Goal: Task Accomplishment & Management: Use online tool/utility

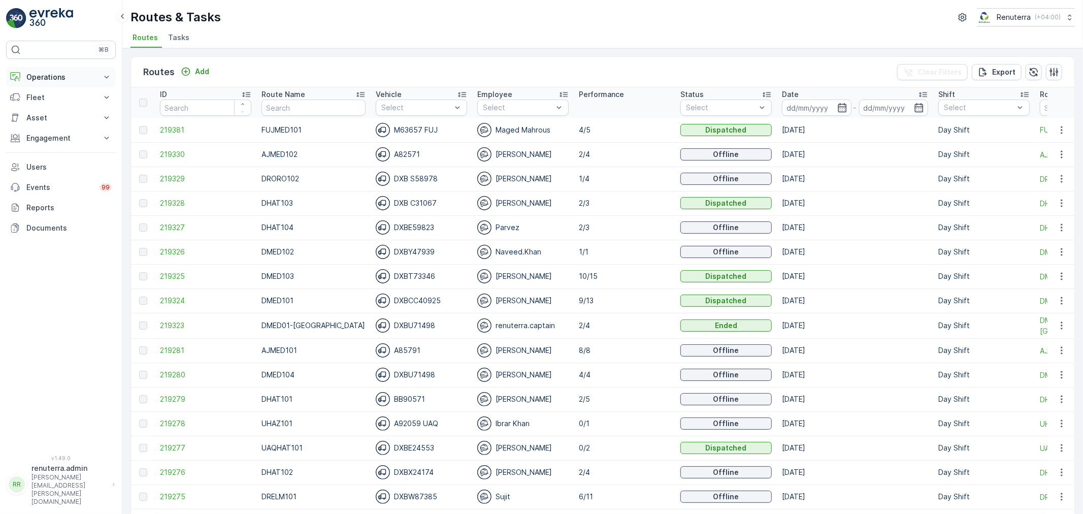
click at [49, 82] on p "Operations" at bounding box center [60, 77] width 69 height 10
drag, startPoint x: 49, startPoint y: 103, endPoint x: 57, endPoint y: 106, distance: 8.5
click at [300, 102] on input "text" at bounding box center [313, 107] width 104 height 16
type input "DRELM"
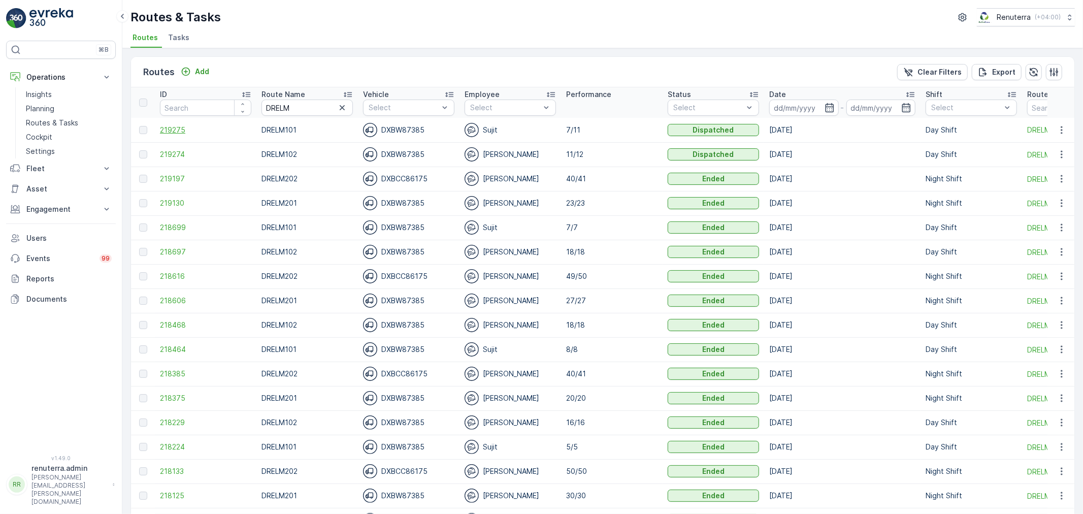
drag, startPoint x: 191, startPoint y: 136, endPoint x: 186, endPoint y: 133, distance: 5.5
click at [186, 133] on span "219275" at bounding box center [205, 130] width 91 height 10
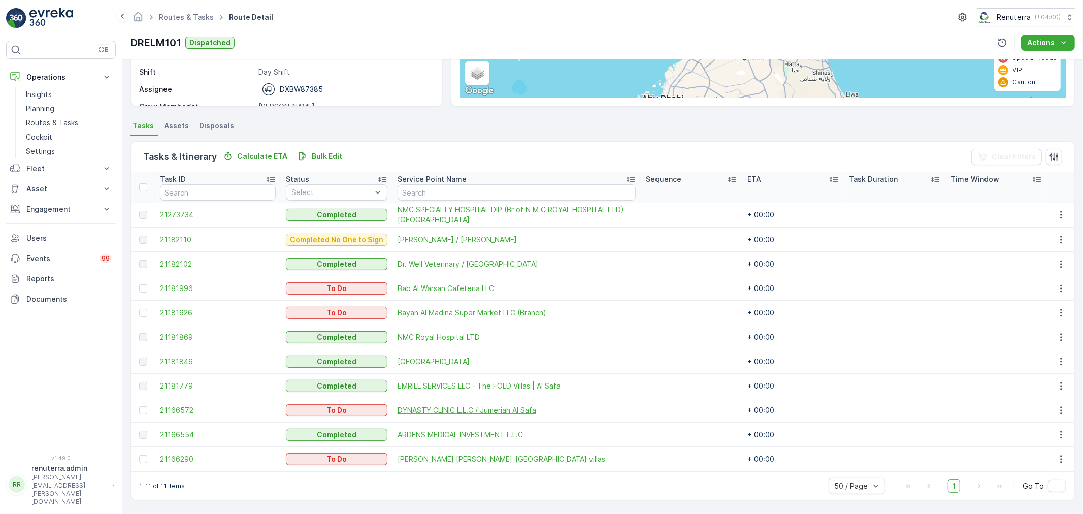
scroll to position [163, 0]
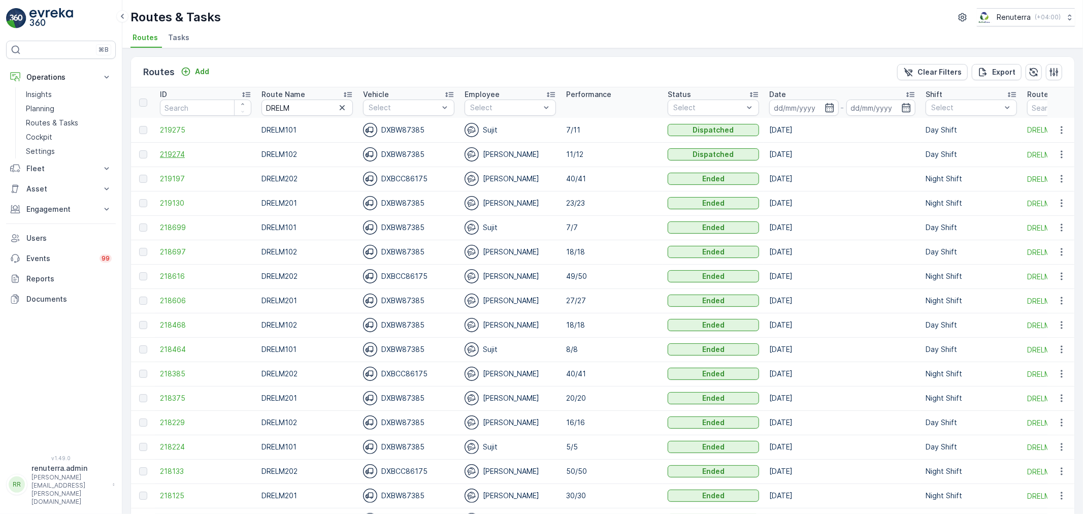
click at [212, 149] on span "219274" at bounding box center [205, 154] width 91 height 10
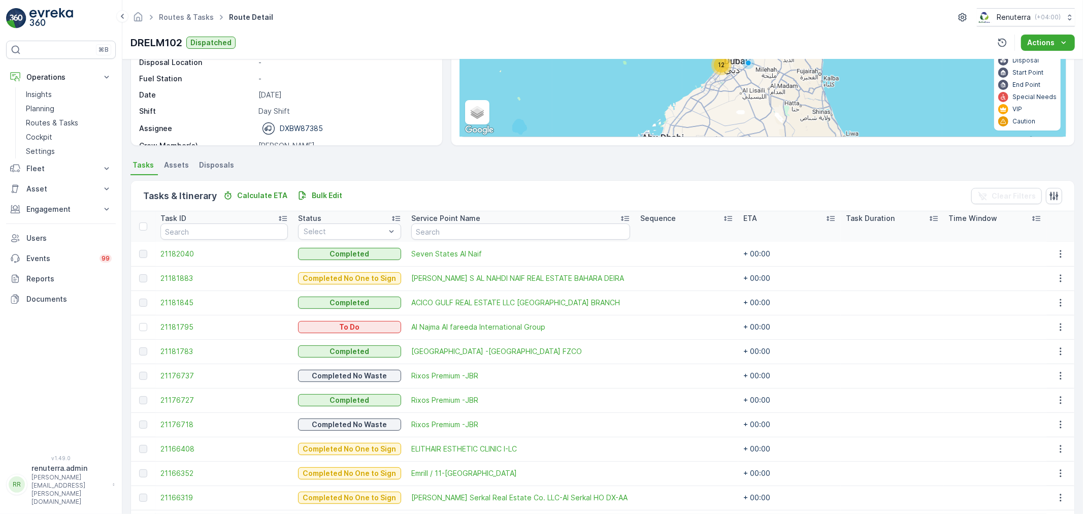
scroll to position [56, 0]
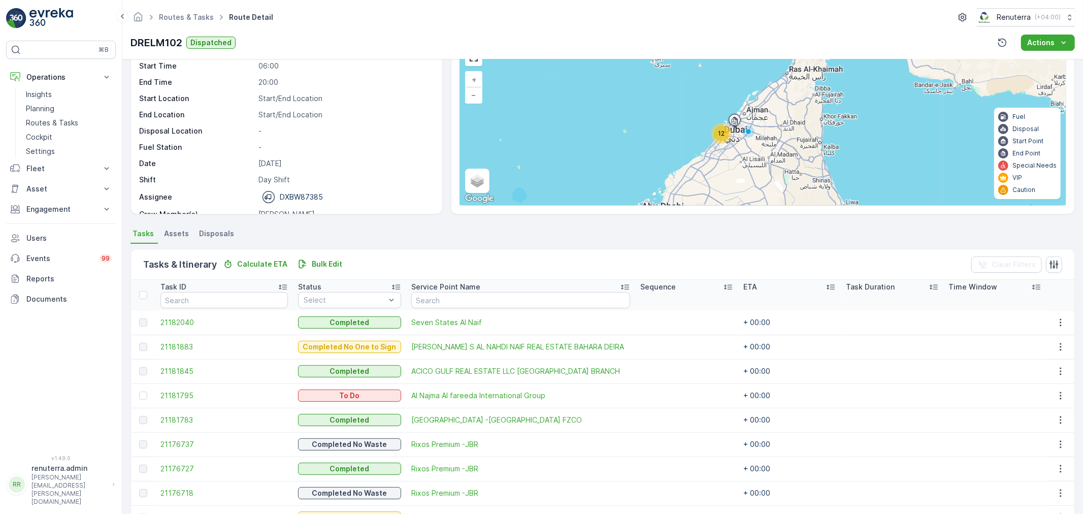
click at [219, 14] on icon at bounding box center [221, 17] width 11 height 11
click at [195, 18] on link "Routes & Tasks" at bounding box center [186, 17] width 55 height 9
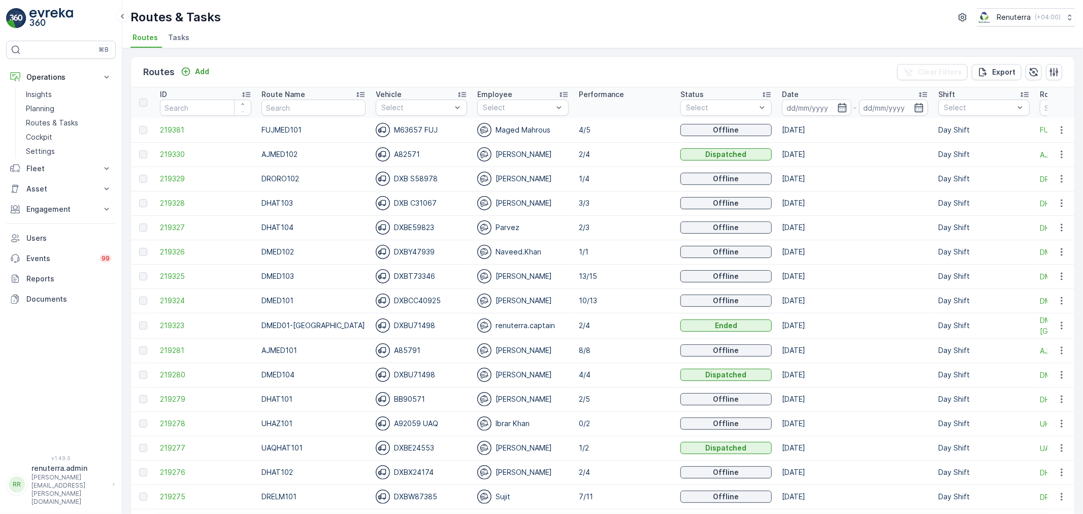
click at [280, 120] on td "FUJMED101" at bounding box center [313, 130] width 114 height 24
click at [278, 114] on input "text" at bounding box center [313, 107] width 104 height 16
type input "D"
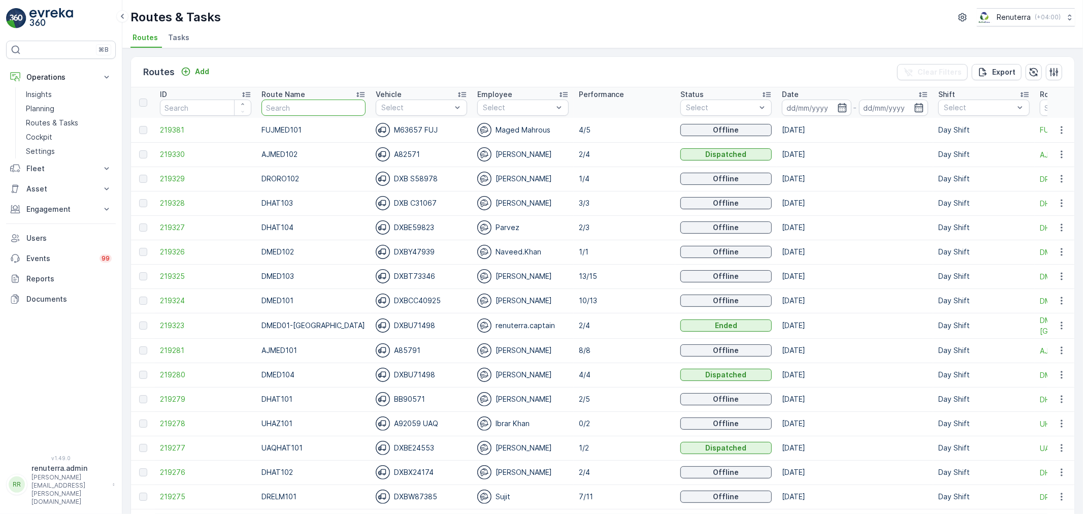
type input "D"
type input "HAZ"
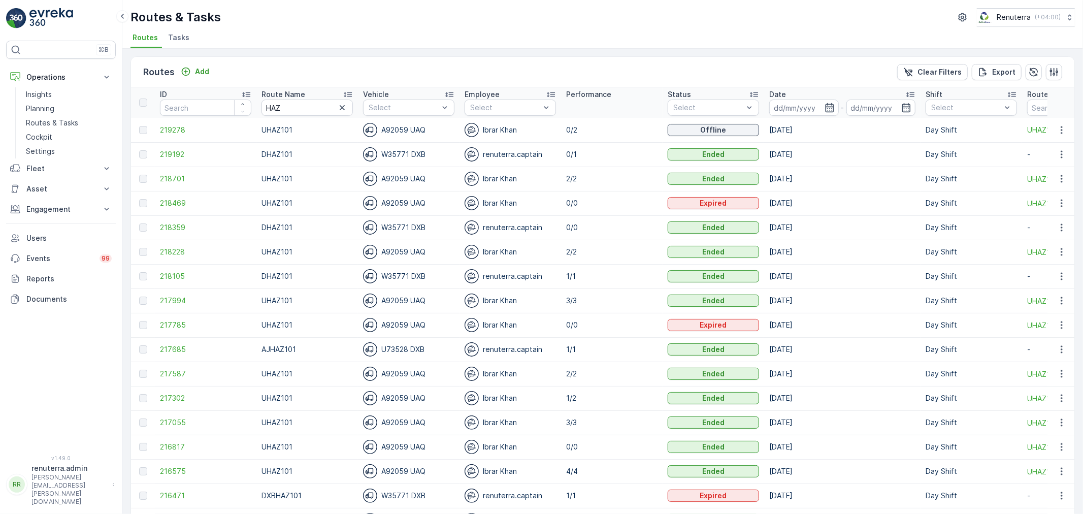
click at [155, 127] on td "219278" at bounding box center [206, 130] width 102 height 24
click at [163, 126] on span "219278" at bounding box center [205, 130] width 91 height 10
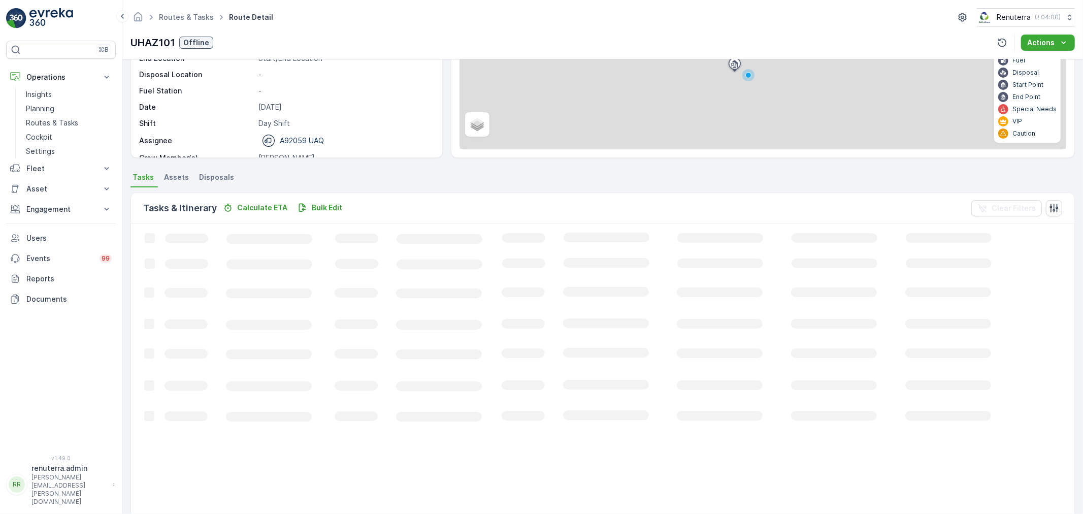
scroll to position [10, 0]
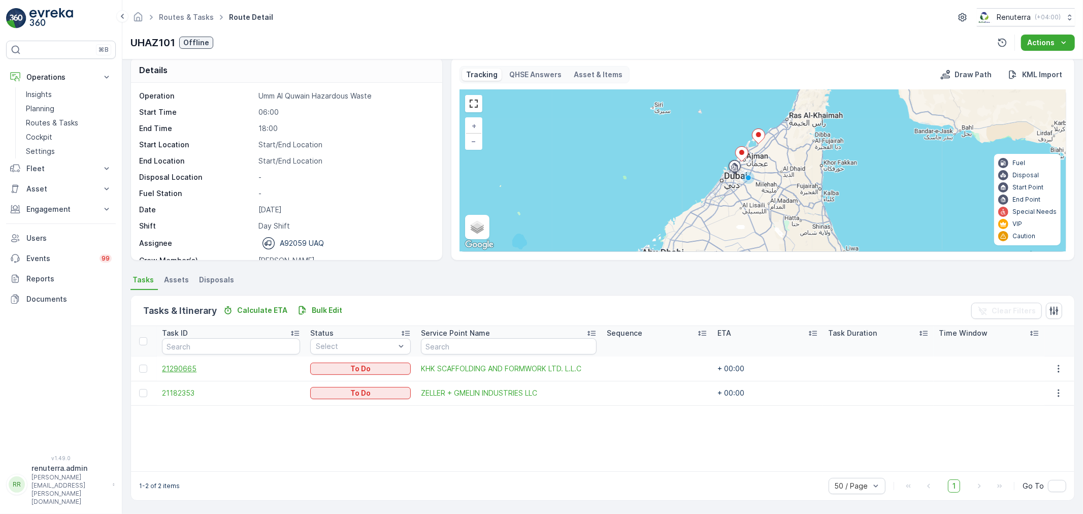
click at [191, 361] on td "21290665" at bounding box center [231, 368] width 148 height 24
click at [189, 364] on span "21290665" at bounding box center [231, 368] width 138 height 10
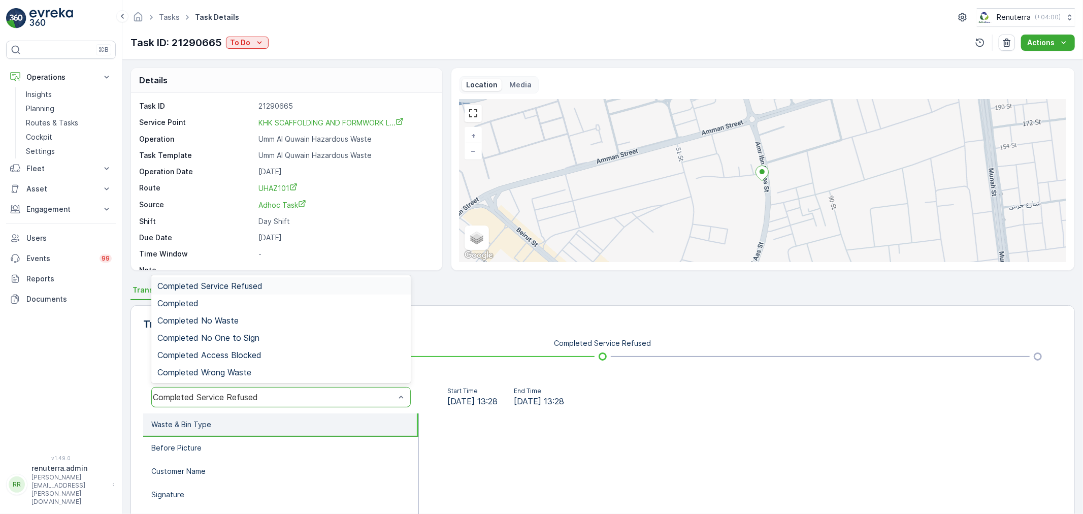
click at [285, 403] on div "Completed Service Refused" at bounding box center [280, 397] width 259 height 20
click at [228, 334] on span "Completed No One to Sign" at bounding box center [208, 337] width 102 height 9
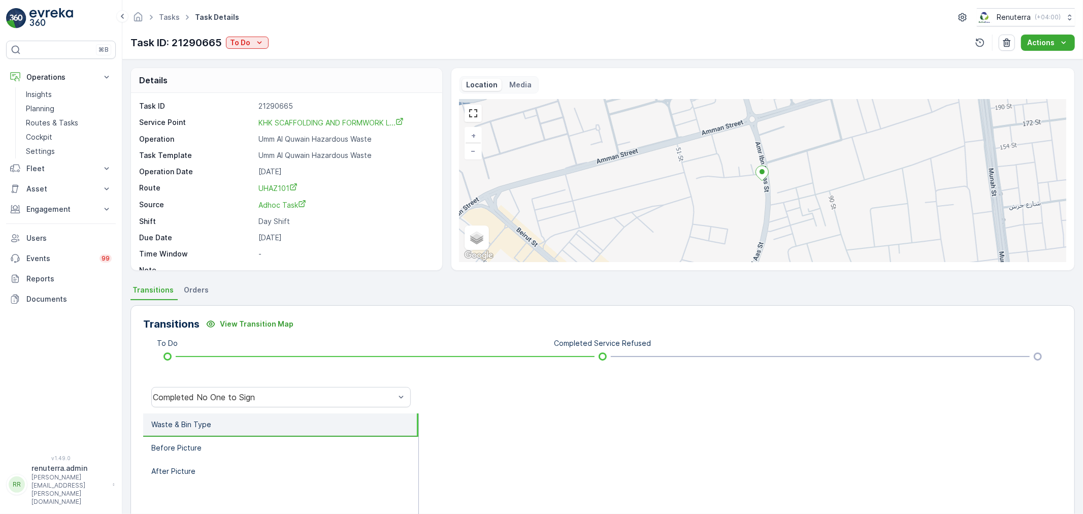
click at [259, 52] on div "Tasks Task Details Renuterra ( +04:00 ) Task ID: 21290665 To Do Actions" at bounding box center [602, 29] width 960 height 59
click at [257, 45] on icon "To Do" at bounding box center [259, 43] width 10 height 10
click at [287, 82] on span "Completed No One to Sign" at bounding box center [278, 86] width 92 height 10
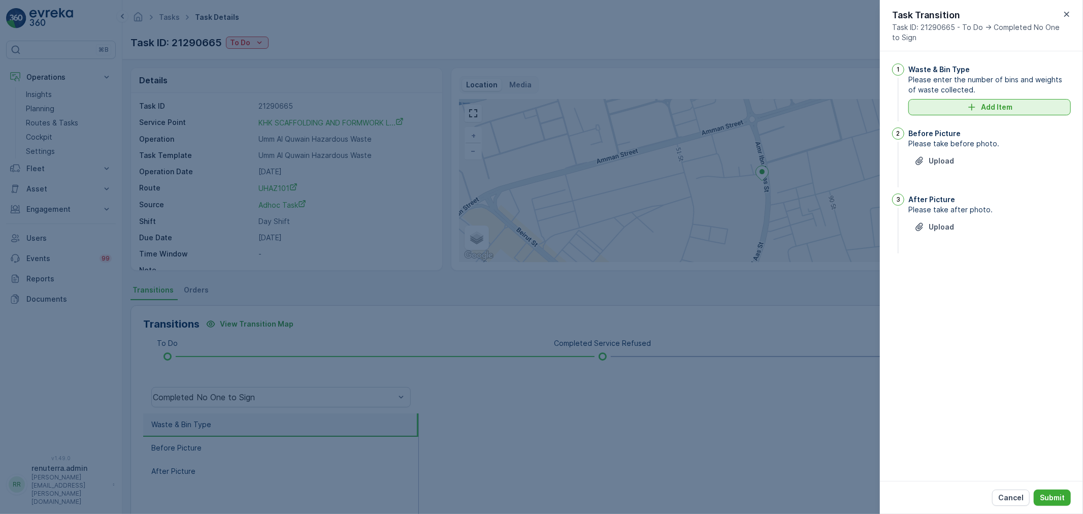
click at [995, 102] on p "Add Item" at bounding box center [996, 107] width 31 height 10
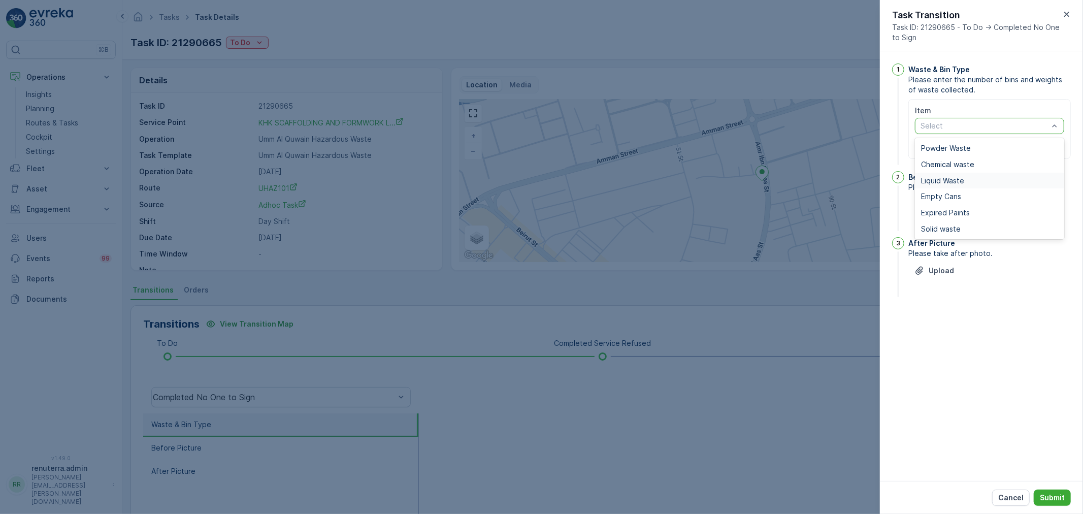
click at [952, 183] on span "Liquid Waste" at bounding box center [942, 181] width 43 height 8
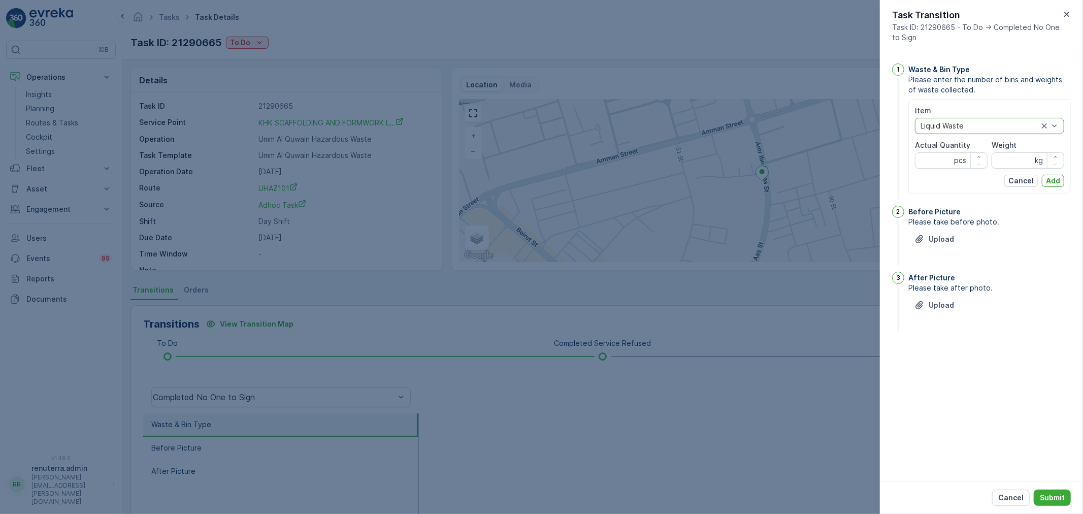
click at [931, 160] on Quantity "Actual Quantity" at bounding box center [951, 160] width 73 height 16
type Quantity "1"
click at [1003, 159] on input "Weight" at bounding box center [1027, 160] width 73 height 16
type input "23960"
click at [1065, 177] on div "Item Liquid Waste Actual Quantity 1 pcs Weight 23960 kg Cancel Add" at bounding box center [989, 146] width 162 height 94
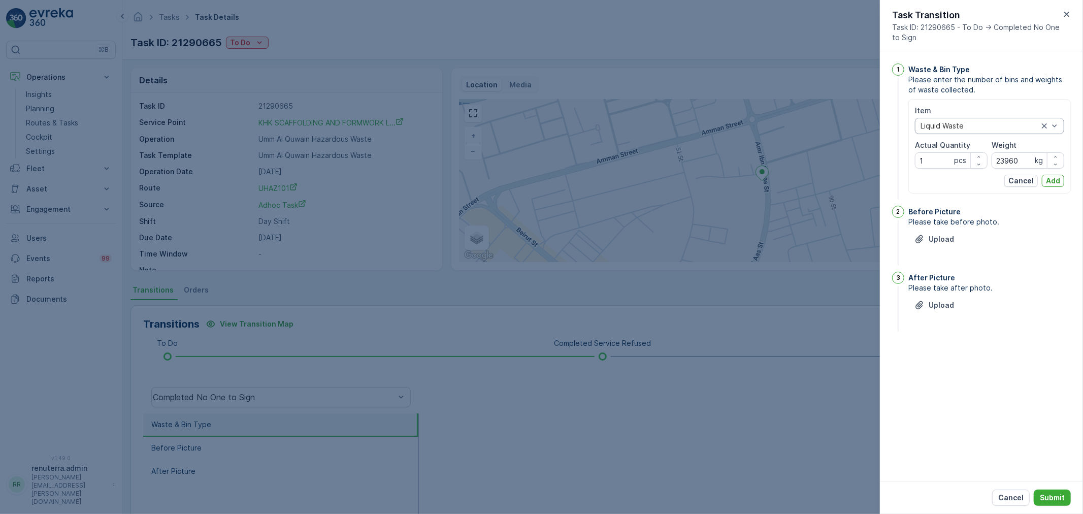
click at [1063, 178] on button "Add" at bounding box center [1053, 181] width 22 height 12
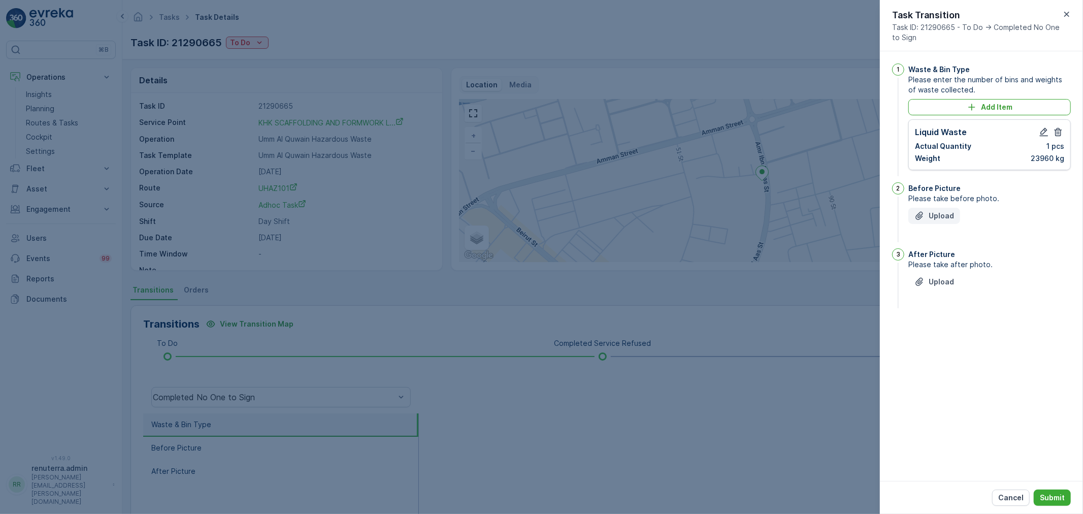
click at [924, 211] on icon "Upload File" at bounding box center [919, 216] width 10 height 10
click at [934, 338] on button "Upload" at bounding box center [934, 332] width 52 height 16
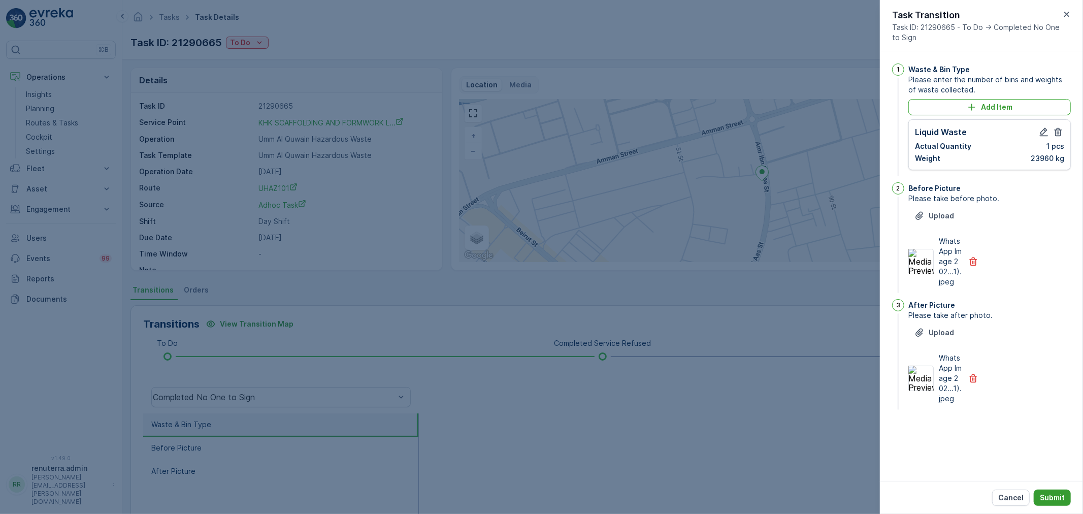
click at [1056, 496] on p "Submit" at bounding box center [1052, 497] width 25 height 10
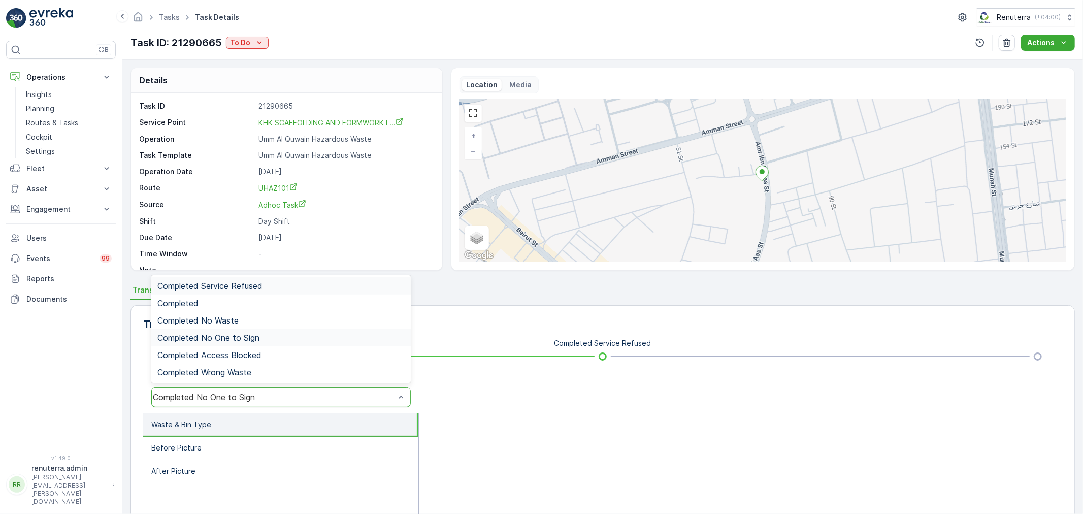
click at [274, 390] on div "Completed No One to Sign" at bounding box center [280, 397] width 259 height 20
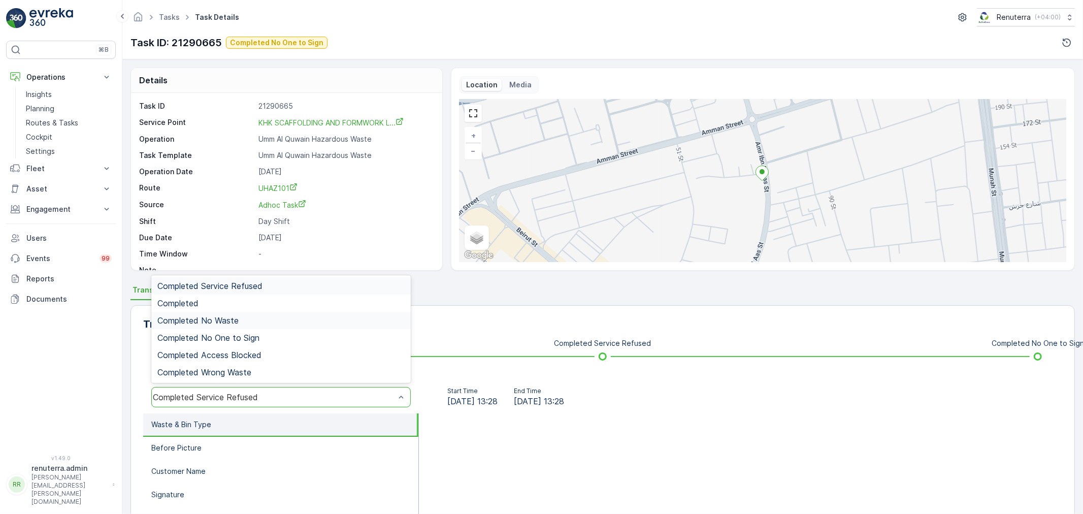
click at [236, 322] on span "Completed No Waste" at bounding box center [197, 320] width 81 height 9
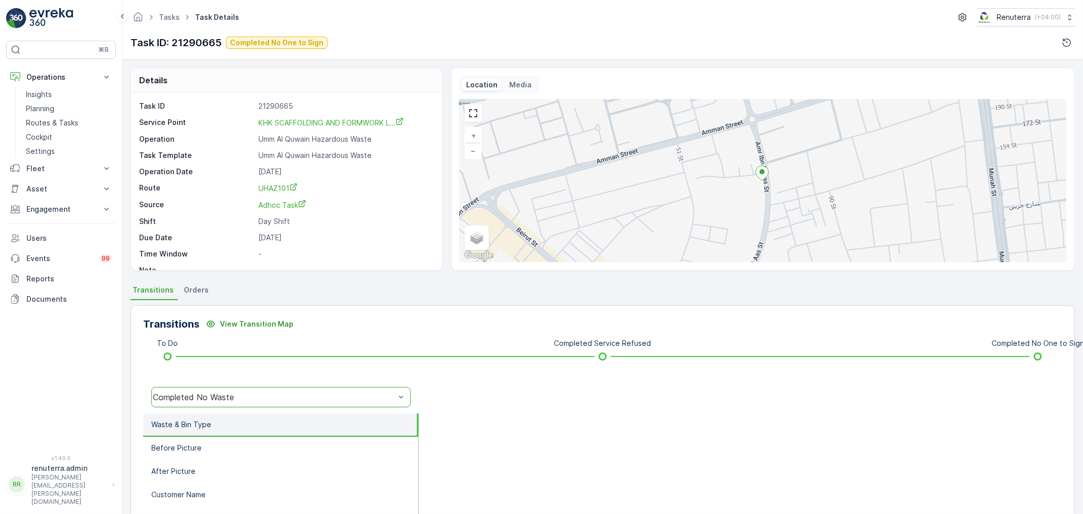
click at [241, 416] on li "Waste & Bin Type" at bounding box center [280, 424] width 275 height 23
click at [237, 396] on div "Completed No Waste" at bounding box center [274, 396] width 242 height 9
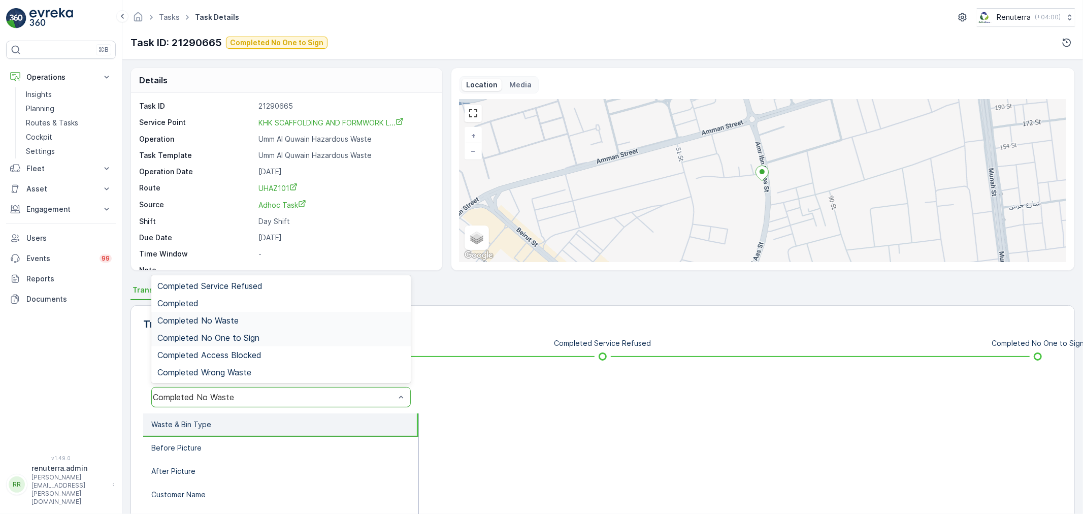
click at [247, 341] on span "Completed No One to Sign" at bounding box center [208, 337] width 102 height 9
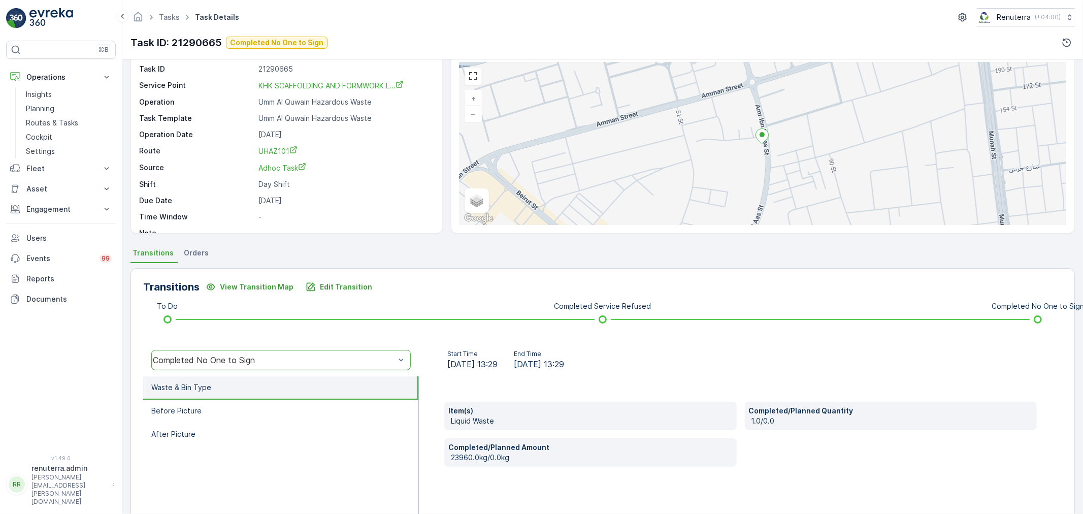
scroll to position [125, 0]
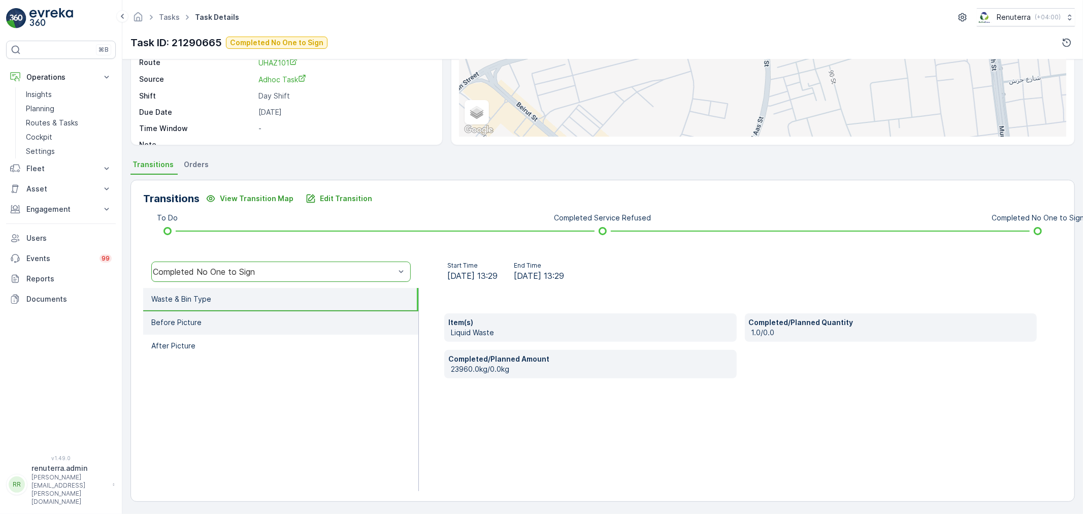
click at [285, 330] on li "Before Picture" at bounding box center [280, 322] width 275 height 23
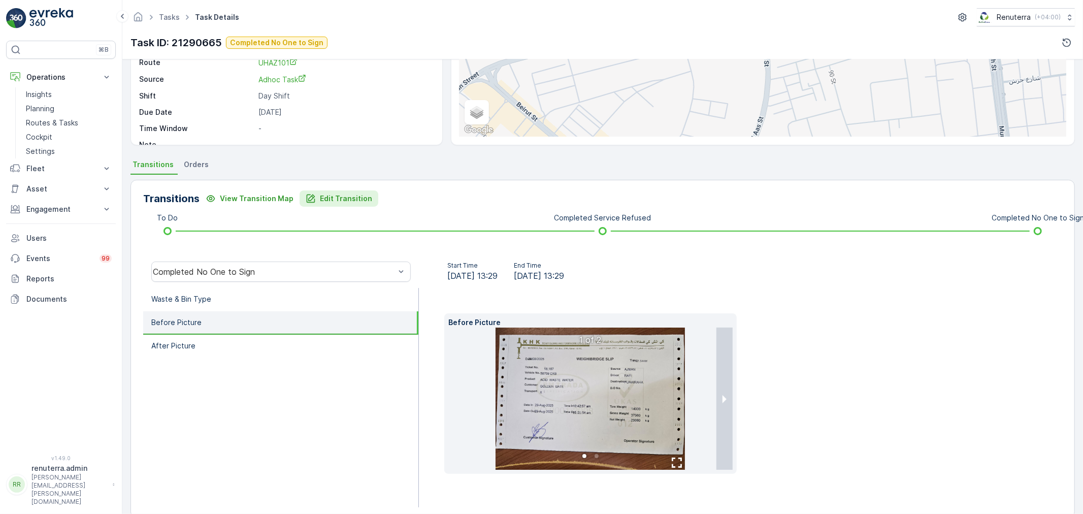
click at [315, 198] on div "Edit Transition" at bounding box center [339, 198] width 66 height 10
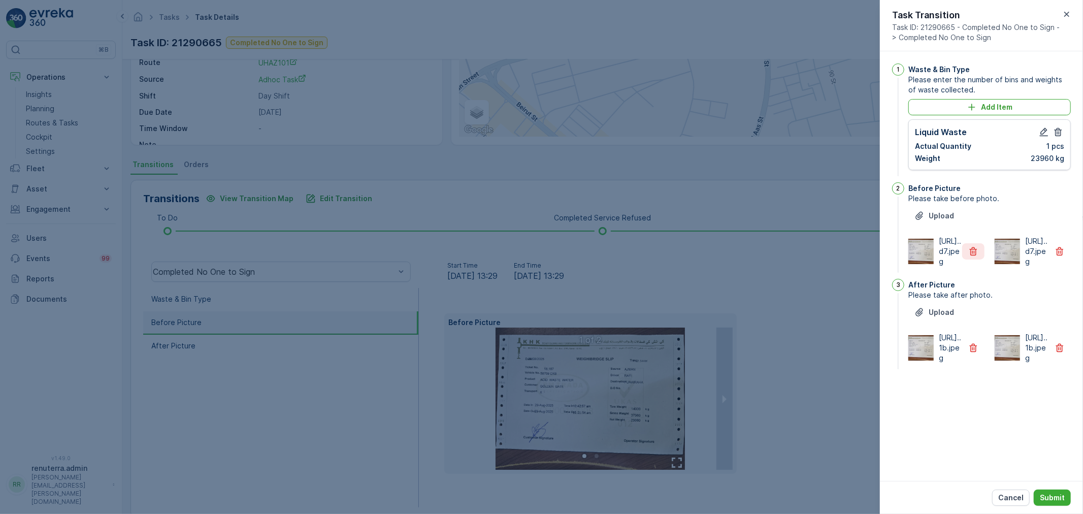
click at [980, 259] on button "button" at bounding box center [973, 251] width 22 height 16
click at [974, 363] on div "https://media.evre...1b.jpeg" at bounding box center [946, 347] width 76 height 30
click at [974, 352] on icon "button" at bounding box center [973, 348] width 8 height 9
click at [1044, 487] on div "Cancel Submit" at bounding box center [981, 497] width 203 height 33
click at [1046, 493] on p "Submit" at bounding box center [1052, 497] width 25 height 10
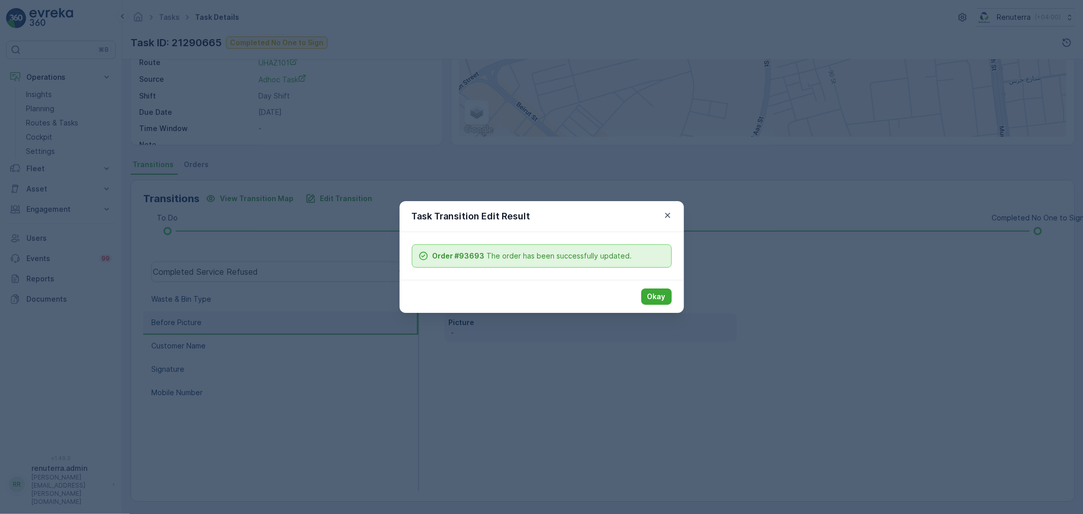
click at [231, 320] on div "Task Transition Edit Result Order #93693 The order has been successfully update…" at bounding box center [541, 257] width 1083 height 514
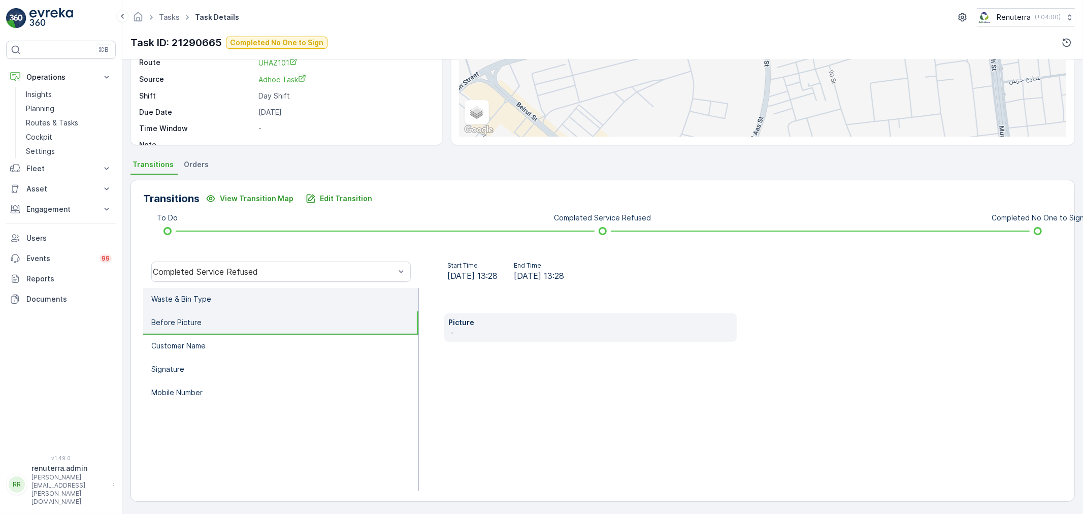
click at [258, 306] on li "Waste & Bin Type" at bounding box center [280, 299] width 275 height 23
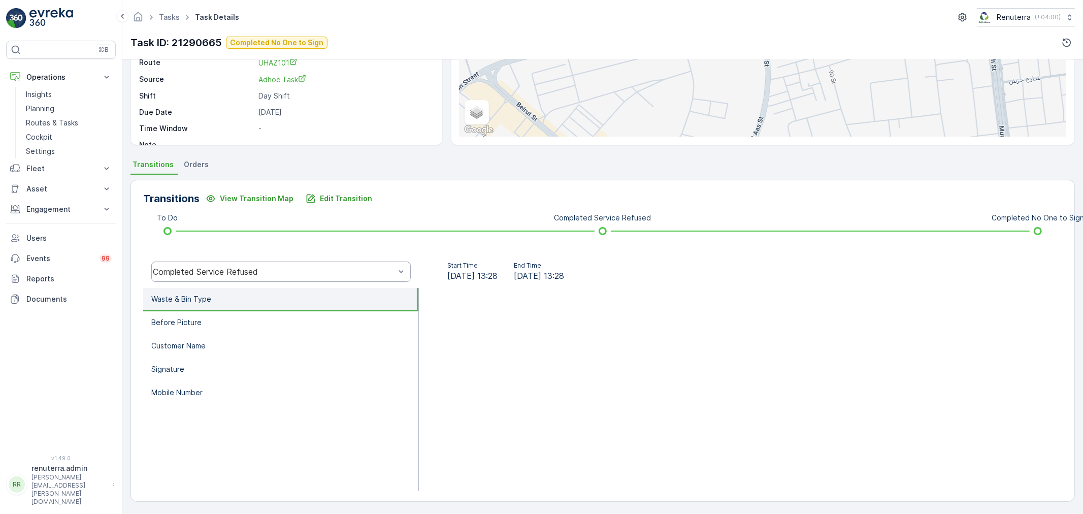
click at [249, 273] on div "Completed Service Refused" at bounding box center [274, 271] width 242 height 9
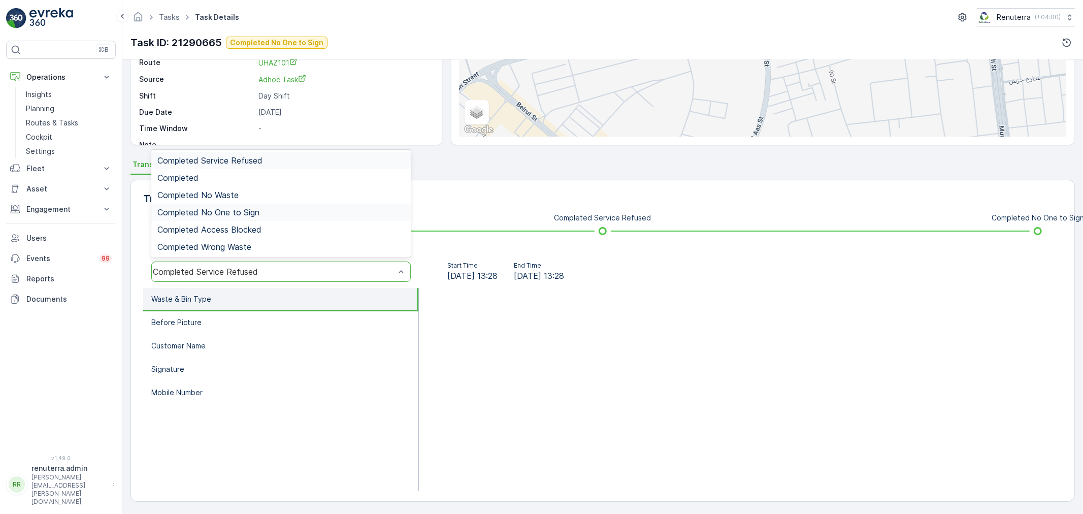
click at [241, 205] on div "Completed No One to Sign" at bounding box center [280, 212] width 259 height 17
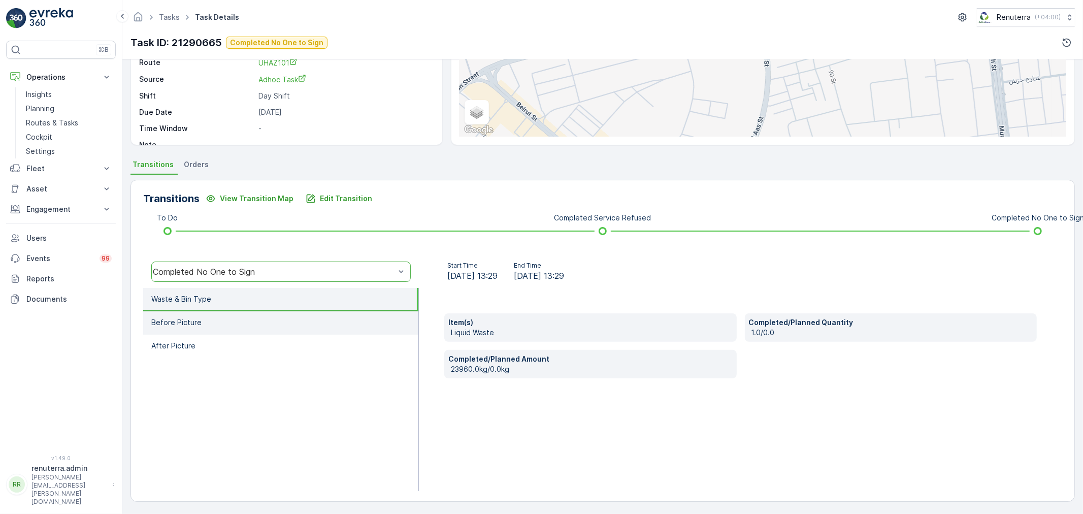
click at [224, 322] on li "Before Picture" at bounding box center [280, 322] width 275 height 23
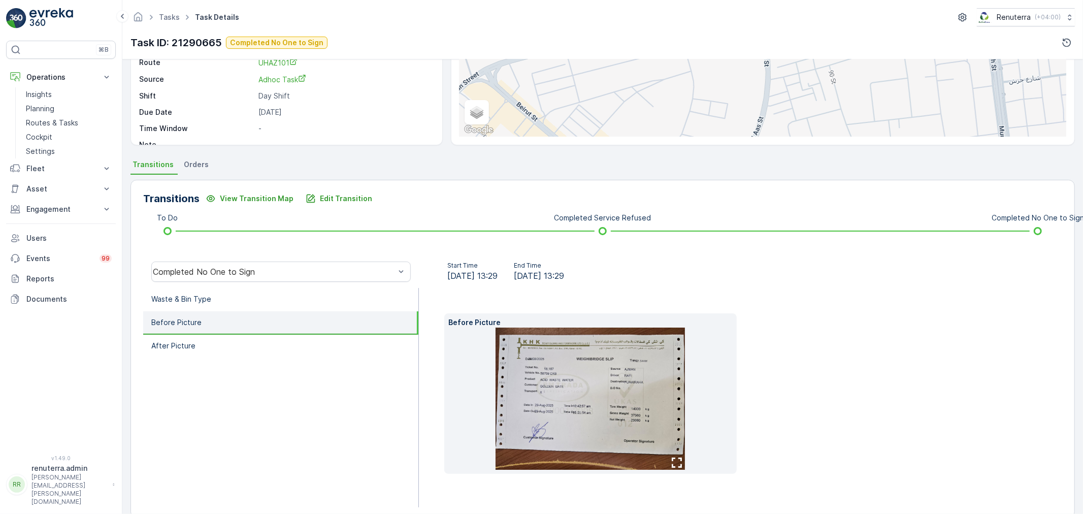
click at [685, 410] on li at bounding box center [590, 398] width 284 height 142
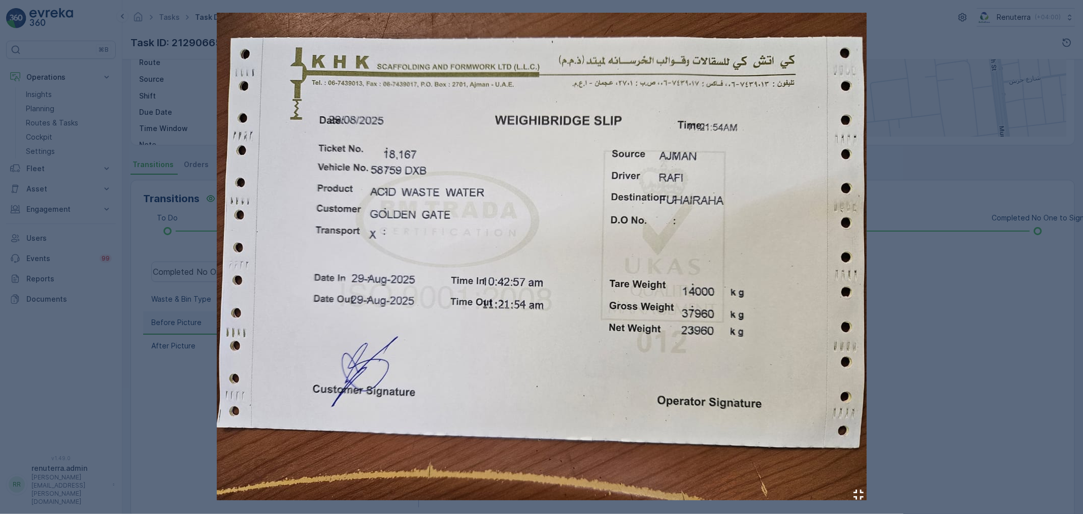
click at [938, 396] on div at bounding box center [541, 257] width 1083 height 514
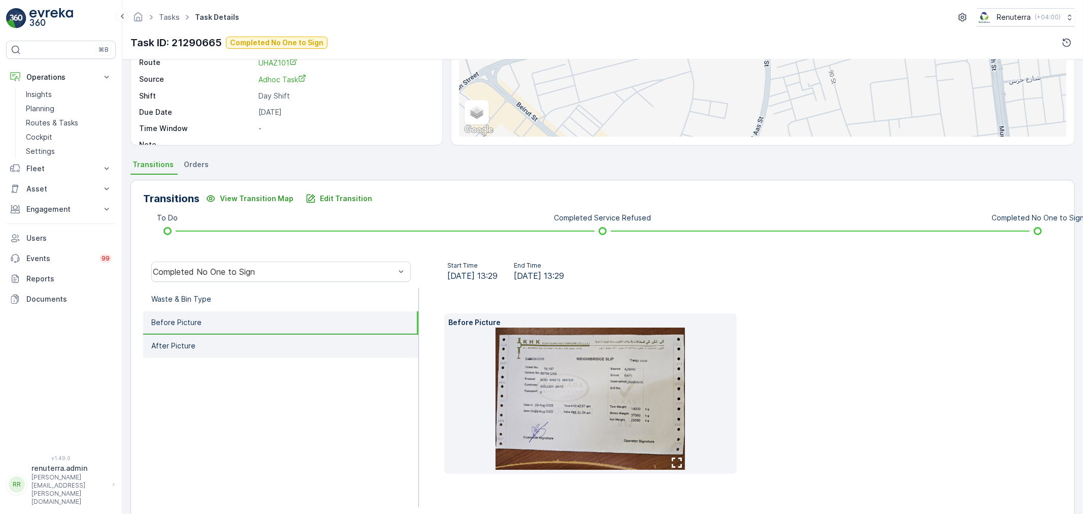
click at [256, 344] on li "After Picture" at bounding box center [280, 345] width 275 height 23
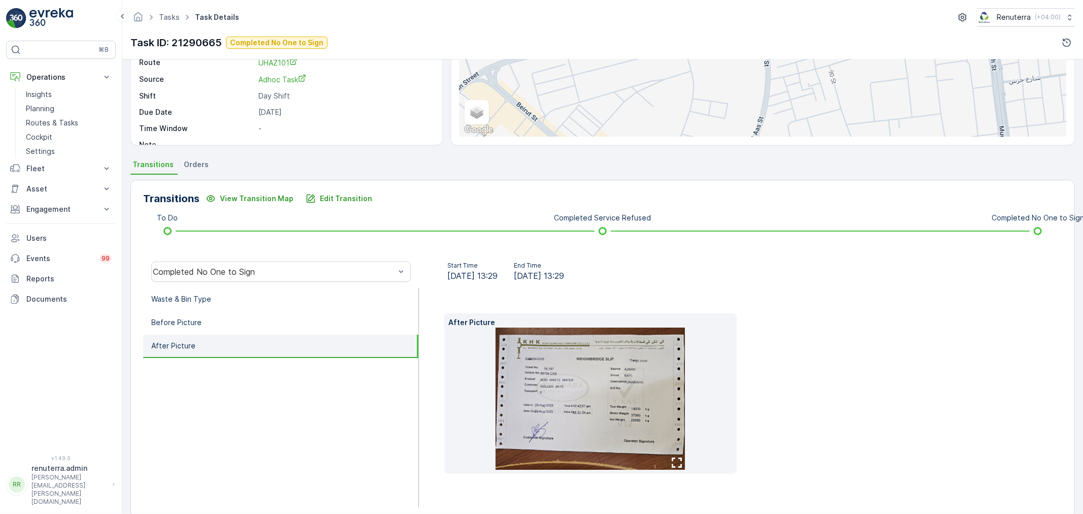
click at [619, 403] on img at bounding box center [589, 398] width 189 height 142
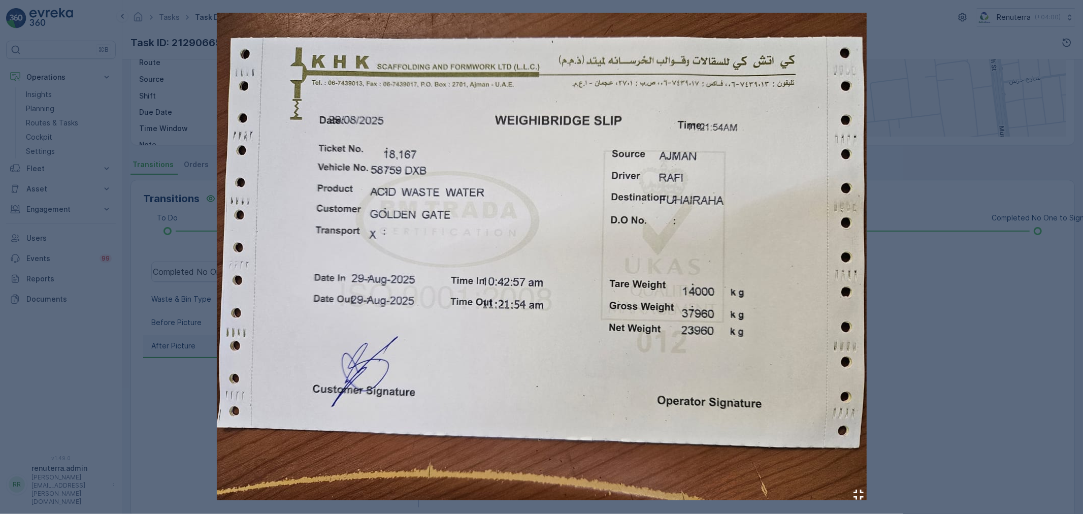
click at [931, 401] on div at bounding box center [541, 257] width 1083 height 514
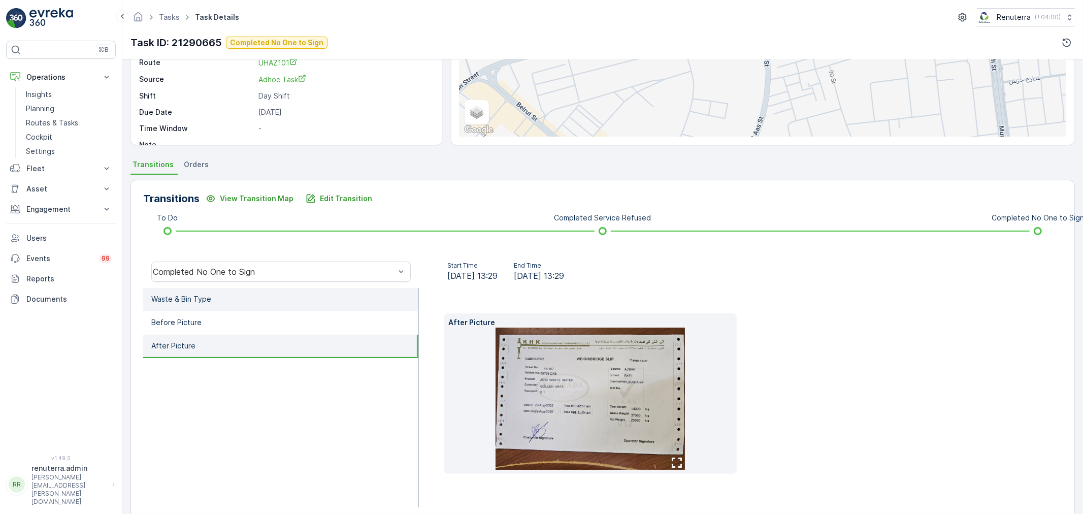
click at [213, 294] on li "Waste & Bin Type" at bounding box center [280, 299] width 275 height 23
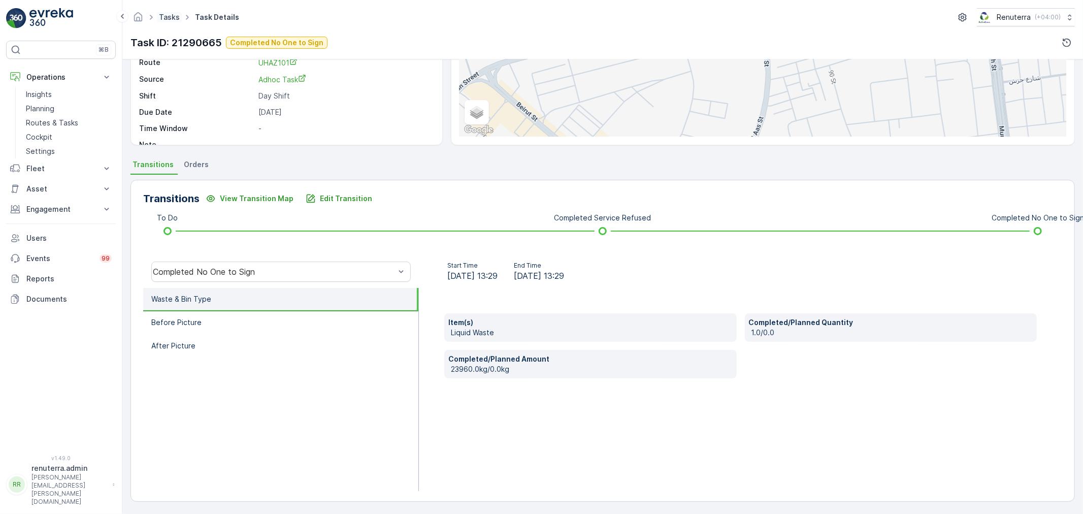
click at [168, 13] on link "Tasks" at bounding box center [169, 17] width 21 height 9
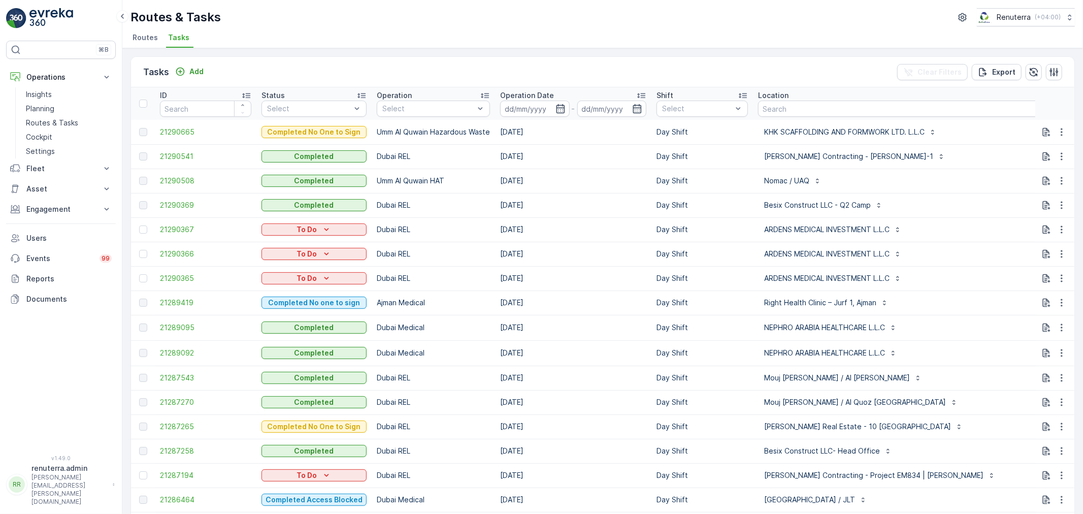
click at [334, 117] on th "Status Select" at bounding box center [313, 103] width 115 height 32
click at [161, 46] on ul "Routes Tasks" at bounding box center [598, 38] width 936 height 17
click at [159, 42] on li "Routes" at bounding box center [145, 38] width 31 height 17
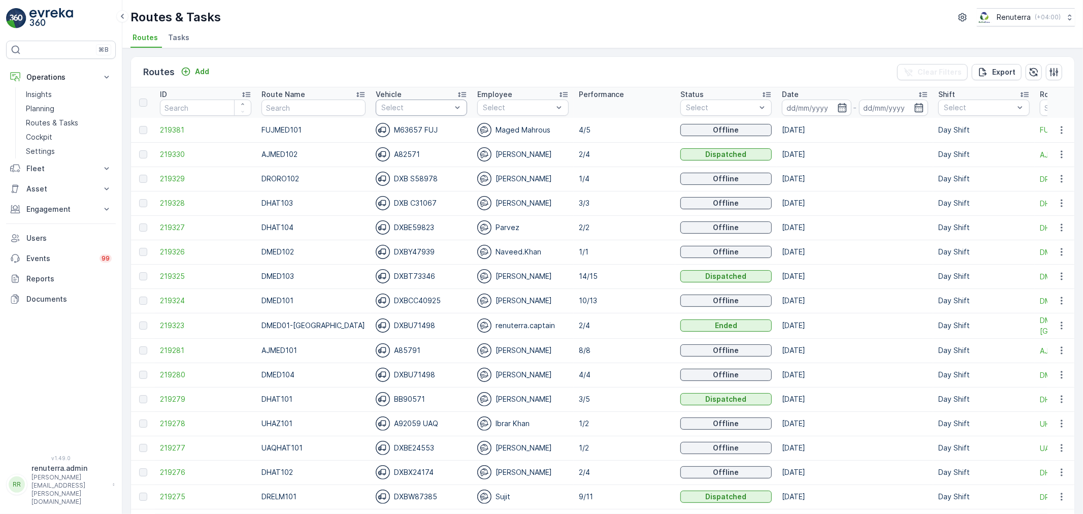
click at [376, 101] on div "Select" at bounding box center [421, 107] width 91 height 16
click at [687, 92] on p "Status" at bounding box center [691, 94] width 23 height 10
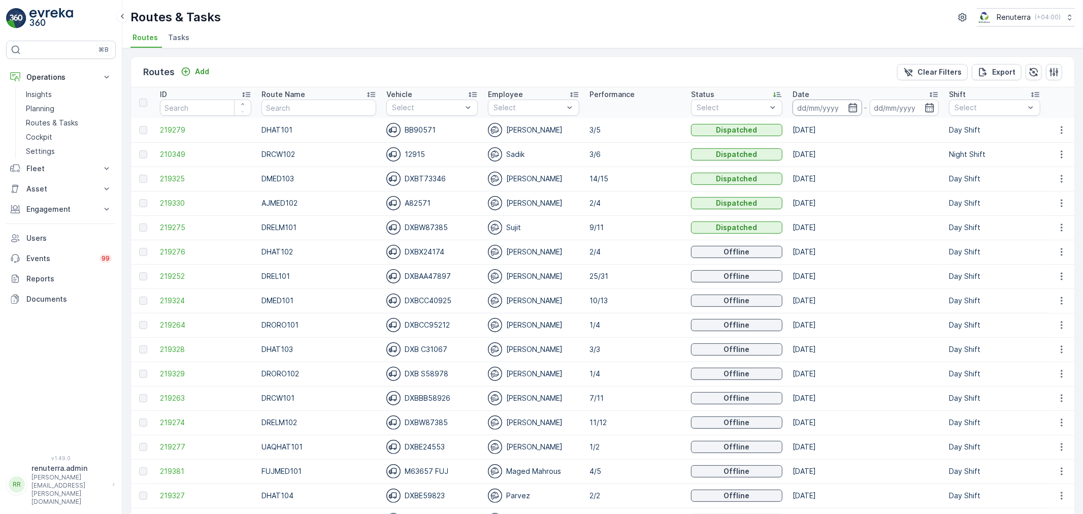
click at [846, 99] on input at bounding box center [827, 107] width 70 height 16
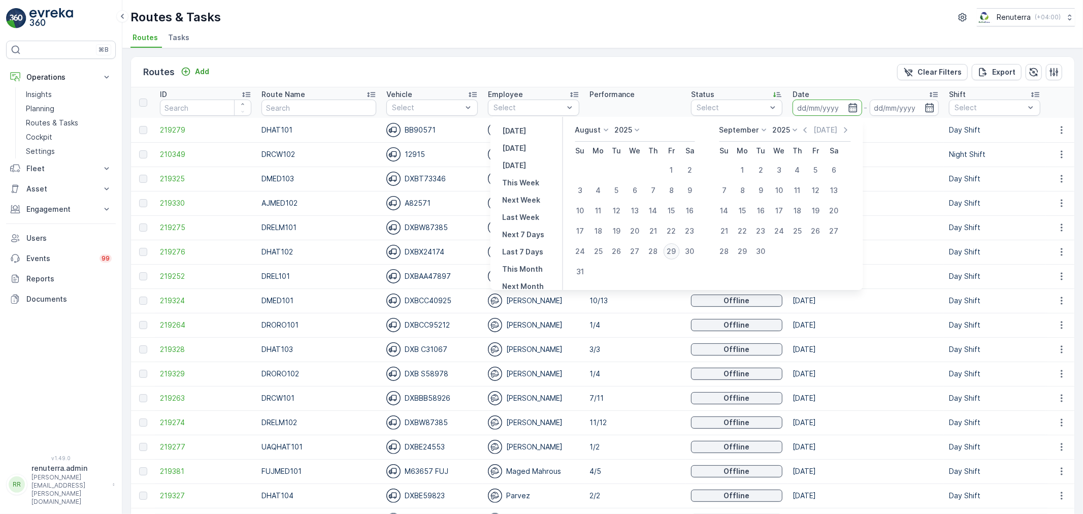
click at [678, 251] on div "29" at bounding box center [671, 251] width 16 height 16
type input "[DATE]"
click at [677, 251] on div "29" at bounding box center [671, 251] width 16 height 16
type input "[DATE]"
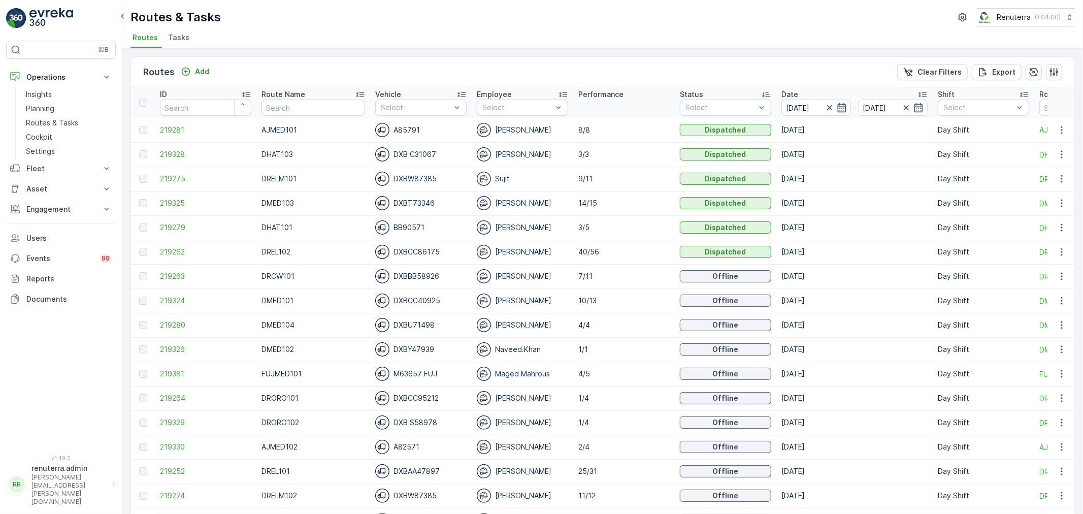
click at [272, 113] on input "text" at bounding box center [313, 107] width 104 height 16
type input "RCW"
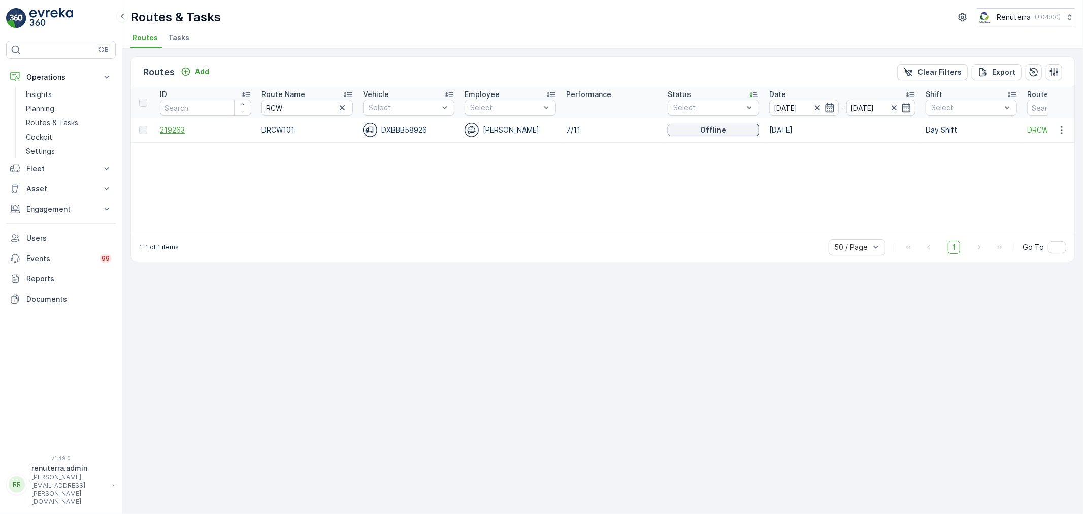
click at [164, 128] on span "219263" at bounding box center [205, 130] width 91 height 10
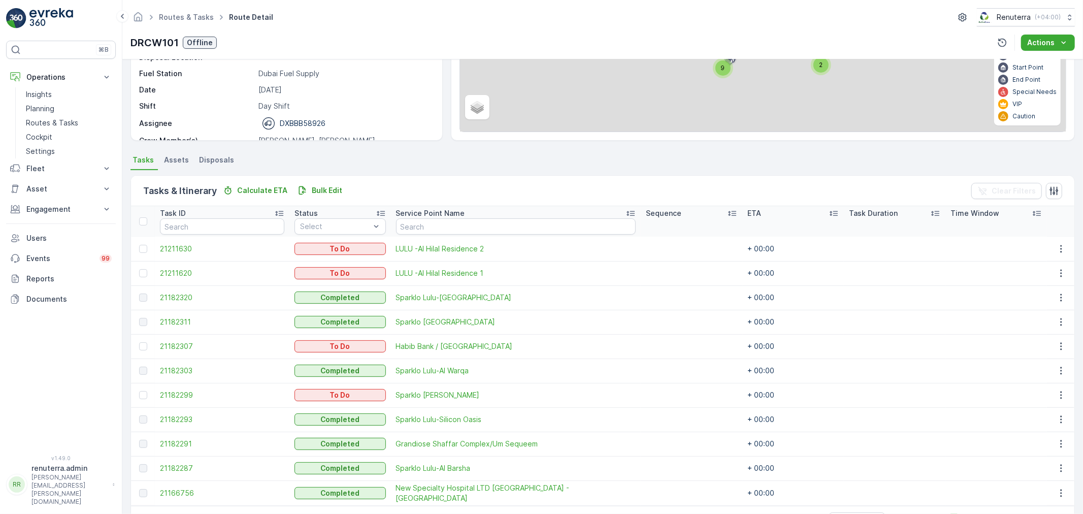
scroll to position [163, 0]
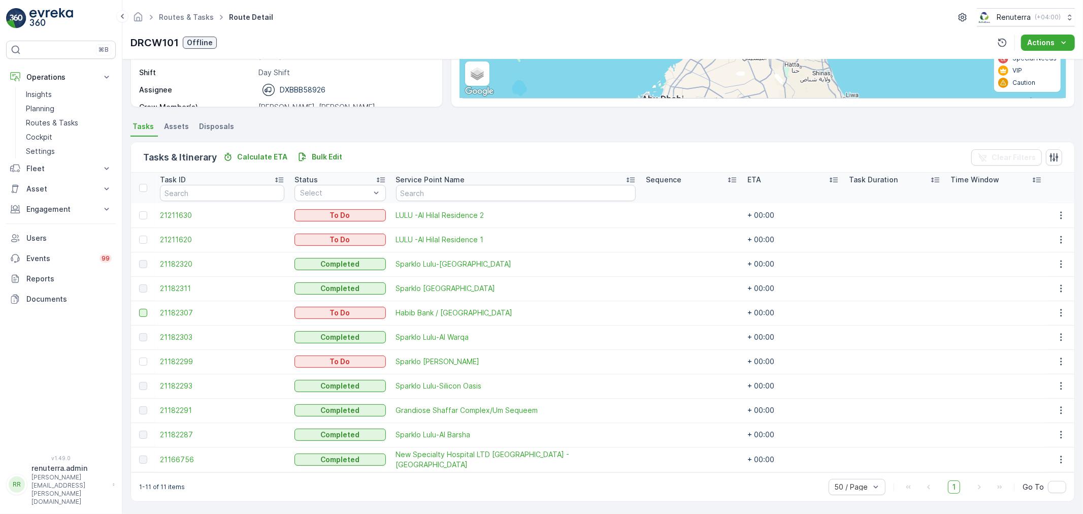
click at [146, 310] on div at bounding box center [143, 313] width 8 height 8
click at [139, 309] on input "checkbox" at bounding box center [139, 309] width 0 height 0
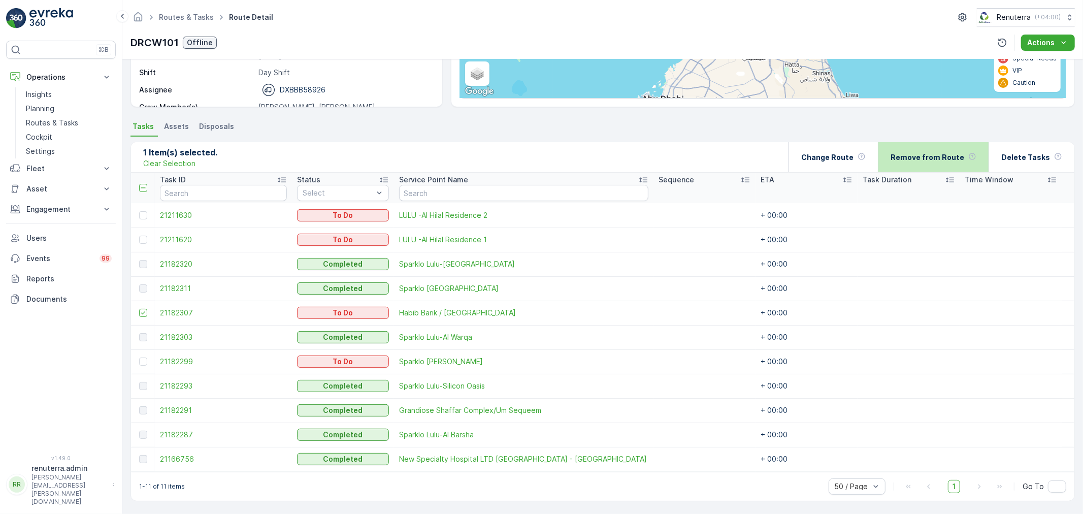
click at [960, 168] on div "Remove from Route" at bounding box center [933, 157] width 86 height 30
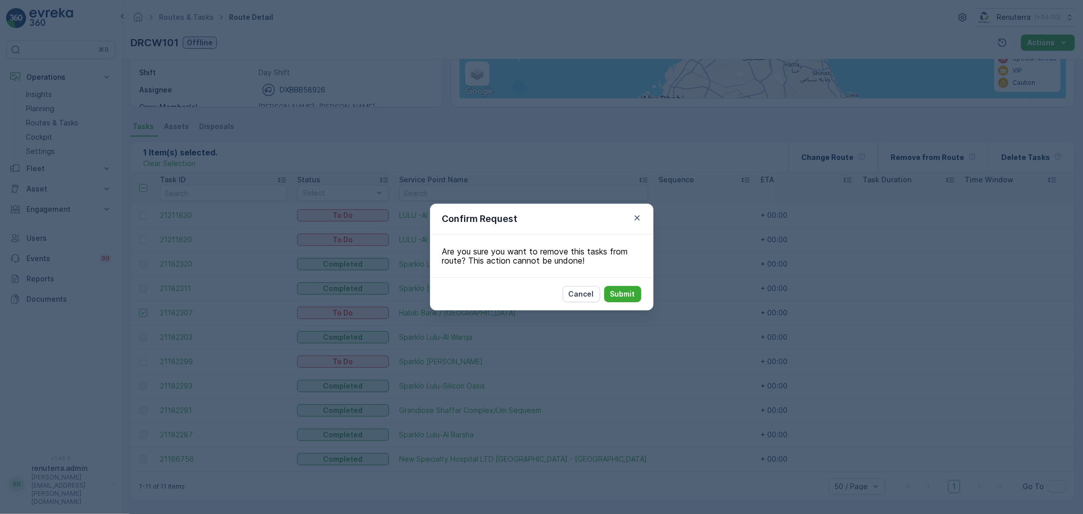
click at [682, 310] on div "Confirm Request Are you sure you want to remove this tasks from route? This act…" at bounding box center [541, 257] width 1083 height 514
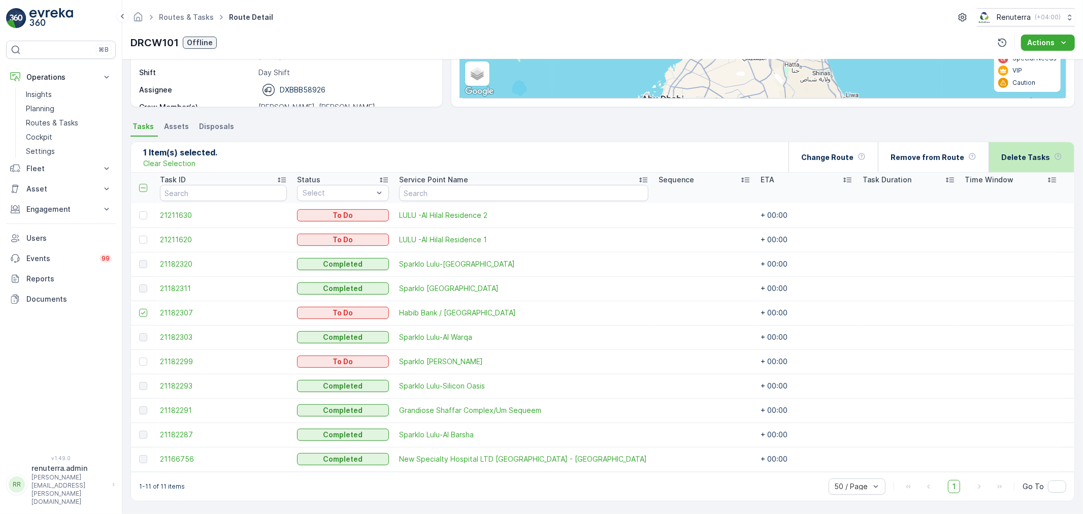
click at [1021, 153] on p "Delete Tasks" at bounding box center [1025, 157] width 49 height 10
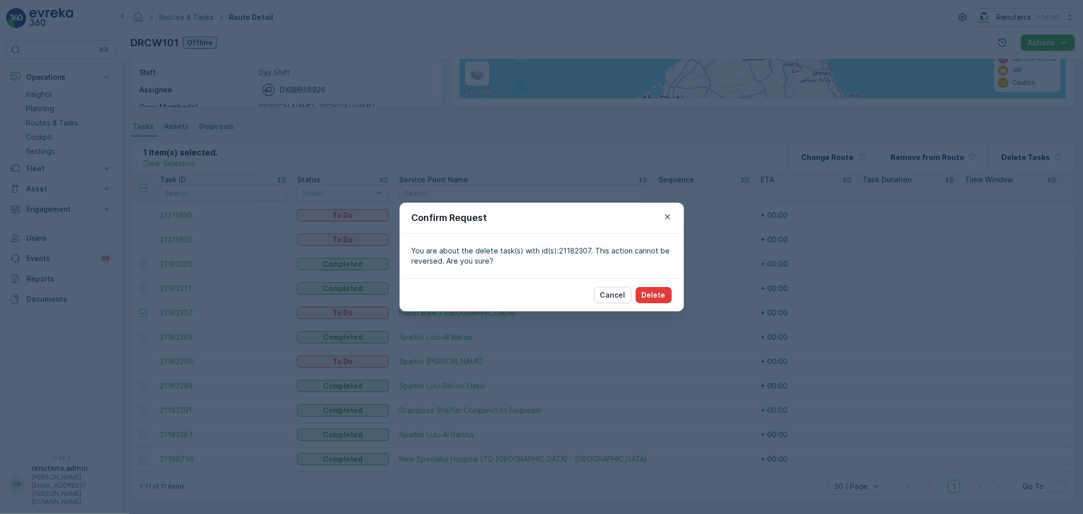
click at [647, 297] on p "Delete" at bounding box center [654, 295] width 24 height 10
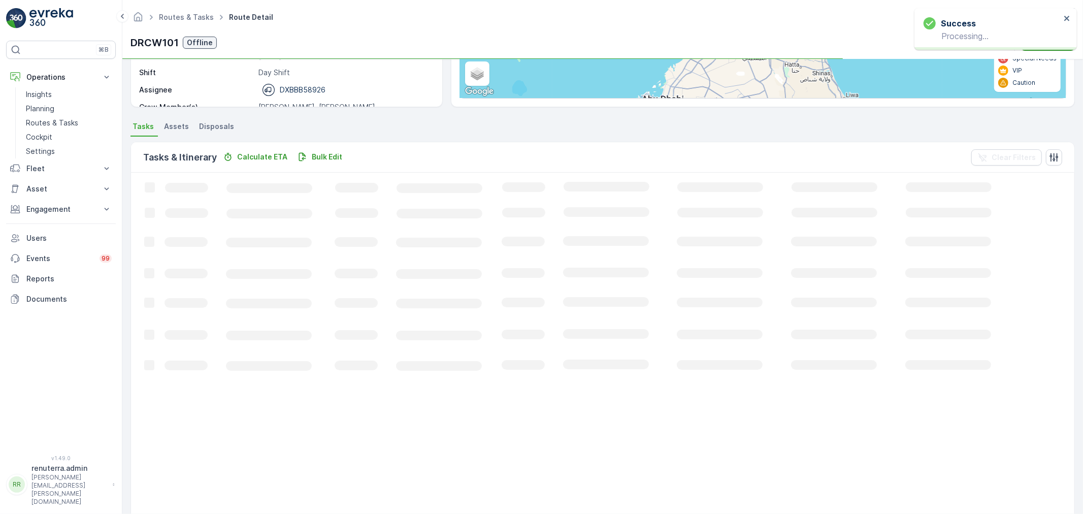
scroll to position [139, 0]
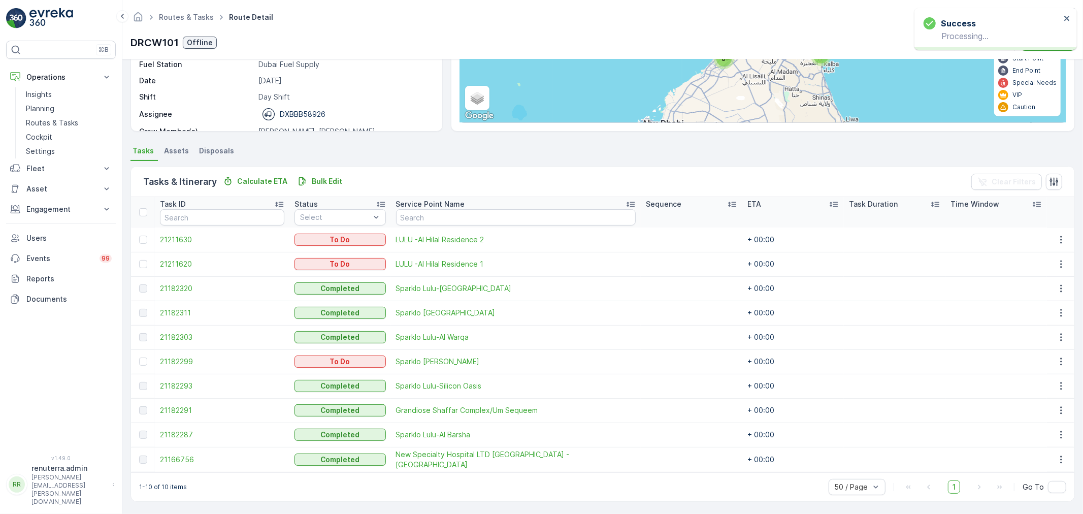
drag, startPoint x: 147, startPoint y: 236, endPoint x: 146, endPoint y: 253, distance: 17.3
click at [147, 236] on div at bounding box center [144, 240] width 11 height 8
click at [139, 236] on input "checkbox" at bounding box center [139, 236] width 0 height 0
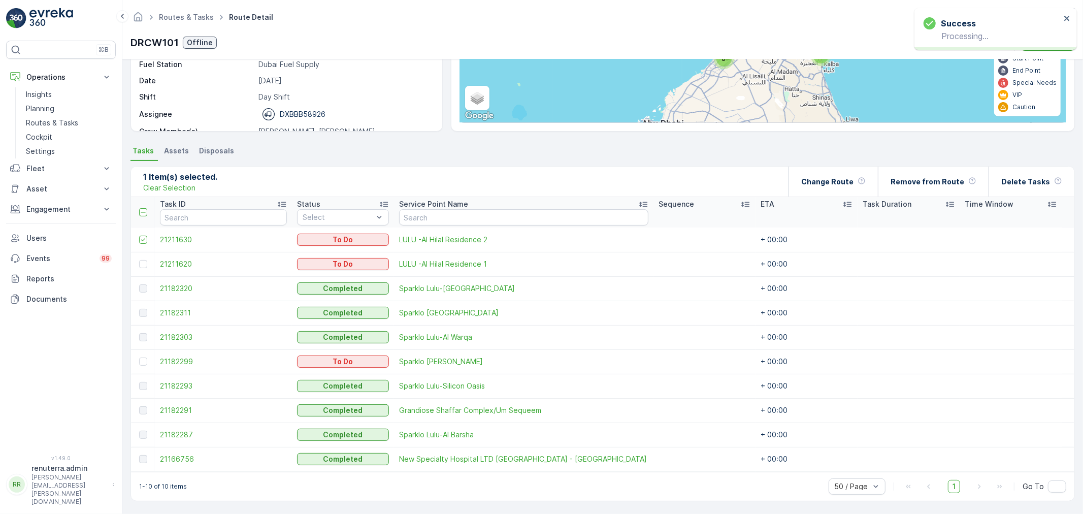
click at [146, 253] on td at bounding box center [143, 264] width 24 height 24
click at [147, 261] on div at bounding box center [143, 264] width 8 height 8
click at [139, 260] on input "checkbox" at bounding box center [139, 260] width 0 height 0
click at [814, 199] on div "ETA" at bounding box center [806, 204] width 92 height 10
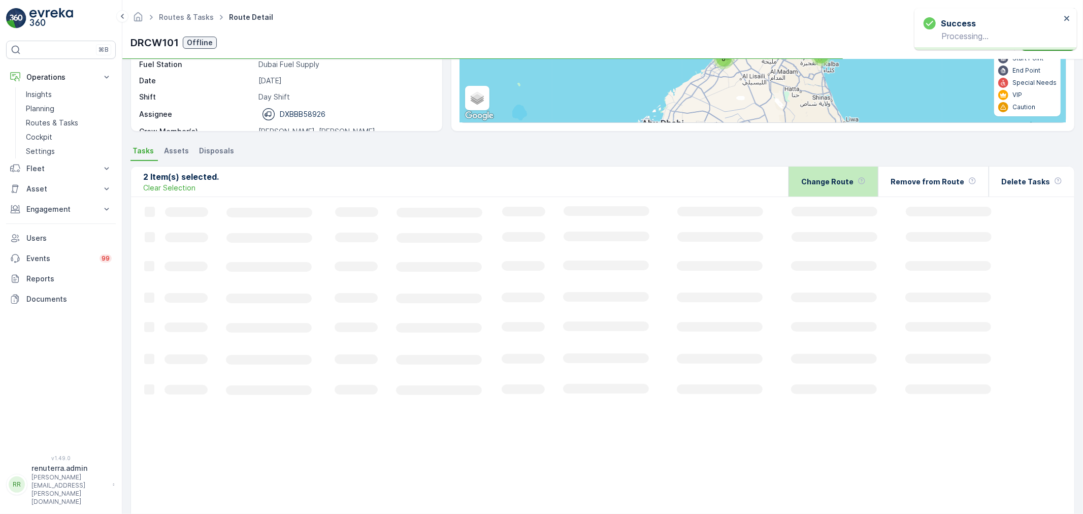
click at [814, 194] on div "Change Route" at bounding box center [833, 181] width 64 height 30
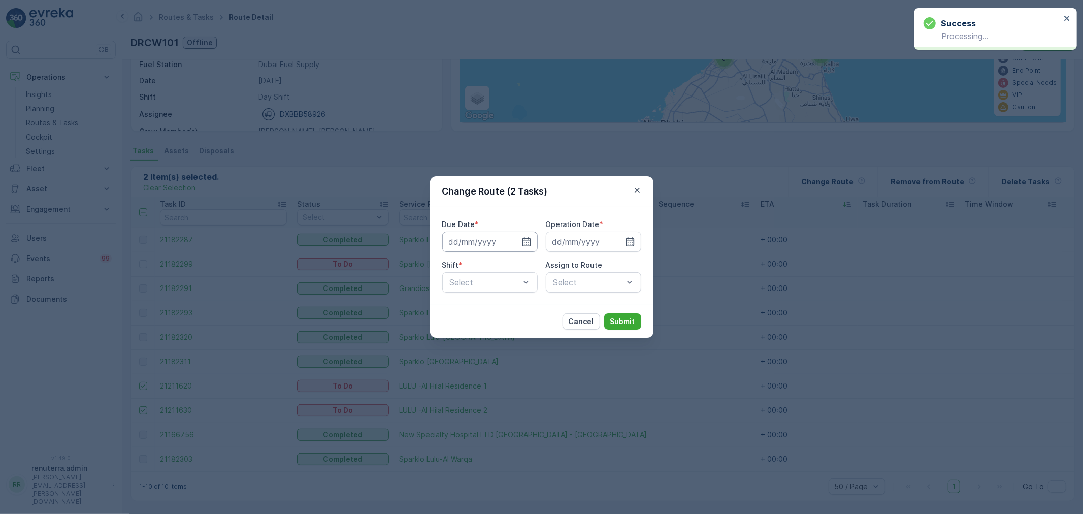
drag, startPoint x: 508, startPoint y: 246, endPoint x: 515, endPoint y: 251, distance: 8.3
click at [508, 245] on input at bounding box center [489, 241] width 95 height 20
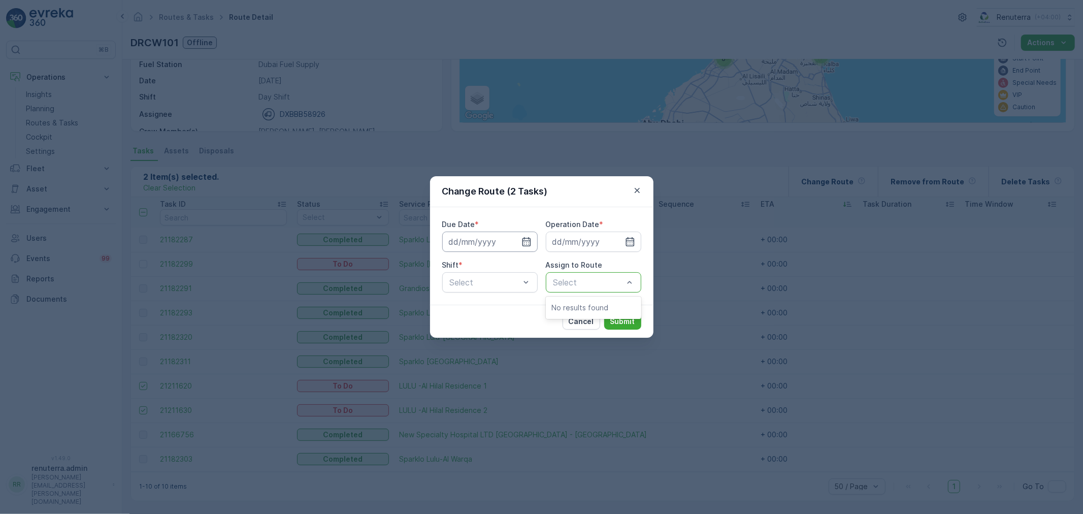
click at [511, 246] on input at bounding box center [489, 241] width 95 height 20
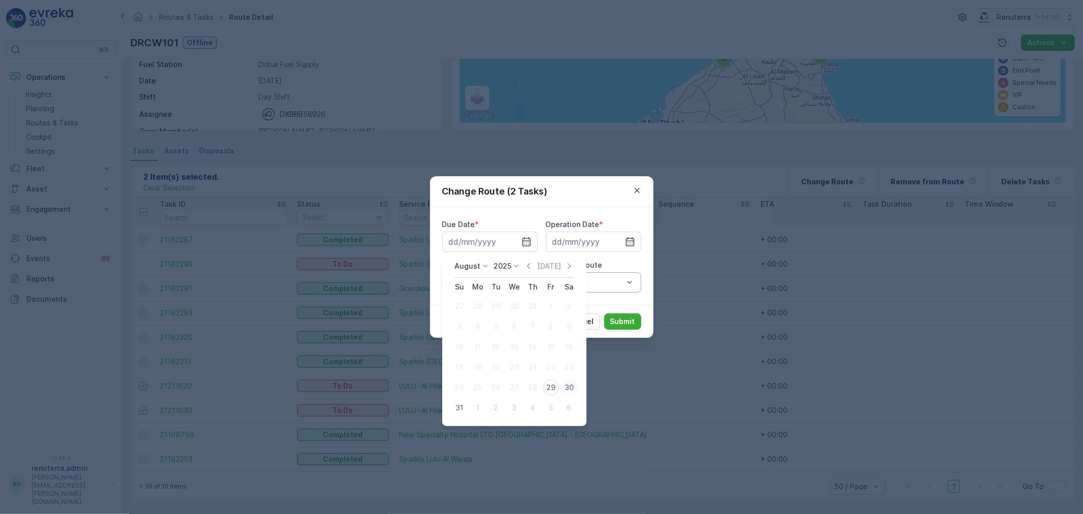
click at [572, 382] on div "30" at bounding box center [569, 387] width 16 height 16
type input "30.08.2025"
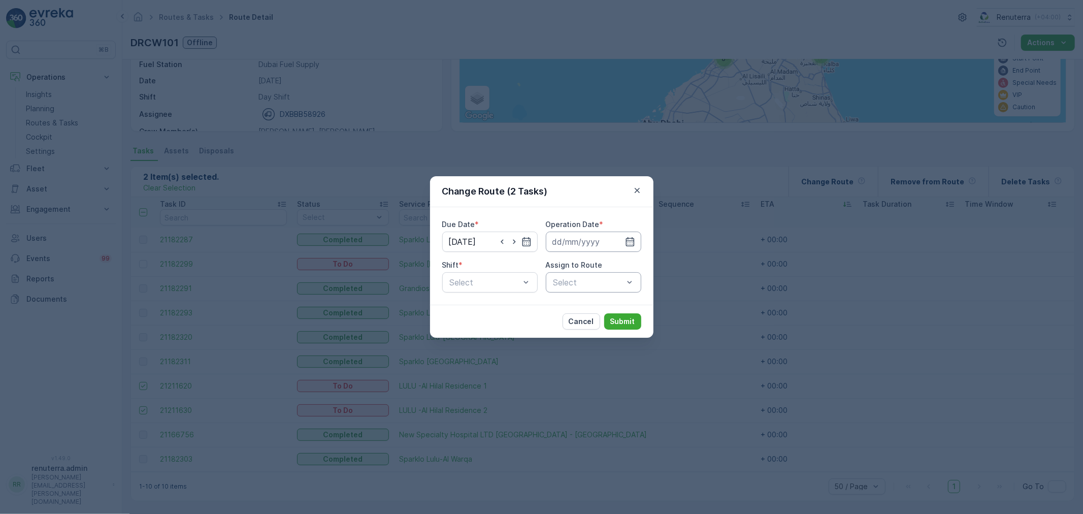
click at [606, 242] on input at bounding box center [593, 241] width 95 height 20
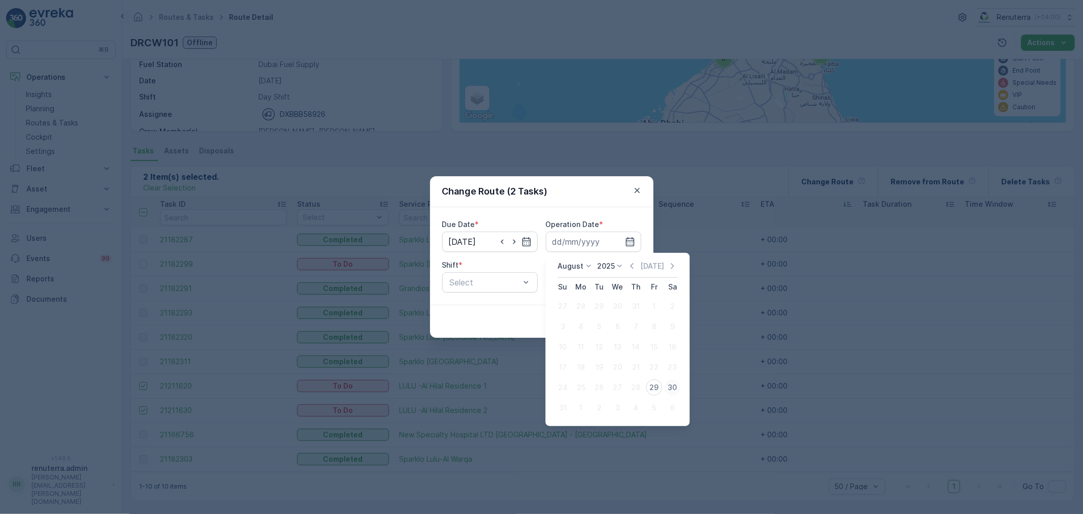
drag, startPoint x: 683, startPoint y: 385, endPoint x: 663, endPoint y: 384, distance: 19.3
click at [683, 384] on div "August 2025 Today Su Mo Tu We Th Fr Sa 27 28 29 30 31 1 2 3 4 5 6 7 8 9 10 11 1…" at bounding box center [617, 339] width 144 height 173
click at [663, 384] on button "30" at bounding box center [672, 387] width 18 height 18
type input "30.08.2025"
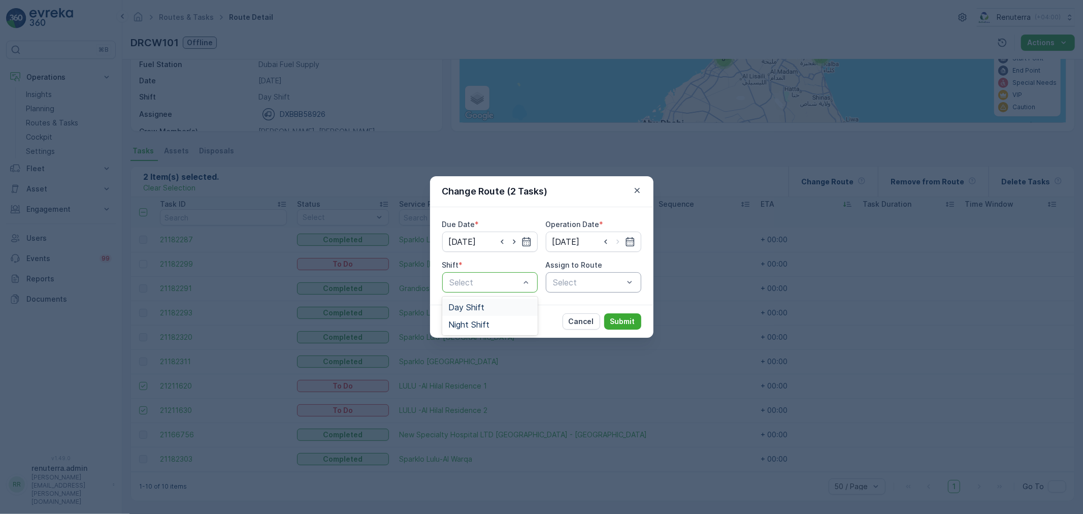
drag, startPoint x: 464, startPoint y: 276, endPoint x: 478, endPoint y: 299, distance: 27.1
click at [479, 302] on div "Day Shift" at bounding box center [489, 306] width 95 height 17
click at [573, 285] on div "Select" at bounding box center [593, 282] width 95 height 20
click at [577, 288] on div "Select" at bounding box center [593, 282] width 95 height 20
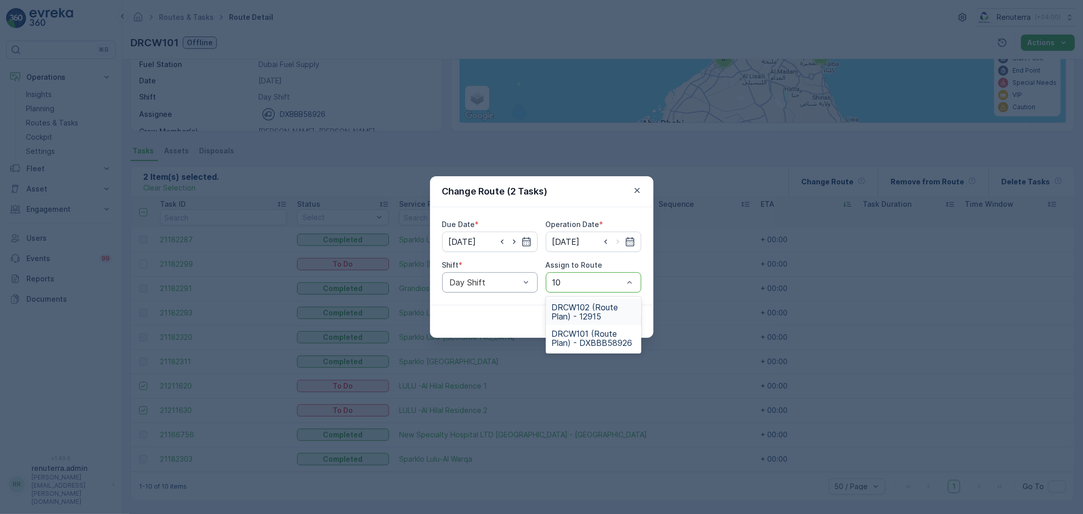
type input "101"
click at [619, 333] on div "Cancel Submit" at bounding box center [541, 321] width 223 height 33
click at [623, 325] on p "Submit" at bounding box center [622, 321] width 25 height 10
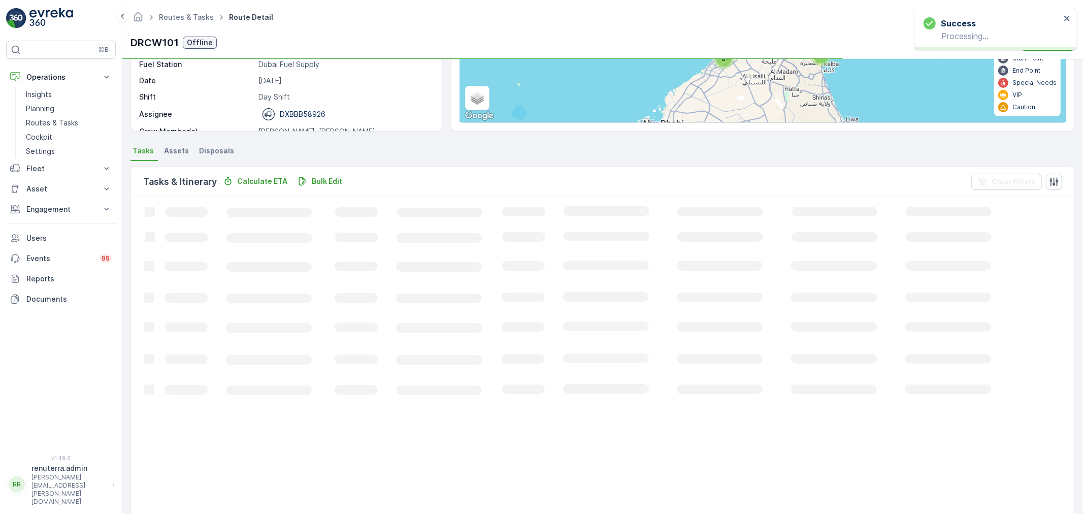
scroll to position [90, 0]
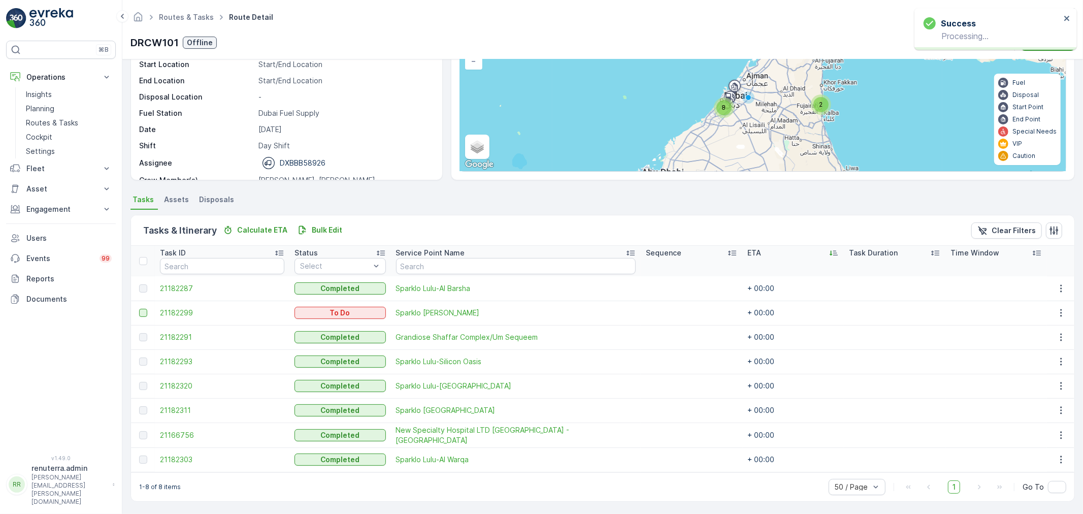
click at [136, 310] on td at bounding box center [143, 312] width 24 height 24
click at [146, 312] on div at bounding box center [143, 313] width 8 height 8
click at [139, 309] on input "checkbox" at bounding box center [139, 309] width 0 height 0
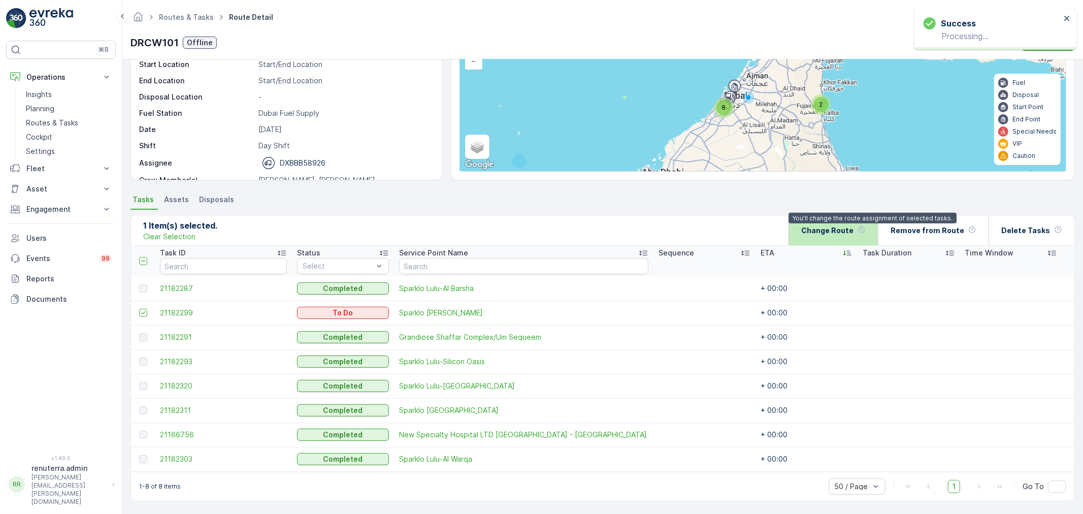
click at [865, 232] on div at bounding box center [861, 230] width 8 height 10
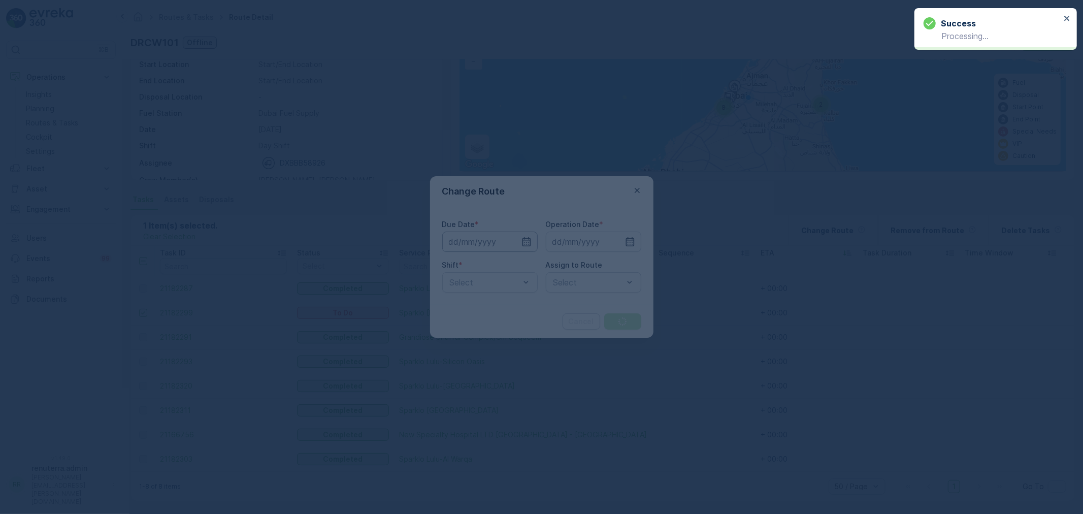
type input "[DATE]"
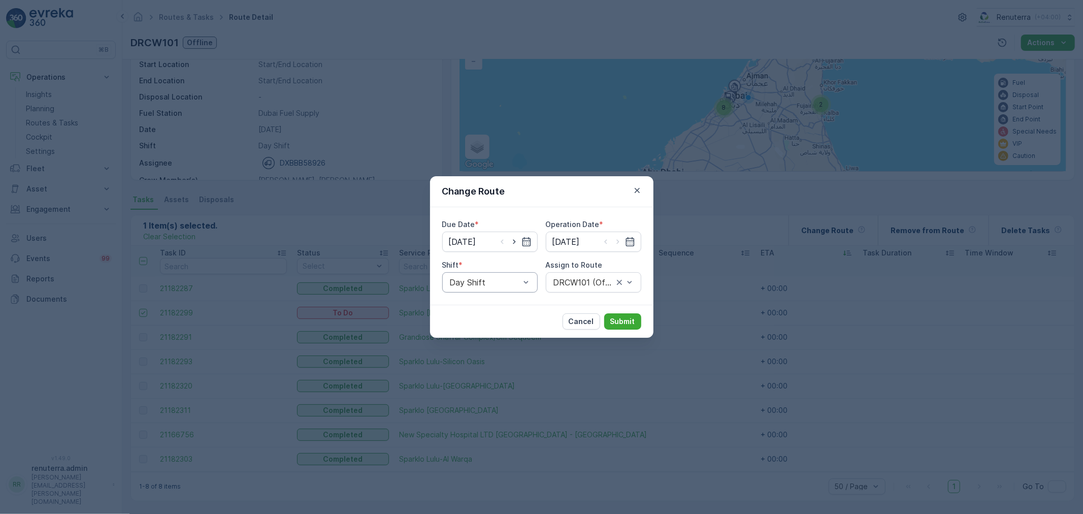
drag, startPoint x: 513, startPoint y: 273, endPoint x: 514, endPoint y: 288, distance: 15.3
click at [513, 273] on div "Day Shift" at bounding box center [489, 282] width 95 height 20
click at [509, 315] on div "Day Shift" at bounding box center [489, 306] width 95 height 17
click at [510, 292] on div "Day Shift" at bounding box center [489, 282] width 95 height 20
click at [508, 288] on div "Day Shift" at bounding box center [489, 282] width 95 height 20
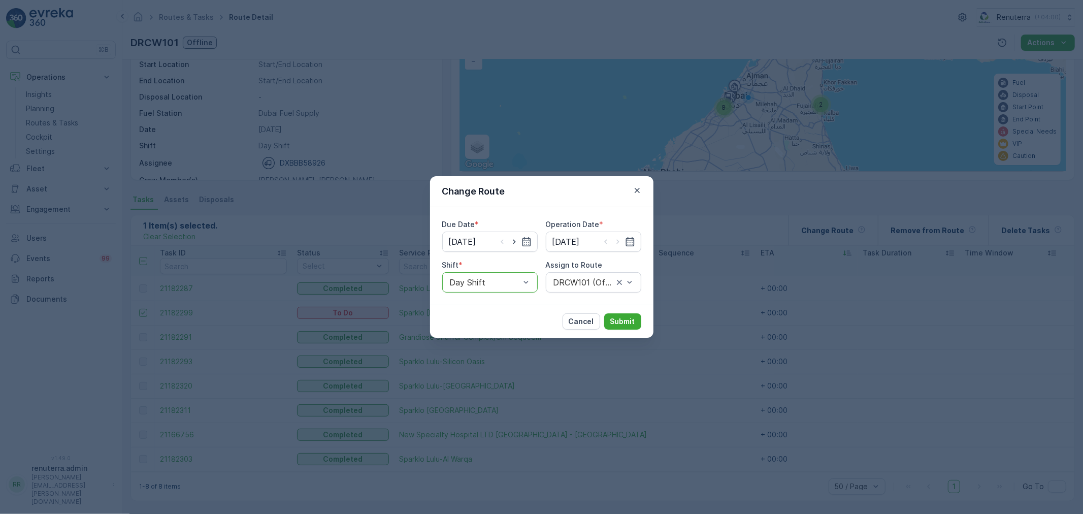
click at [493, 291] on div "Day Shift" at bounding box center [489, 282] width 95 height 20
click at [495, 326] on div "Night Shift" at bounding box center [489, 324] width 83 height 9
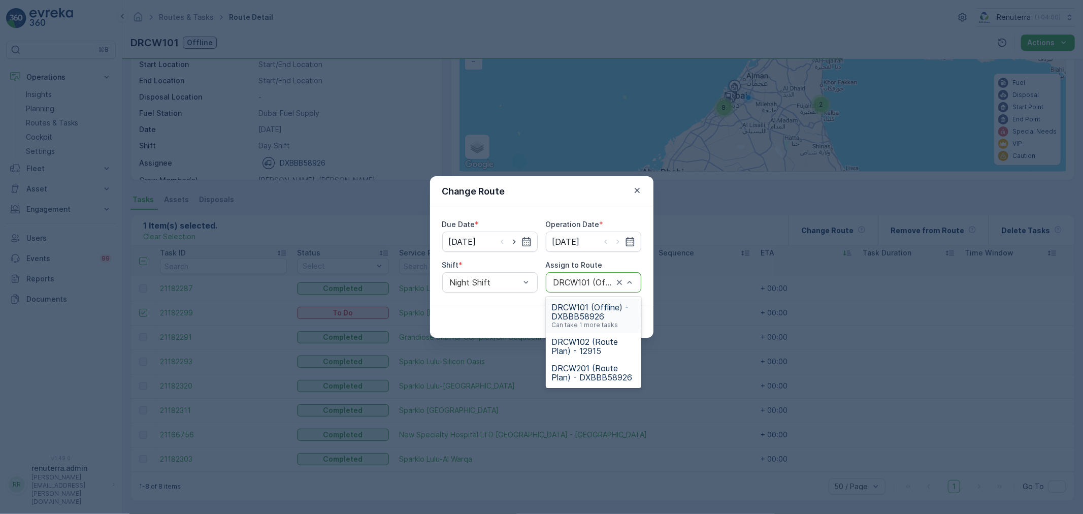
click at [590, 280] on div at bounding box center [583, 282] width 62 height 9
type input "101"
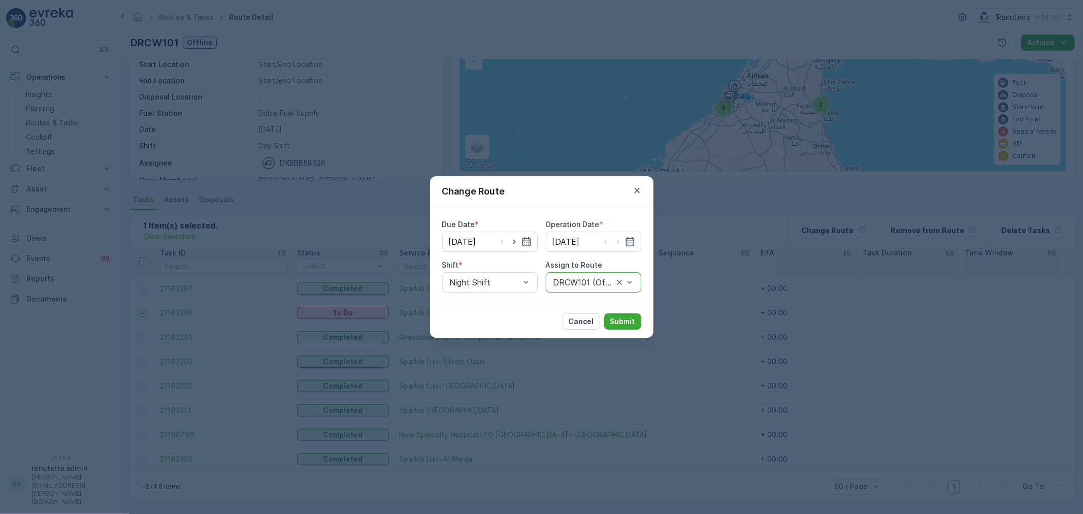
click at [590, 280] on div at bounding box center [583, 282] width 62 height 9
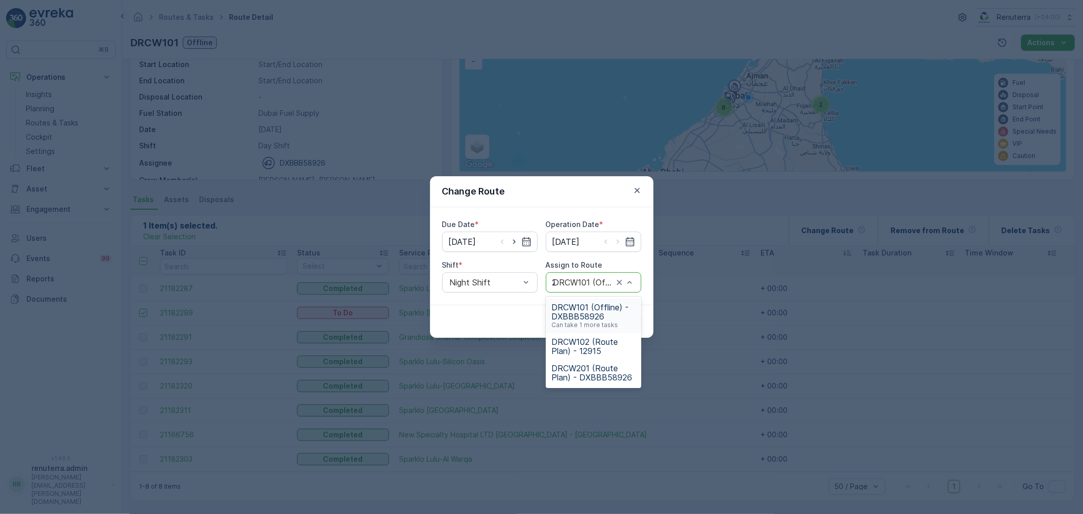
type input "201"
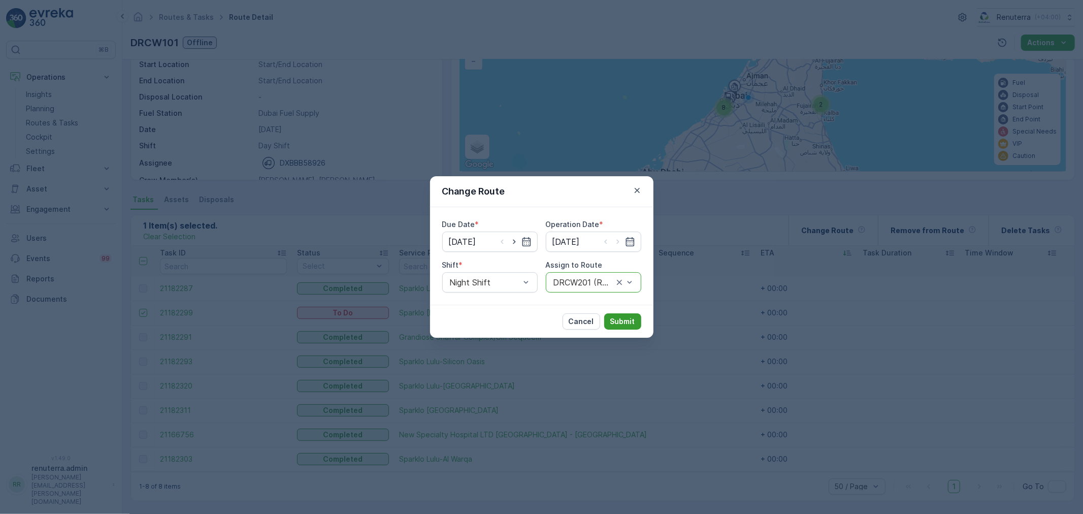
click at [633, 325] on p "Submit" at bounding box center [622, 321] width 25 height 10
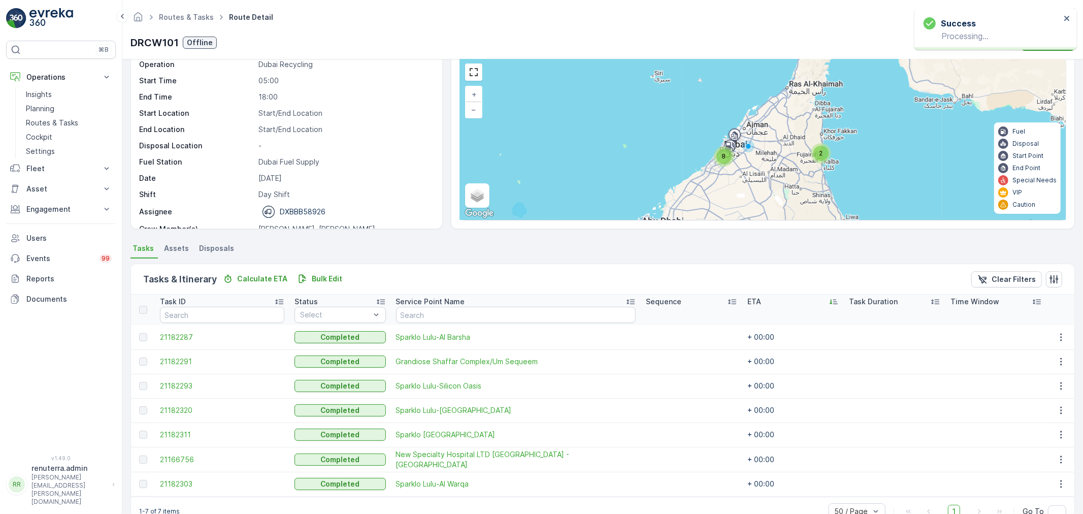
scroll to position [9, 0]
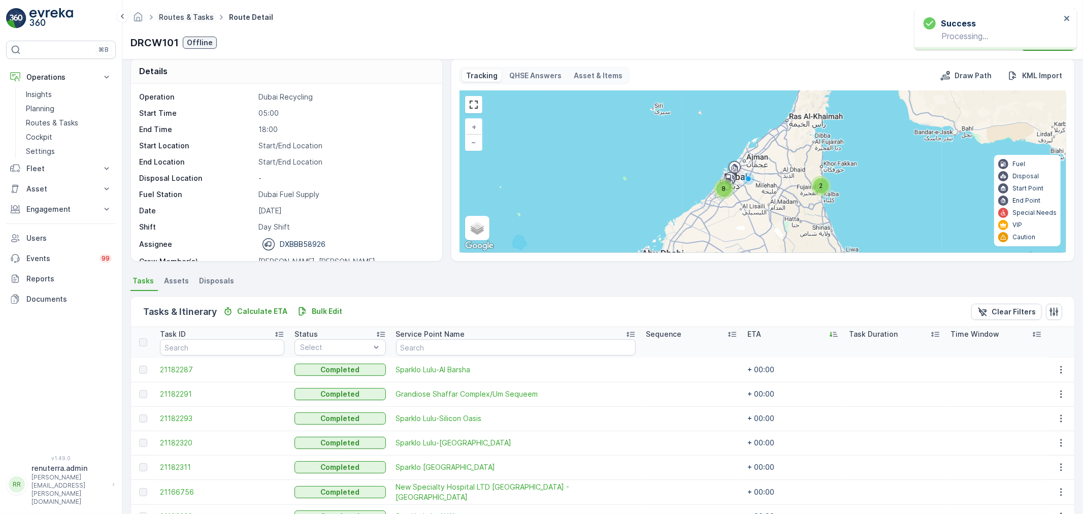
click at [165, 20] on link "Routes & Tasks" at bounding box center [186, 17] width 55 height 9
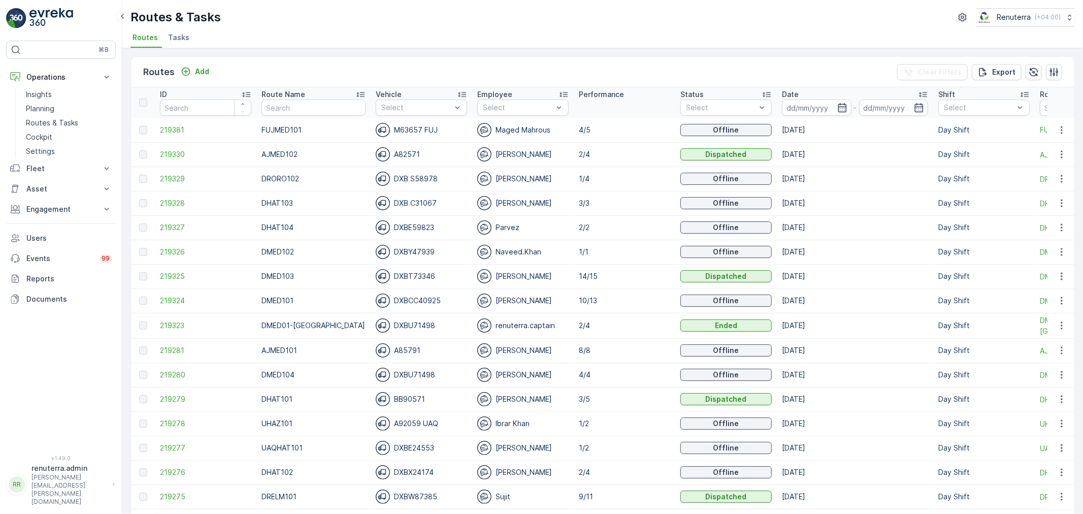
click at [319, 91] on div "Route Name" at bounding box center [313, 94] width 104 height 10
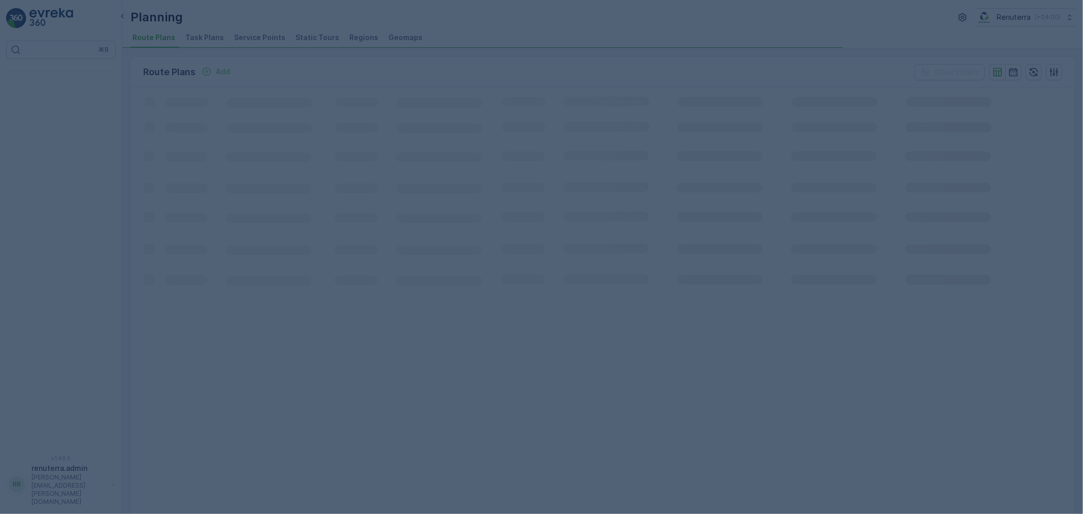
click at [276, 41] on div at bounding box center [541, 257] width 1083 height 514
click at [256, 44] on div at bounding box center [541, 257] width 1083 height 514
click at [256, 43] on div at bounding box center [541, 257] width 1083 height 514
click at [256, 39] on span "Service Points" at bounding box center [259, 37] width 51 height 10
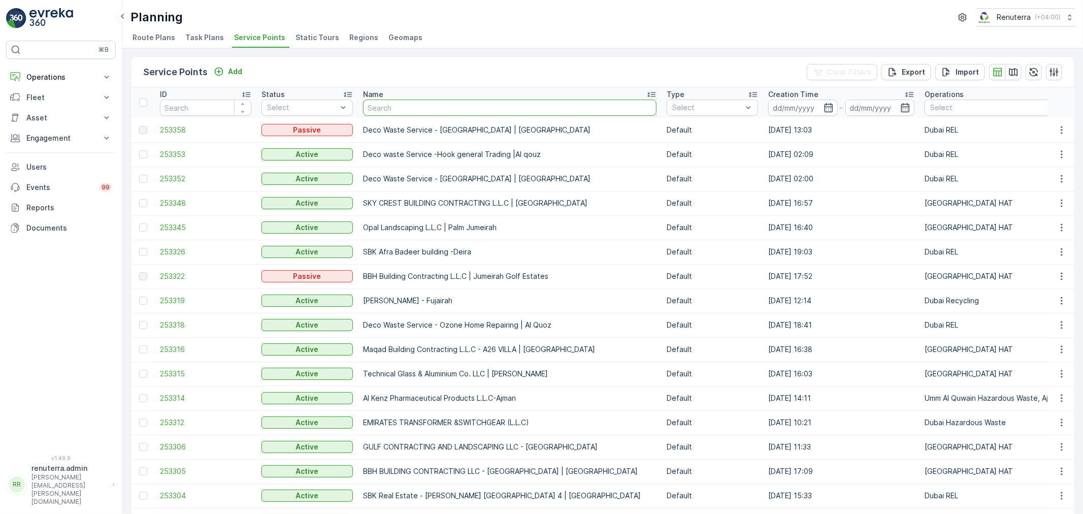
click at [415, 108] on input "text" at bounding box center [509, 107] width 293 height 16
type input "T"
click at [407, 102] on input "text" at bounding box center [509, 107] width 293 height 16
type input "berkly"
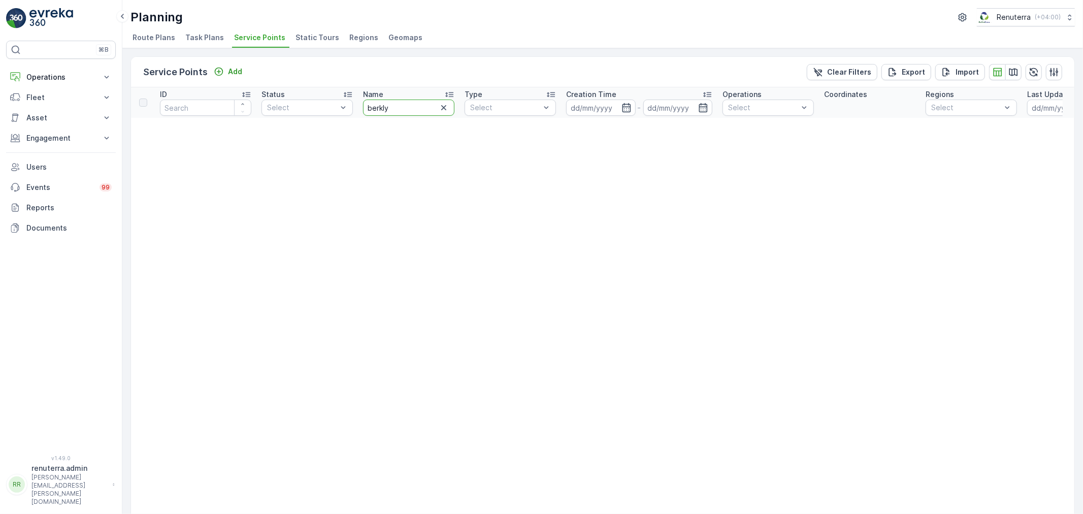
click at [376, 109] on input "berkly" at bounding box center [408, 107] width 91 height 16
type input "berkely"
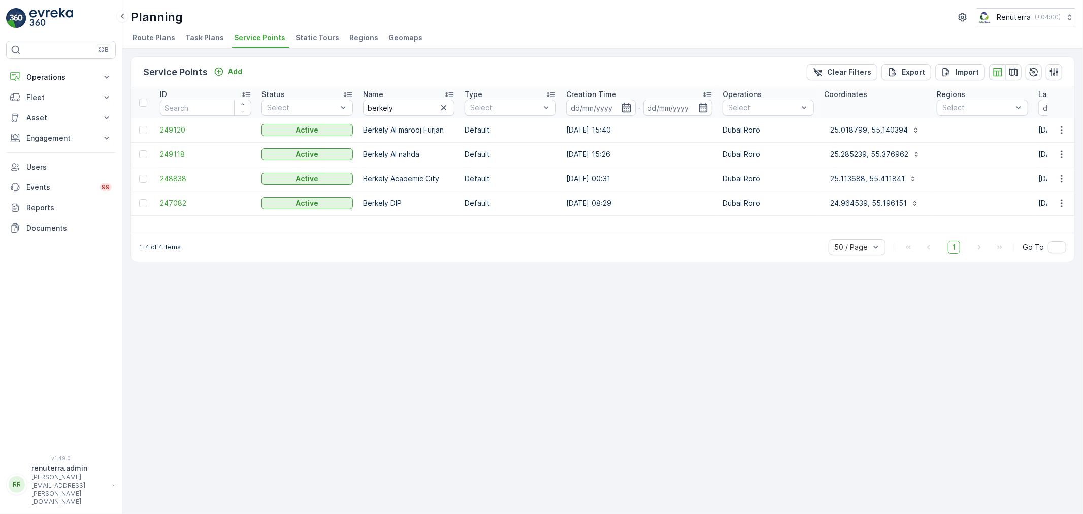
click at [191, 138] on td "249120" at bounding box center [206, 130] width 102 height 24
click at [189, 130] on span "249120" at bounding box center [205, 130] width 91 height 10
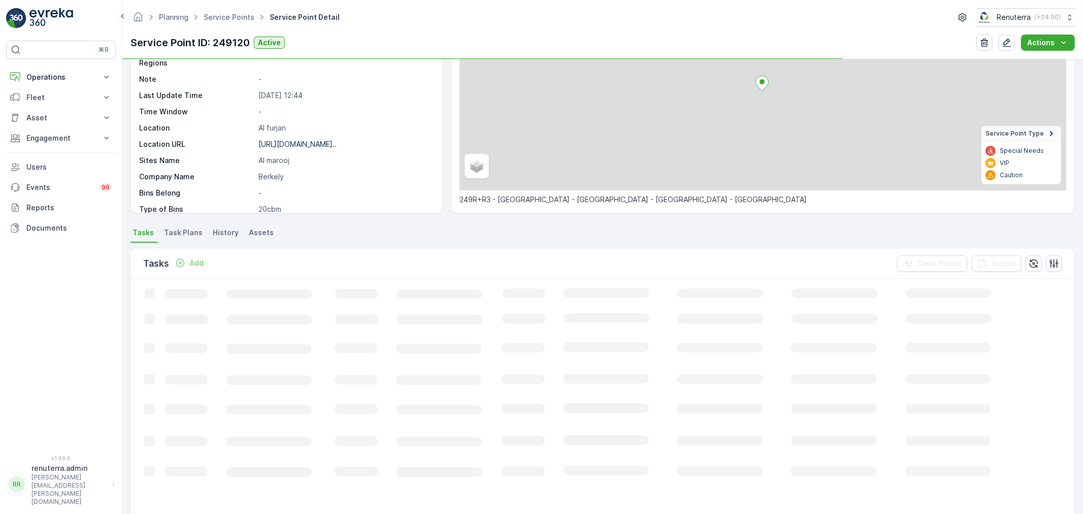
scroll to position [113, 0]
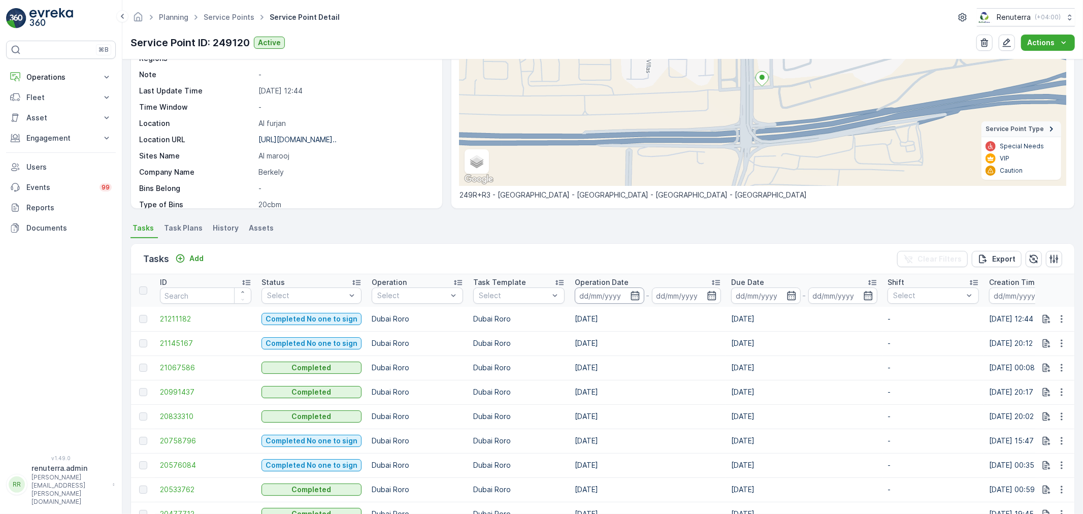
click at [616, 297] on input at bounding box center [610, 295] width 70 height 16
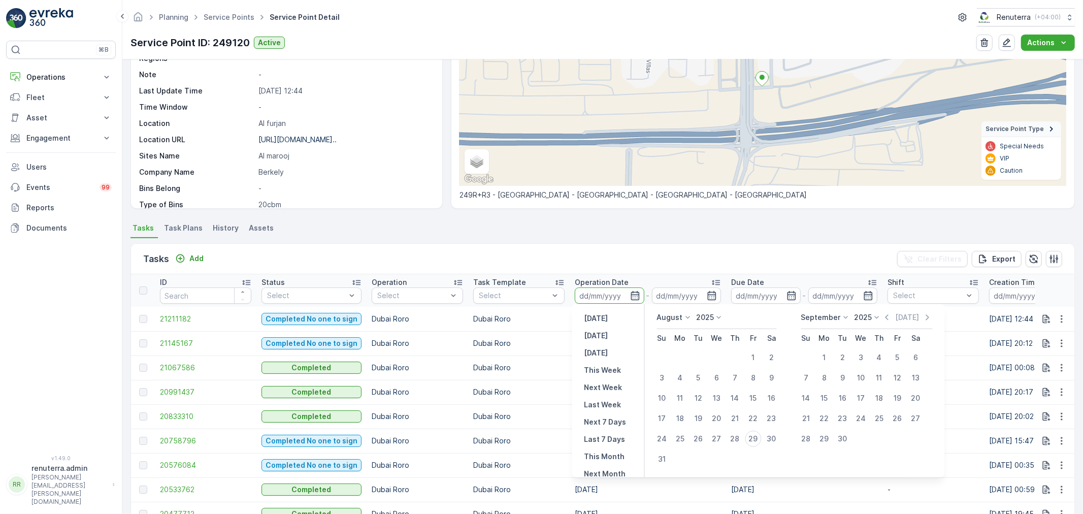
click at [740, 363] on td at bounding box center [735, 357] width 18 height 20
click at [749, 357] on div "1" at bounding box center [753, 357] width 16 height 16
type input "[DATE]"
click at [752, 432] on div "29" at bounding box center [753, 438] width 16 height 16
type input "[DATE]"
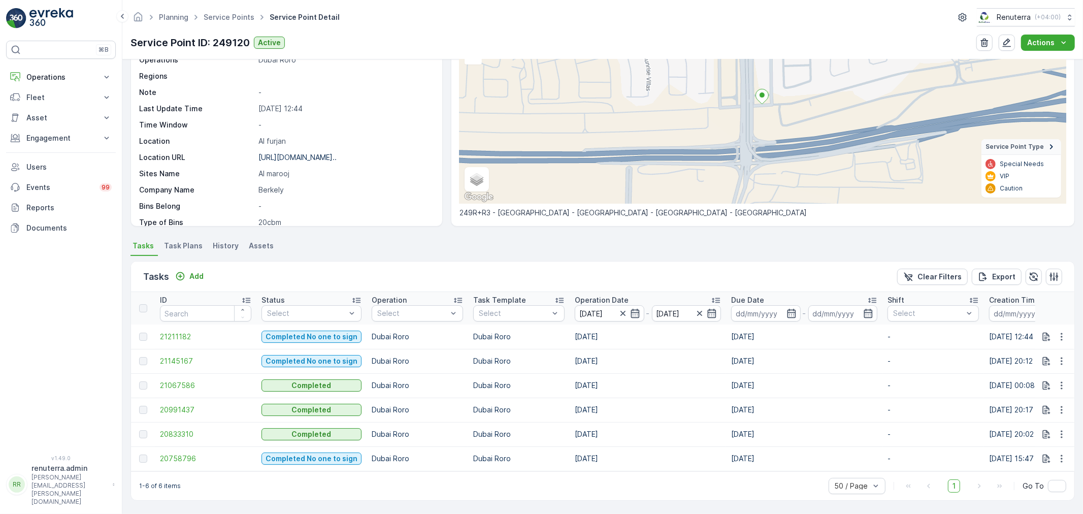
click at [584, 295] on p "Operation Date" at bounding box center [602, 300] width 54 height 10
click at [166, 380] on span "20991437" at bounding box center [205, 385] width 91 height 10
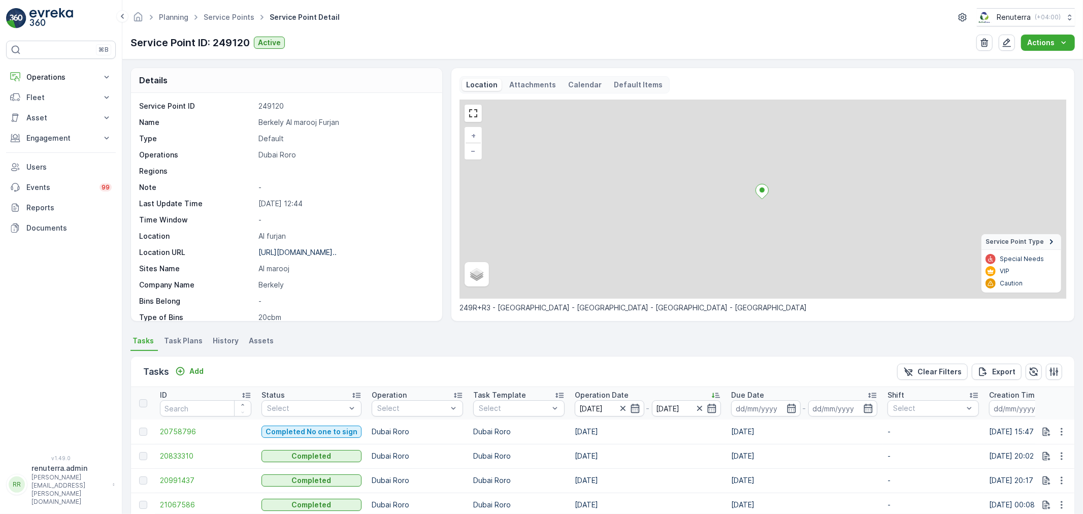
scroll to position [99, 0]
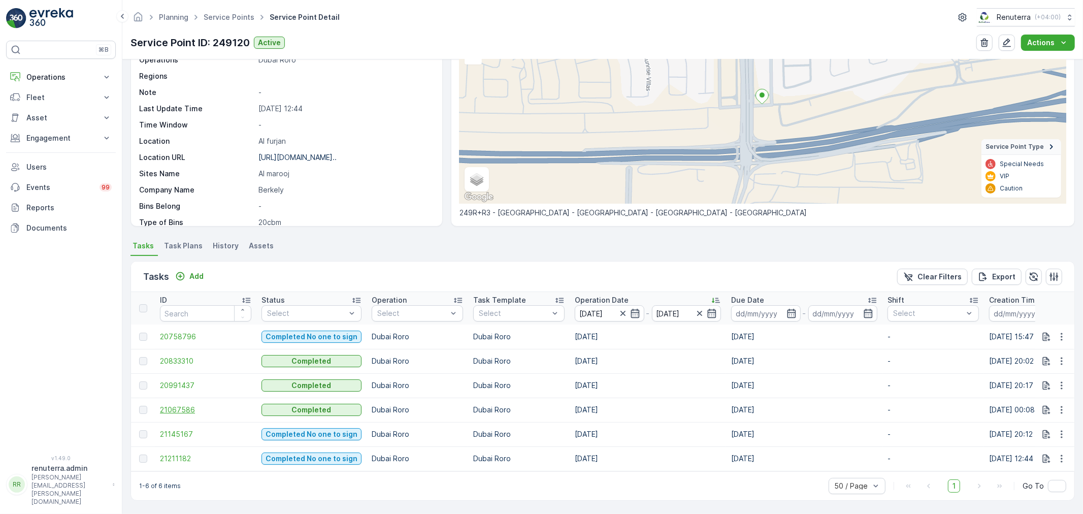
click at [183, 405] on span "21067586" at bounding box center [205, 410] width 91 height 10
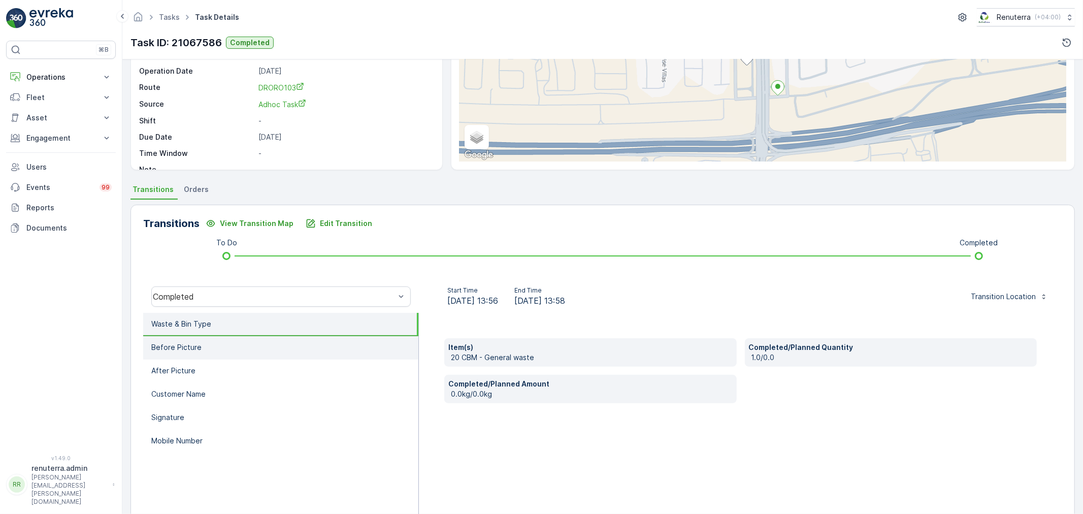
scroll to position [125, 0]
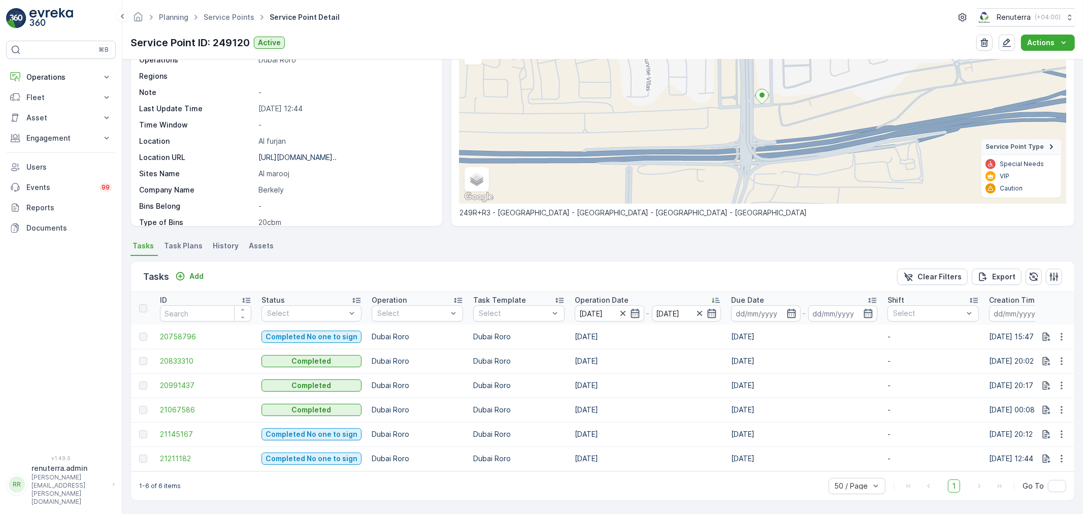
scroll to position [99, 0]
click at [183, 429] on span "21145167" at bounding box center [205, 434] width 91 height 10
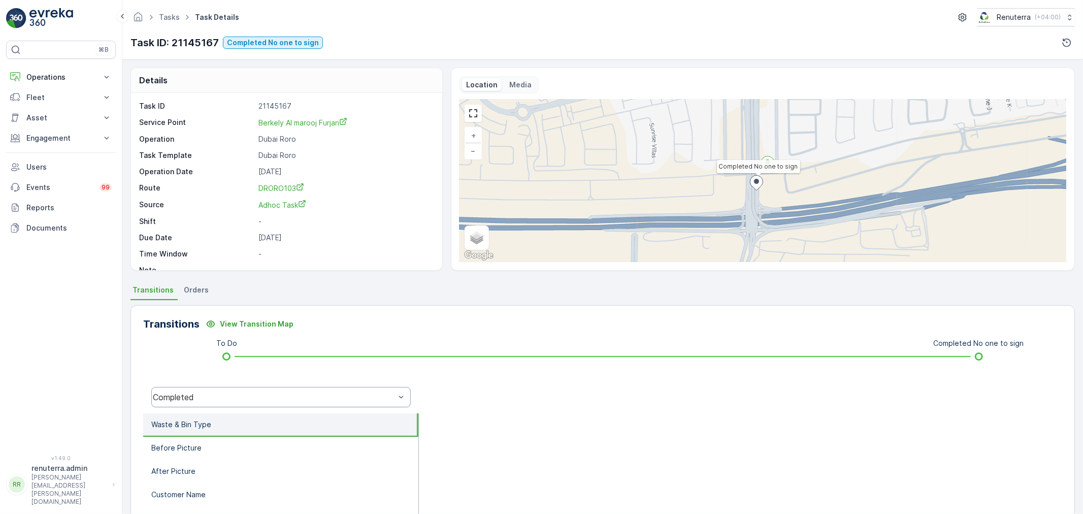
click at [296, 395] on div "Completed" at bounding box center [274, 396] width 242 height 9
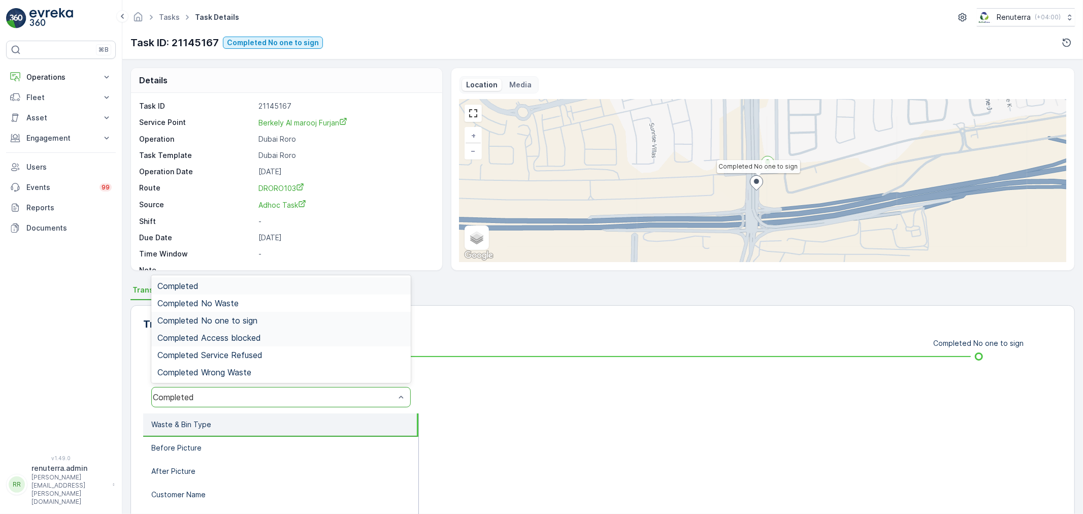
click at [273, 321] on div "Completed No one to sign" at bounding box center [280, 320] width 247 height 9
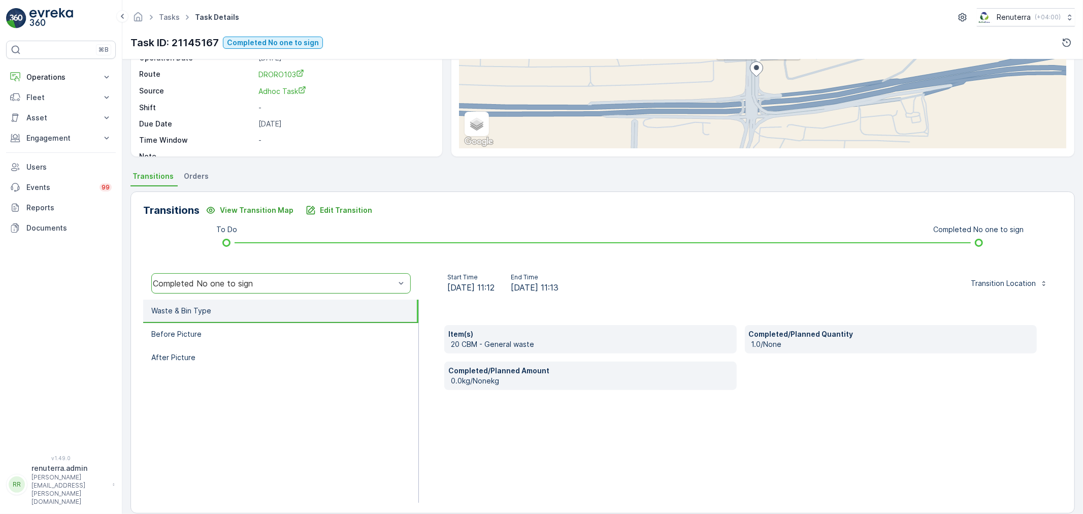
scroll to position [125, 0]
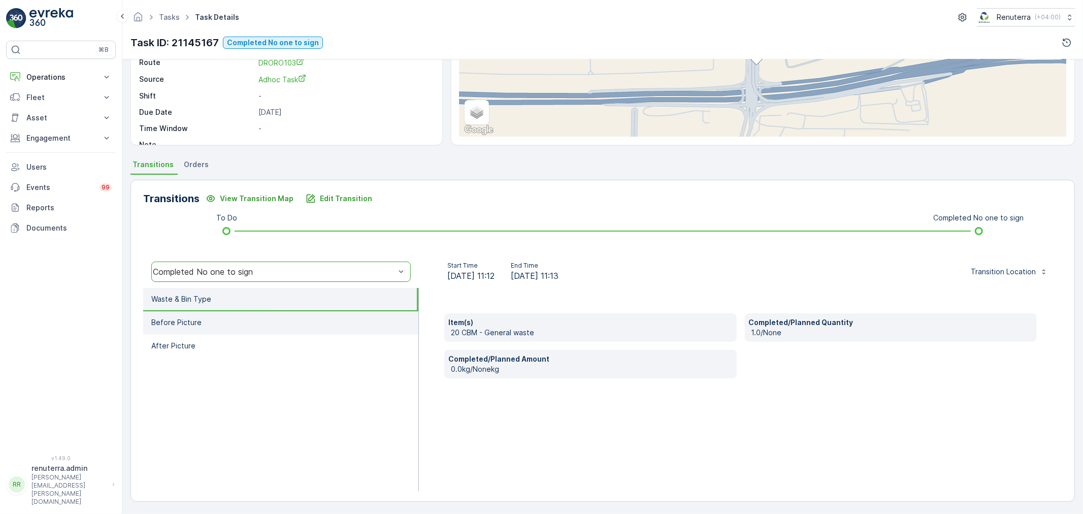
click at [247, 331] on li "Before Picture" at bounding box center [280, 322] width 275 height 23
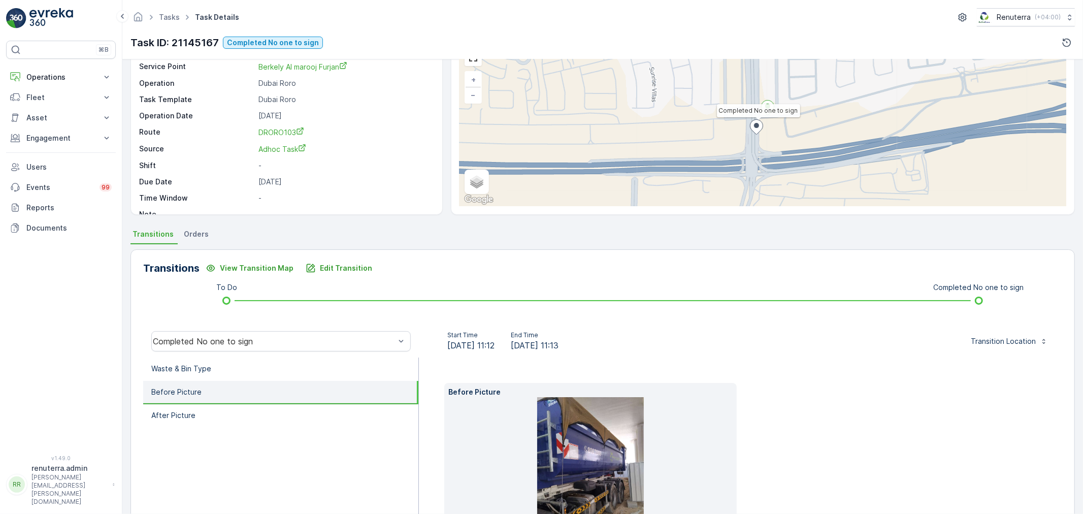
scroll to position [56, 0]
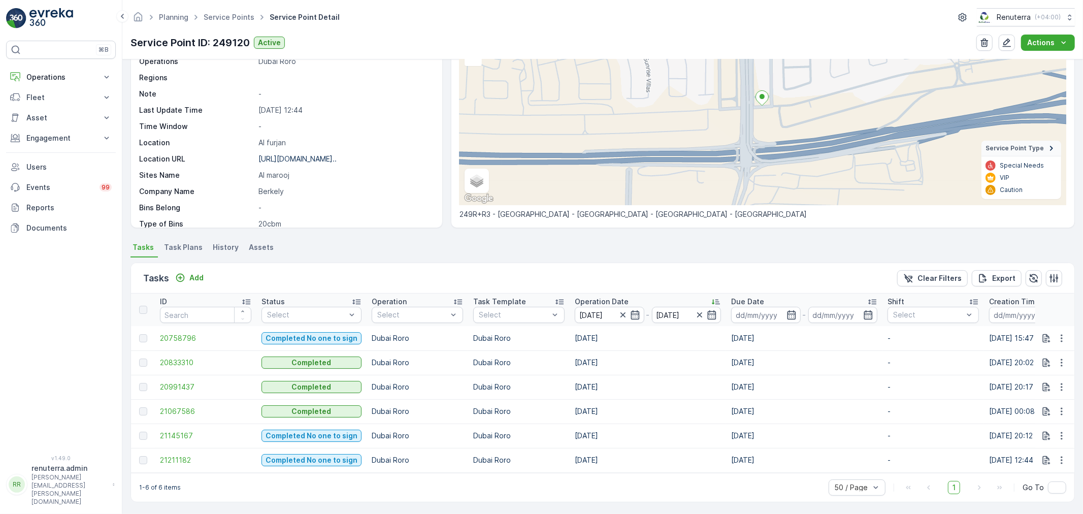
scroll to position [99, 0]
click at [165, 458] on span "21211182" at bounding box center [205, 458] width 91 height 10
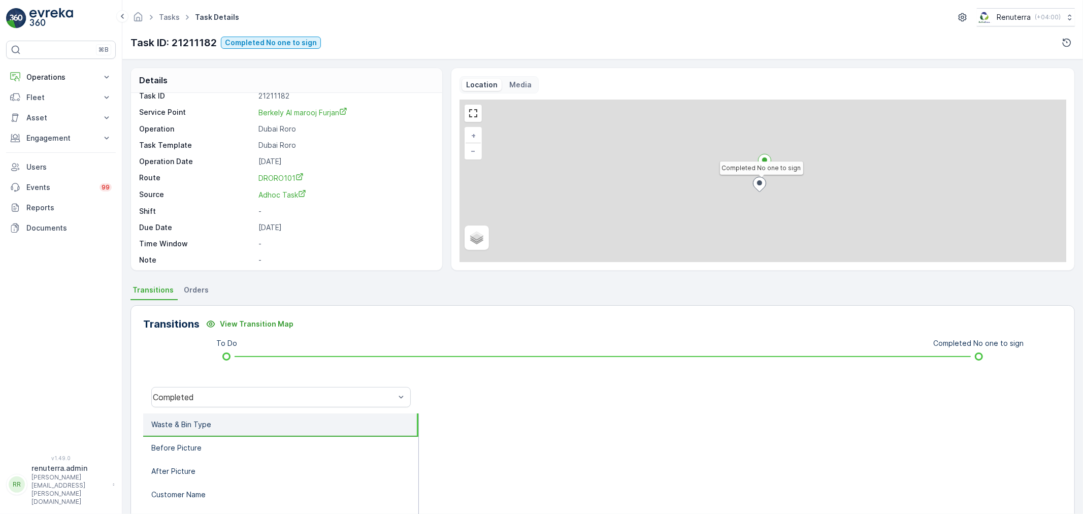
scroll to position [14, 0]
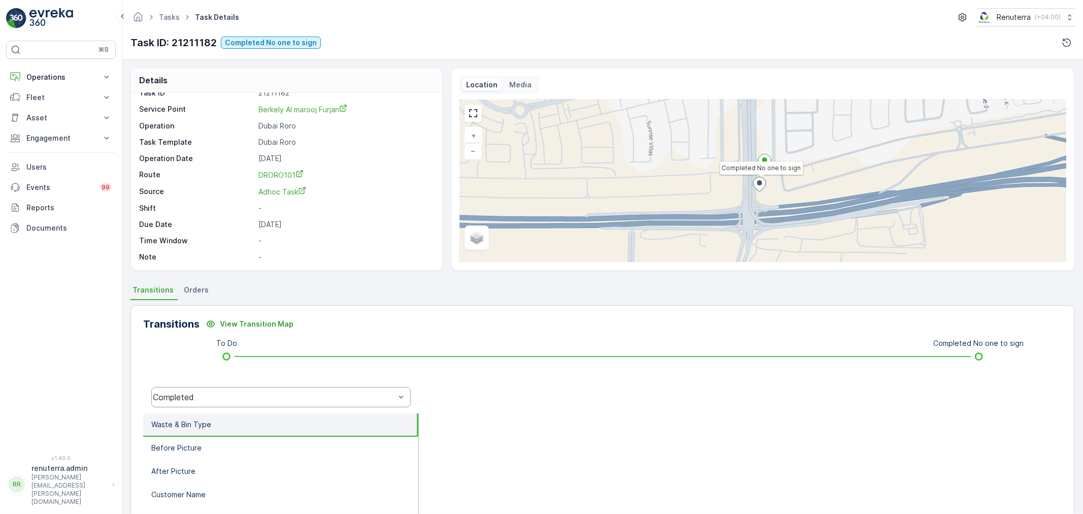
click at [209, 387] on div "Completed" at bounding box center [280, 397] width 259 height 20
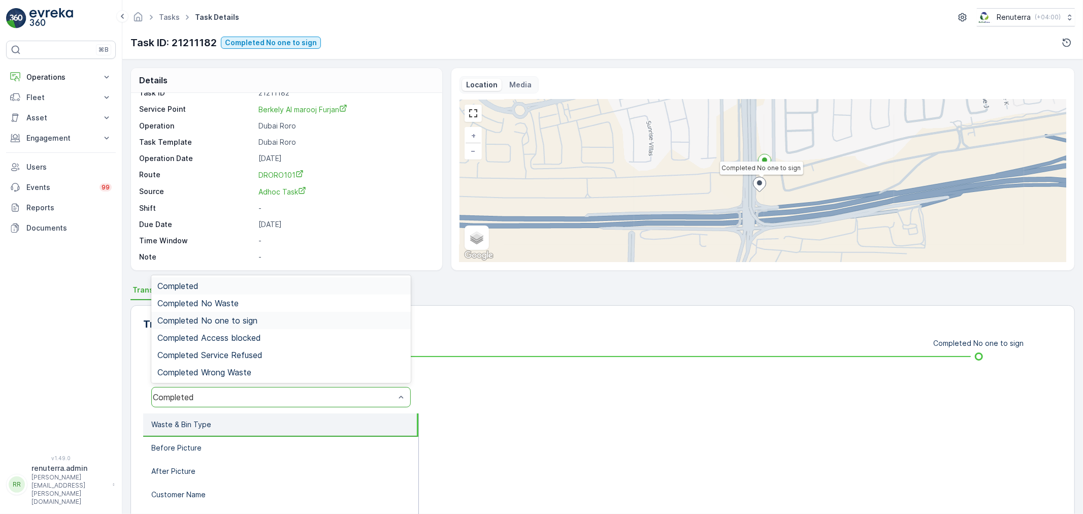
click at [223, 322] on span "Completed No one to sign" at bounding box center [207, 320] width 100 height 9
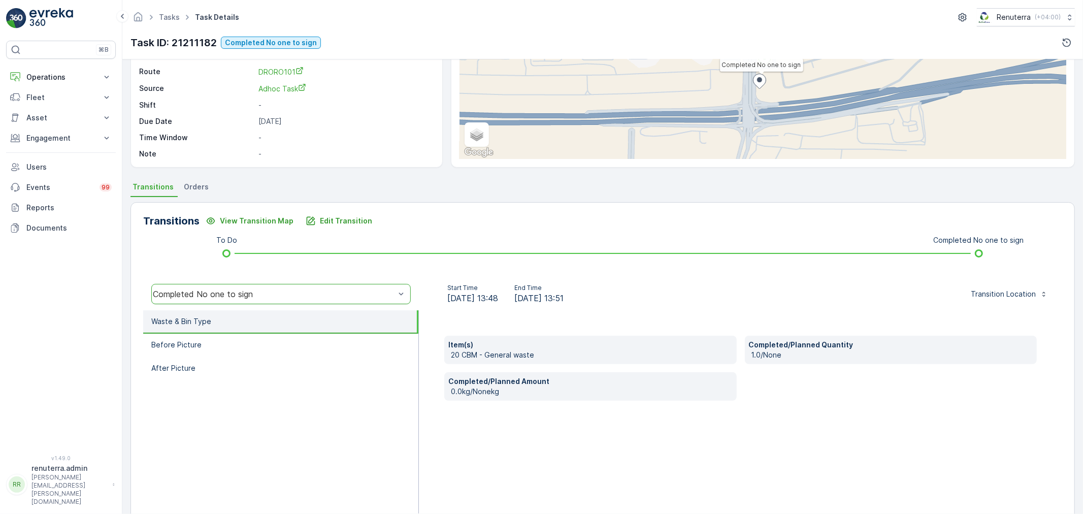
scroll to position [125, 0]
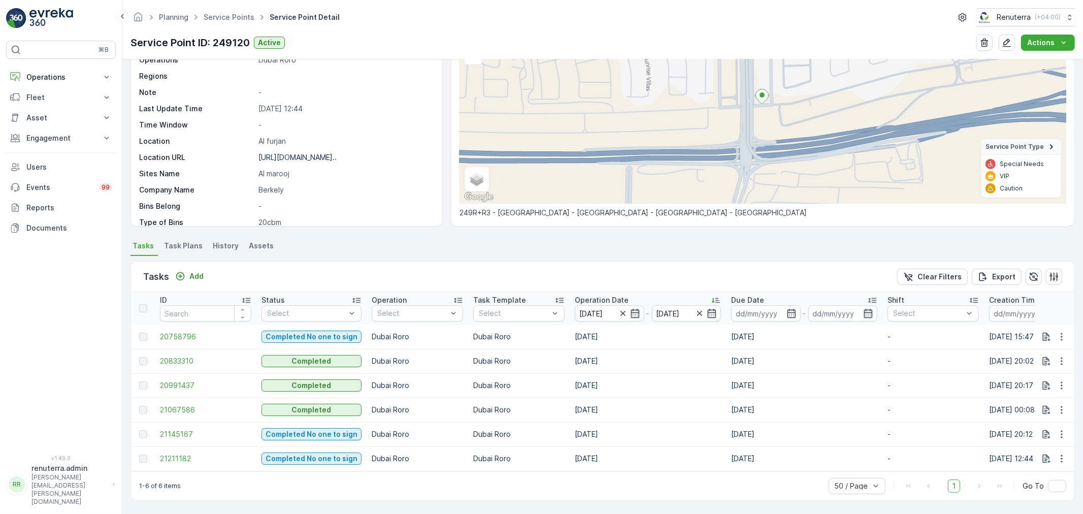
scroll to position [99, 0]
click at [240, 15] on link "Service Points" at bounding box center [229, 17] width 51 height 9
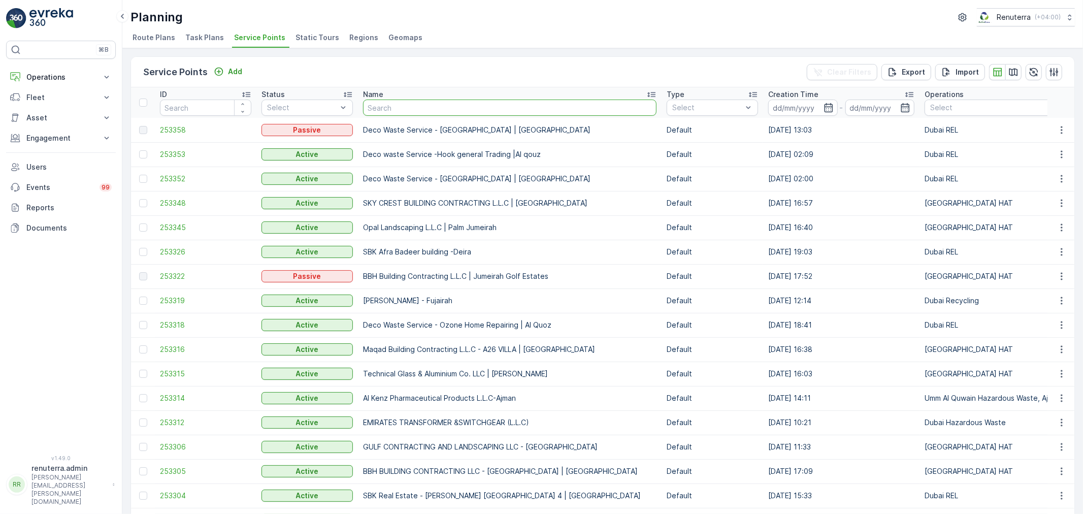
click at [398, 106] on input "text" at bounding box center [509, 107] width 293 height 16
type input "National"
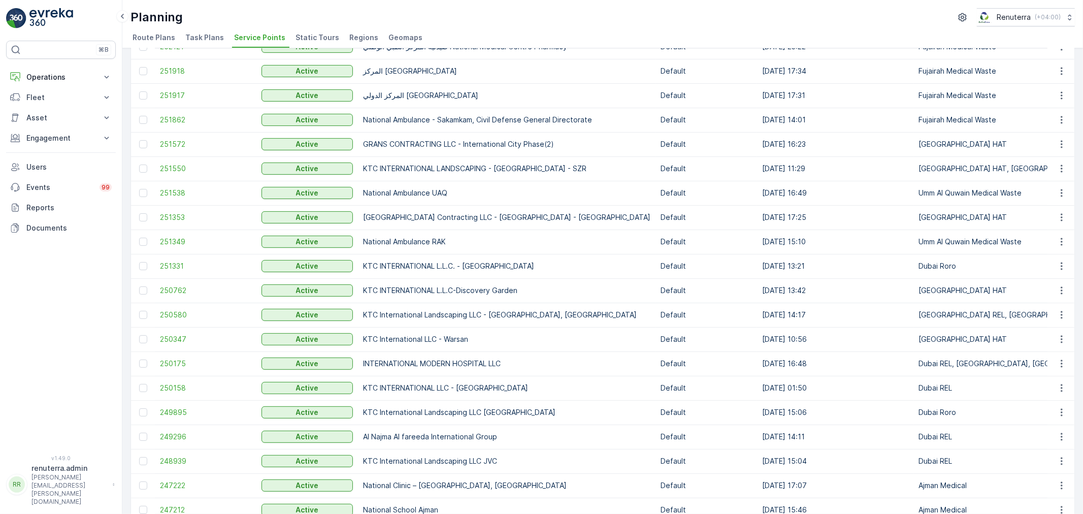
scroll to position [338, 0]
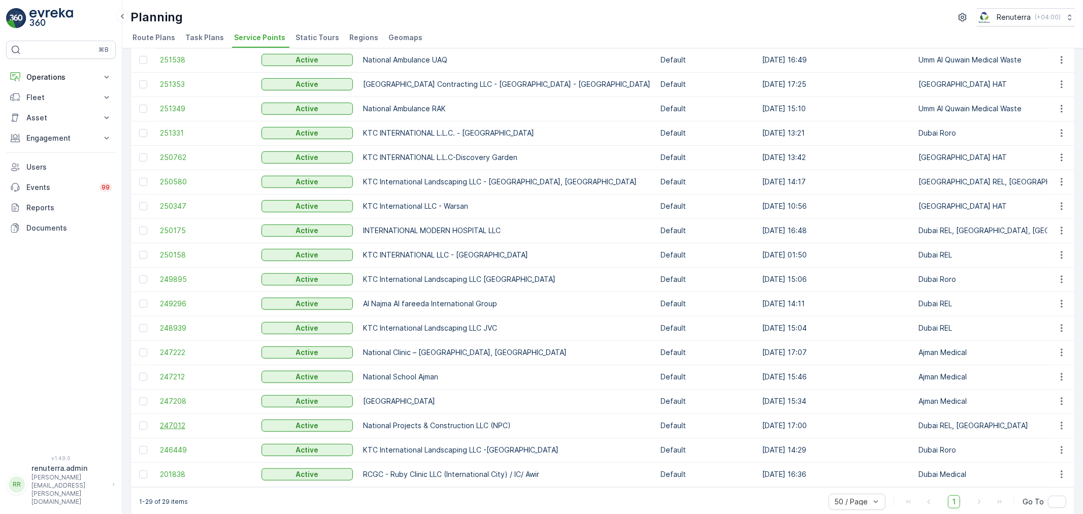
click at [175, 423] on span "247012" at bounding box center [205, 425] width 91 height 10
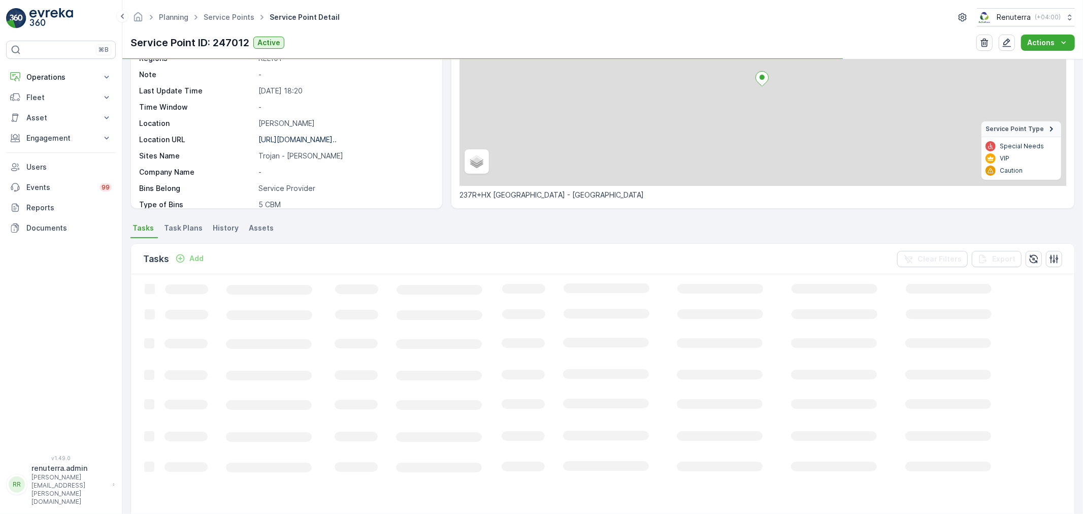
scroll to position [113, 0]
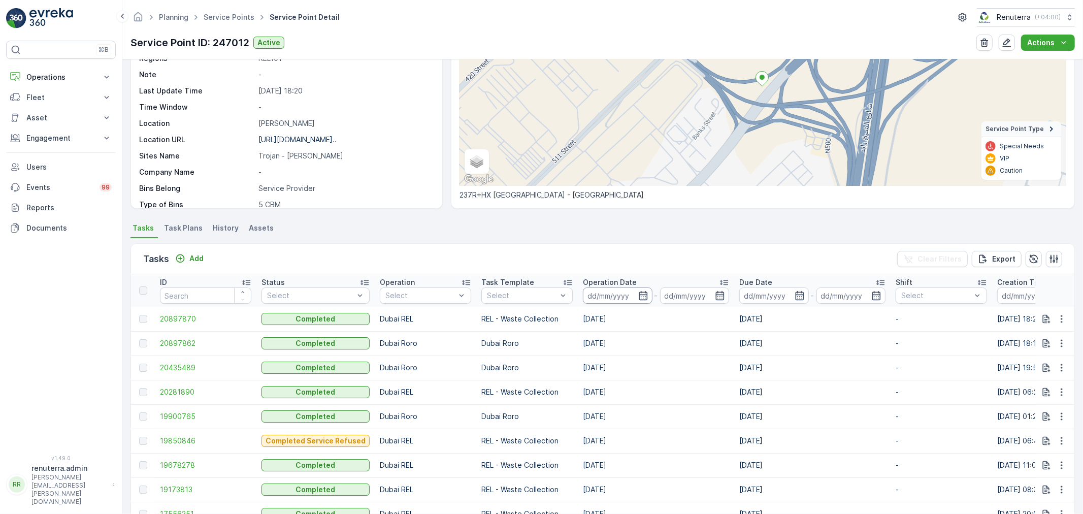
click at [632, 291] on input at bounding box center [618, 295] width 70 height 16
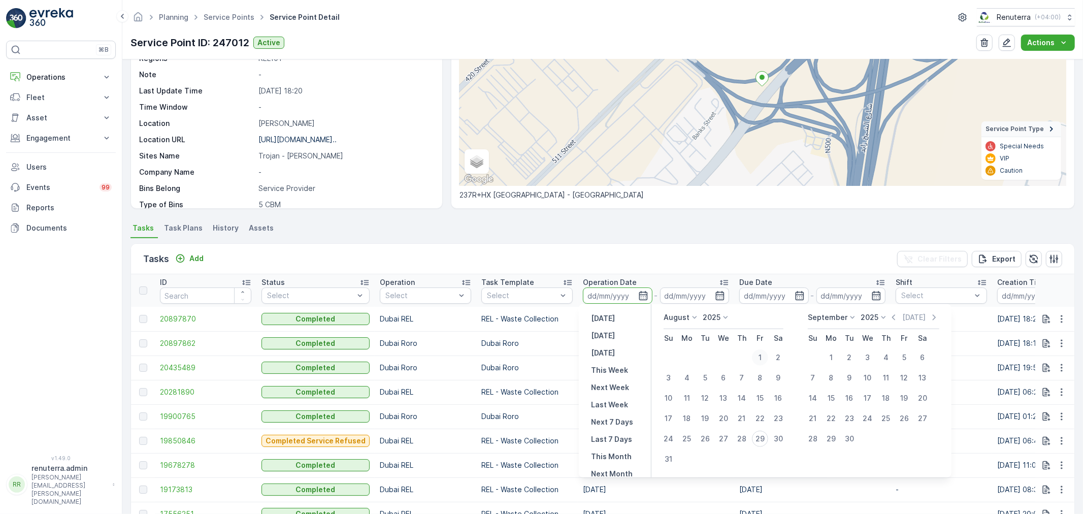
click at [757, 353] on div "1" at bounding box center [760, 357] width 16 height 16
type input "[DATE]"
click at [756, 438] on div "29" at bounding box center [760, 438] width 16 height 16
type input "[DATE]"
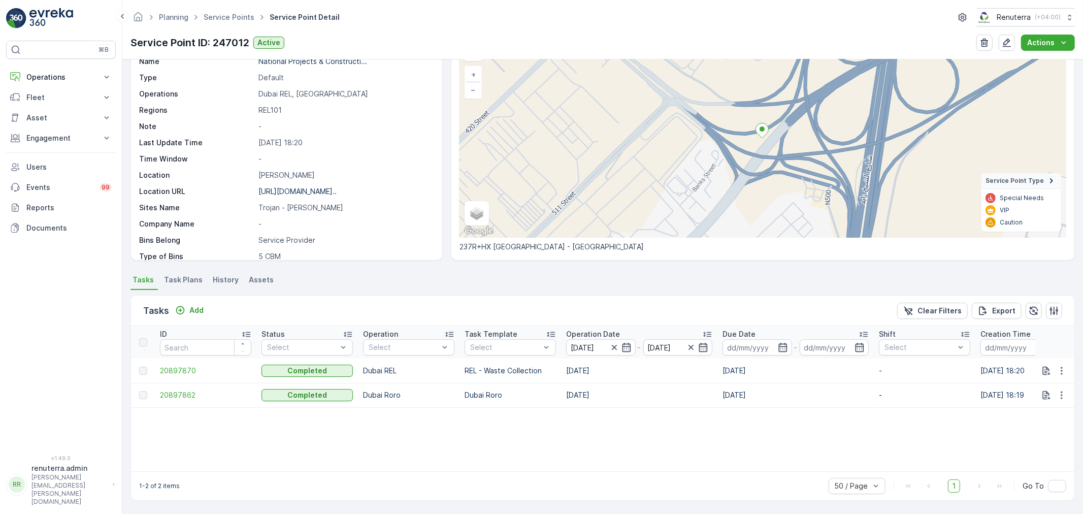
scroll to position [61, 0]
click at [176, 397] on span "20897862" at bounding box center [205, 395] width 91 height 10
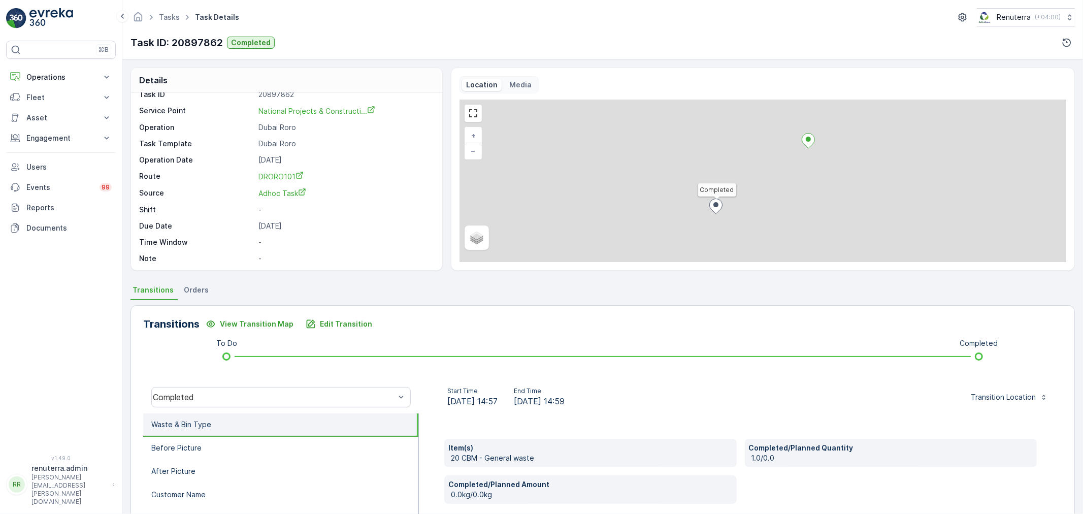
scroll to position [14, 0]
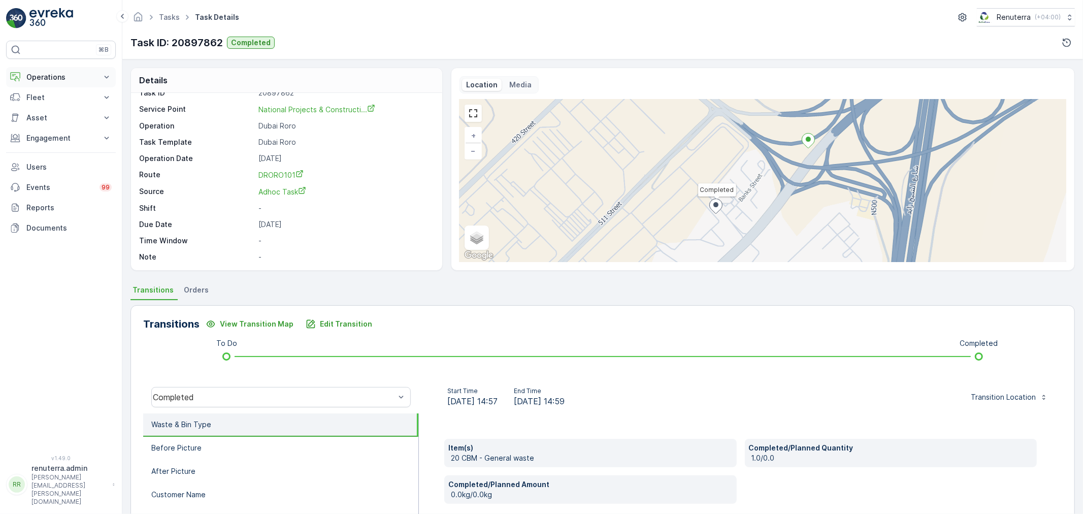
click at [59, 71] on button "Operations" at bounding box center [61, 77] width 110 height 20
drag, startPoint x: 42, startPoint y: 103, endPoint x: 51, endPoint y: 105, distance: 9.9
click at [48, 102] on link "Planning" at bounding box center [69, 109] width 94 height 14
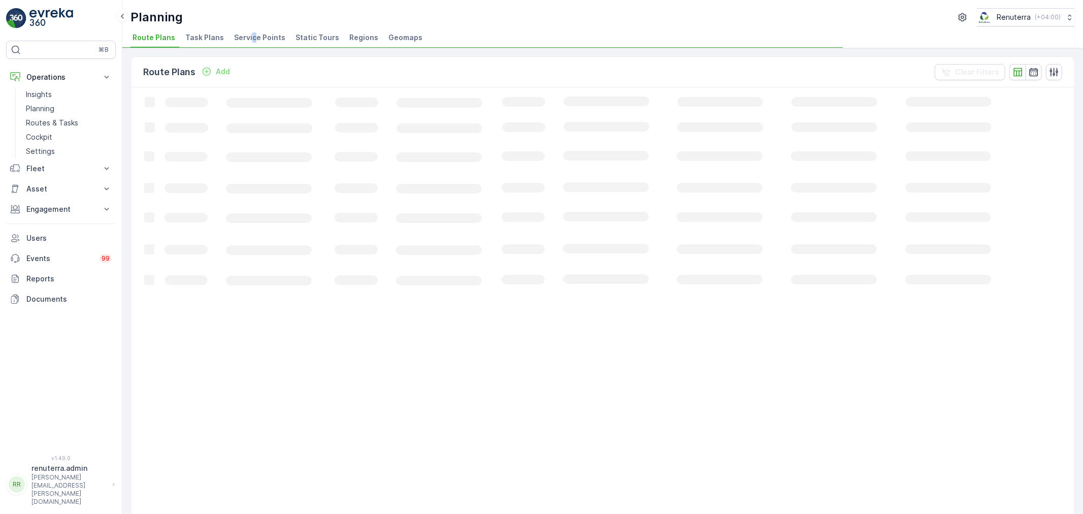
click at [249, 36] on span "Service Points" at bounding box center [259, 37] width 51 height 10
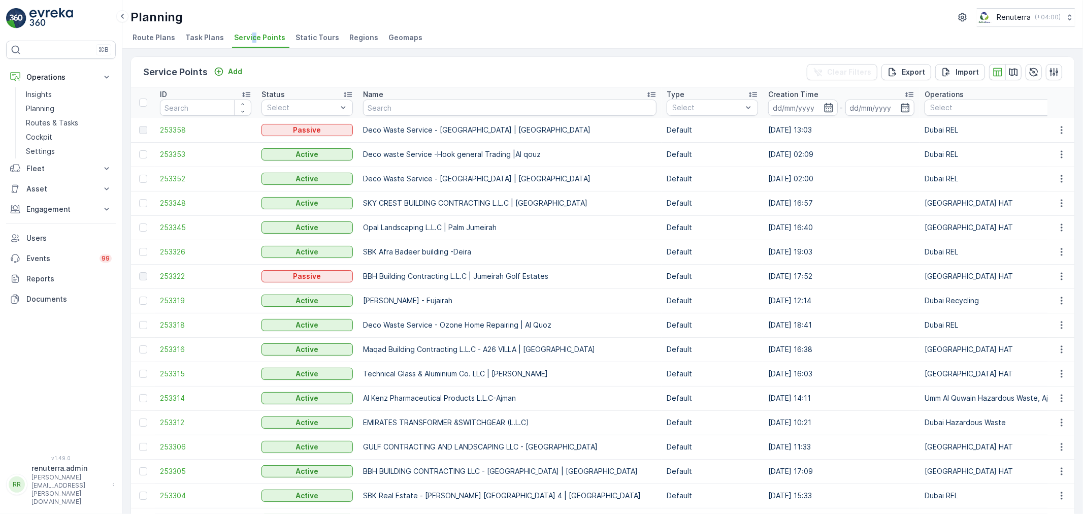
click at [374, 116] on th "Name" at bounding box center [510, 102] width 304 height 30
click at [376, 108] on input "text" at bounding box center [509, 107] width 293 height 16
paste input "ITALIAN PLANTER -ONLY BLUE WATER"
type input "ITALIAN PLANTER -ONLY BLUE WATER"
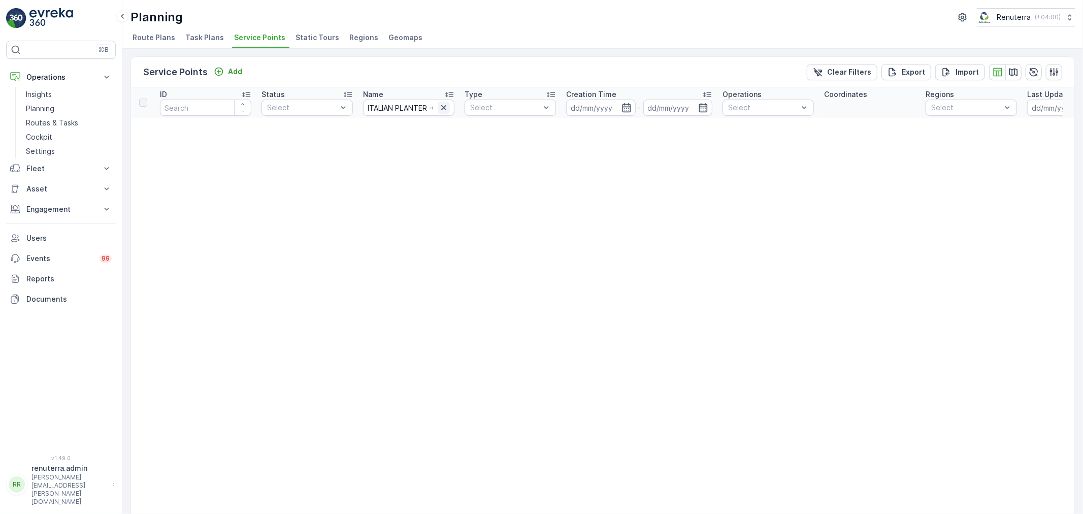
click at [439, 107] on icon "button" at bounding box center [444, 108] width 10 height 10
click at [437, 107] on input "text" at bounding box center [408, 107] width 91 height 16
type input "blue water"
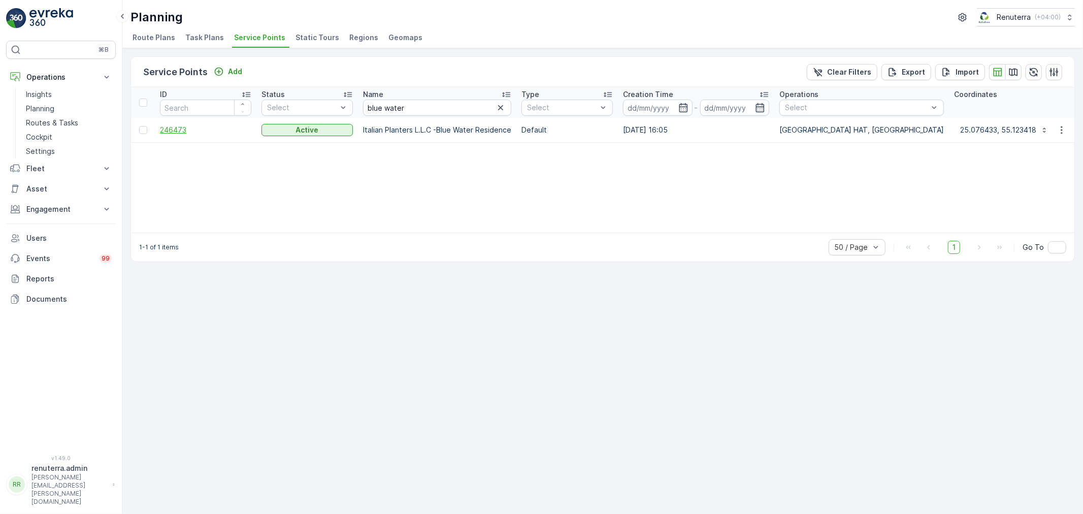
click at [199, 126] on span "246473" at bounding box center [205, 130] width 91 height 10
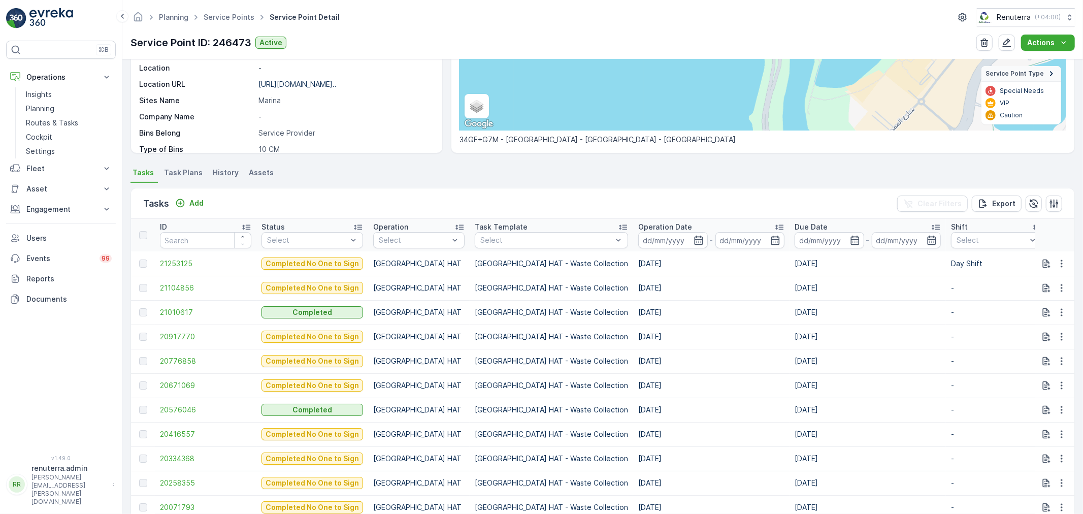
scroll to position [169, 0]
click at [638, 223] on p "Operation Date" at bounding box center [665, 226] width 54 height 10
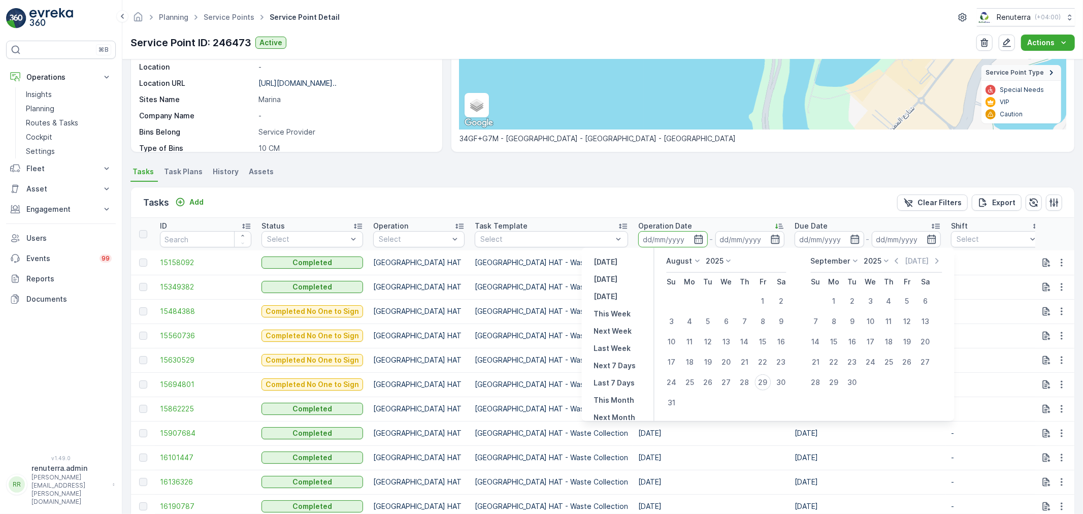
click at [678, 263] on p "August" at bounding box center [679, 261] width 26 height 10
click at [768, 302] on div "1" at bounding box center [763, 301] width 16 height 16
type input "[DATE]"
click at [764, 382] on div "29" at bounding box center [763, 382] width 16 height 16
type input "[DATE]"
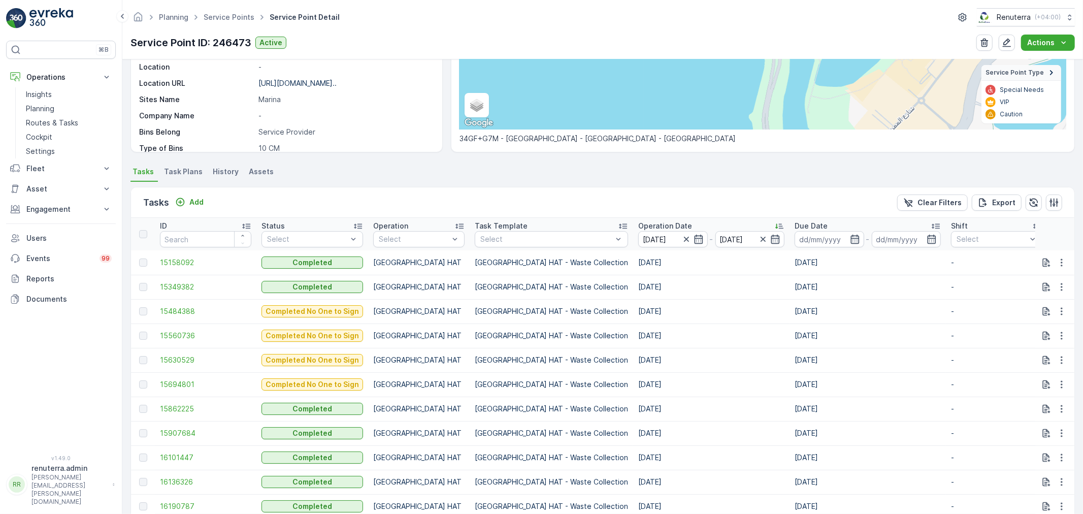
click at [702, 160] on div "Details Service Point ID 246473 Name Italian Planters L.L.C -Blue W... Type Def…" at bounding box center [602, 286] width 960 height 454
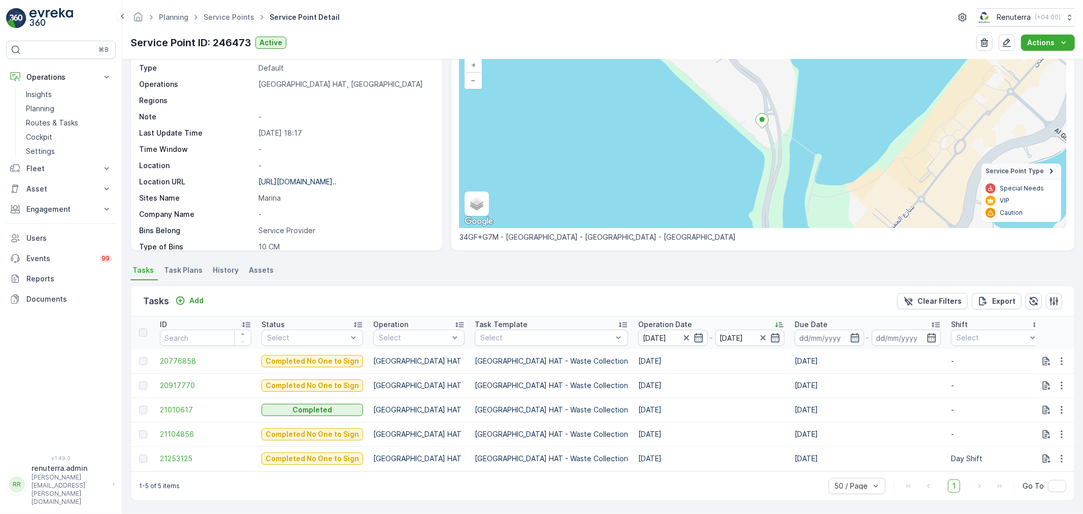
scroll to position [75, 0]
click at [183, 356] on span "20776858" at bounding box center [205, 361] width 91 height 10
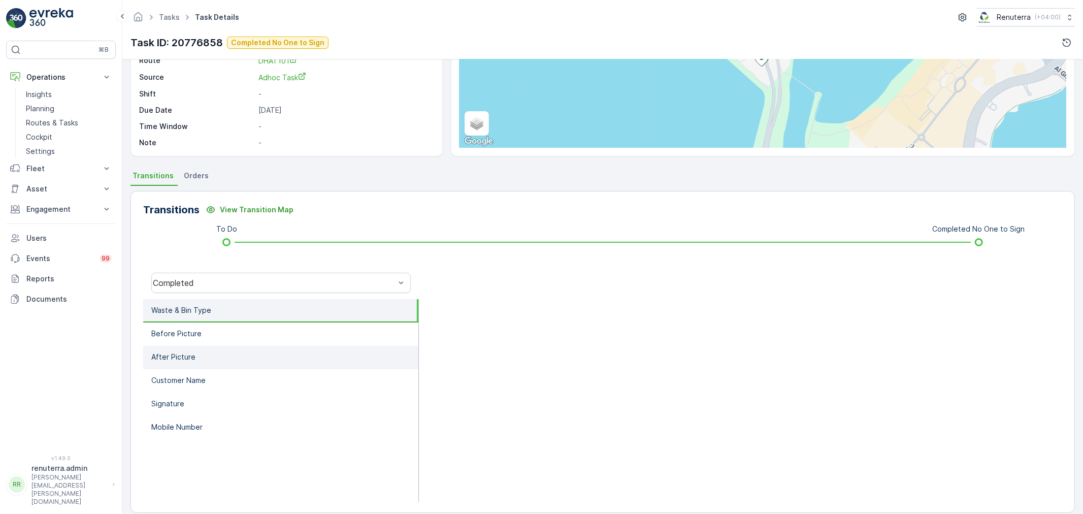
scroll to position [125, 0]
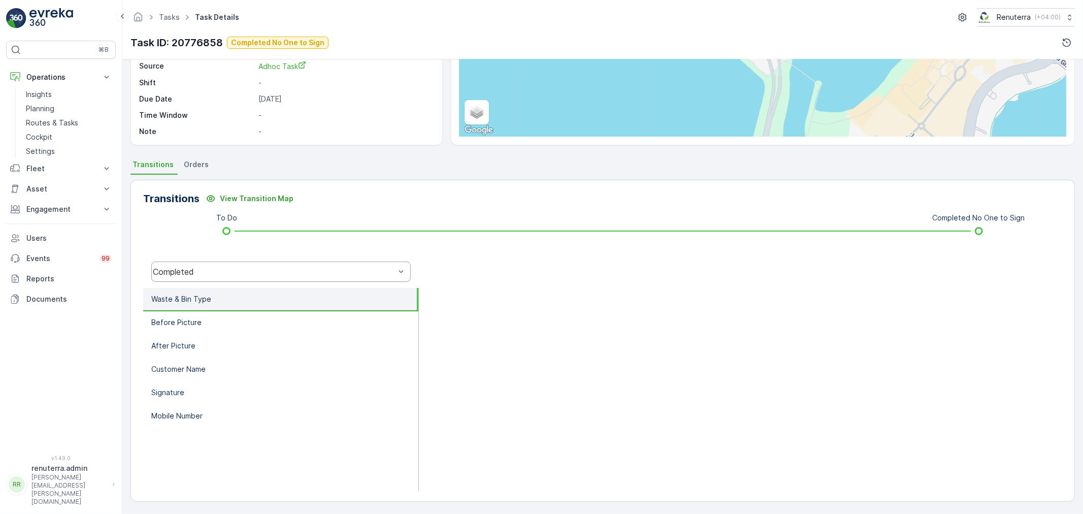
click at [257, 278] on div "Completed" at bounding box center [280, 271] width 259 height 20
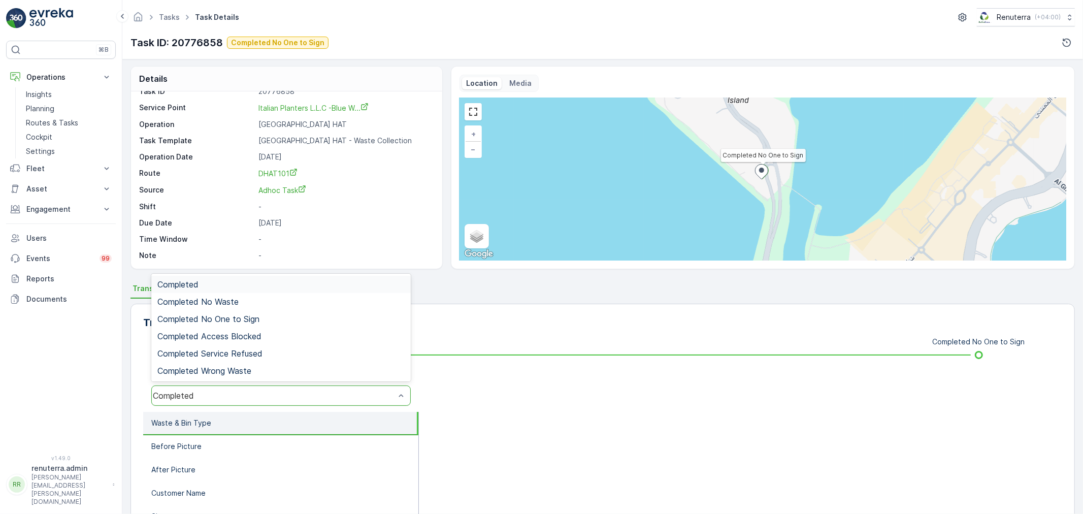
scroll to position [0, 0]
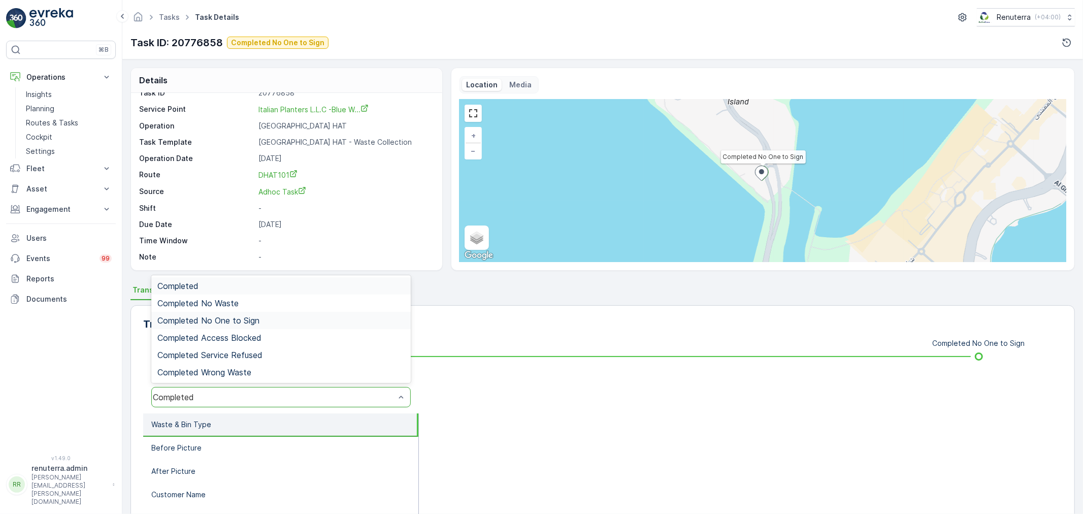
click at [236, 322] on span "Completed No One to Sign" at bounding box center [208, 320] width 102 height 9
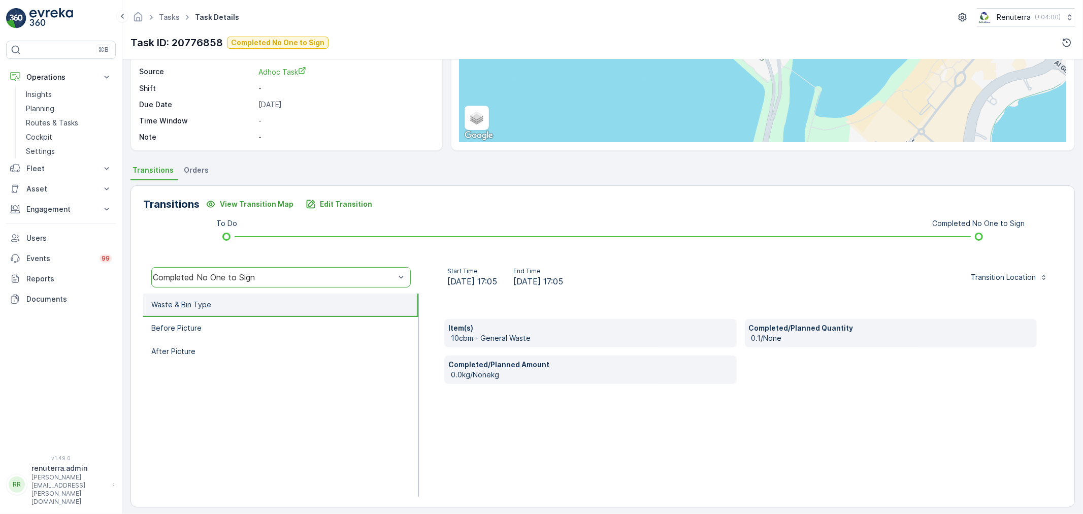
scroll to position [125, 0]
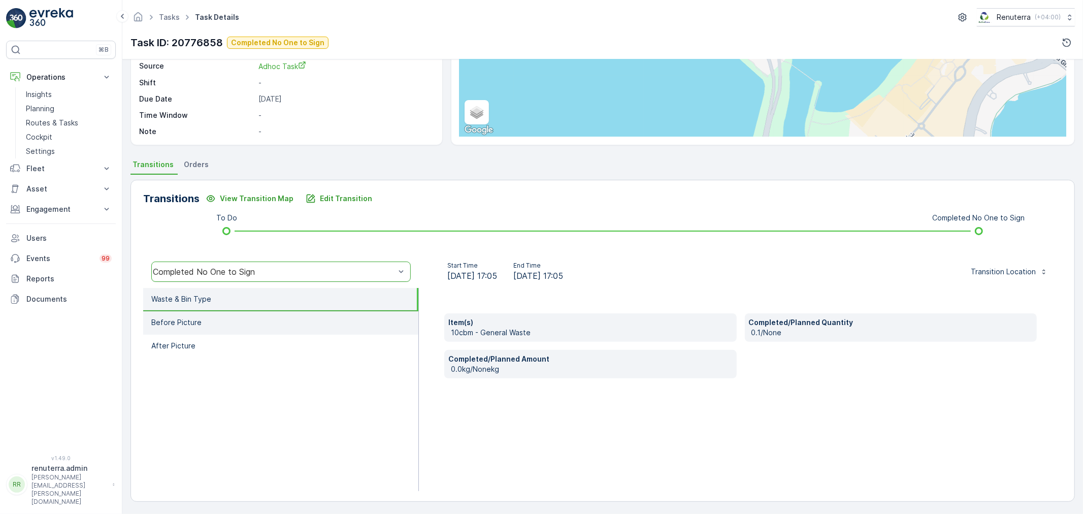
click at [303, 318] on li "Before Picture" at bounding box center [280, 322] width 275 height 23
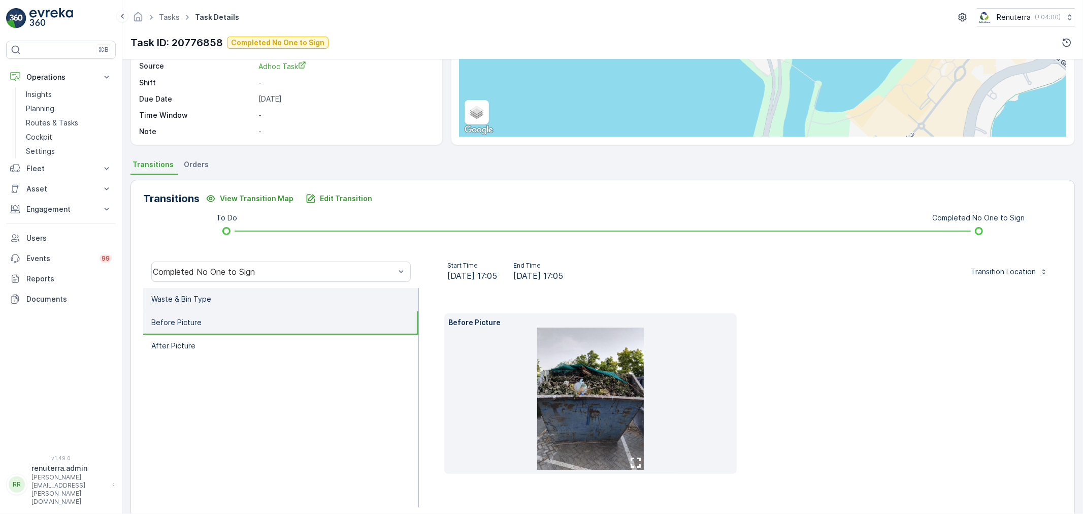
click at [289, 306] on li "Waste & Bin Type" at bounding box center [280, 299] width 275 height 23
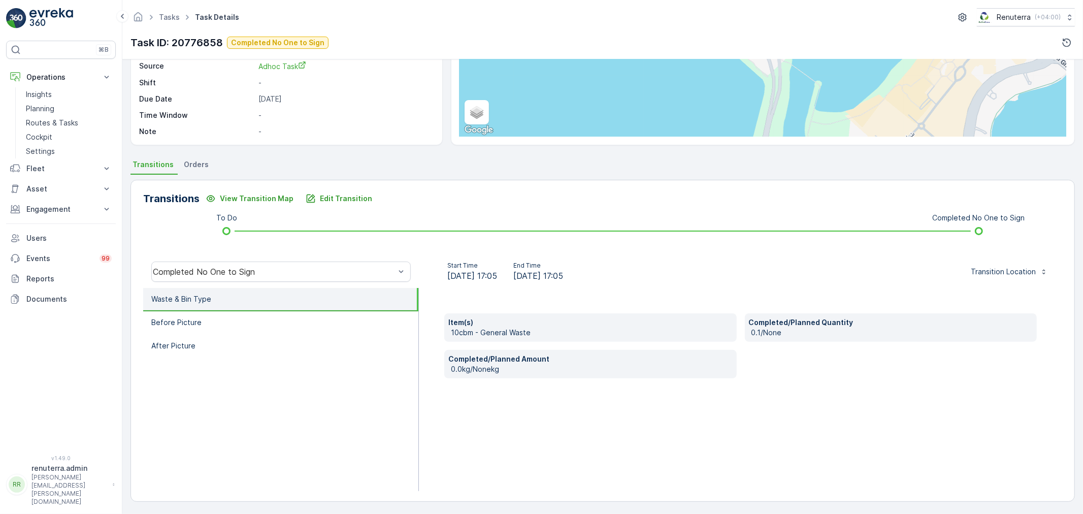
click at [282, 282] on div "Completed No One to Sign" at bounding box center [281, 271] width 276 height 32
click at [561, 154] on div "Details Task ID 20776858 Service Point Italian Planters L.L.C -Blue W... Operat…" at bounding box center [602, 286] width 960 height 454
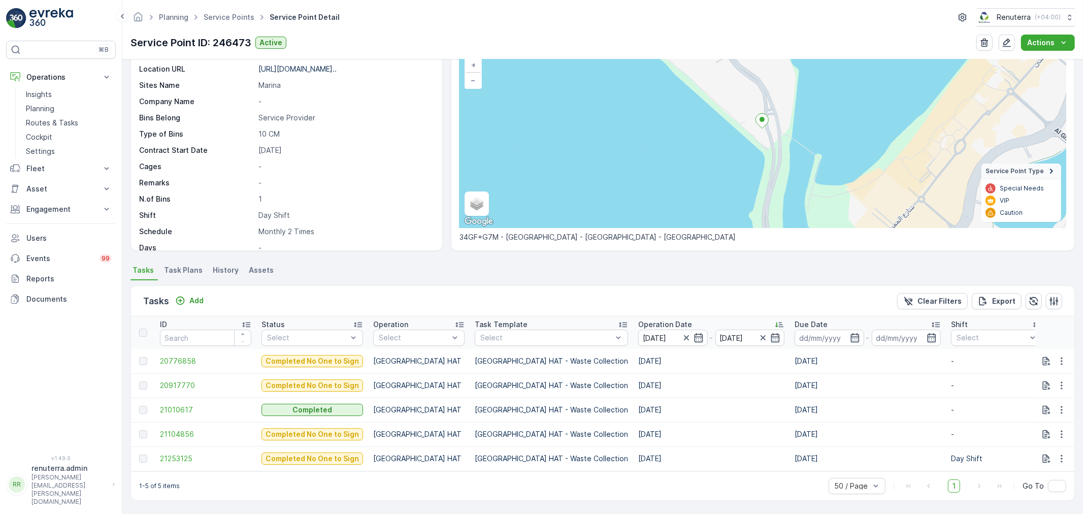
scroll to position [75, 0]
click at [217, 371] on tbody "20776858 Completed No One to Sign [GEOGRAPHIC_DATA] HAT [GEOGRAPHIC_DATA] HAT -…" at bounding box center [981, 410] width 1701 height 122
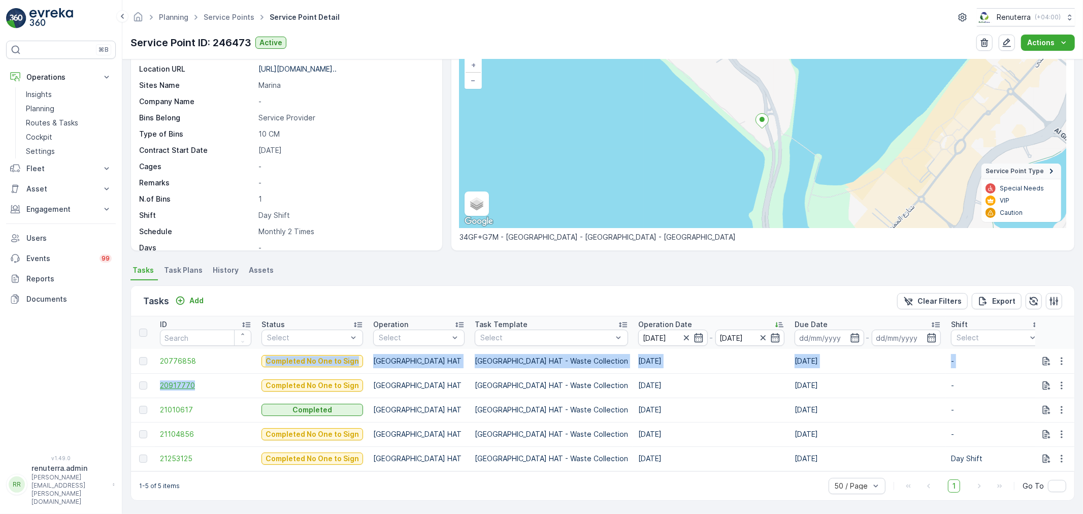
click at [188, 381] on span "20917770" at bounding box center [205, 385] width 91 height 10
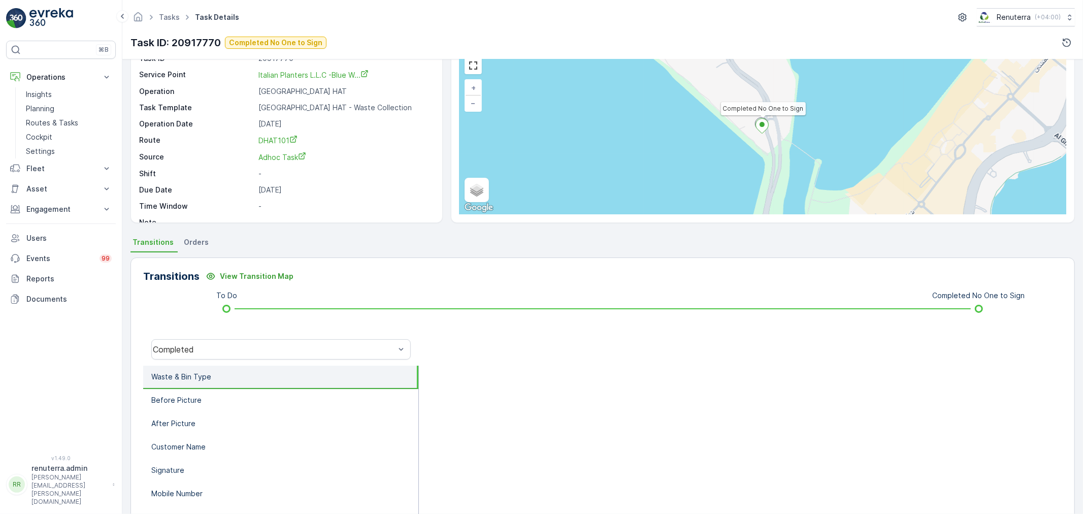
scroll to position [125, 0]
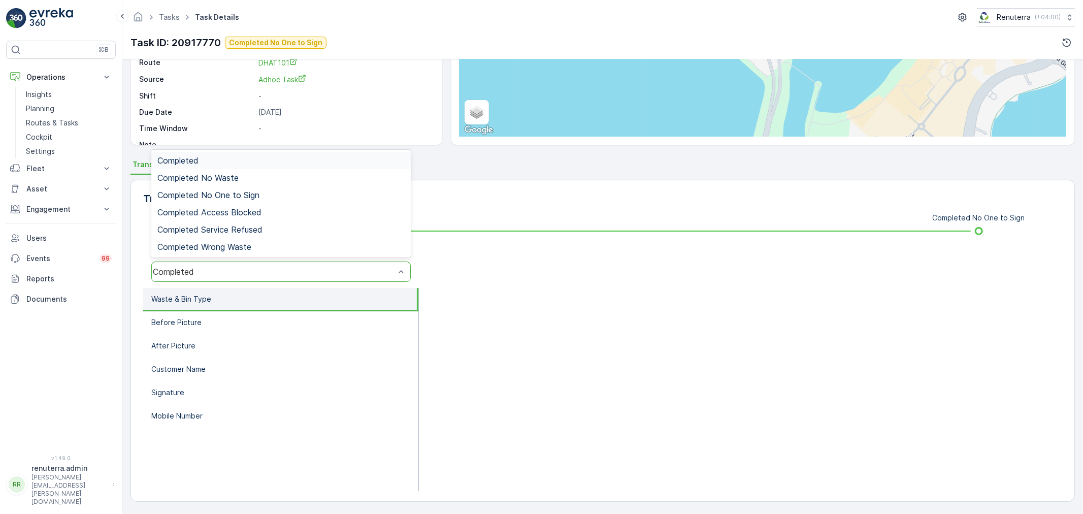
drag, startPoint x: 237, startPoint y: 280, endPoint x: 236, endPoint y: 264, distance: 16.3
click at [237, 280] on div "Completed" at bounding box center [280, 271] width 259 height 20
click at [229, 199] on div "Completed No One to Sign" at bounding box center [280, 194] width 259 height 17
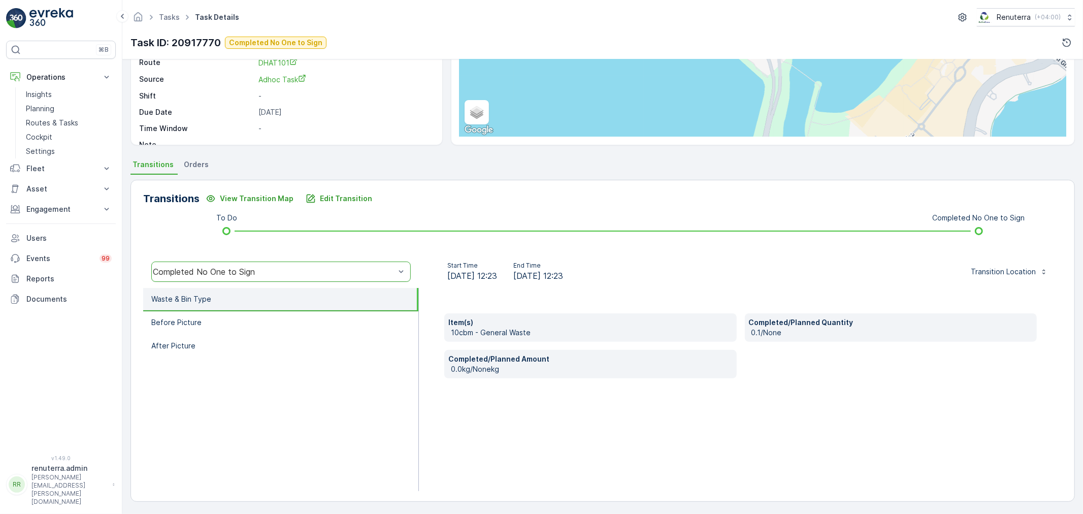
click at [297, 288] on li "Waste & Bin Type" at bounding box center [280, 299] width 275 height 23
click at [293, 311] on li "Before Picture" at bounding box center [280, 322] width 275 height 23
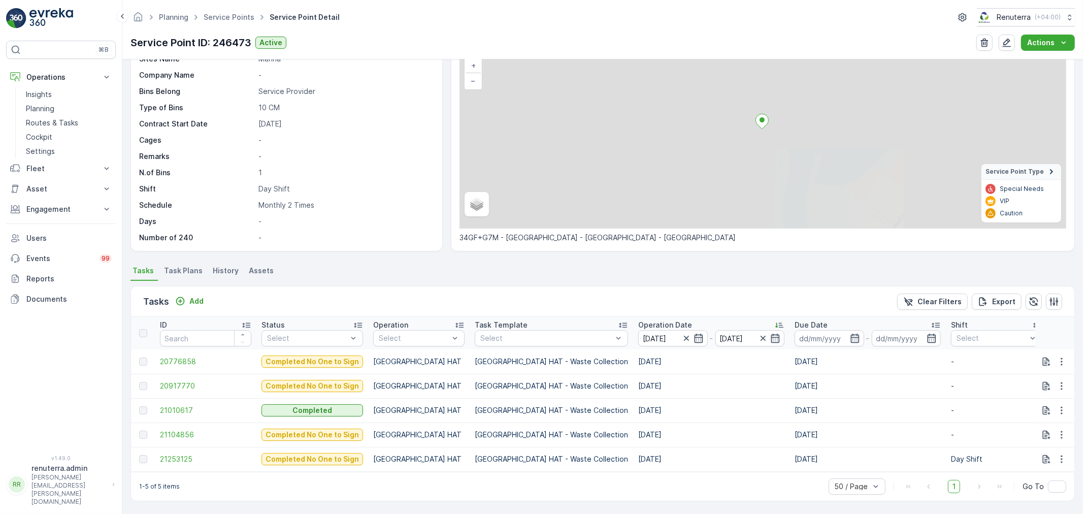
scroll to position [75, 0]
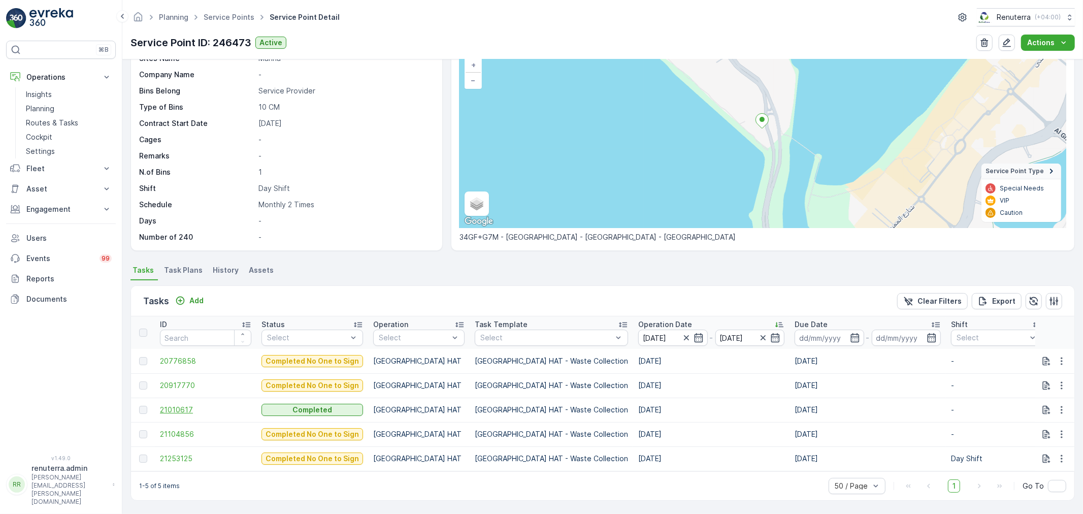
click at [206, 408] on span "21010617" at bounding box center [205, 410] width 91 height 10
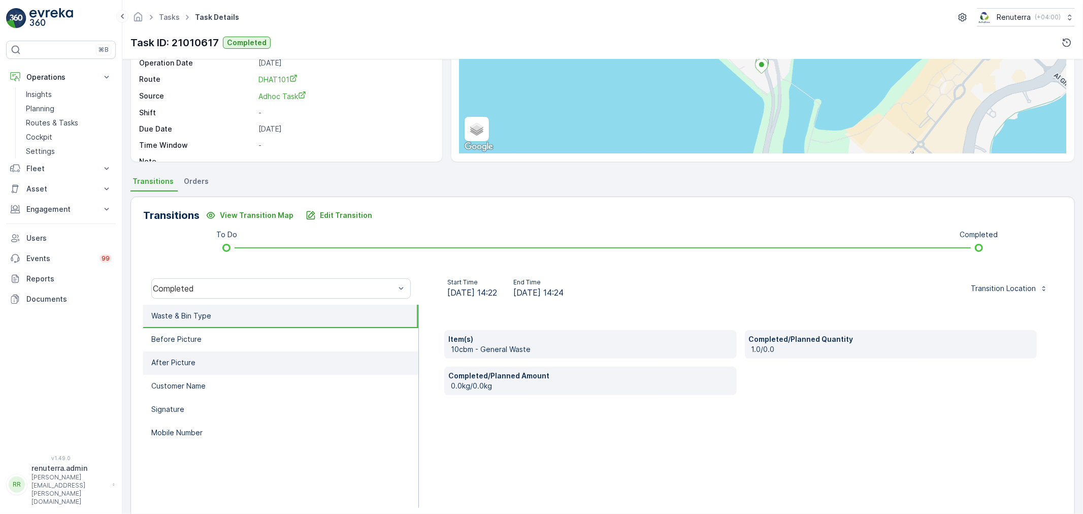
scroll to position [125, 0]
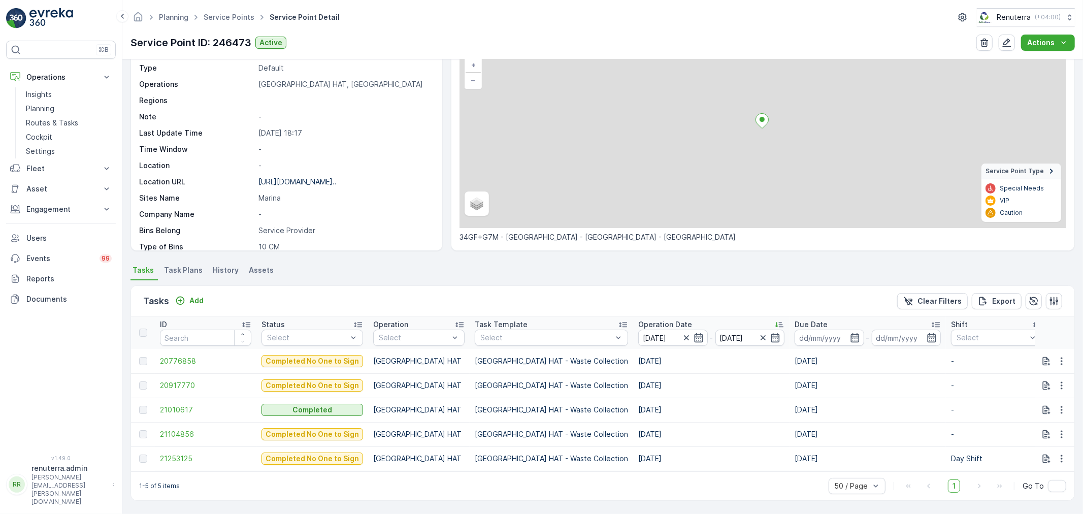
scroll to position [75, 0]
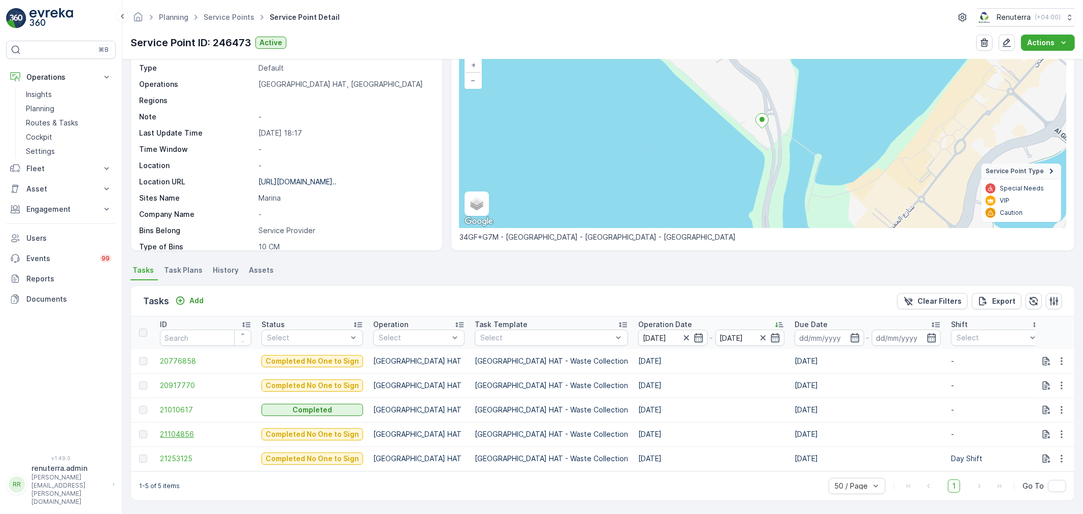
click at [214, 429] on span "21104856" at bounding box center [205, 434] width 91 height 10
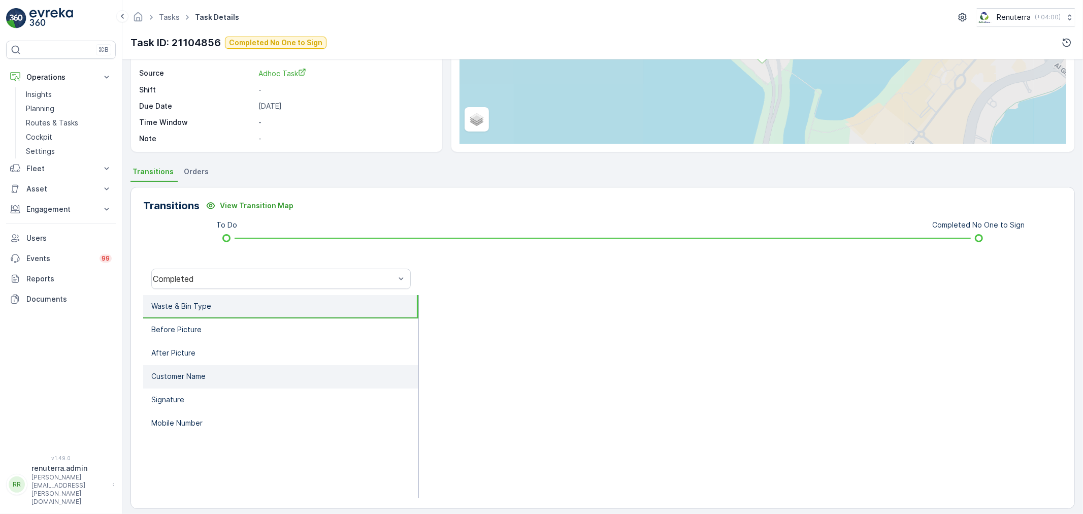
scroll to position [125, 0]
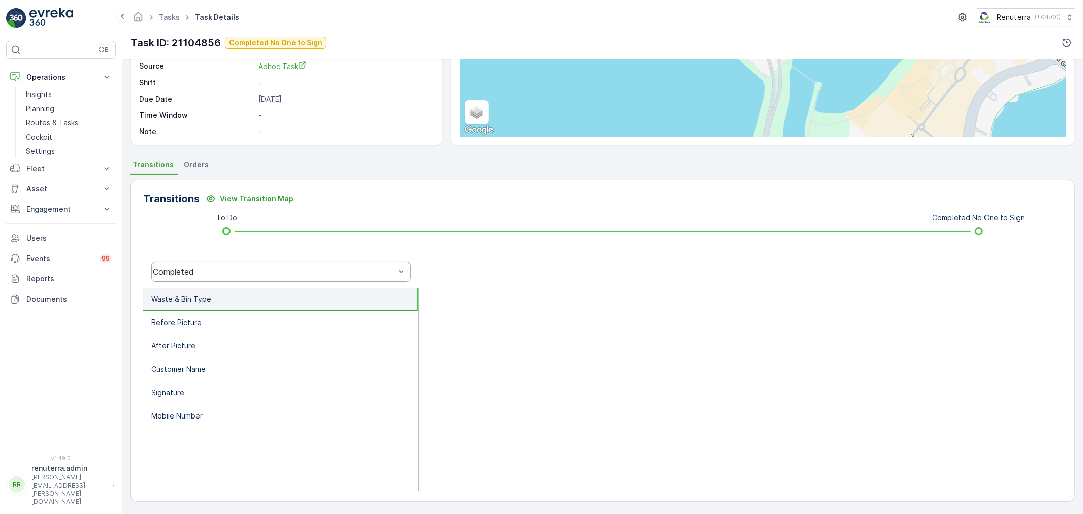
click at [205, 267] on div "Completed" at bounding box center [274, 271] width 242 height 9
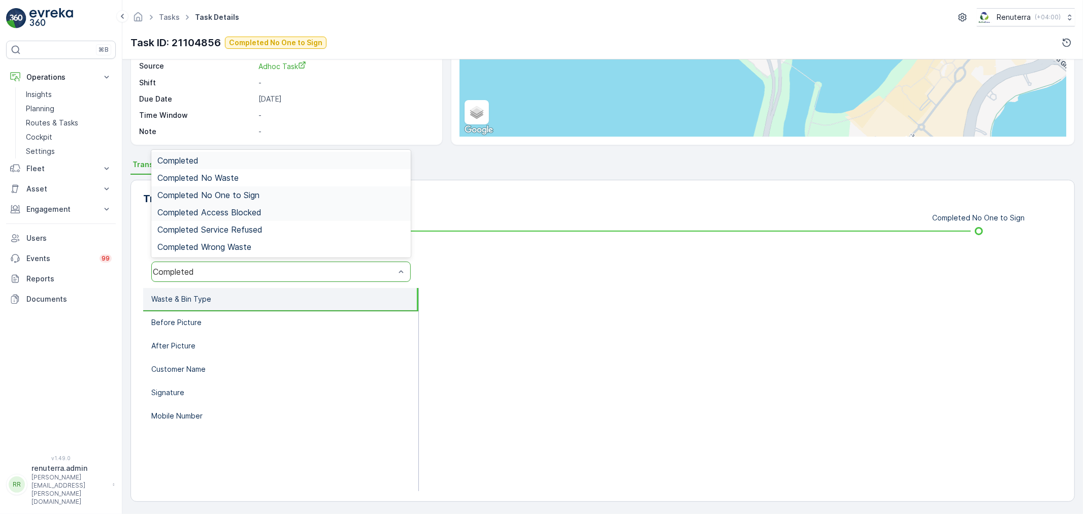
click at [230, 198] on span "Completed No One to Sign" at bounding box center [208, 194] width 102 height 9
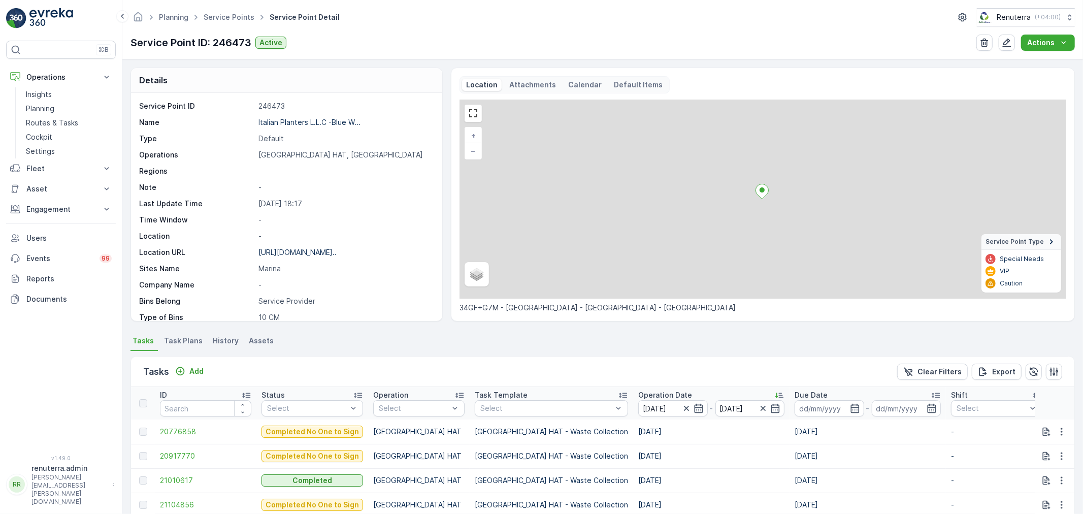
scroll to position [75, 0]
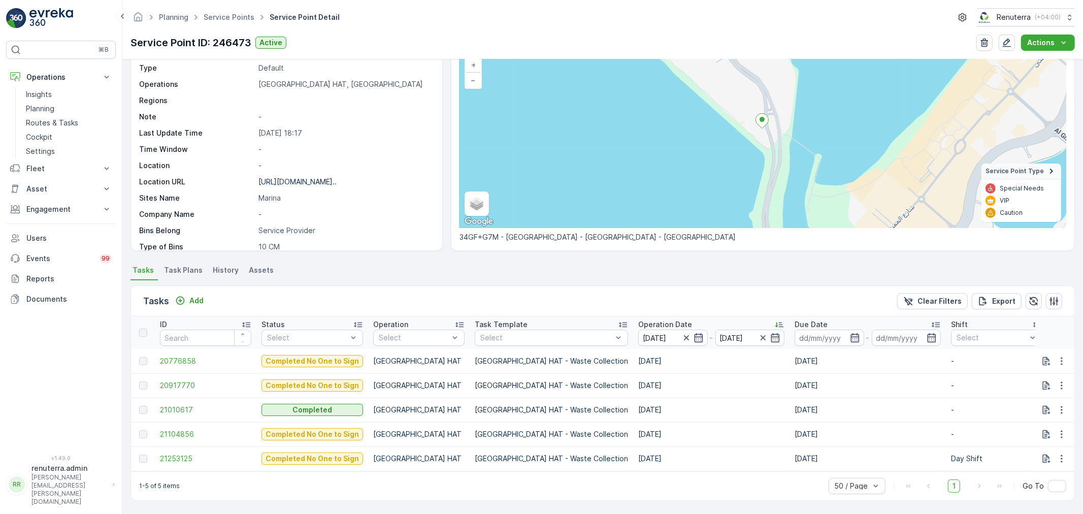
click at [197, 460] on td "21253125" at bounding box center [206, 458] width 102 height 24
click at [193, 453] on span "21253125" at bounding box center [205, 458] width 91 height 10
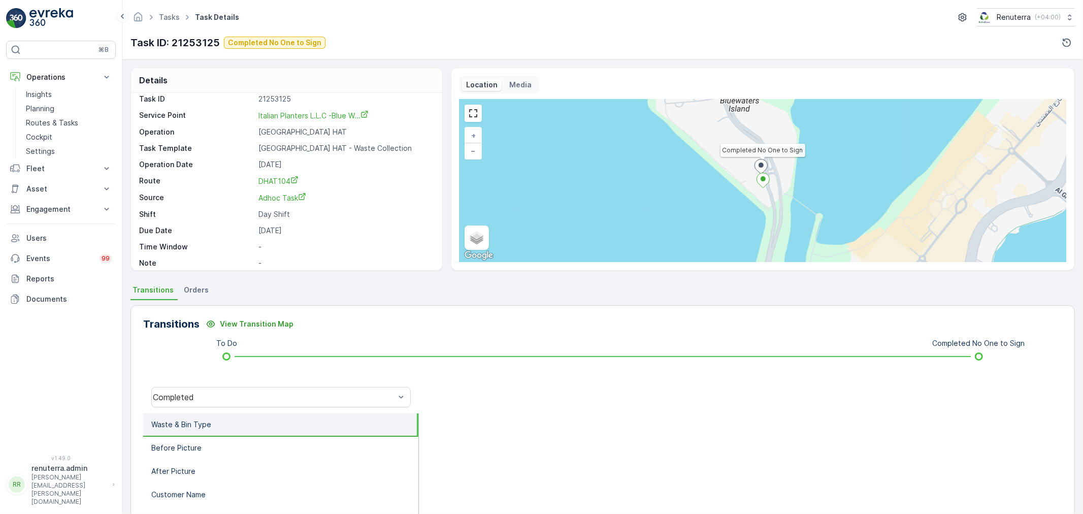
scroll to position [14, 0]
drag, startPoint x: 281, startPoint y: 374, endPoint x: 264, endPoint y: 397, distance: 29.0
click at [276, 382] on div "Transitions View Transition Map To Do Completed No One to Sign Completed Waste …" at bounding box center [602, 466] width 944 height 322
click at [264, 397] on div "Completed" at bounding box center [274, 396] width 242 height 9
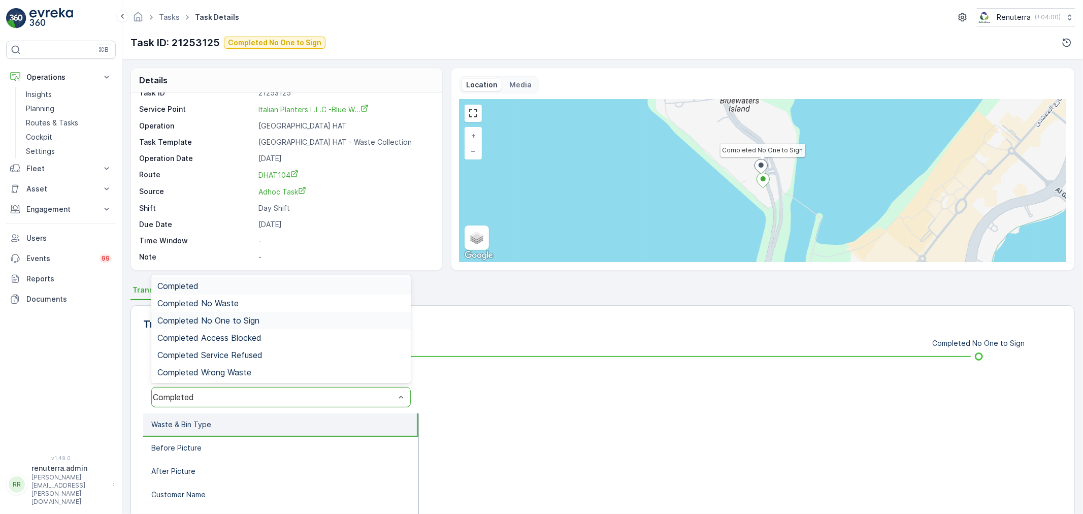
click at [255, 312] on div "Completed No One to Sign" at bounding box center [280, 320] width 259 height 17
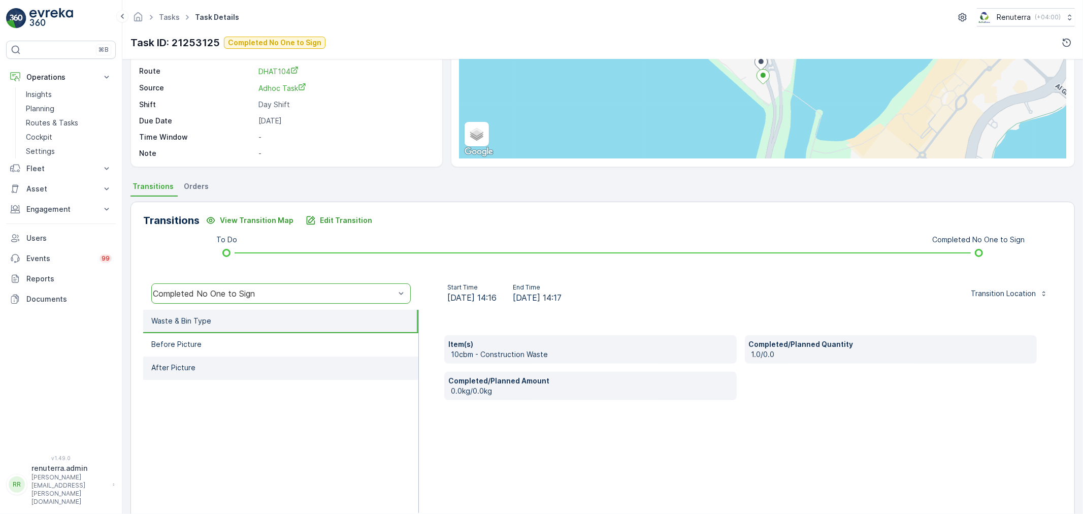
scroll to position [113, 0]
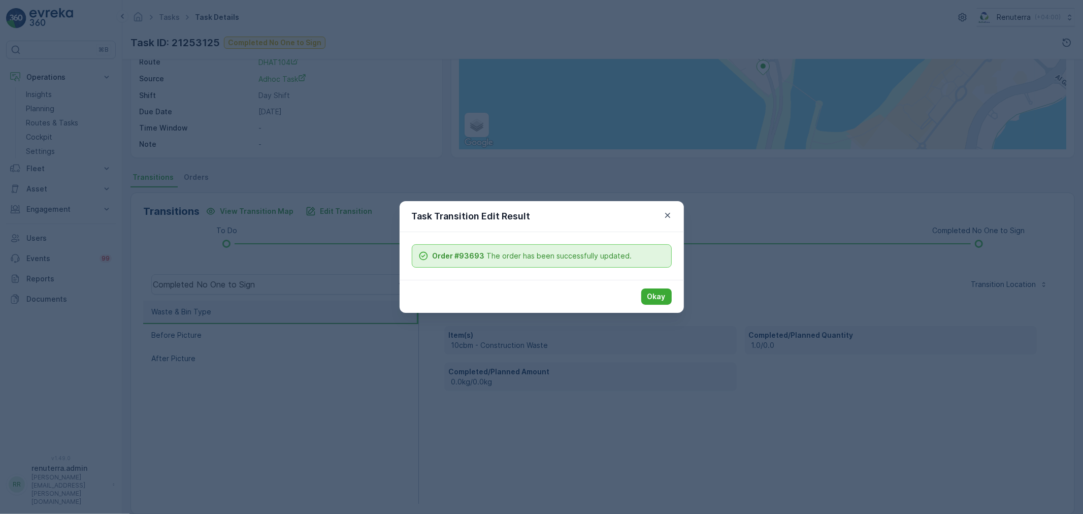
click at [399, 174] on div "Task Transition Edit Result Order #93693 The order has been successfully update…" at bounding box center [541, 257] width 1083 height 514
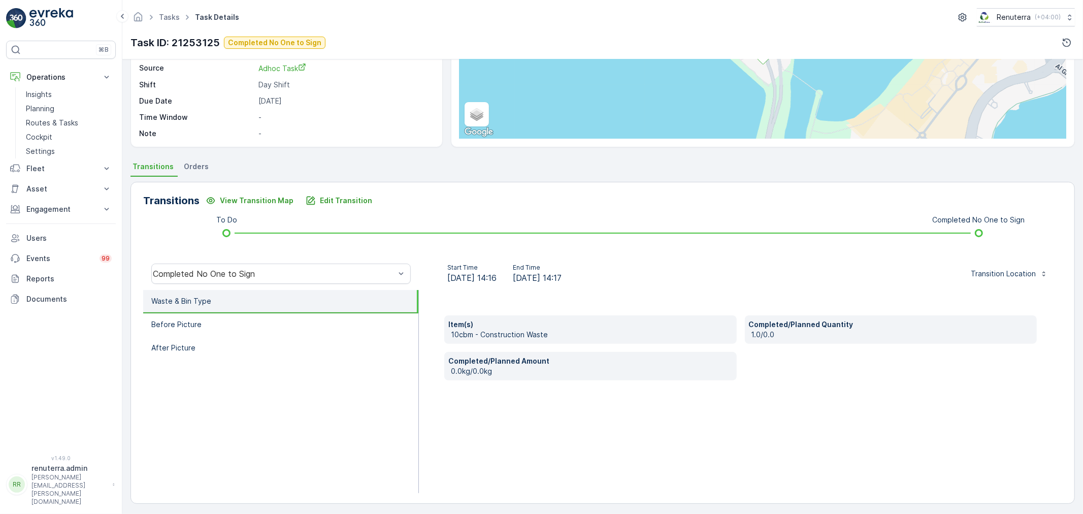
scroll to position [125, 0]
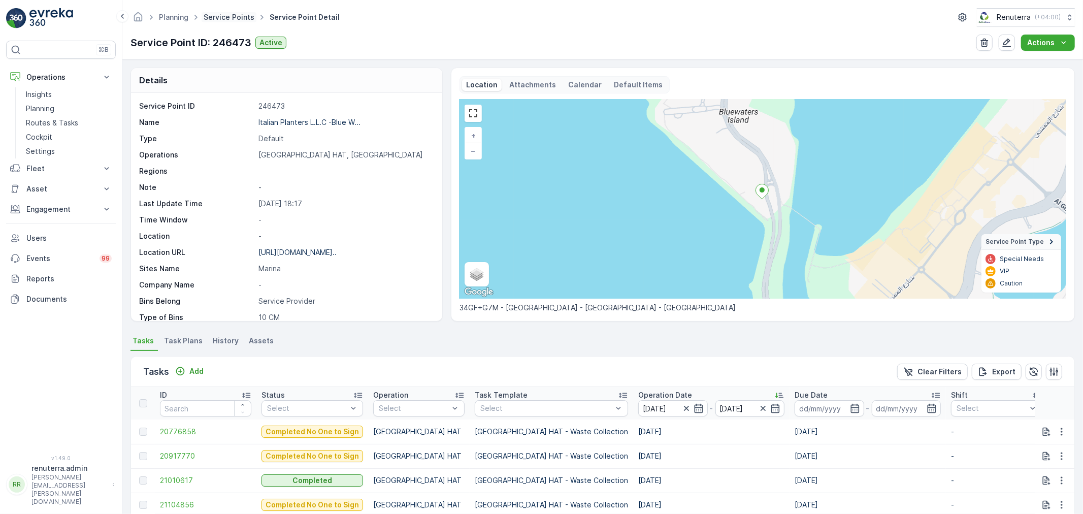
click at [215, 18] on link "Service Points" at bounding box center [229, 17] width 51 height 9
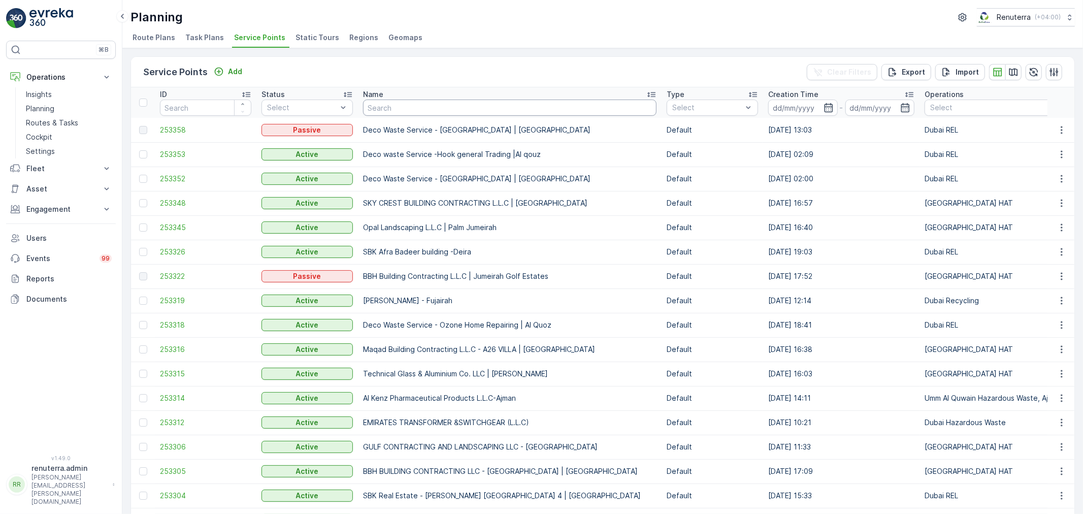
click at [404, 110] on input "text" at bounding box center [509, 107] width 293 height 16
type input "K"
click at [395, 109] on input "text" at bounding box center [509, 107] width 293 height 16
paste input "SOBHA CONSTRUCTIONS LLC - [GEOGRAPHIC_DATA] Module 1 | [GEOGRAPHIC_DATA]"
type input "SOBHA CONSTRUCTIONS LLC - [GEOGRAPHIC_DATA] Module 1 | [GEOGRAPHIC_DATA]"
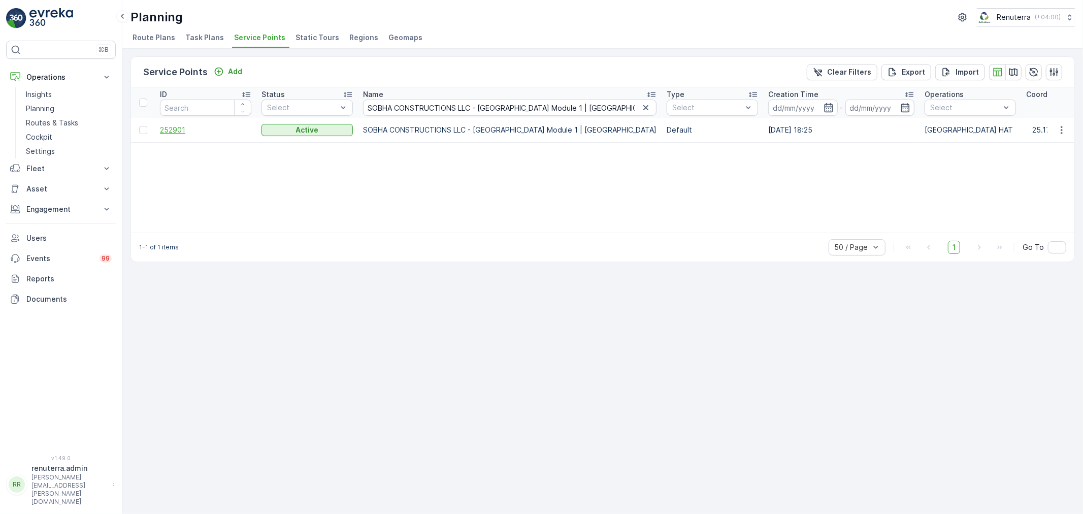
click at [185, 127] on span "252901" at bounding box center [205, 130] width 91 height 10
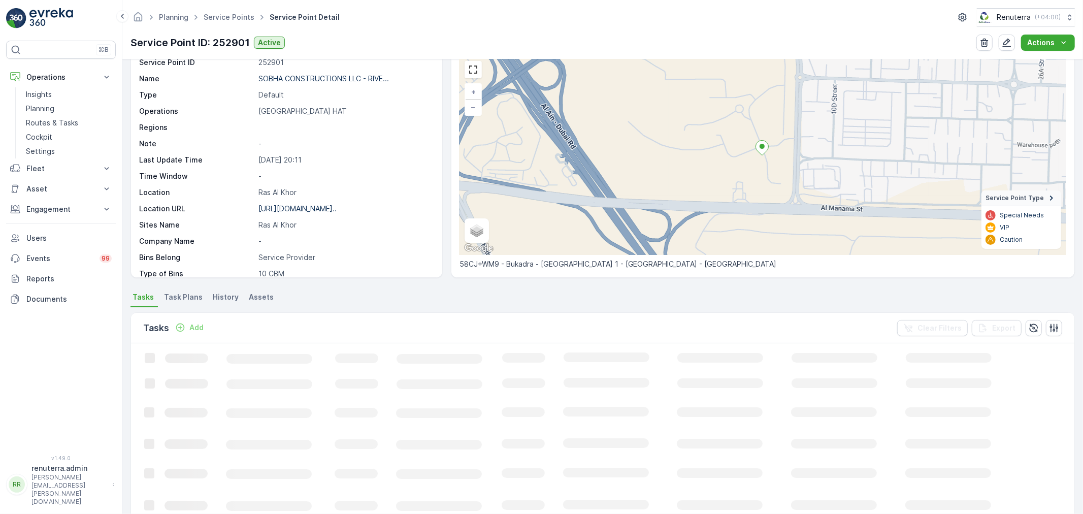
scroll to position [169, 0]
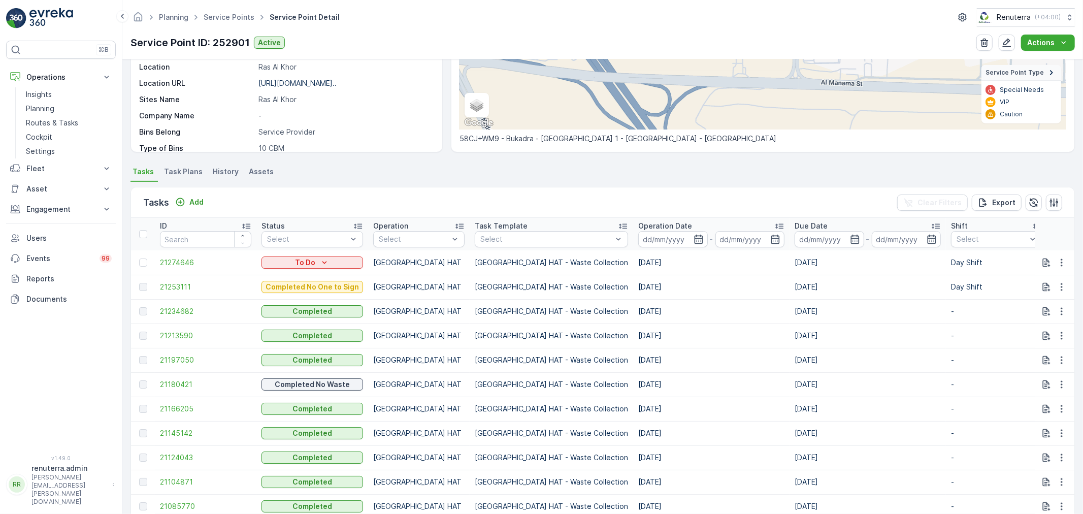
click at [638, 224] on p "Operation Date" at bounding box center [665, 226] width 54 height 10
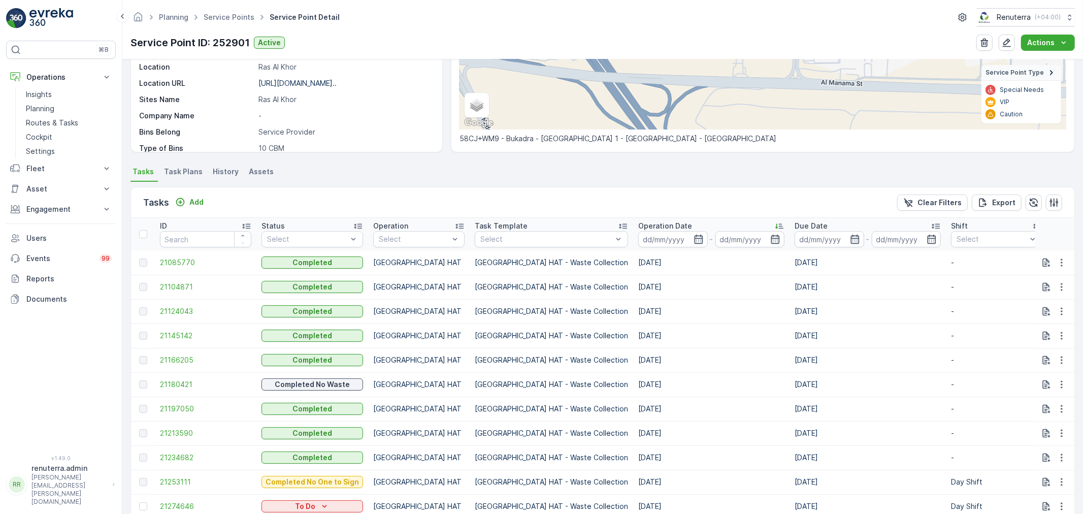
click at [633, 247] on th "Operation Date -" at bounding box center [711, 234] width 156 height 32
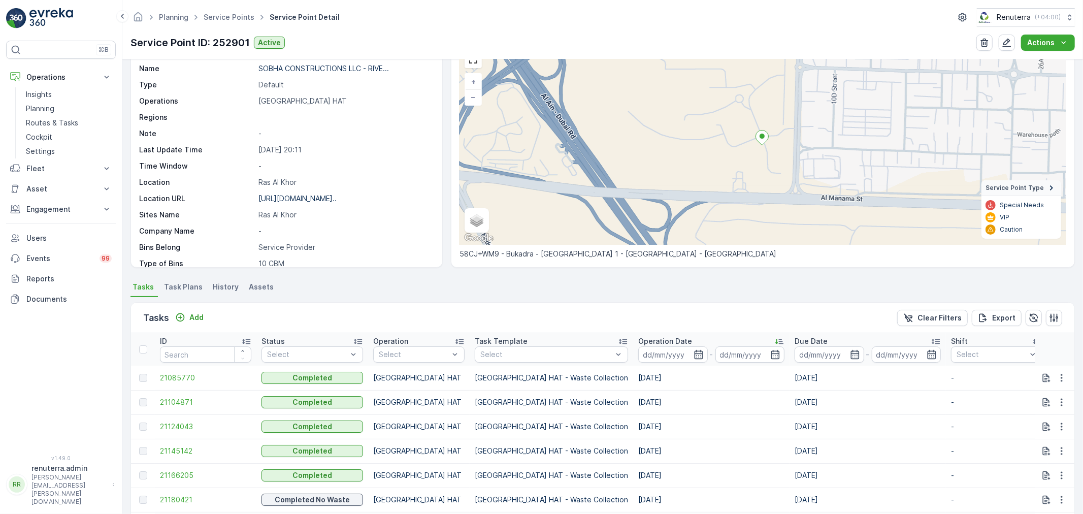
scroll to position [52, 0]
click at [638, 362] on input at bounding box center [673, 356] width 70 height 16
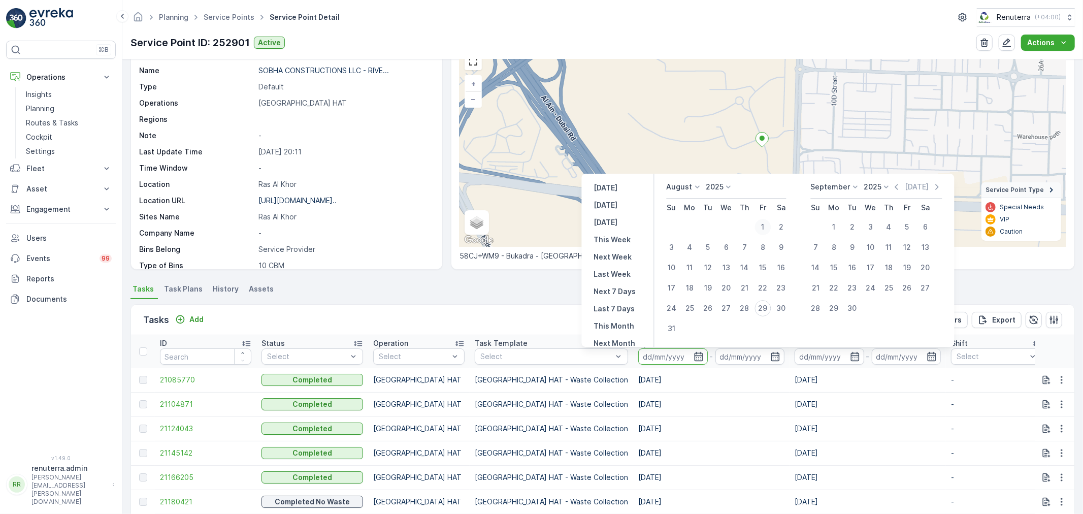
drag, startPoint x: 747, startPoint y: 227, endPoint x: 766, endPoint y: 221, distance: 20.4
click at [762, 222] on tr "1 2" at bounding box center [726, 227] width 128 height 20
click at [766, 221] on div "1" at bounding box center [763, 227] width 16 height 16
type input "[DATE]"
click at [752, 306] on div "28" at bounding box center [744, 308] width 16 height 16
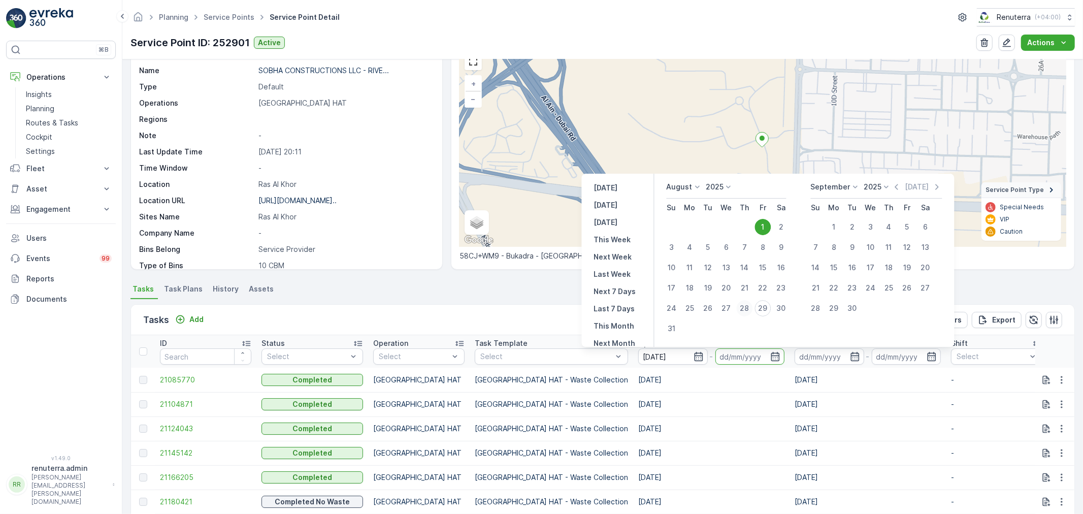
type input "[DATE]"
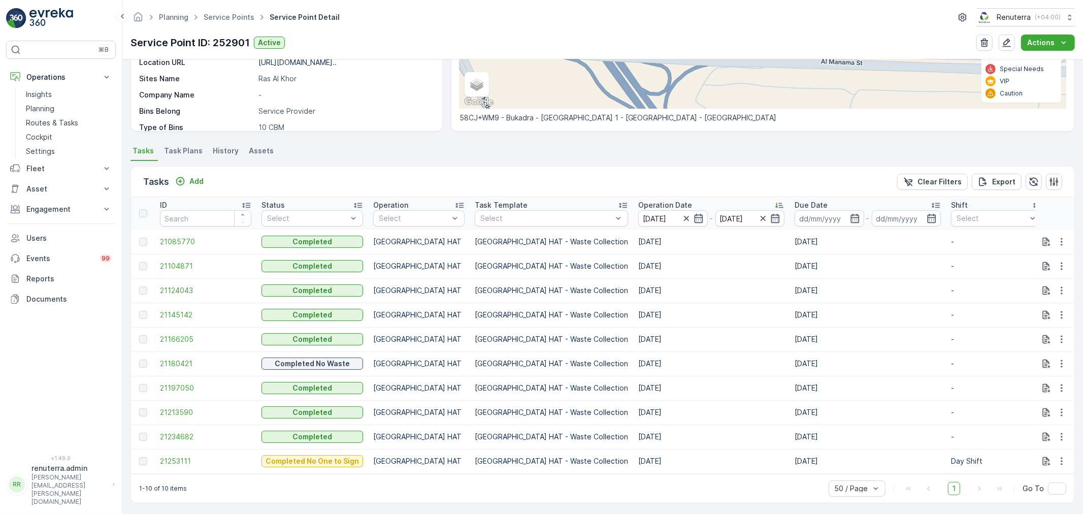
scroll to position [196, 0]
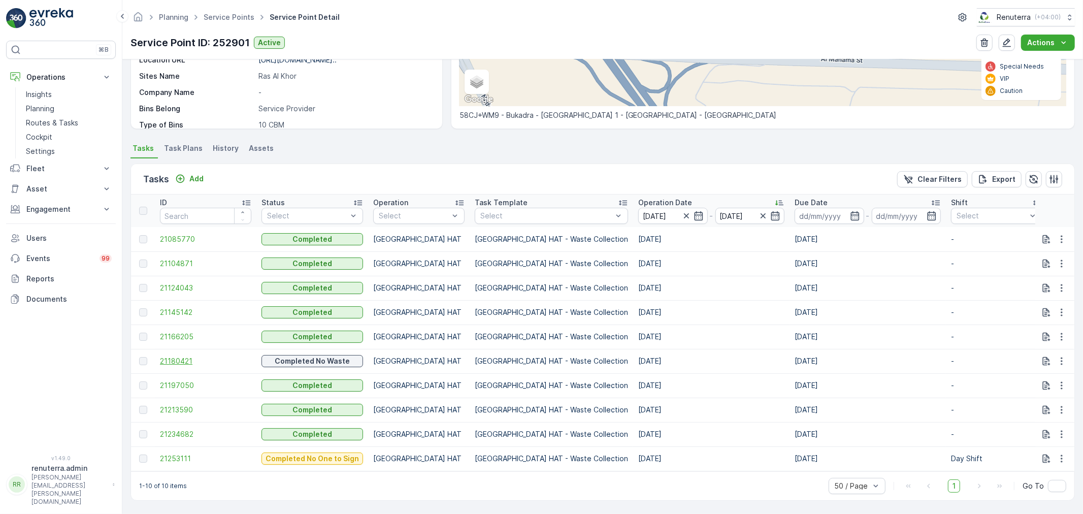
click at [174, 356] on span "21180421" at bounding box center [205, 361] width 91 height 10
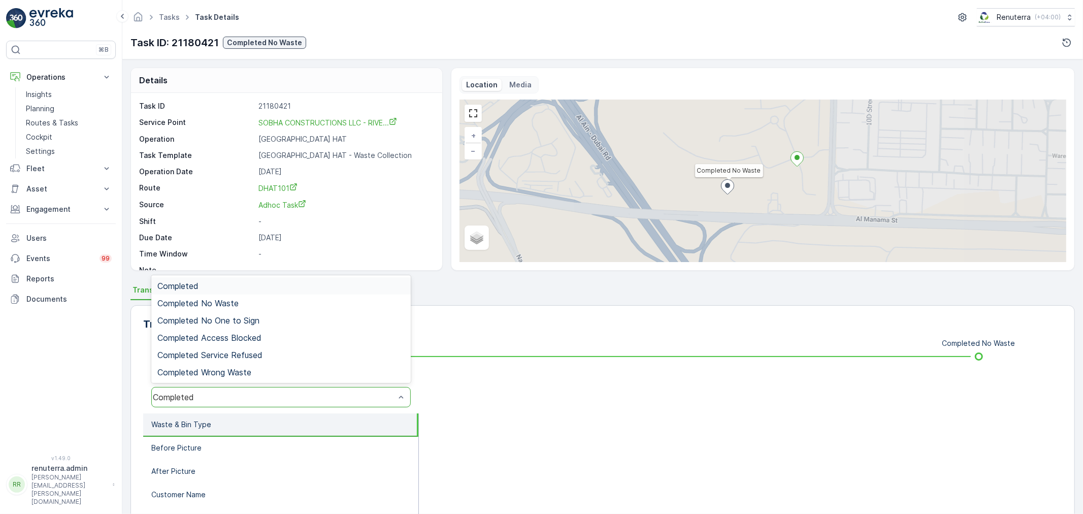
click at [275, 397] on div "Completed" at bounding box center [274, 396] width 242 height 9
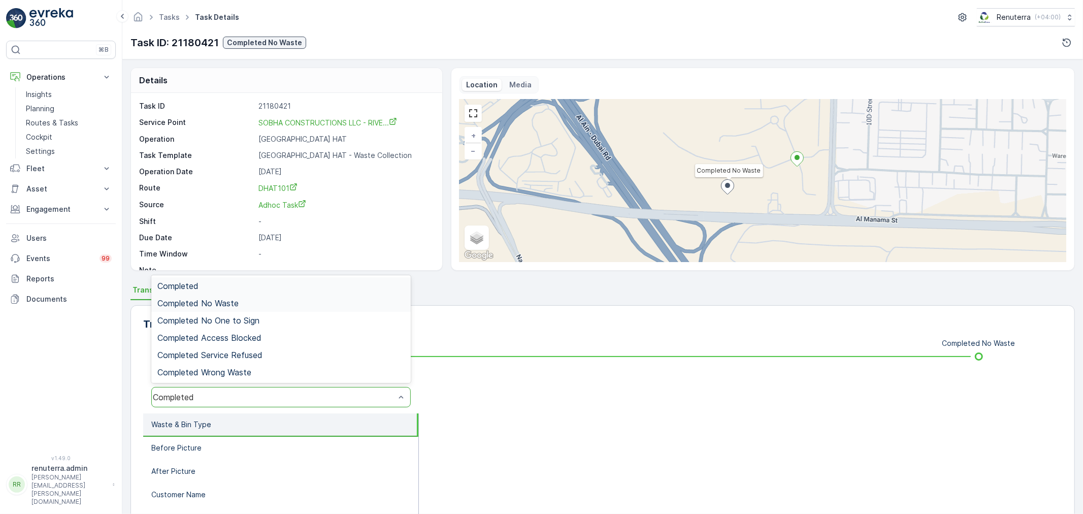
click at [262, 300] on div "Completed No Waste" at bounding box center [280, 302] width 247 height 9
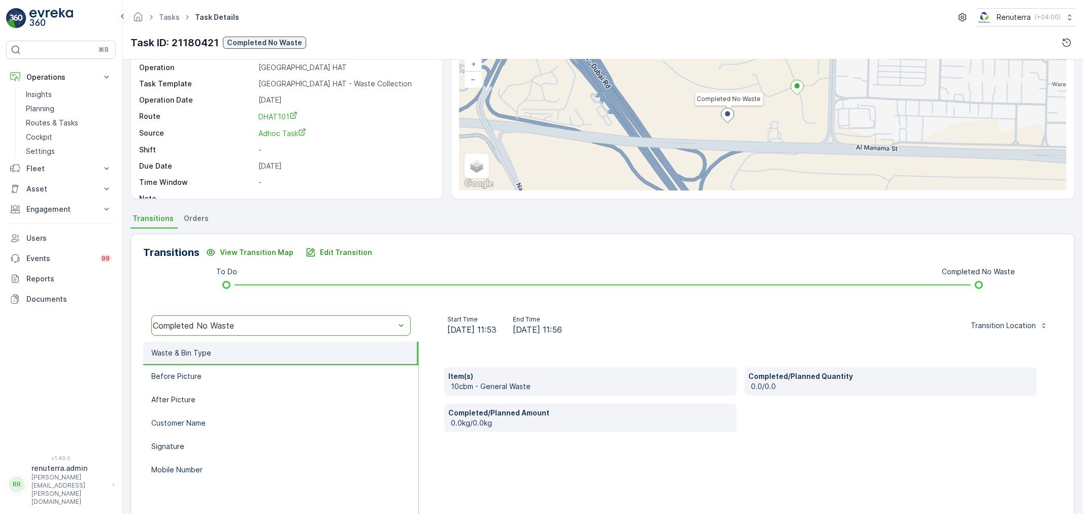
scroll to position [69, 0]
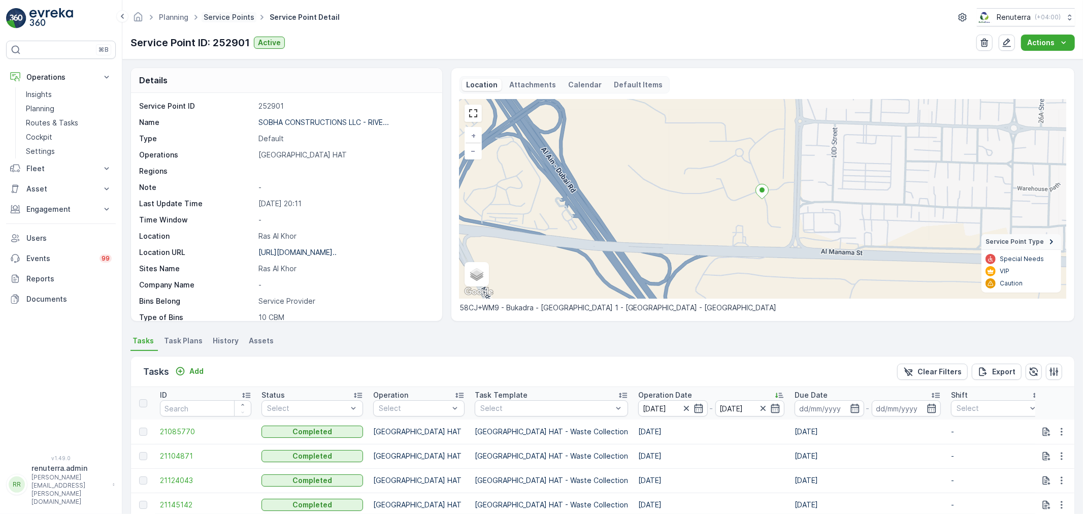
click at [238, 14] on link "Service Points" at bounding box center [229, 17] width 51 height 9
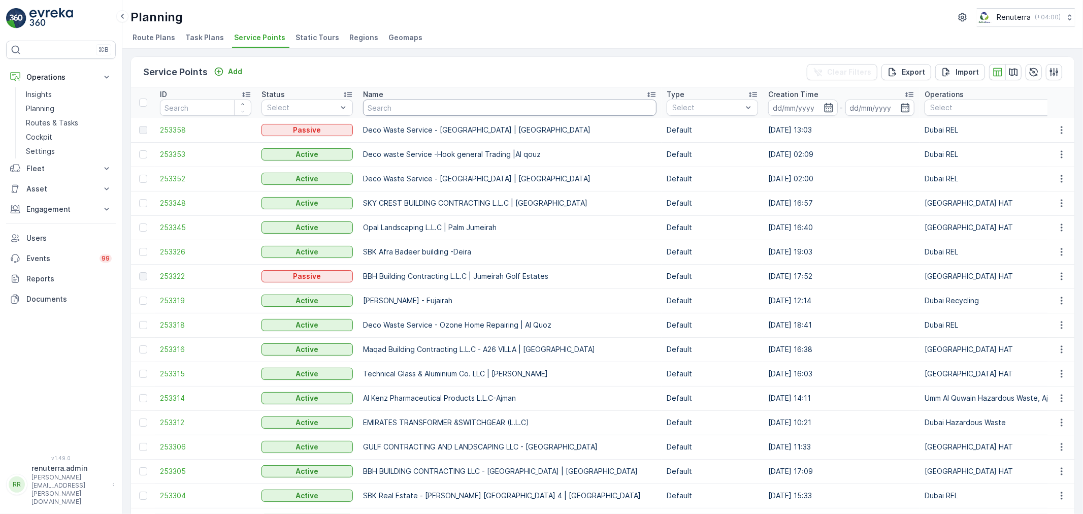
click at [405, 109] on input "text" at bounding box center [509, 107] width 293 height 16
type input "Desert"
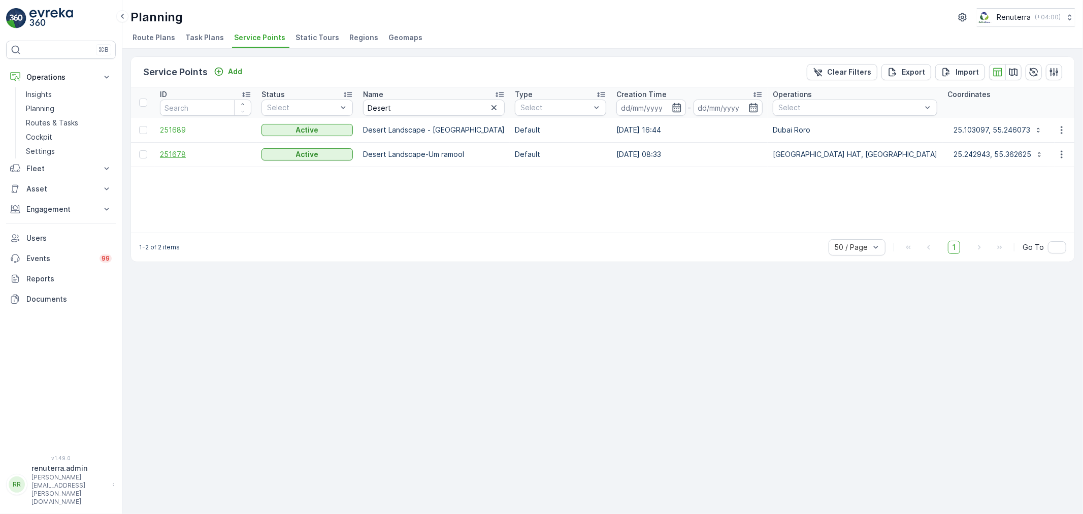
click at [198, 153] on span "251678" at bounding box center [205, 154] width 91 height 10
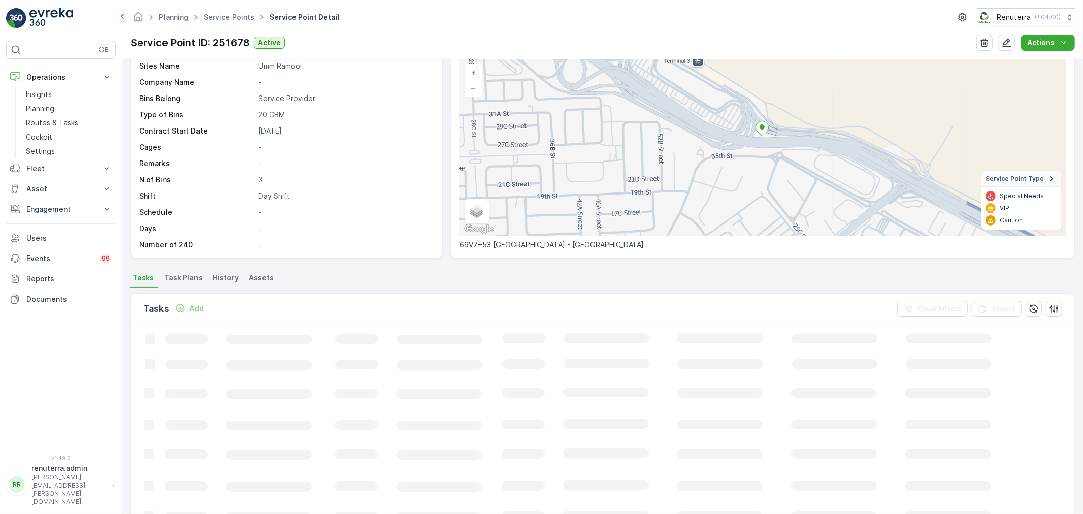
scroll to position [169, 0]
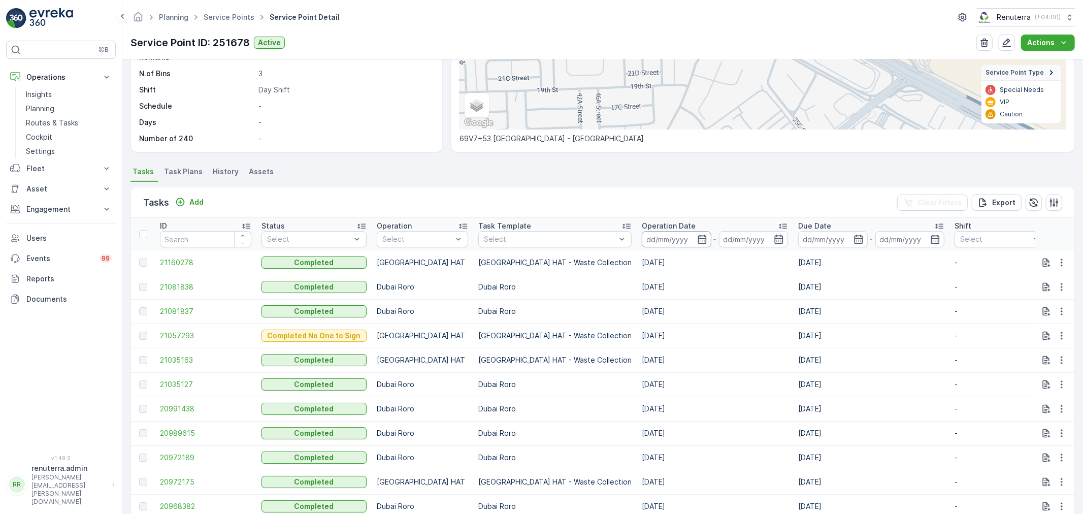
click at [642, 232] on input at bounding box center [677, 239] width 70 height 16
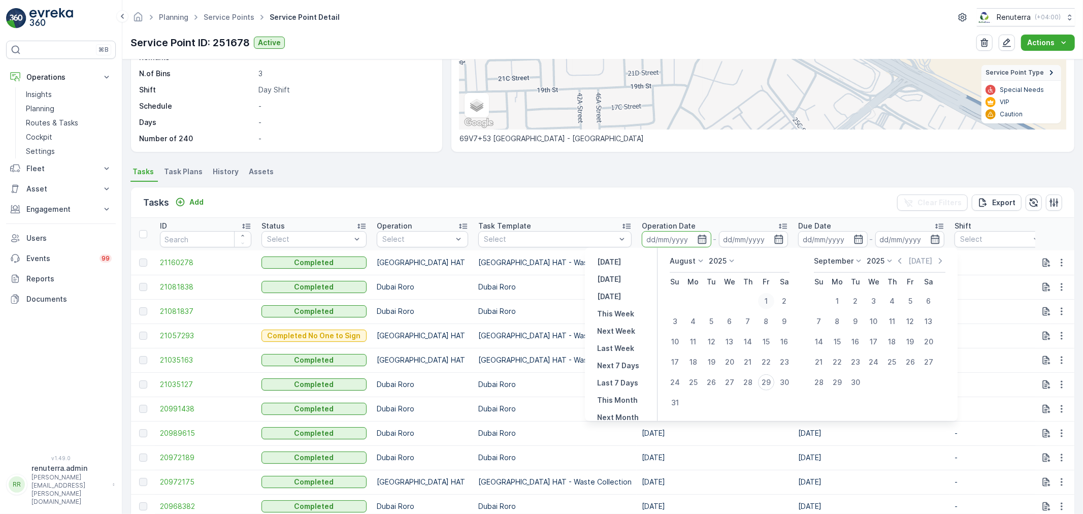
click at [767, 303] on div "1" at bounding box center [766, 301] width 16 height 16
type input "[DATE]"
click at [774, 372] on td "29" at bounding box center [766, 382] width 18 height 20
click at [767, 379] on div "29" at bounding box center [766, 382] width 16 height 16
type input "[DATE]"
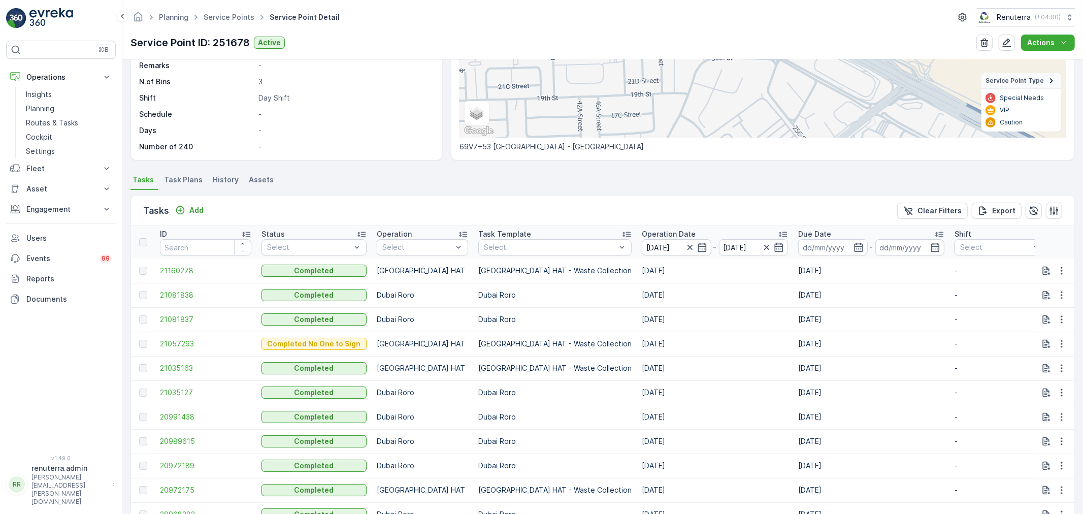
scroll to position [159, 0]
click at [642, 231] on p "Operation Date" at bounding box center [669, 235] width 54 height 10
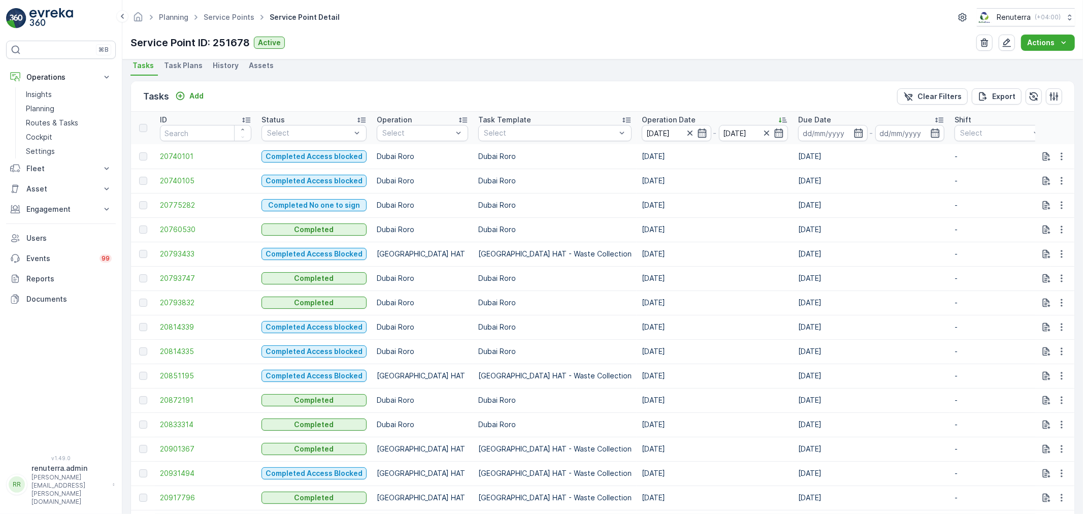
scroll to position [272, 0]
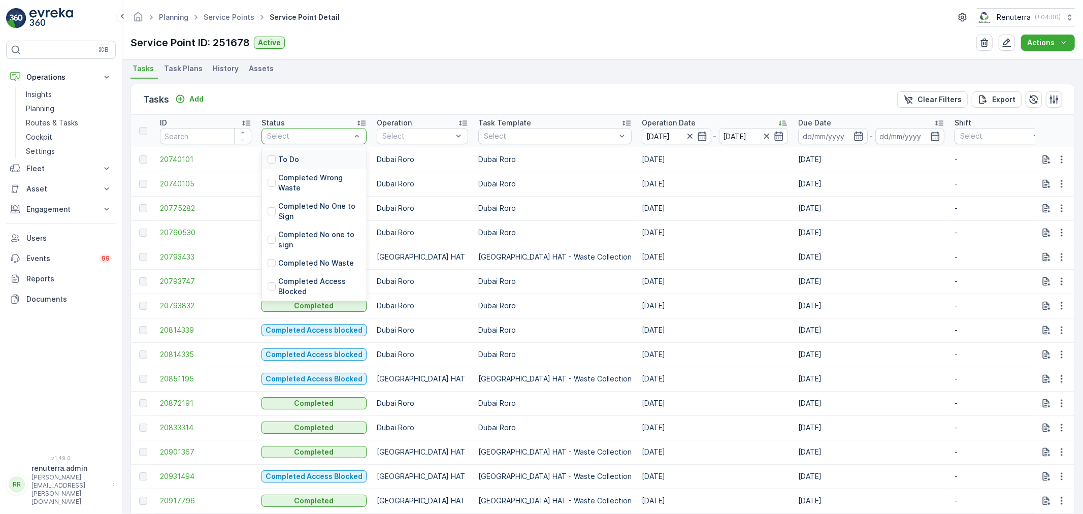
click at [316, 129] on div "Select" at bounding box center [313, 136] width 105 height 16
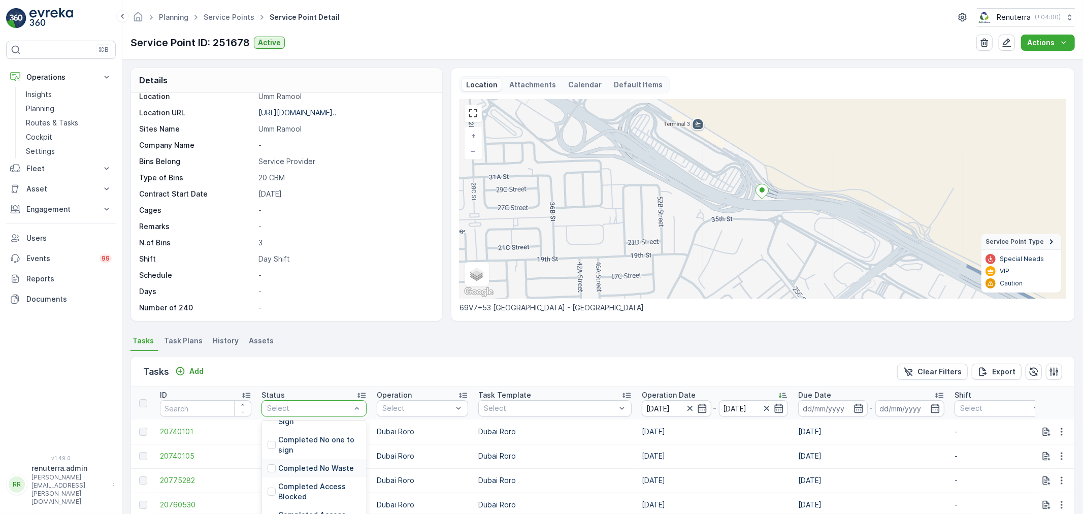
scroll to position [77, 0]
click at [315, 441] on p "Completed No one to sign" at bounding box center [319, 435] width 82 height 20
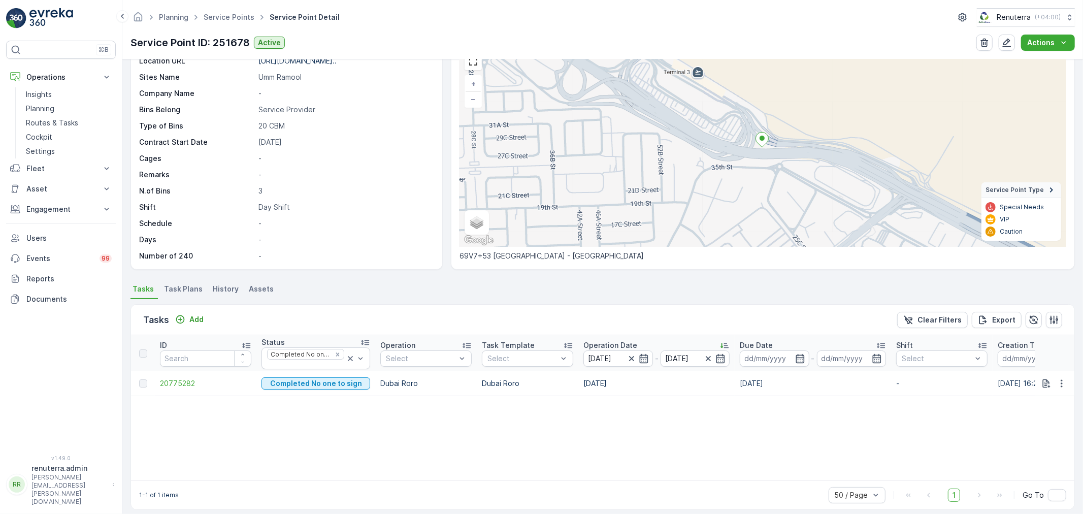
scroll to position [60, 0]
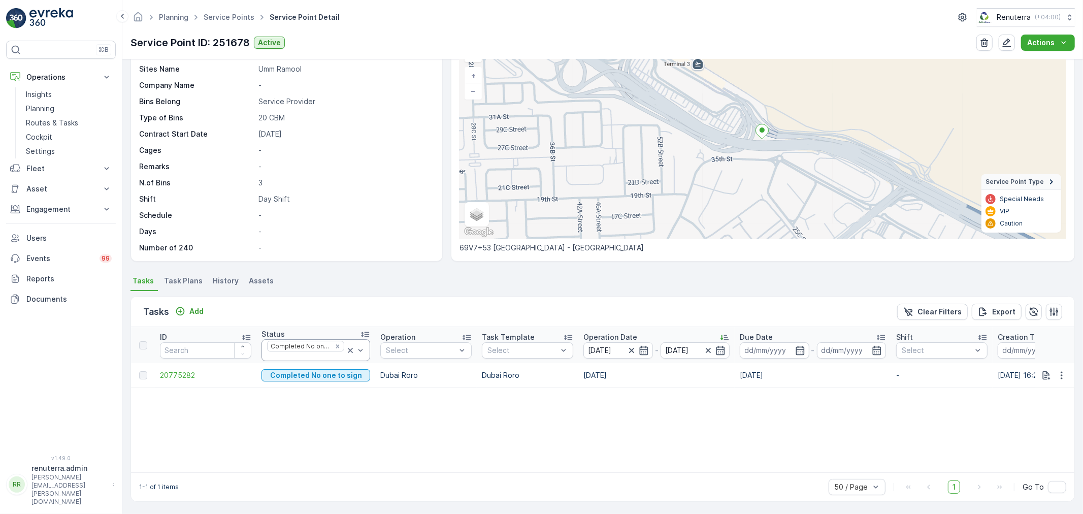
click at [335, 355] on div at bounding box center [305, 356] width 79 height 8
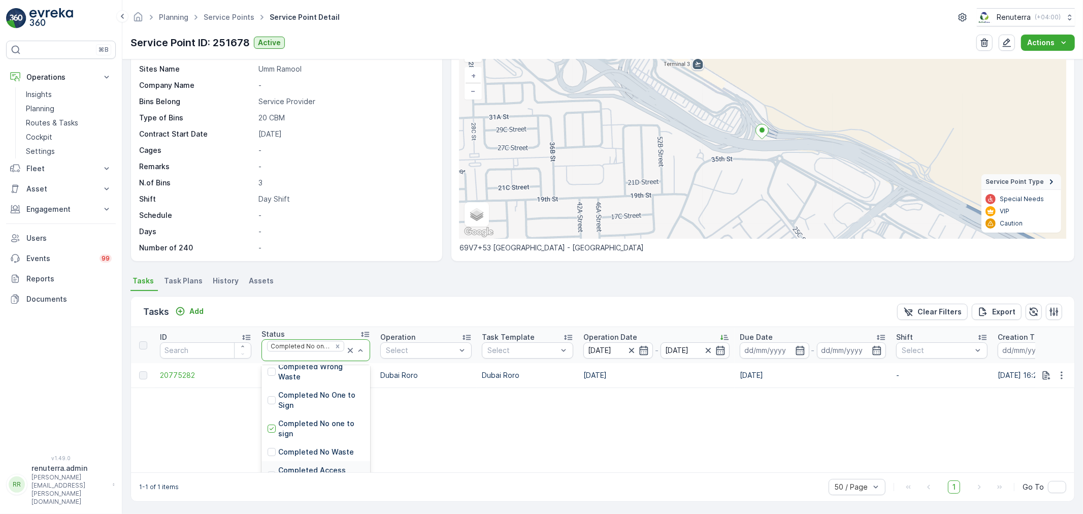
scroll to position [27, 0]
click at [323, 404] on p "Completed No One to Sign" at bounding box center [321, 400] width 86 height 20
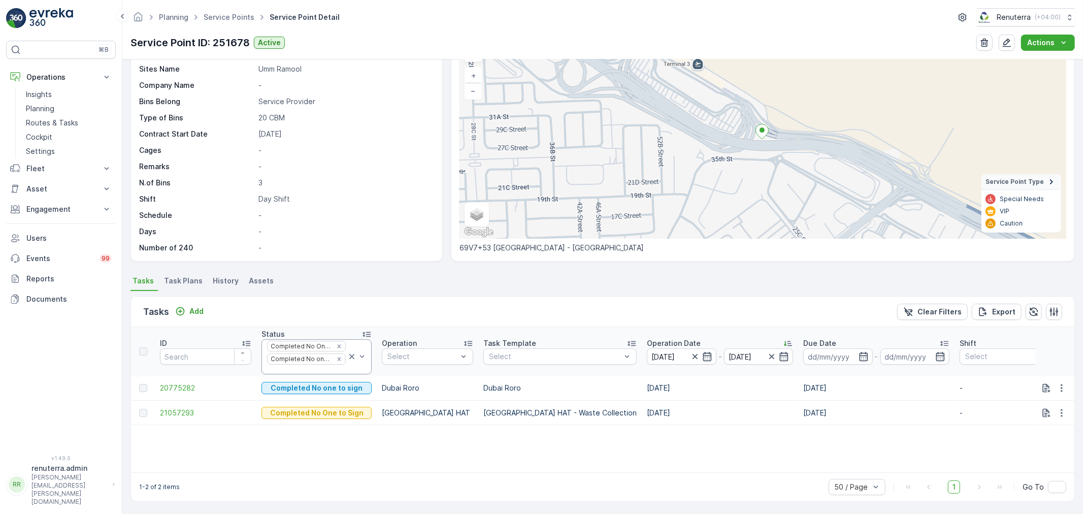
click at [347, 362] on div at bounding box center [357, 357] width 20 height 34
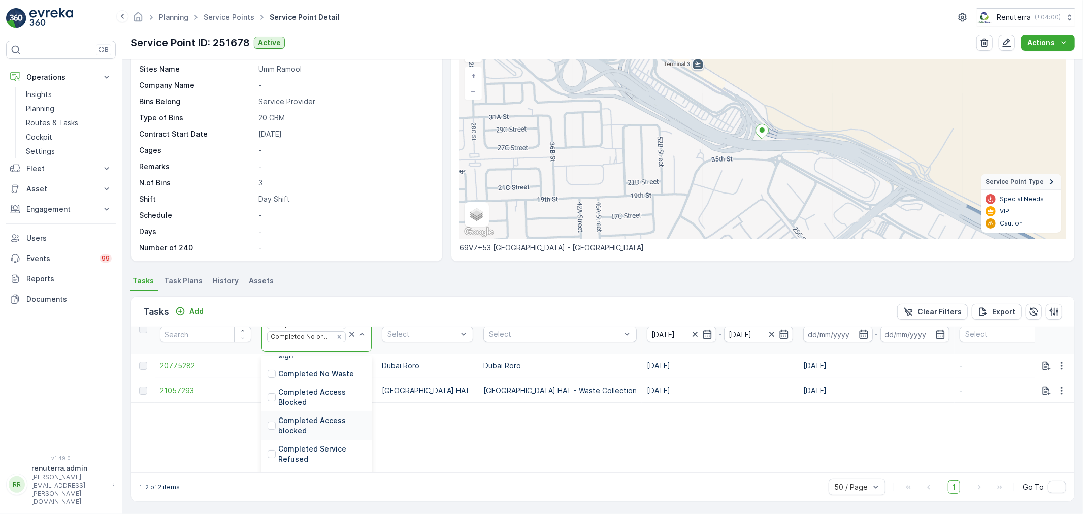
scroll to position [43, 0]
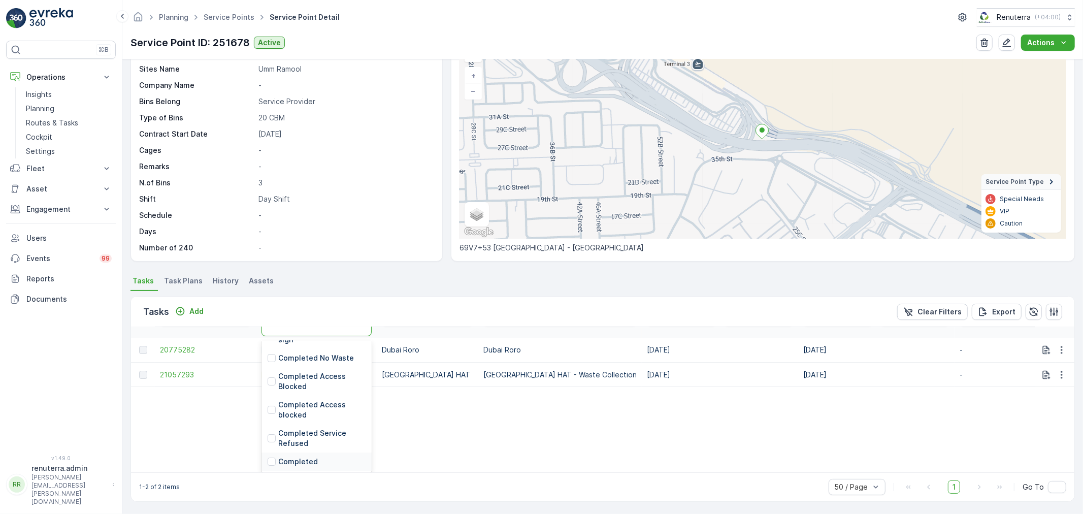
click at [286, 452] on div "Completed" at bounding box center [316, 461] width 110 height 18
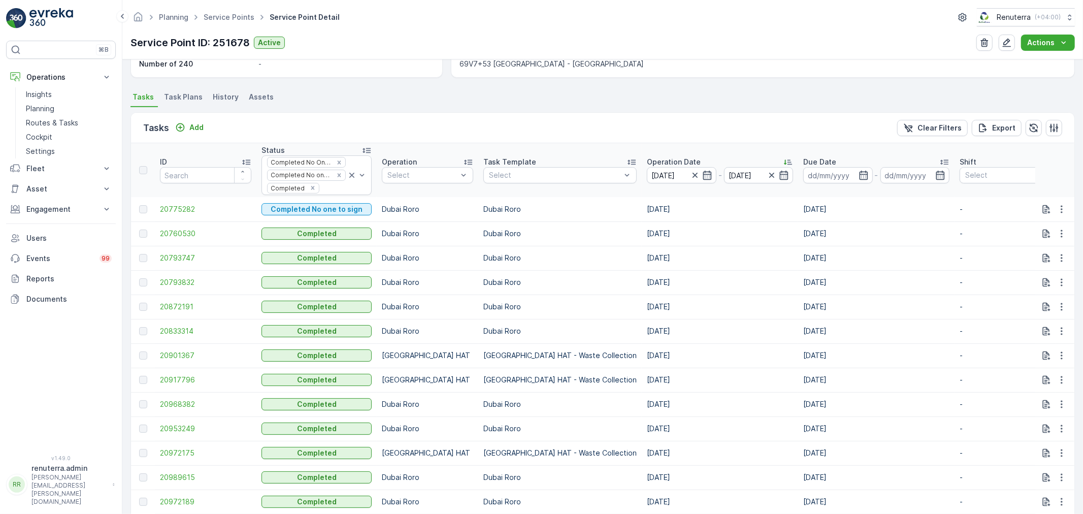
scroll to position [229, 0]
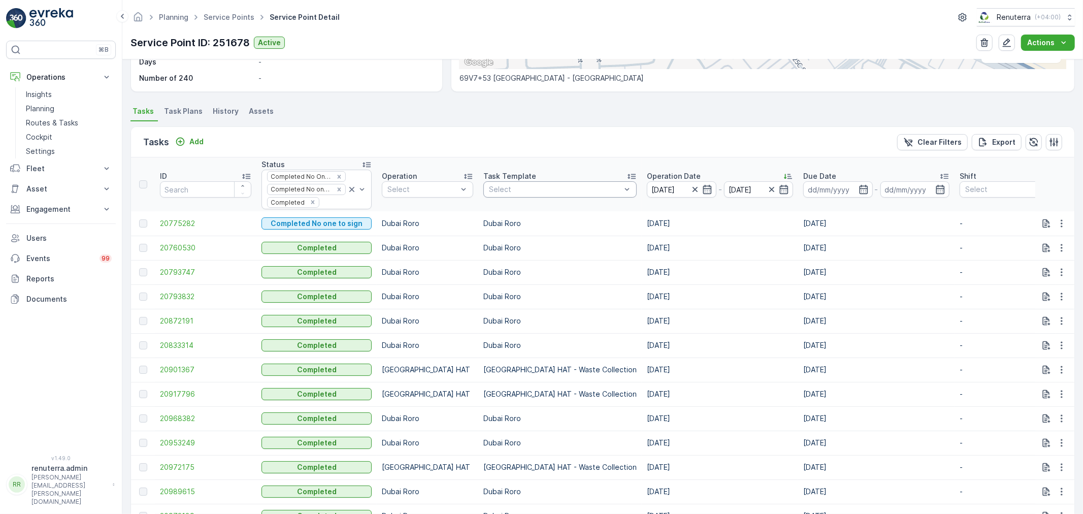
click at [499, 187] on div at bounding box center [555, 189] width 134 height 8
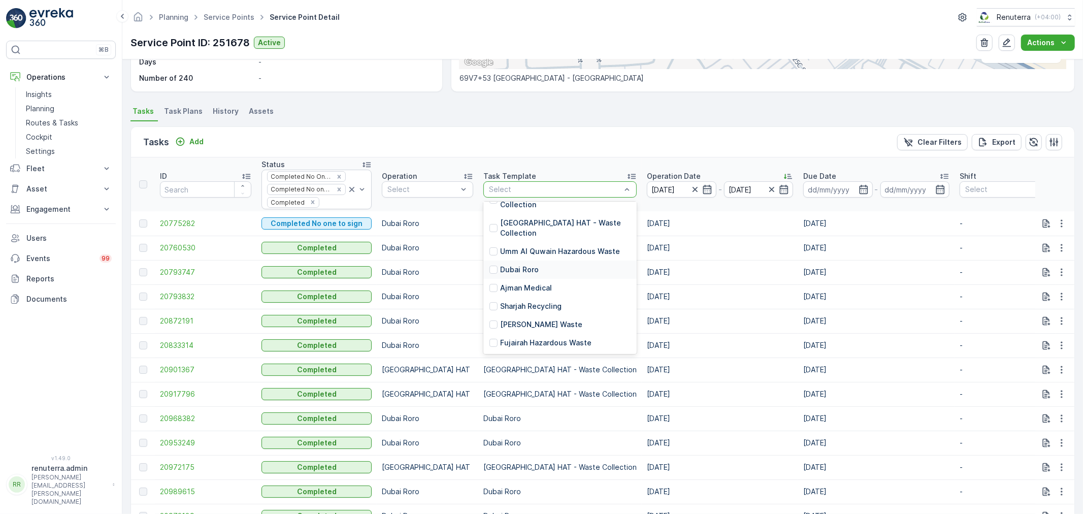
scroll to position [169, 0]
click at [528, 275] on p "Dubai Roro" at bounding box center [519, 269] width 39 height 10
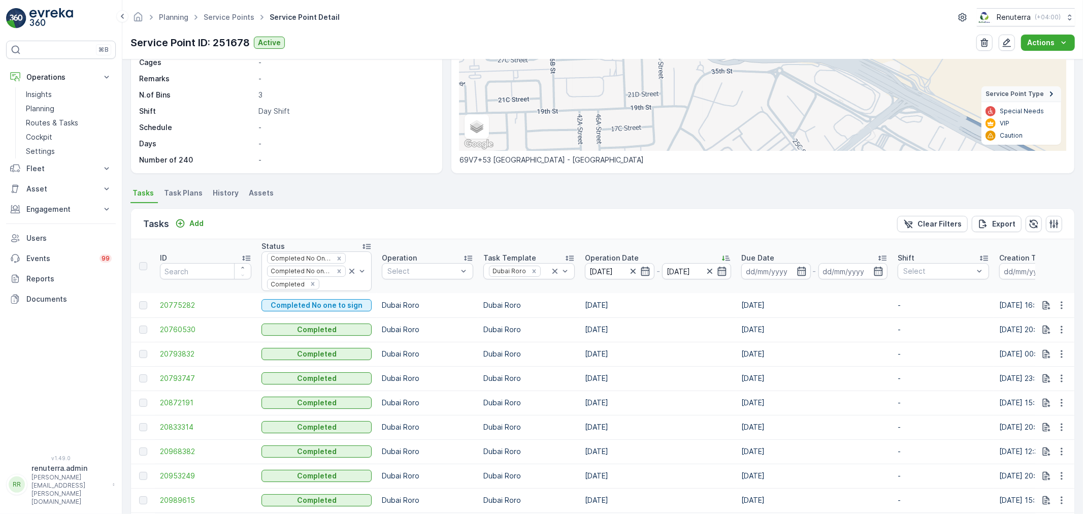
scroll to position [146, 0]
click at [175, 306] on span "20775282" at bounding box center [205, 307] width 91 height 10
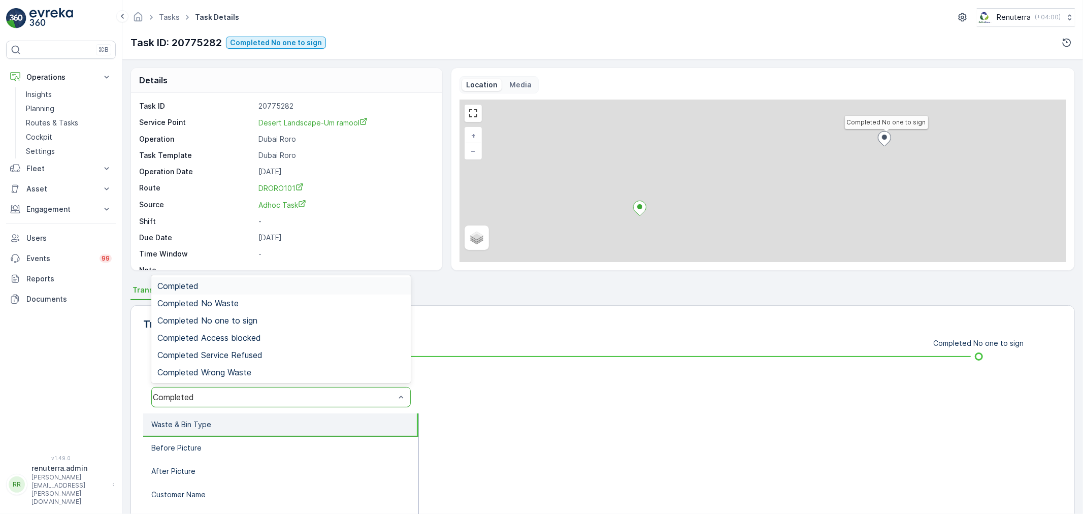
click at [248, 393] on div "Completed" at bounding box center [274, 396] width 242 height 9
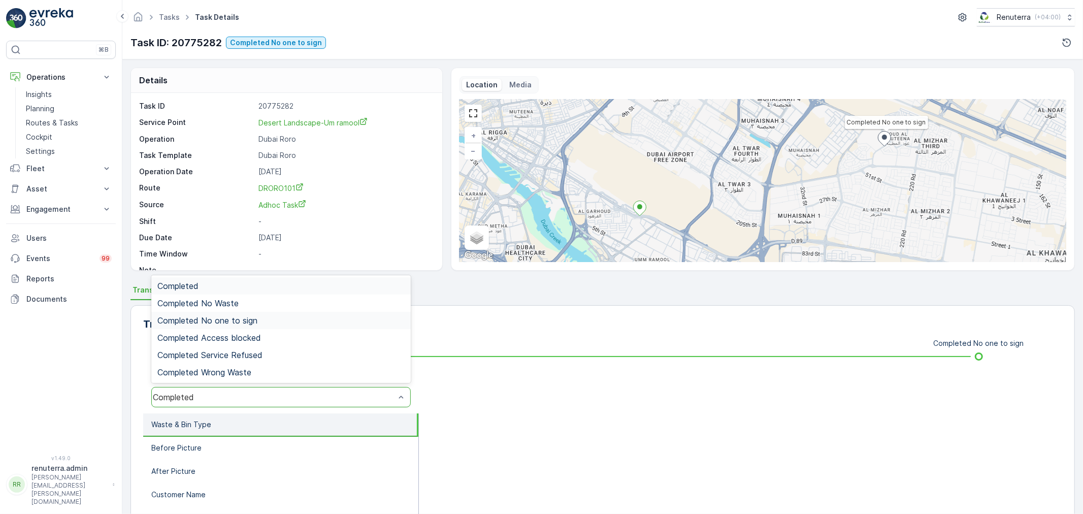
click at [248, 327] on div "Completed No one to sign" at bounding box center [280, 320] width 259 height 17
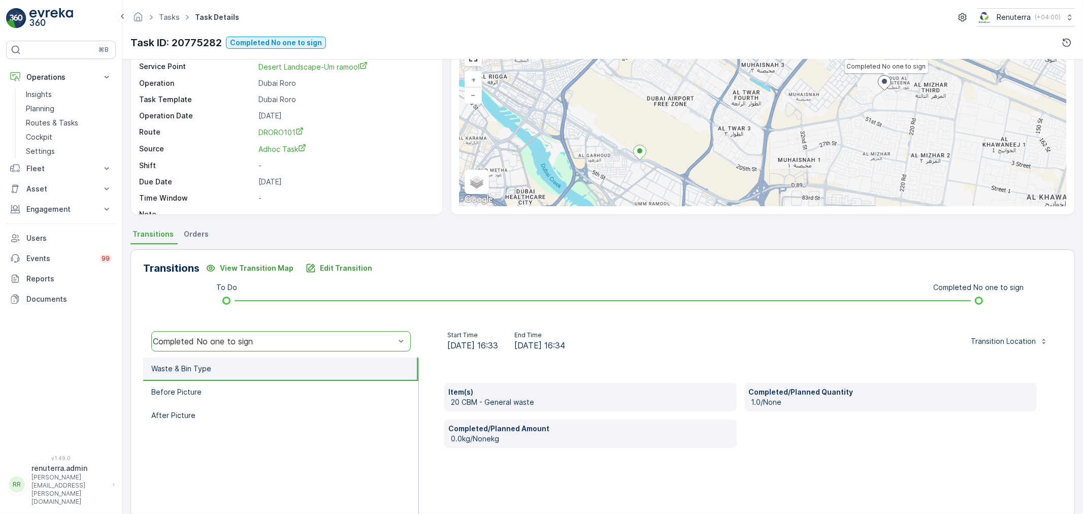
scroll to position [56, 0]
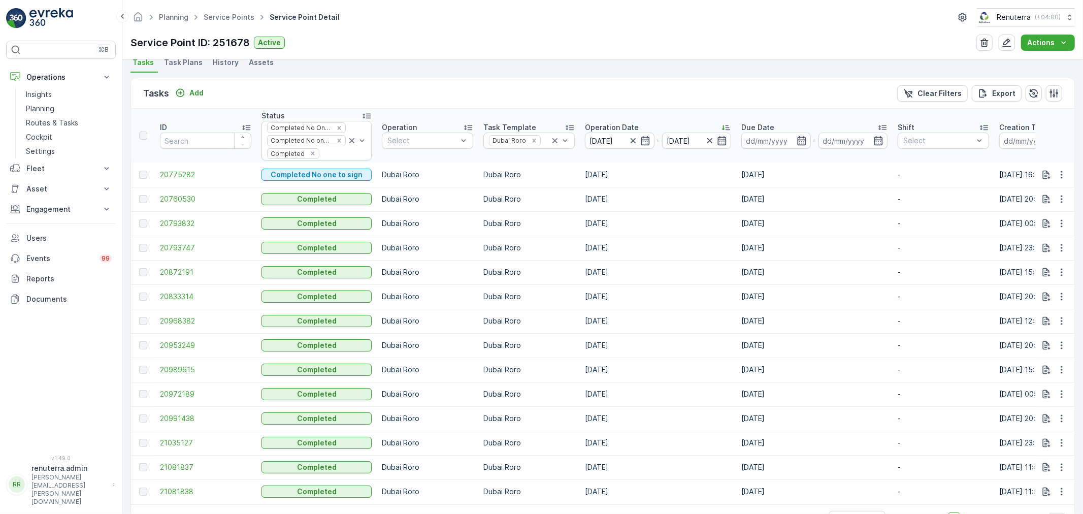
scroll to position [282, 0]
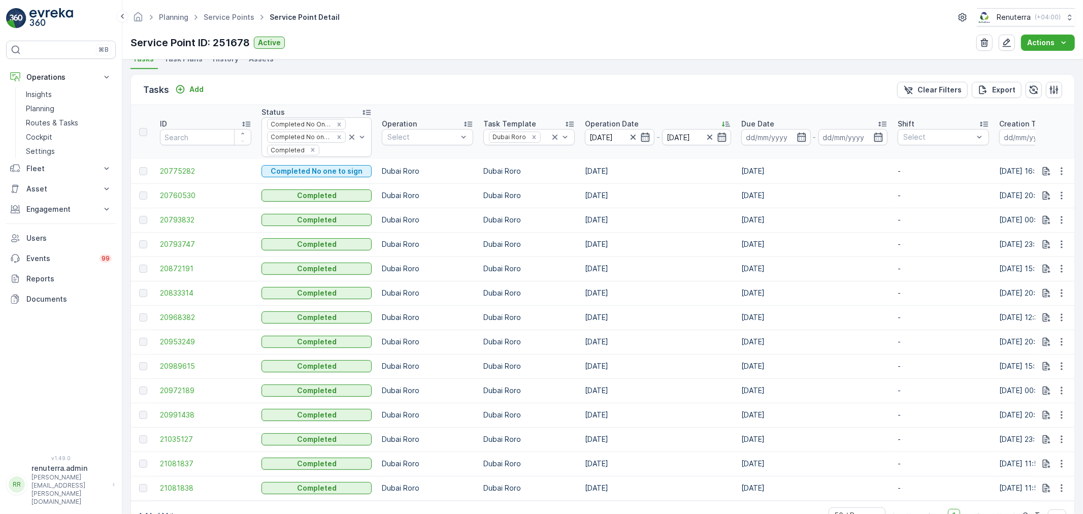
click at [200, 189] on td "20760530" at bounding box center [206, 195] width 102 height 24
click at [198, 191] on span "20760530" at bounding box center [205, 195] width 91 height 10
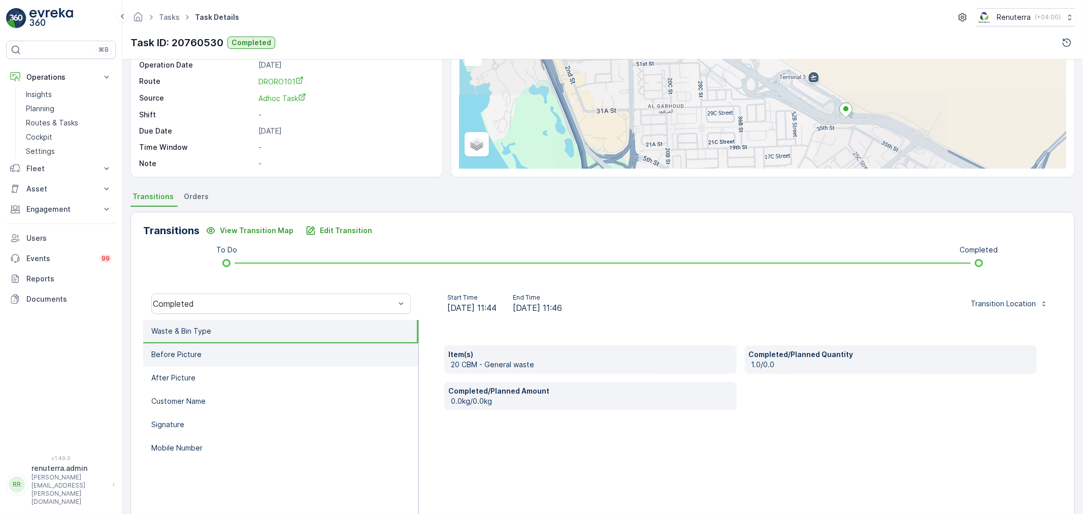
scroll to position [113, 0]
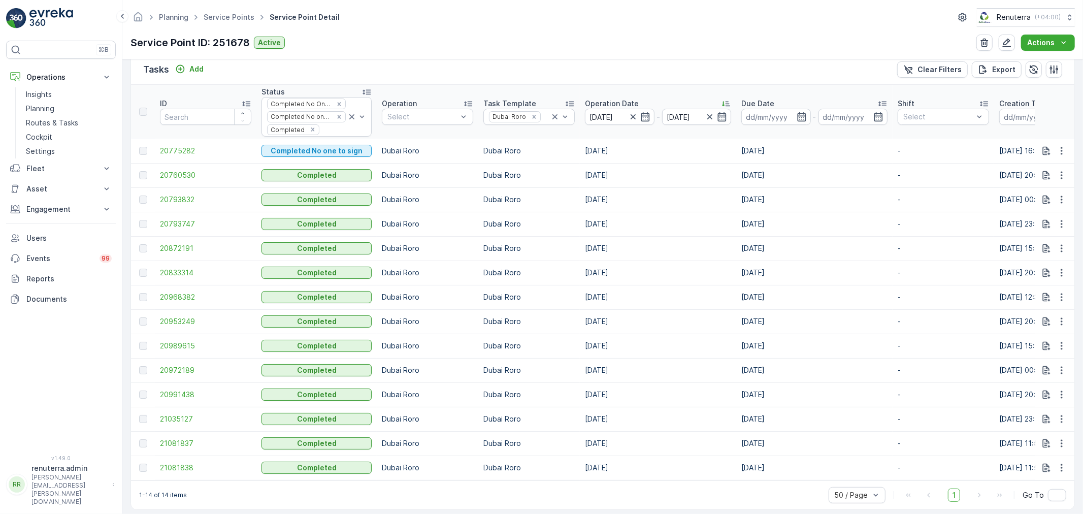
scroll to position [316, 0]
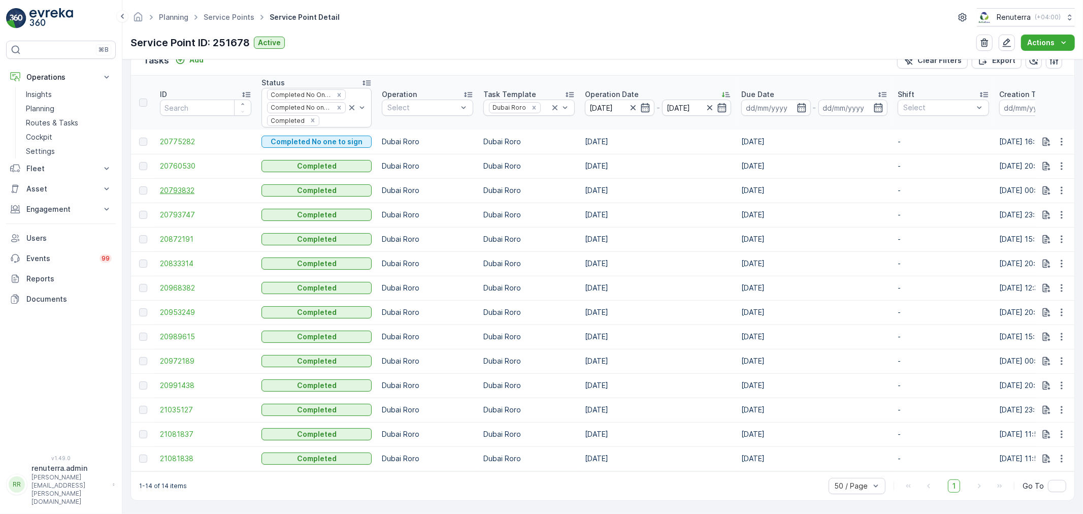
click at [209, 186] on span "20793832" at bounding box center [205, 190] width 91 height 10
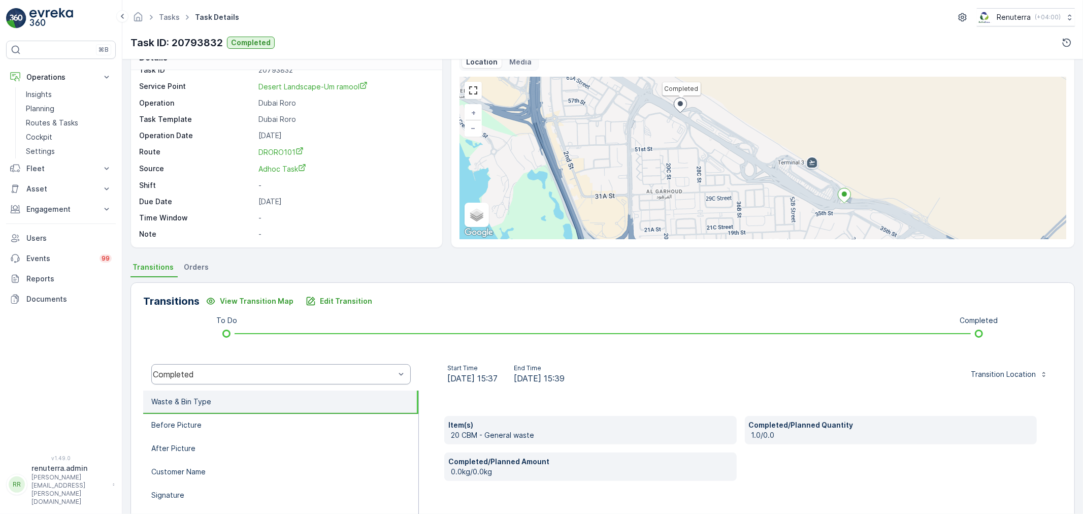
scroll to position [113, 0]
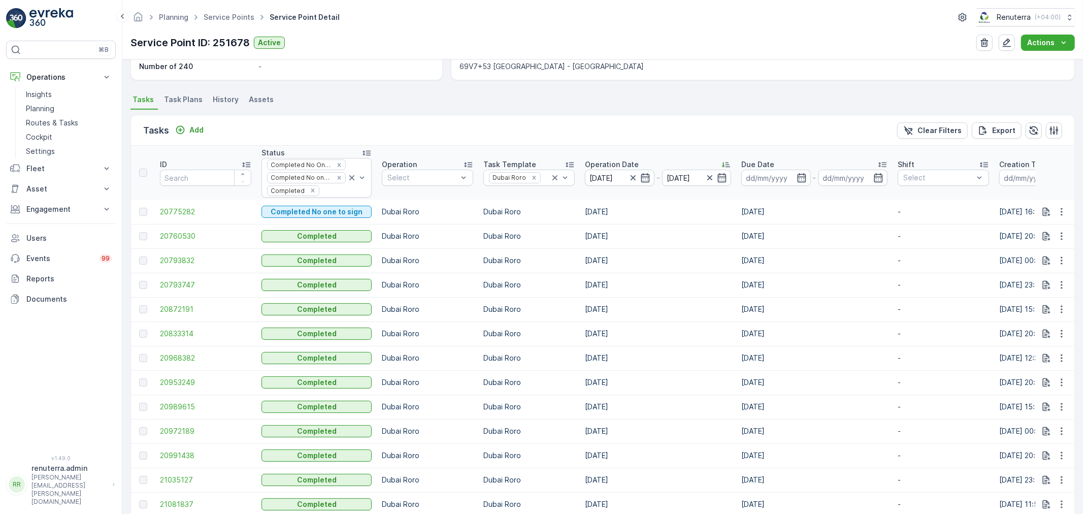
scroll to position [282, 0]
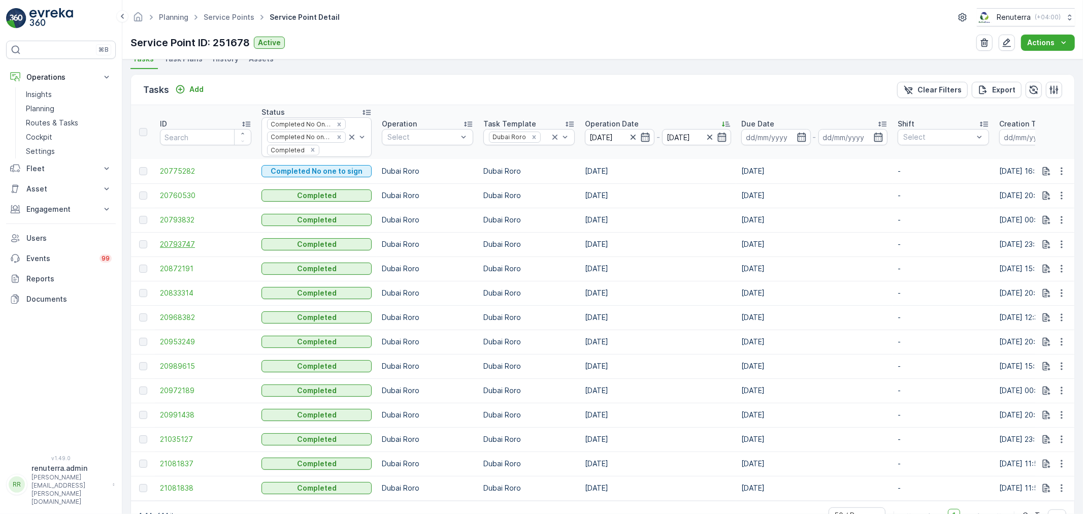
click at [175, 243] on span "20793747" at bounding box center [205, 244] width 91 height 10
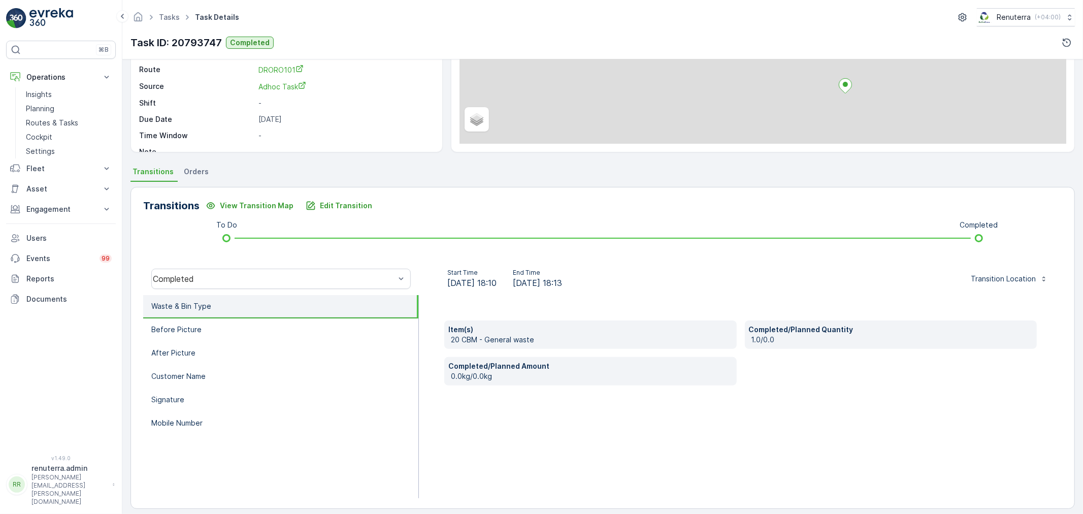
scroll to position [125, 0]
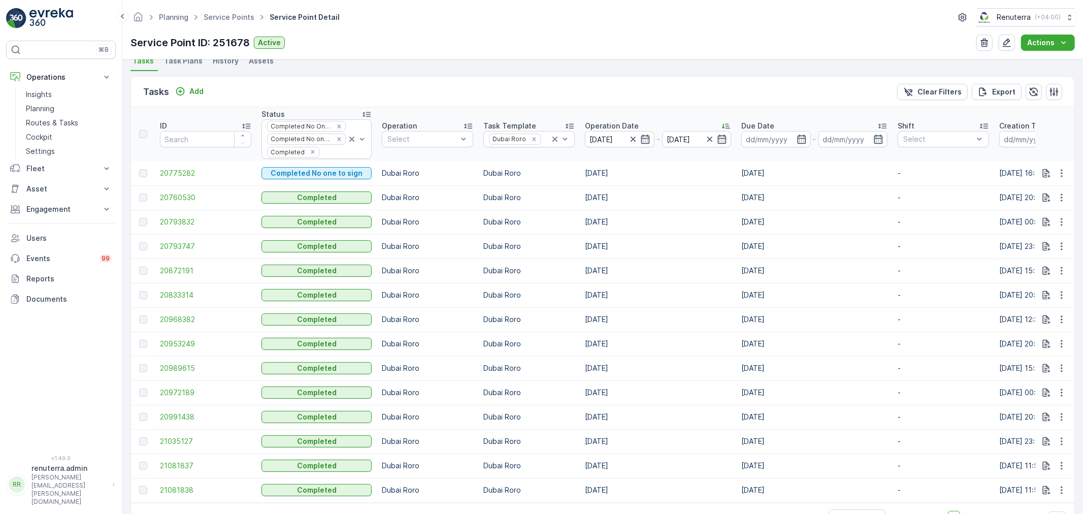
scroll to position [282, 0]
click at [185, 268] on span "20872191" at bounding box center [205, 268] width 91 height 10
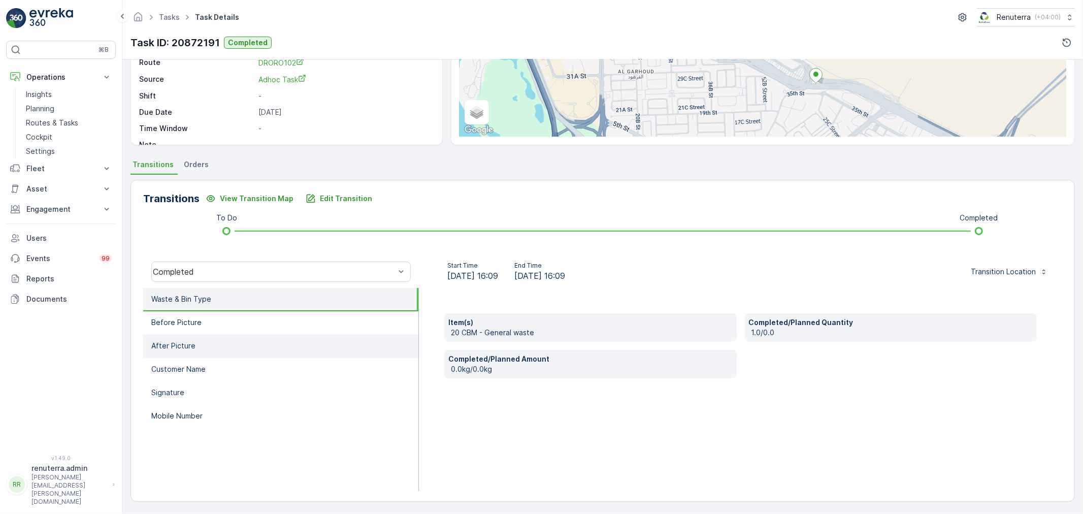
scroll to position [69, 0]
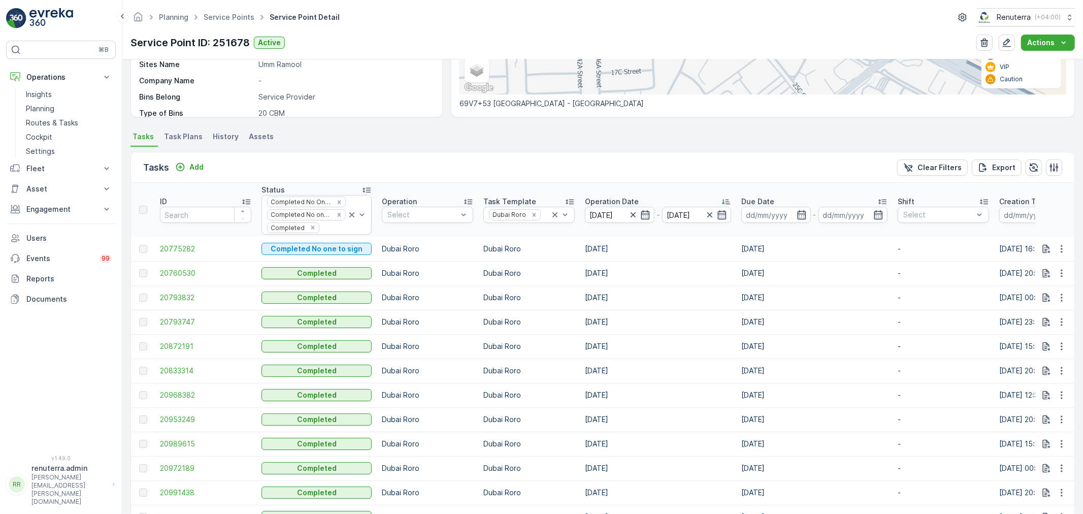
scroll to position [225, 0]
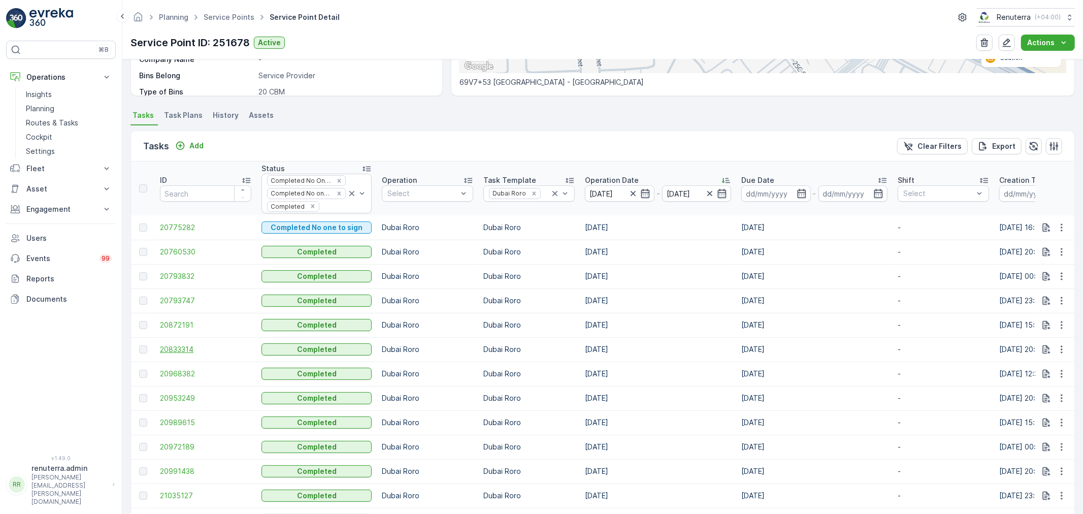
click at [198, 349] on span "20833314" at bounding box center [205, 349] width 91 height 10
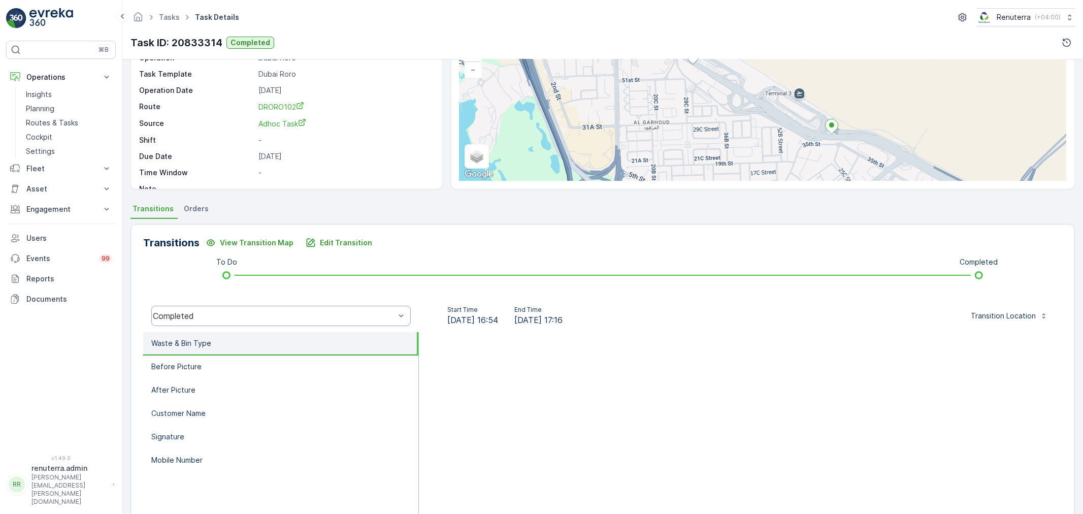
scroll to position [113, 0]
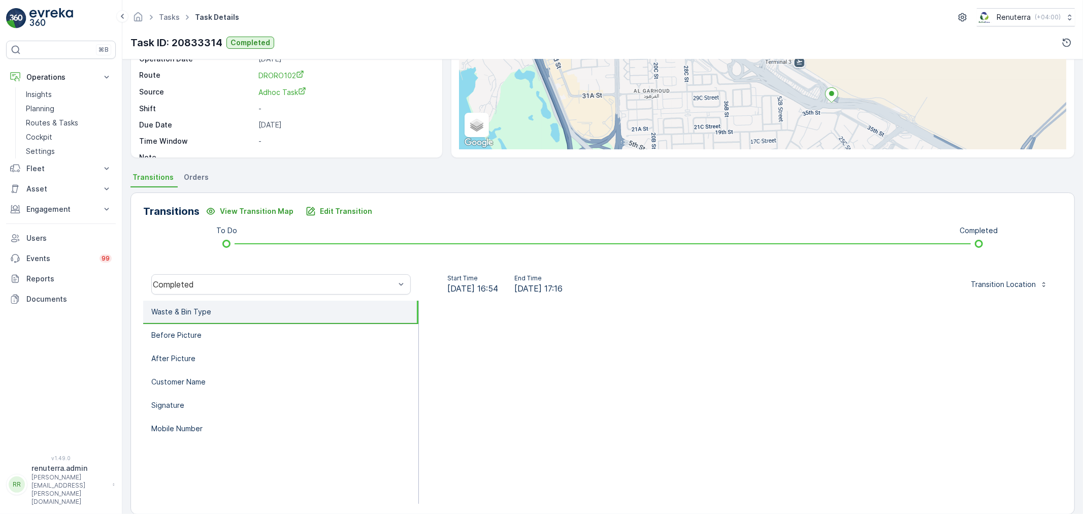
click at [244, 316] on li "Waste & Bin Type" at bounding box center [280, 311] width 275 height 23
click at [242, 330] on li "Before Picture" at bounding box center [280, 335] width 275 height 23
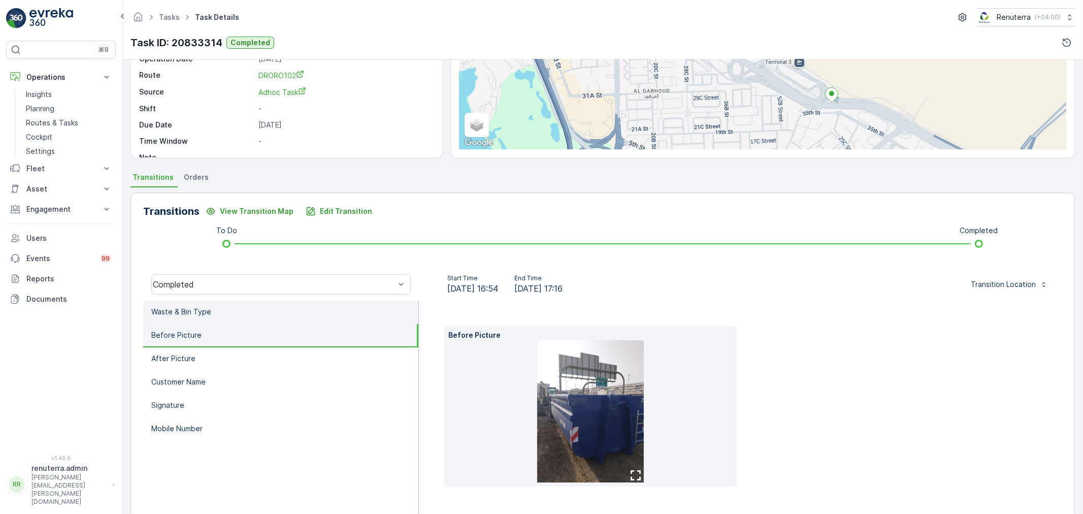
click at [237, 318] on li "Waste & Bin Type" at bounding box center [280, 311] width 275 height 23
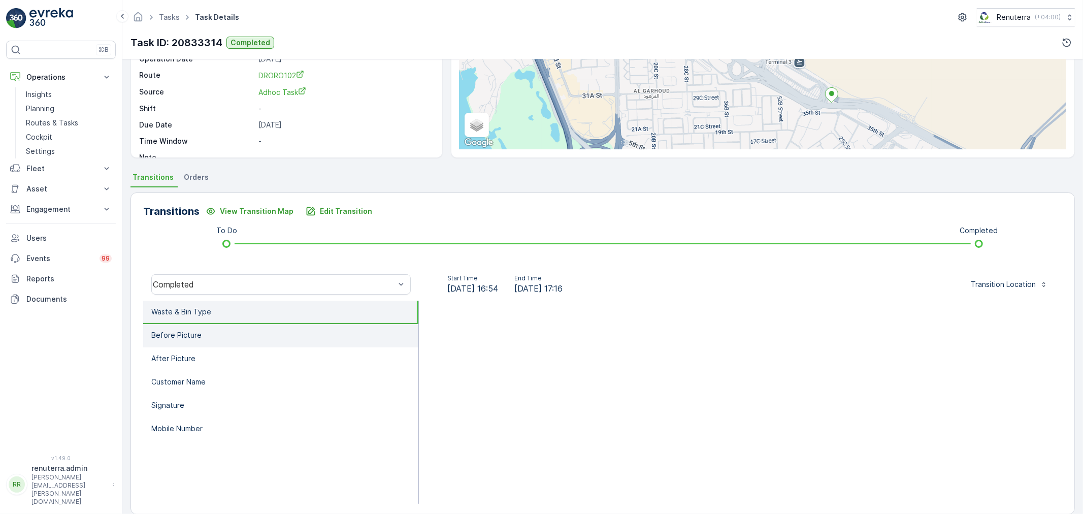
click at [264, 342] on li "Before Picture" at bounding box center [280, 335] width 275 height 23
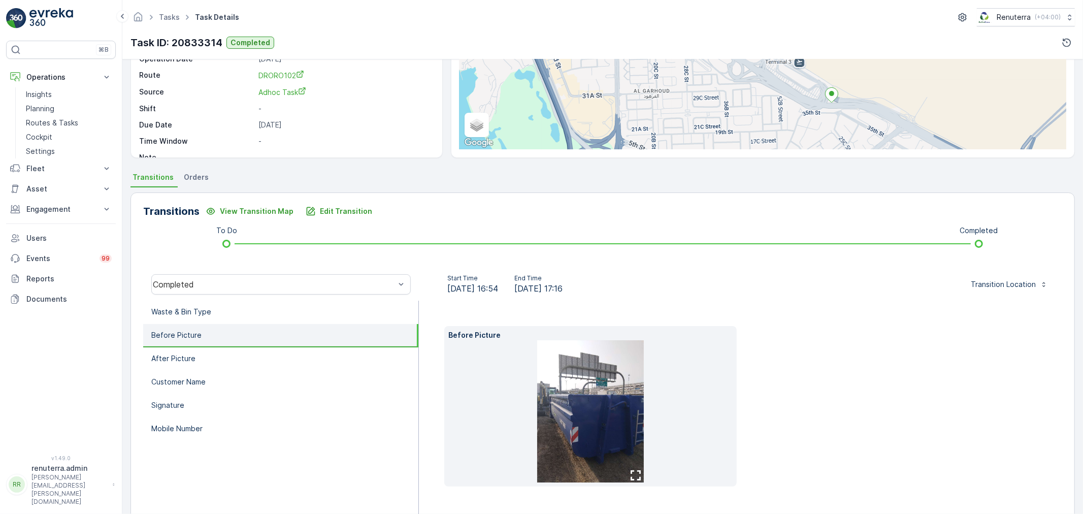
click at [319, 297] on div "Completed" at bounding box center [281, 284] width 276 height 32
drag, startPoint x: 311, startPoint y: 305, endPoint x: 328, endPoint y: 237, distance: 70.2
click at [310, 305] on li "Waste & Bin Type" at bounding box center [280, 311] width 275 height 23
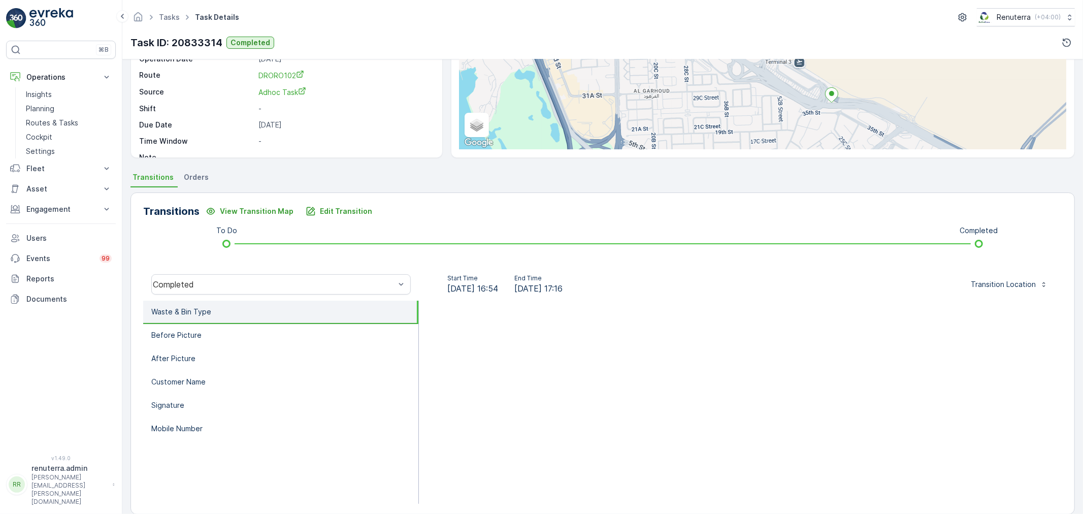
click at [328, 230] on div "Transitions View Transition Map Edit Transition To Do Completed Completed Start…" at bounding box center [602, 353] width 944 height 322
click at [330, 217] on button "Edit Transition" at bounding box center [338, 211] width 79 height 16
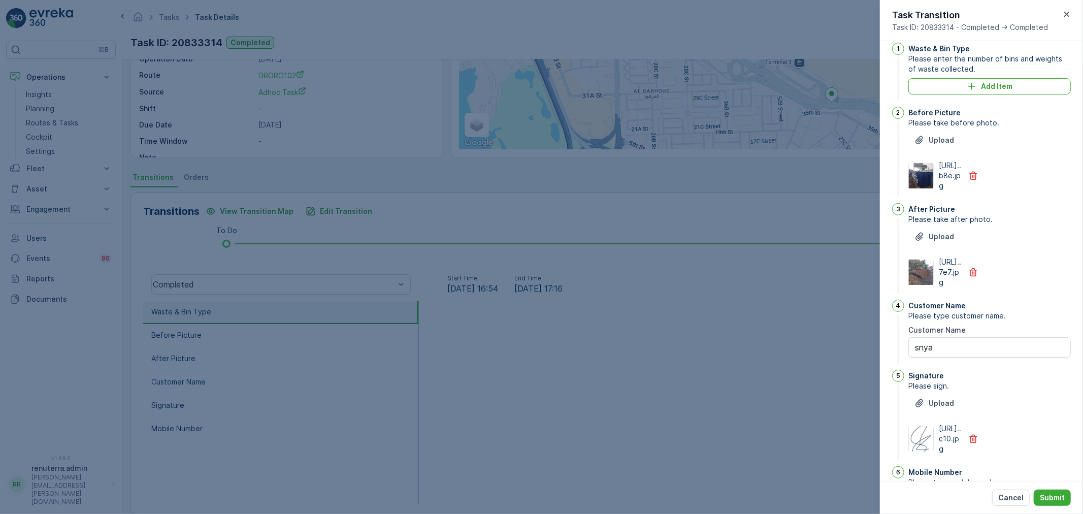
scroll to position [0, 0]
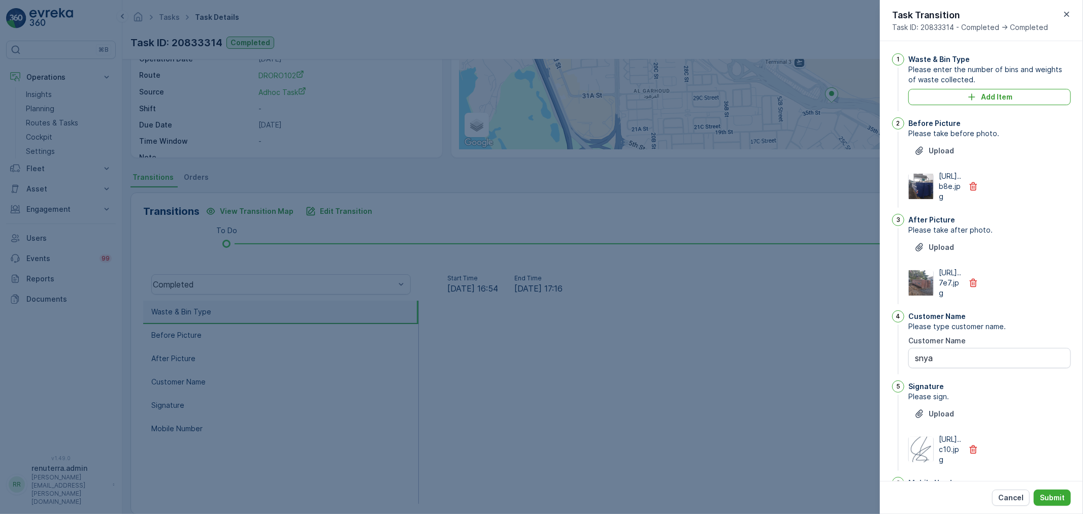
click at [965, 109] on div "Waste & Bin Type Please enter the number of bins and weights of waste collected…" at bounding box center [989, 83] width 162 height 60
click at [950, 95] on div "Add Item" at bounding box center [989, 97] width 150 height 10
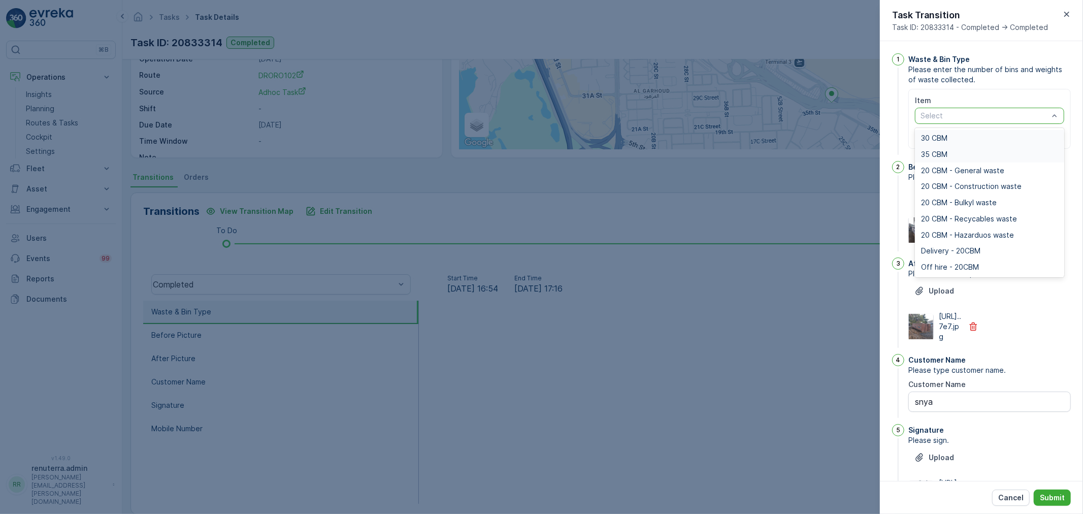
drag, startPoint x: 955, startPoint y: 117, endPoint x: 953, endPoint y: 157, distance: 40.2
click at [955, 117] on div at bounding box center [984, 116] width 130 height 8
click at [946, 174] on div "20 CBM - General waste" at bounding box center [989, 170] width 149 height 16
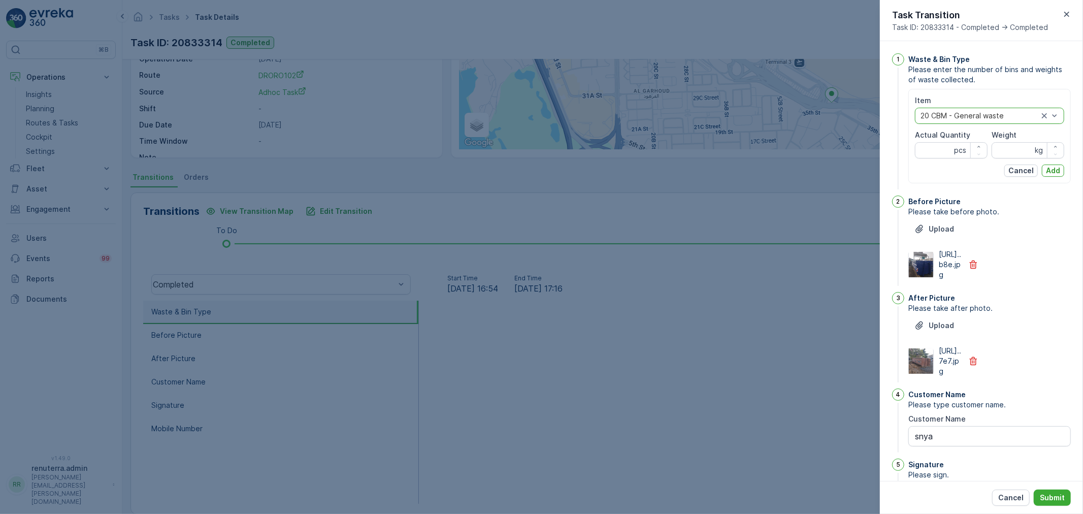
click at [941, 143] on Quantity "Actual Quantity" at bounding box center [951, 150] width 73 height 16
type Quantity "1"
click at [1023, 153] on input "Weight" at bounding box center [1027, 150] width 73 height 16
type input "0"
click at [1042, 171] on button "Add" at bounding box center [1053, 170] width 22 height 12
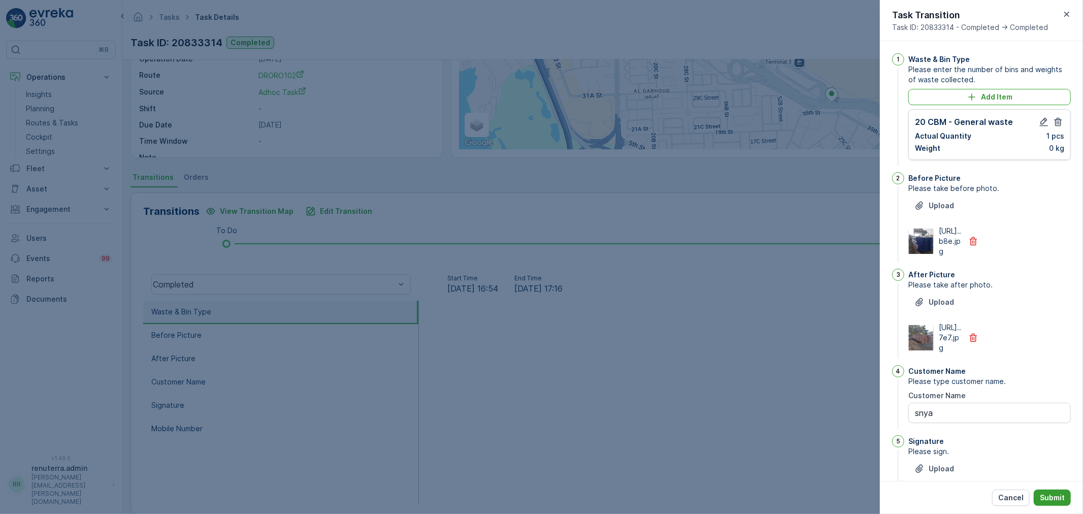
click at [1058, 504] on button "Submit" at bounding box center [1051, 497] width 37 height 16
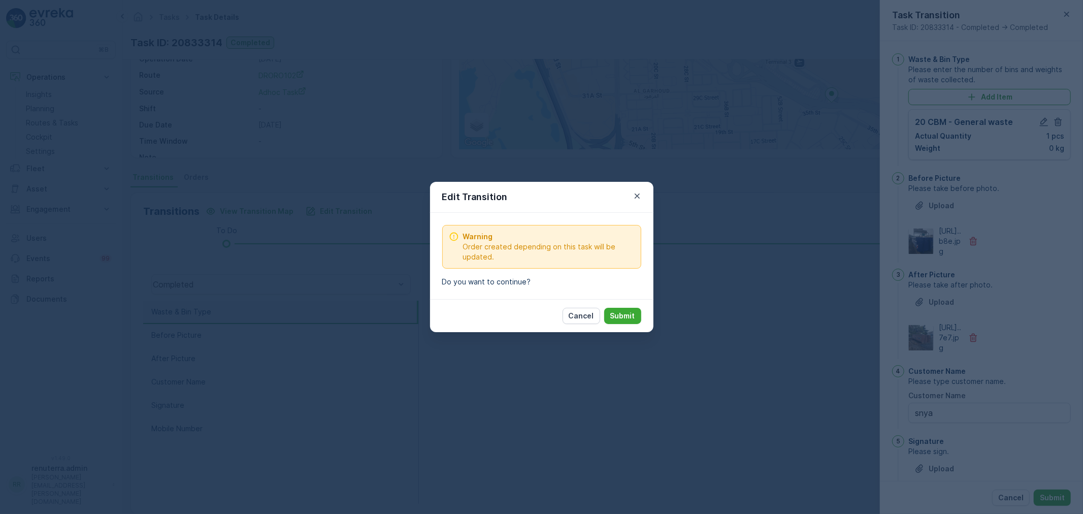
click at [620, 317] on p "Submit" at bounding box center [622, 316] width 25 height 10
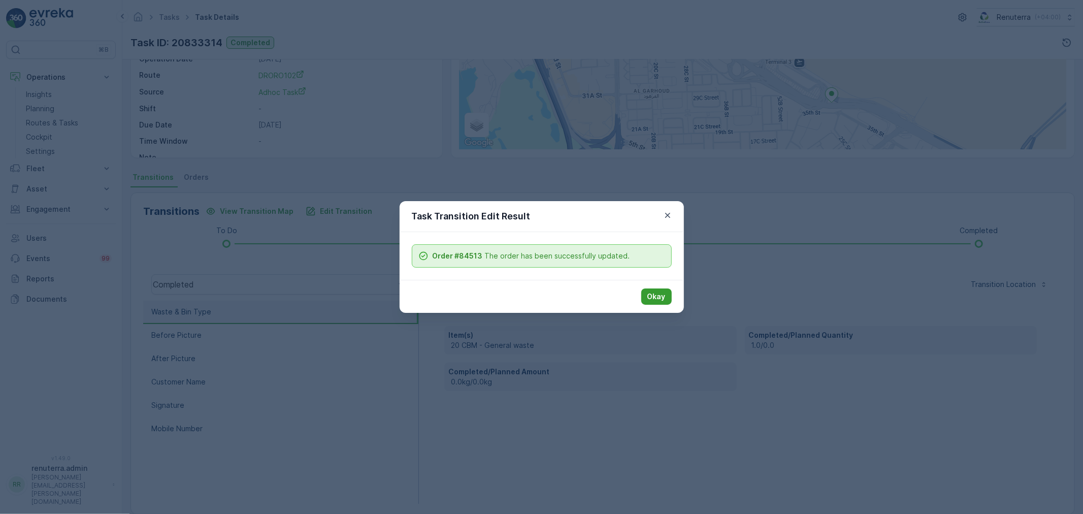
click at [657, 296] on p "Okay" at bounding box center [656, 296] width 18 height 10
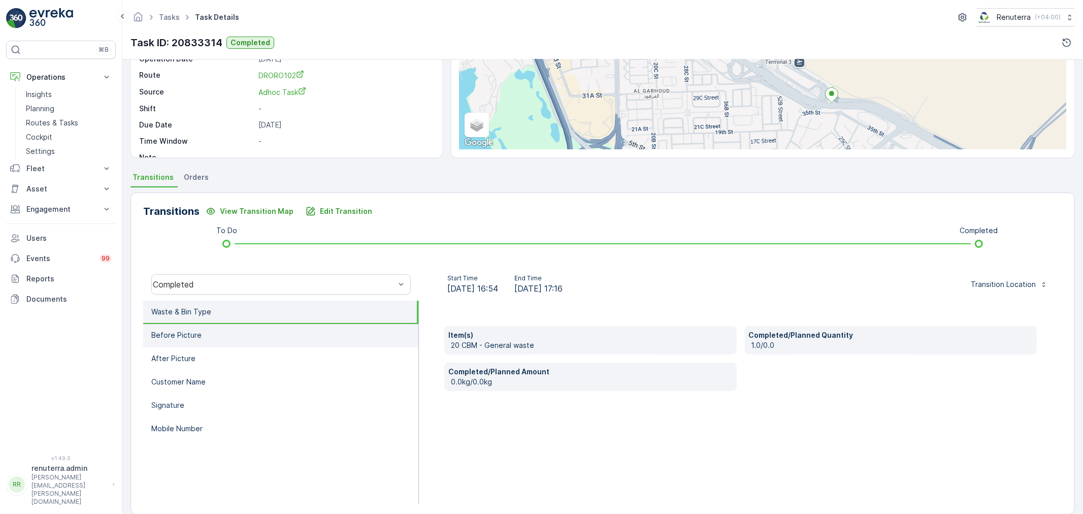
click at [250, 339] on li "Before Picture" at bounding box center [280, 335] width 275 height 23
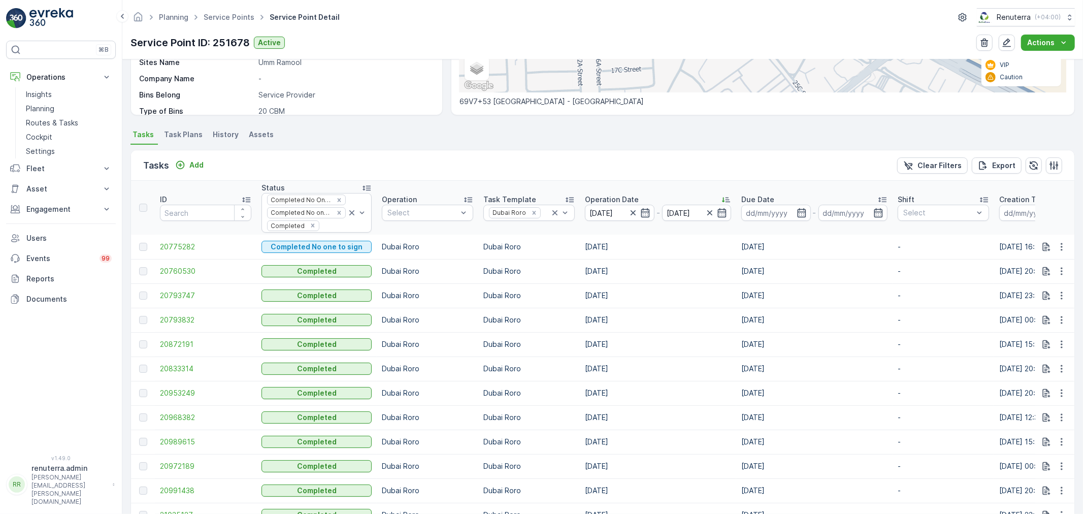
scroll to position [225, 0]
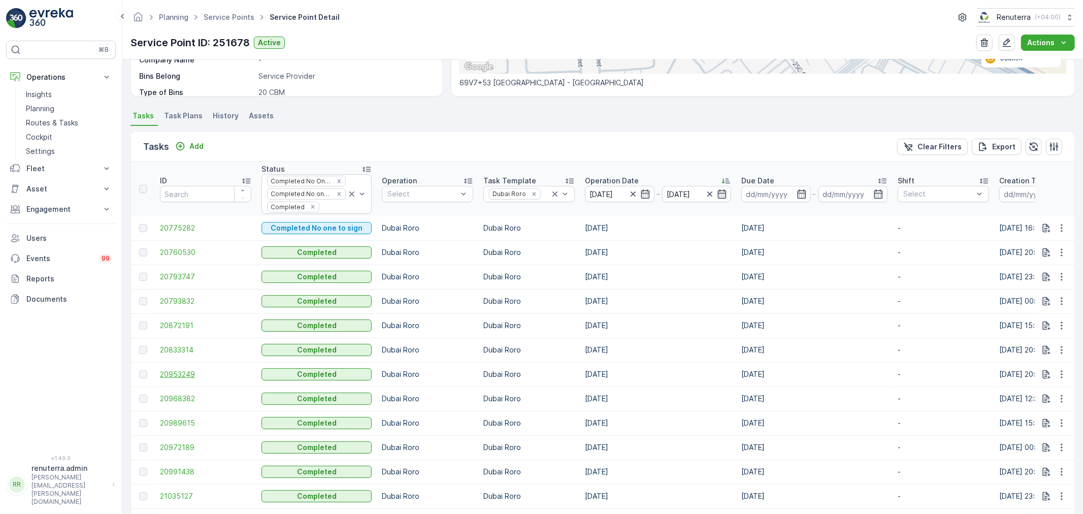
click at [165, 372] on span "20953249" at bounding box center [205, 374] width 91 height 10
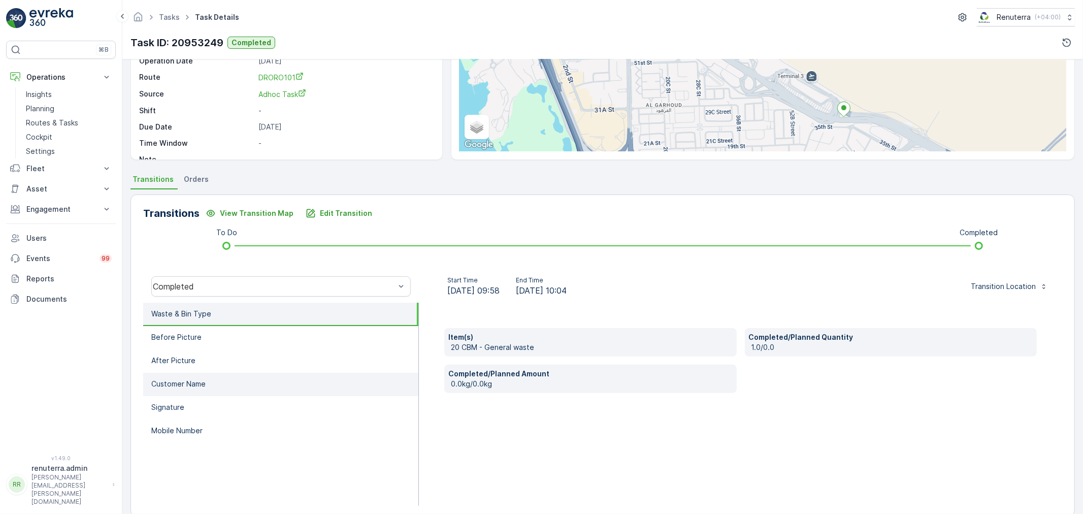
scroll to position [125, 0]
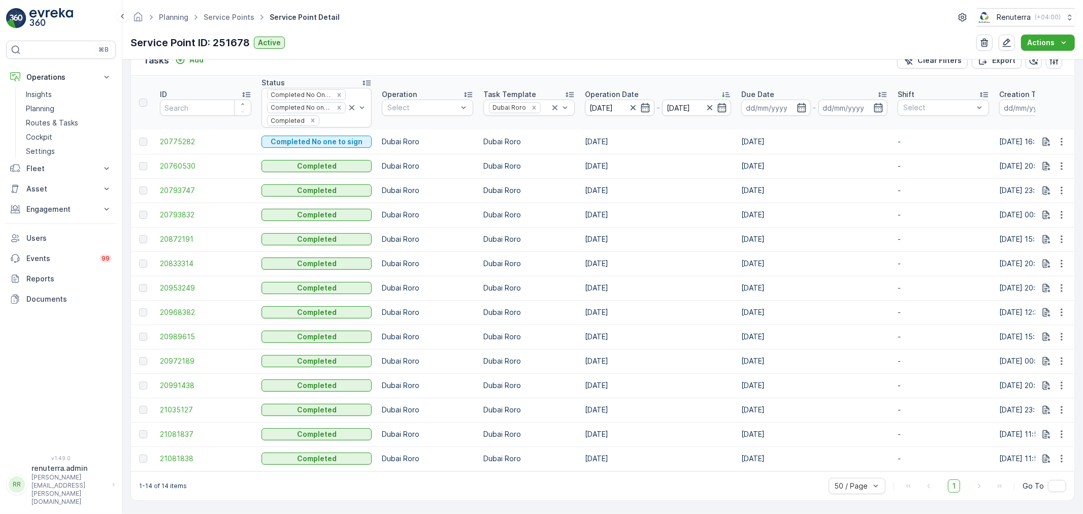
scroll to position [316, 0]
click at [184, 307] on span "20968382" at bounding box center [205, 312] width 91 height 10
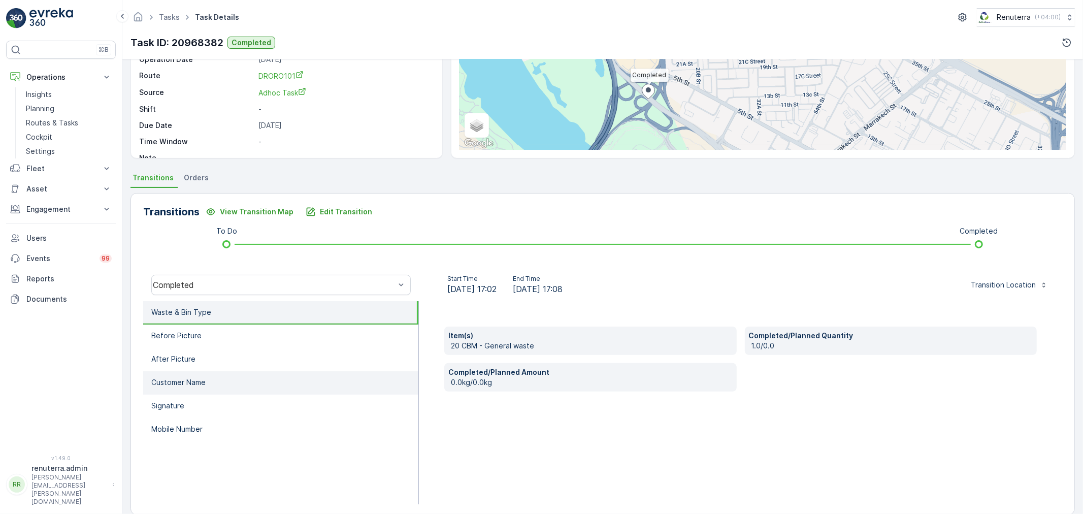
scroll to position [125, 0]
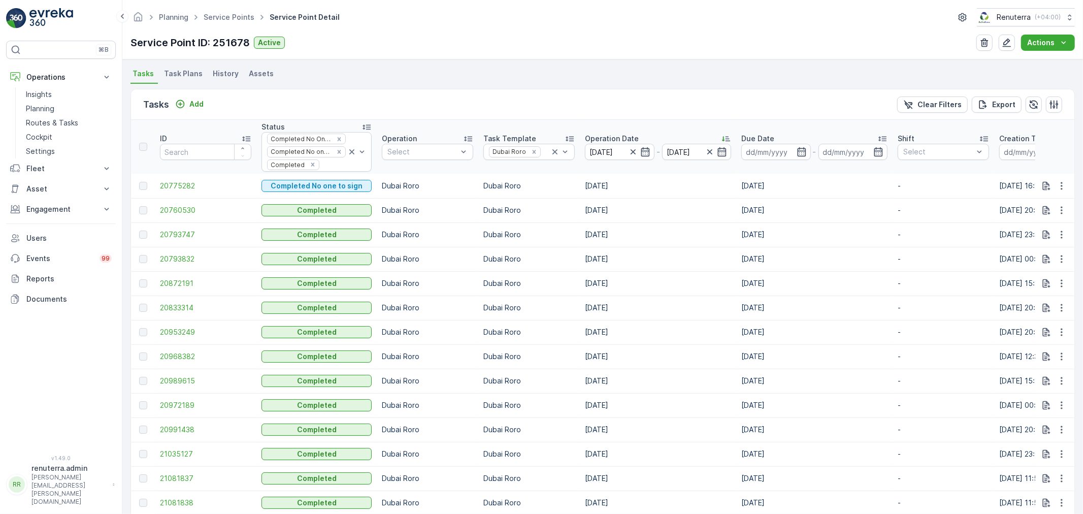
scroll to position [316, 0]
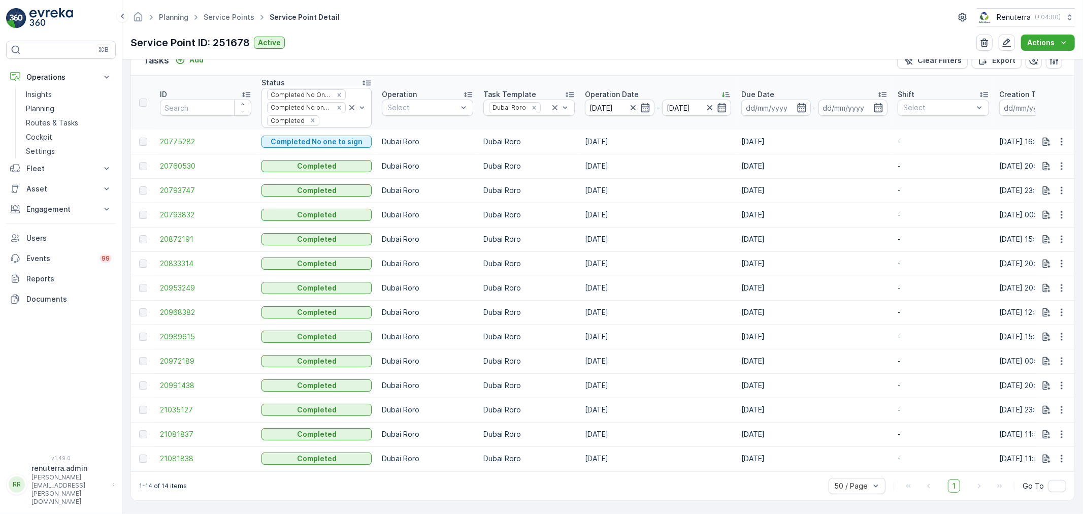
click at [203, 332] on span "20989615" at bounding box center [205, 336] width 91 height 10
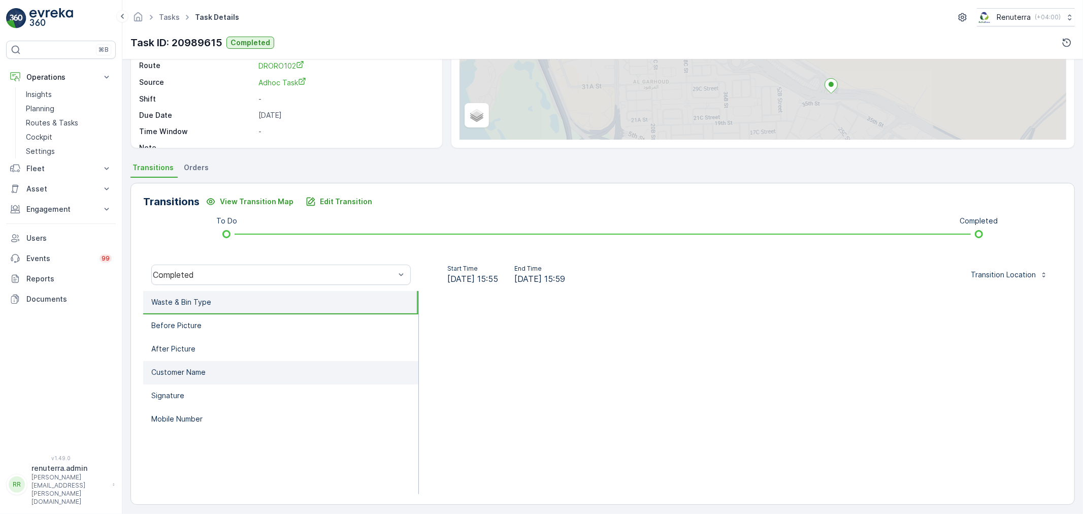
scroll to position [125, 0]
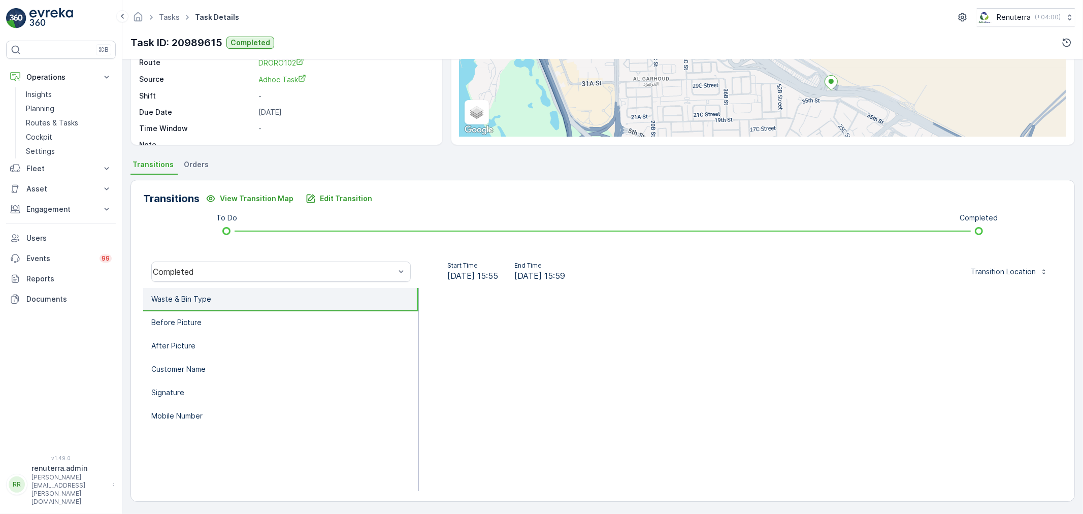
click at [223, 306] on li "Waste & Bin Type" at bounding box center [280, 299] width 275 height 23
click at [223, 314] on li "Before Picture" at bounding box center [280, 322] width 275 height 23
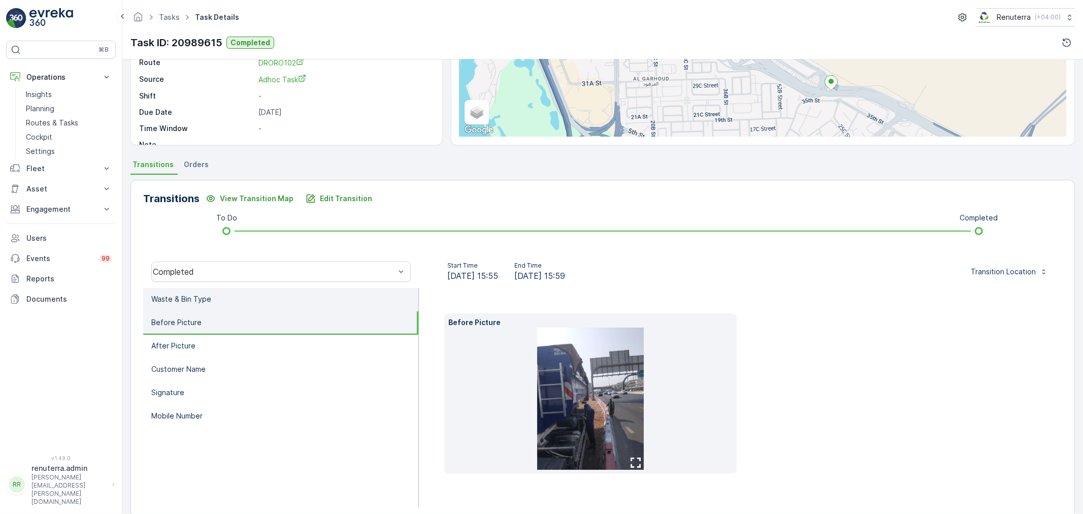
click at [217, 298] on li "Waste & Bin Type" at bounding box center [280, 299] width 275 height 23
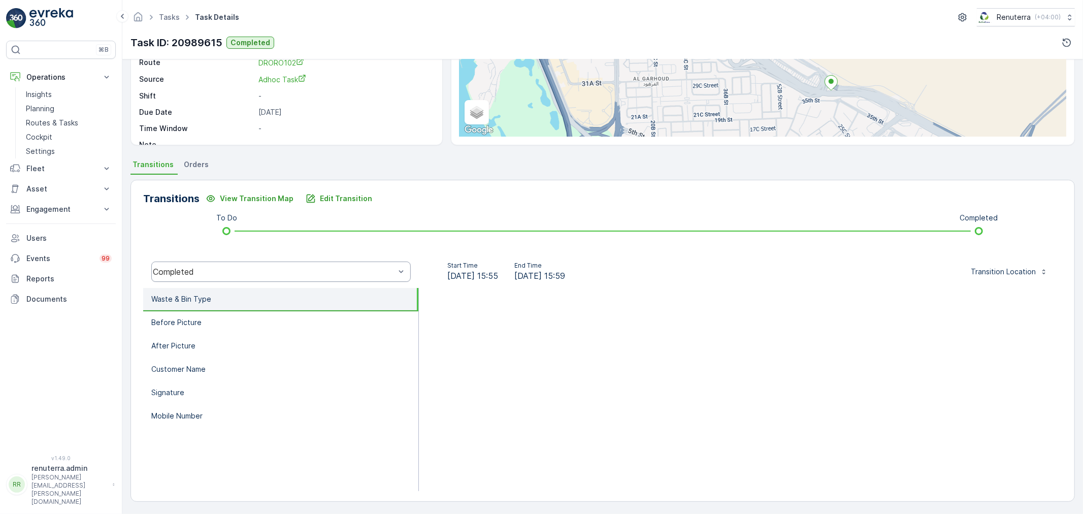
click at [259, 270] on div "Completed" at bounding box center [274, 271] width 242 height 9
click at [246, 294] on li "Waste & Bin Type" at bounding box center [280, 299] width 275 height 23
click at [322, 202] on p "Edit Transition" at bounding box center [346, 198] width 52 height 10
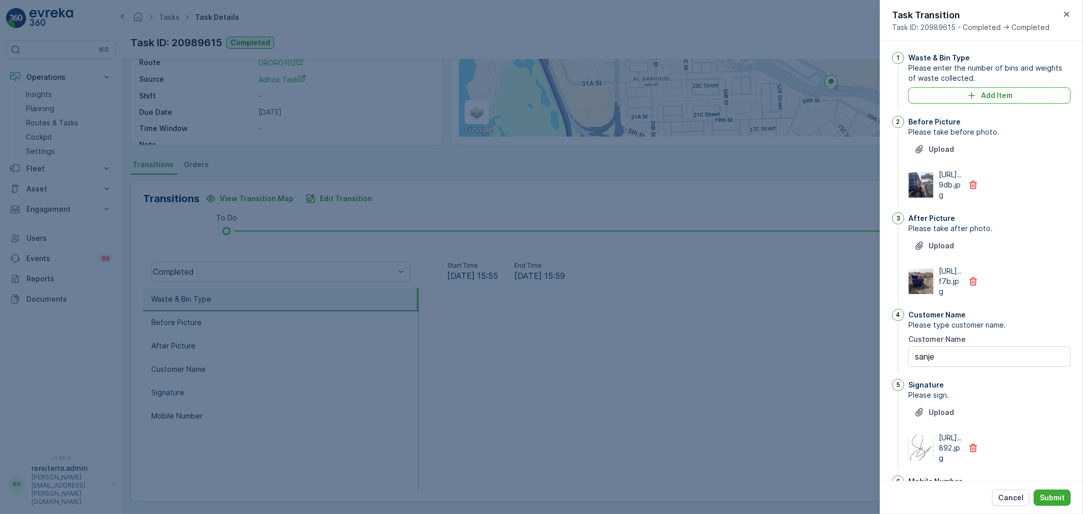
scroll to position [0, 0]
click at [987, 97] on p "Add Item" at bounding box center [996, 97] width 31 height 10
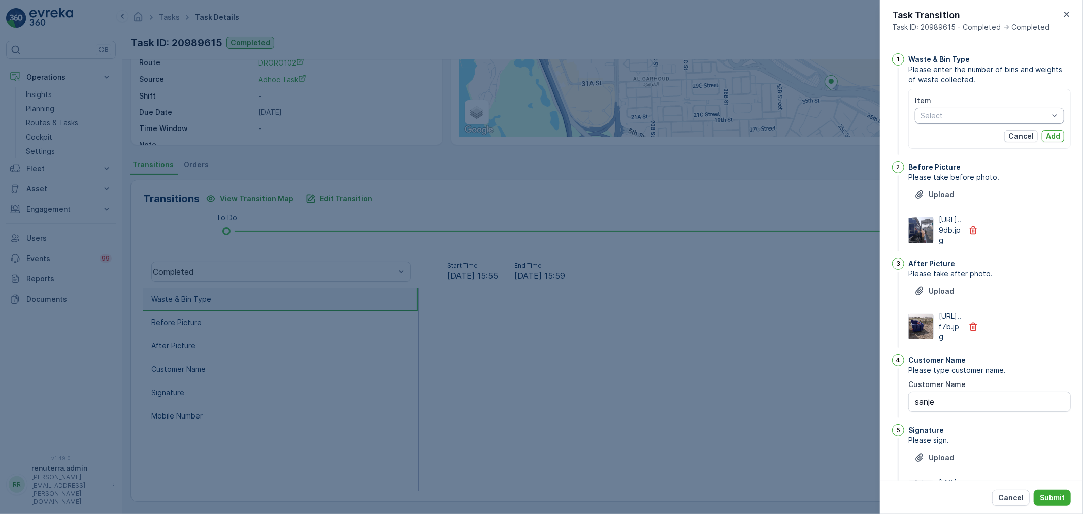
click at [957, 118] on div at bounding box center [984, 116] width 130 height 8
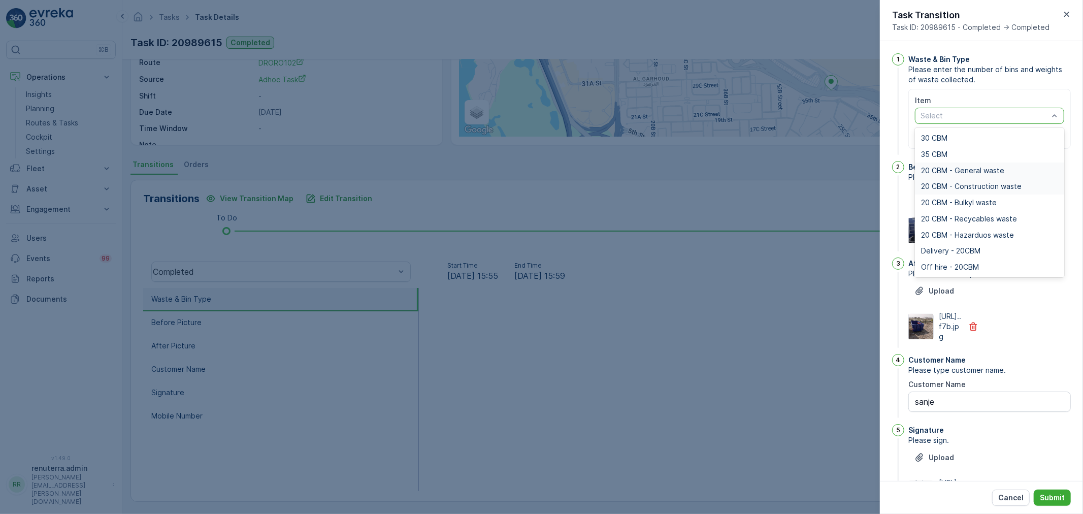
click at [943, 172] on span "20 CBM - General waste" at bounding box center [962, 170] width 83 height 8
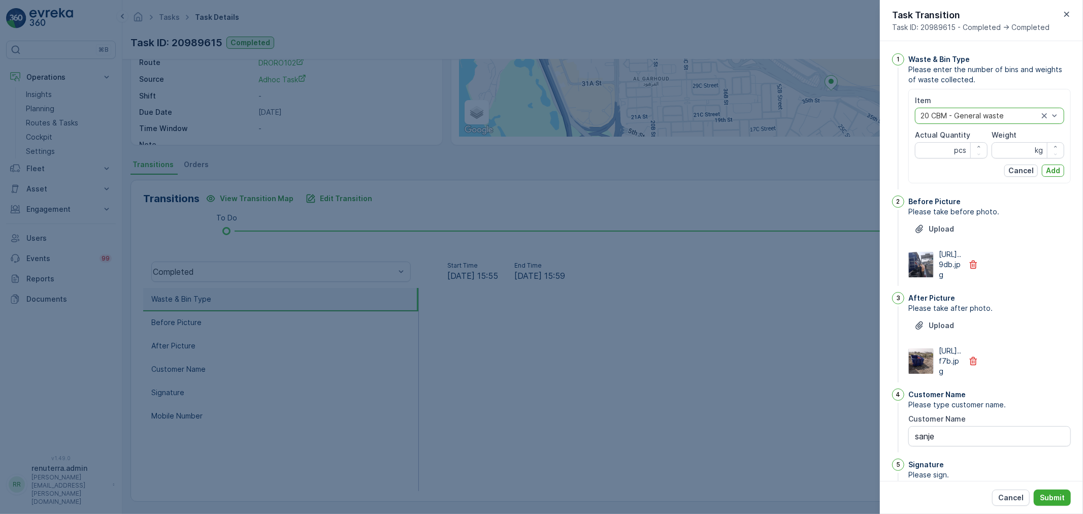
click at [934, 151] on Quantity "Actual Quantity" at bounding box center [951, 150] width 73 height 16
type Quantity "1"
click at [1031, 136] on div "Weight" at bounding box center [1027, 135] width 73 height 10
click at [1023, 160] on div "Item 20 CBM - General waste Actual Quantity 1 pcs Weight kg Cancel Add" at bounding box center [989, 135] width 149 height 81
click at [1019, 156] on input "Weight" at bounding box center [1027, 150] width 73 height 16
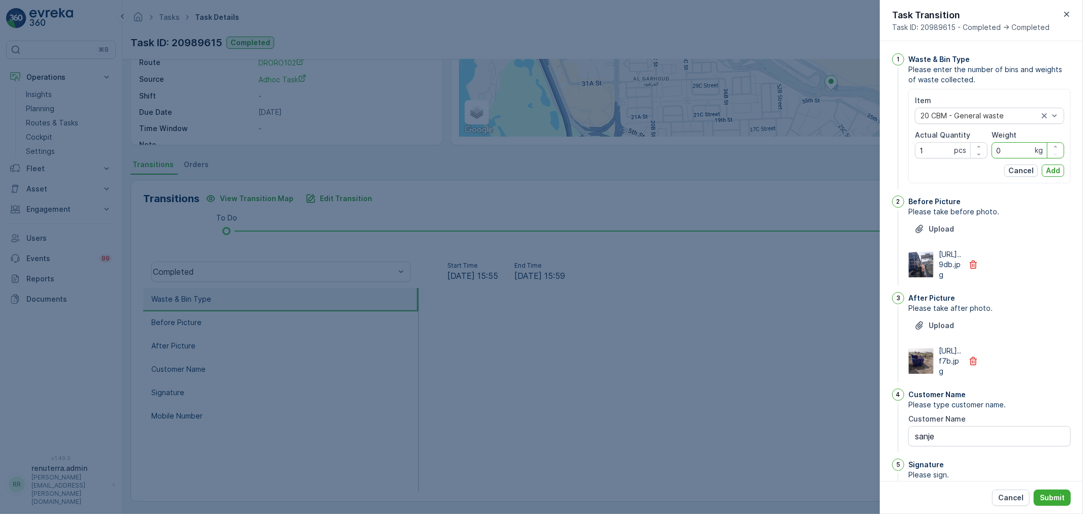
type input "0"
drag, startPoint x: 1062, startPoint y: 165, endPoint x: 1057, endPoint y: 171, distance: 7.9
click at [1062, 165] on div "Item 20 CBM - General waste Actual Quantity 1 pcs Weight 0 kg Cancel Add" at bounding box center [989, 136] width 162 height 94
click at [1056, 171] on p "Add" at bounding box center [1053, 170] width 14 height 10
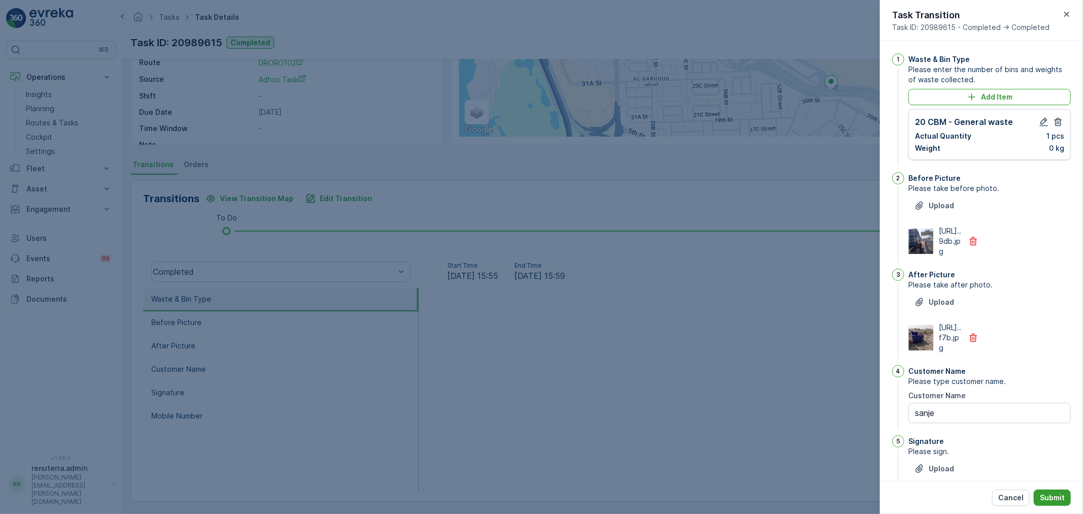
click at [1048, 500] on p "Submit" at bounding box center [1052, 497] width 25 height 10
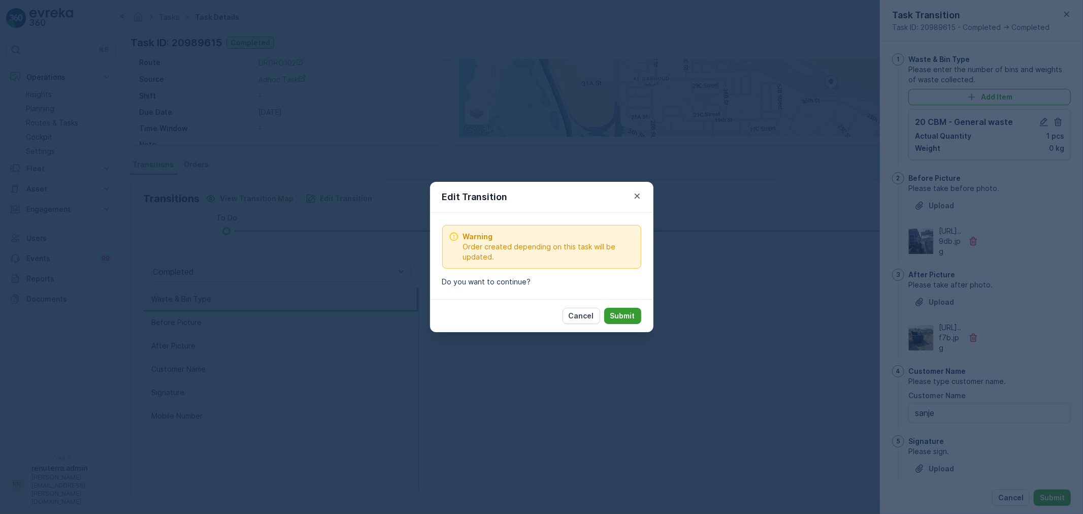
click at [636, 320] on button "Submit" at bounding box center [622, 316] width 37 height 16
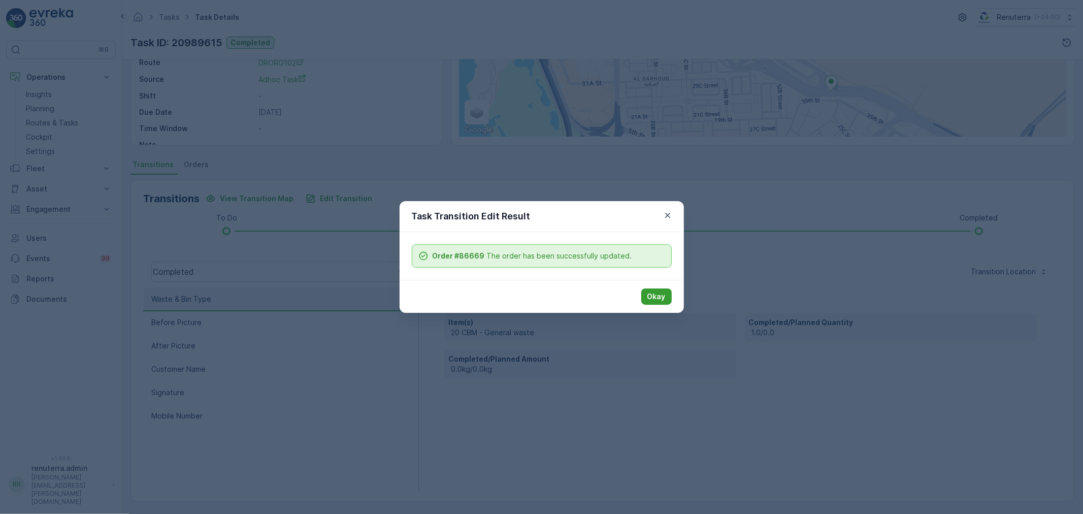
click at [665, 293] on button "Okay" at bounding box center [656, 296] width 30 height 16
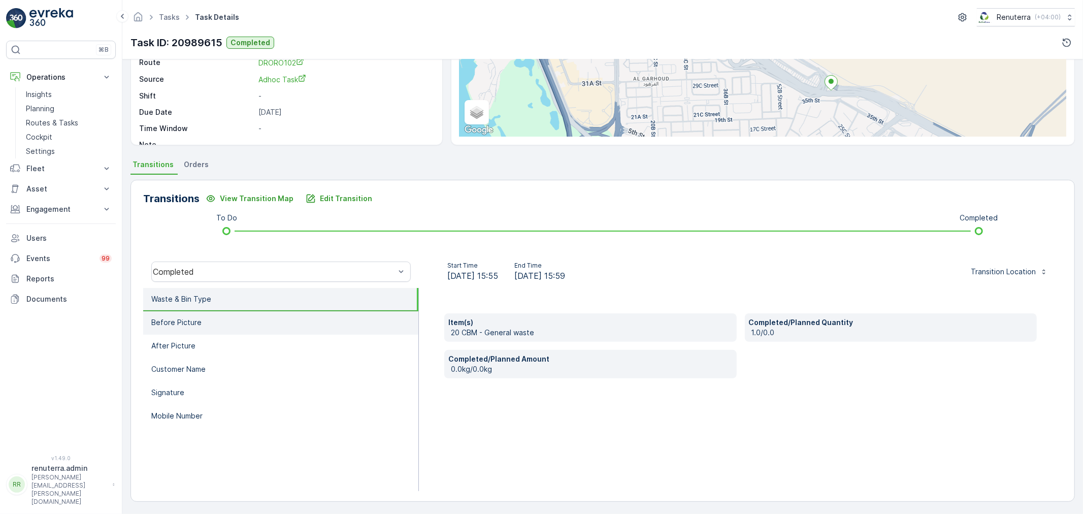
click at [297, 315] on li "Before Picture" at bounding box center [280, 322] width 275 height 23
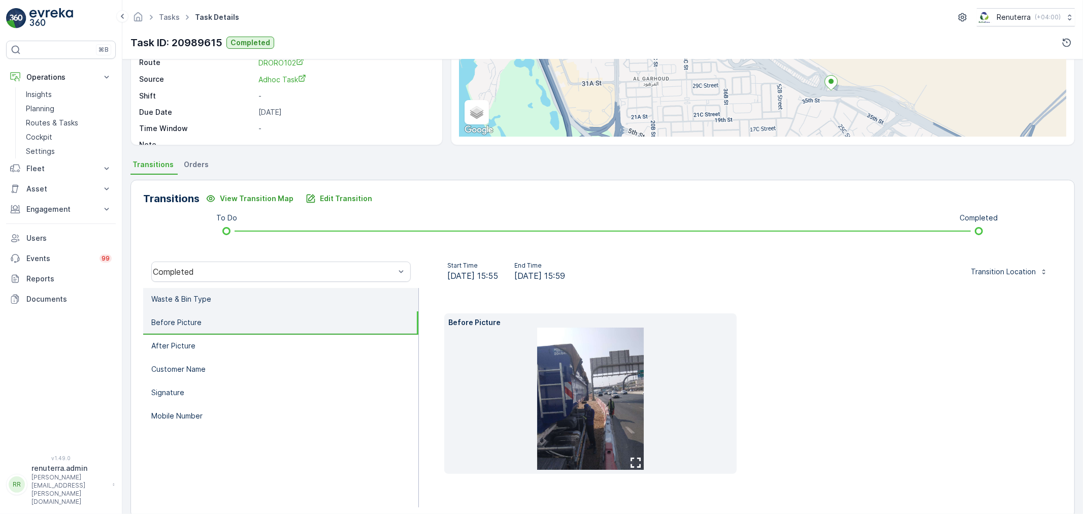
click at [277, 302] on li "Waste & Bin Type" at bounding box center [280, 299] width 275 height 23
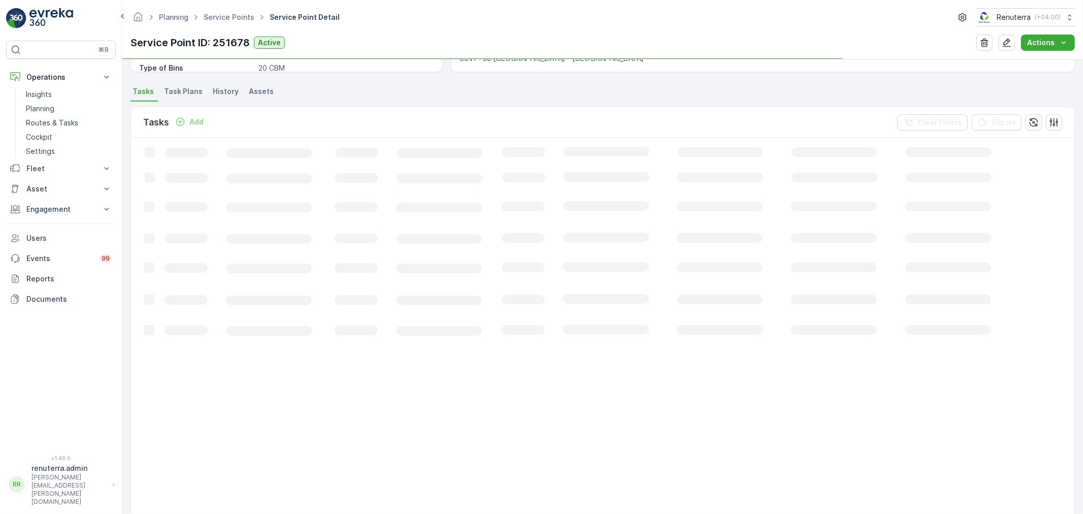
scroll to position [282, 0]
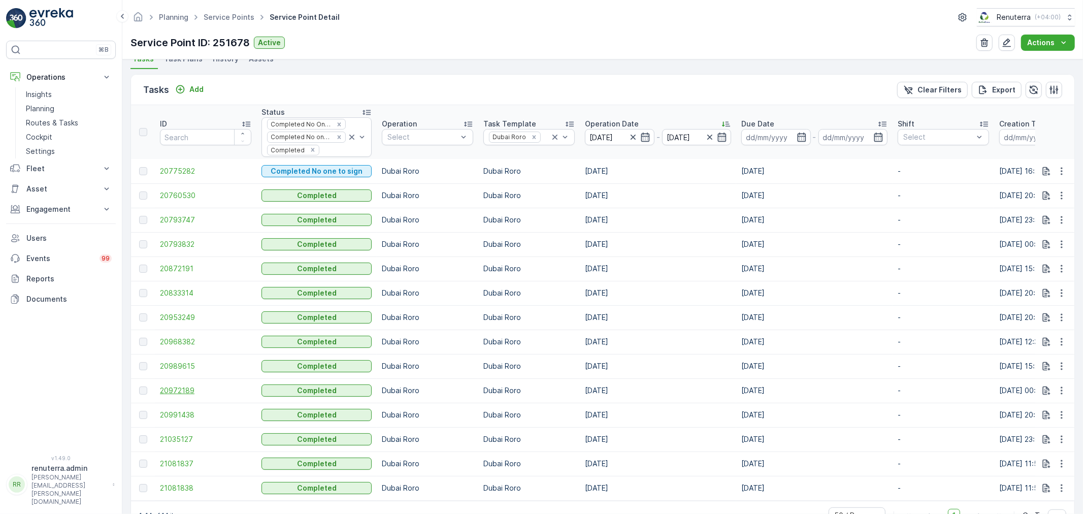
click at [175, 393] on span "20972189" at bounding box center [205, 390] width 91 height 10
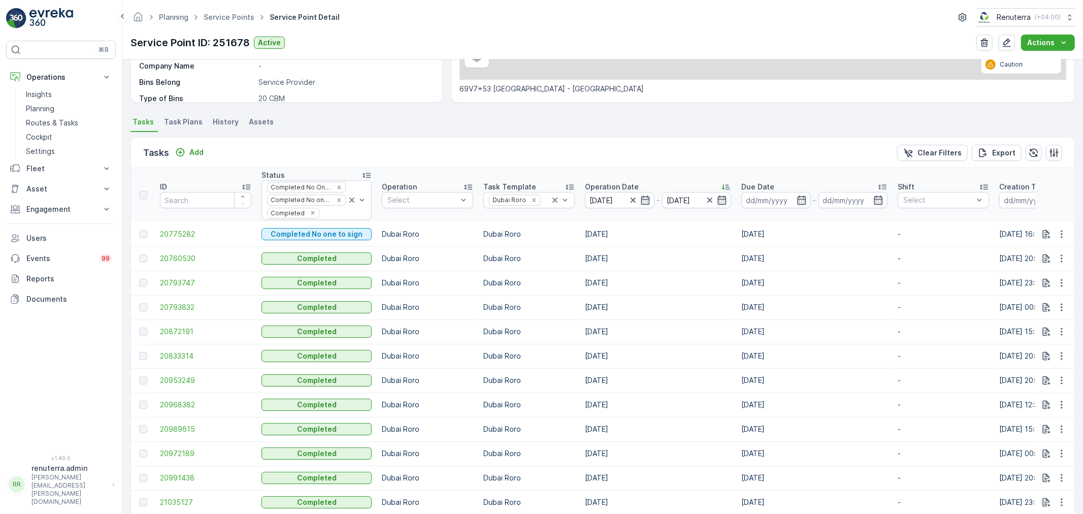
scroll to position [316, 0]
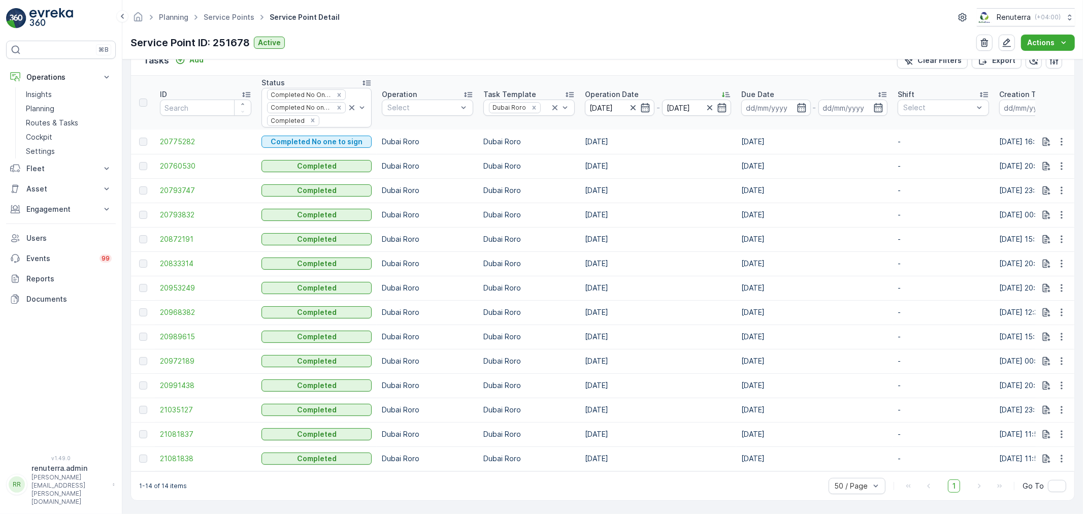
click at [179, 373] on td "20991438" at bounding box center [206, 385] width 102 height 24
click at [180, 374] on td "20991438" at bounding box center [206, 385] width 102 height 24
click at [181, 380] on span "20991438" at bounding box center [205, 385] width 91 height 10
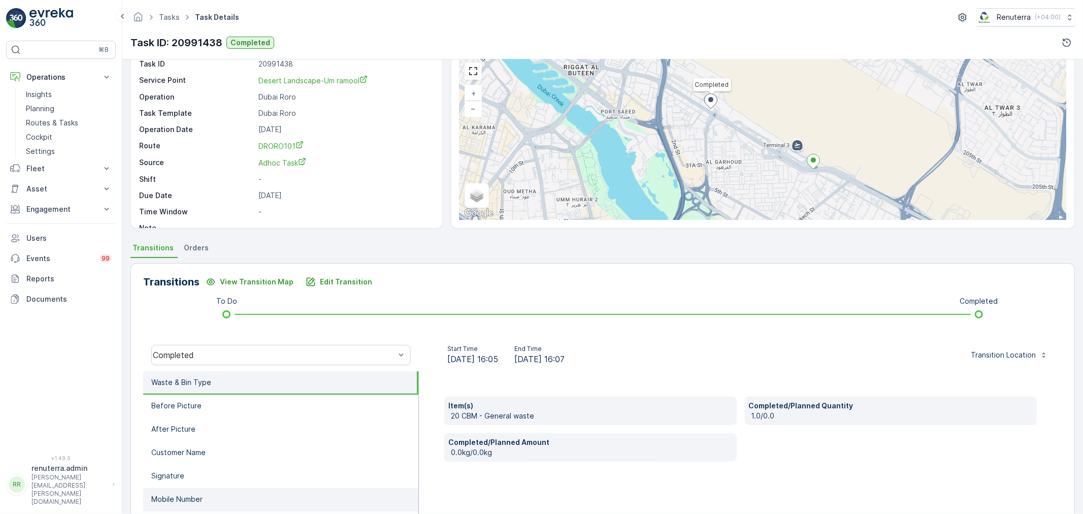
scroll to position [125, 0]
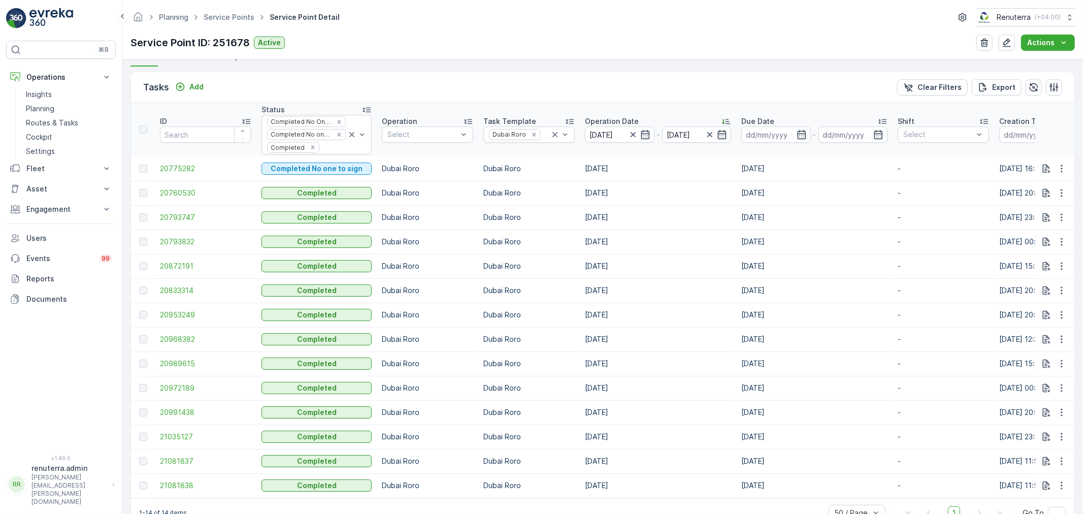
scroll to position [316, 0]
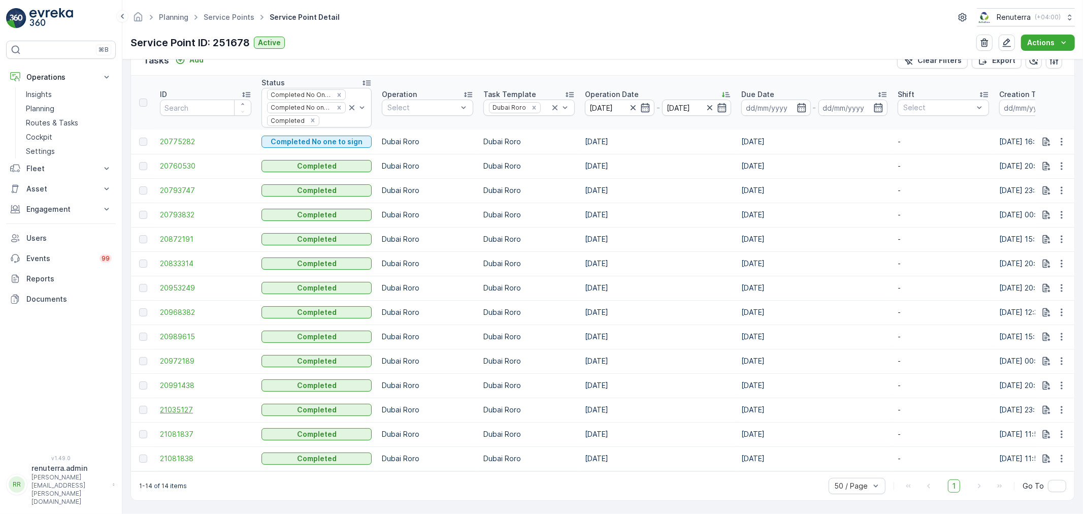
click at [166, 408] on span "21035127" at bounding box center [205, 410] width 91 height 10
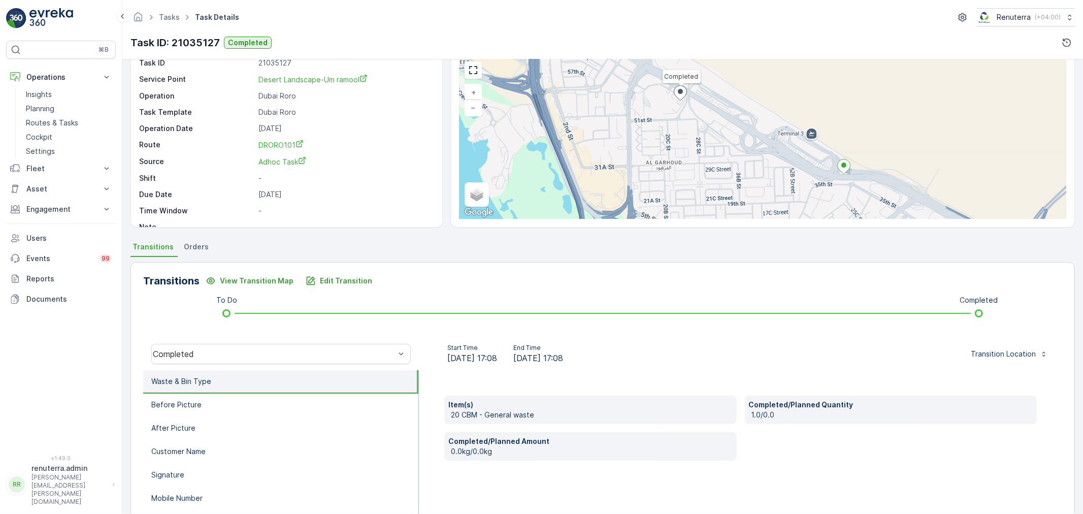
scroll to position [125, 0]
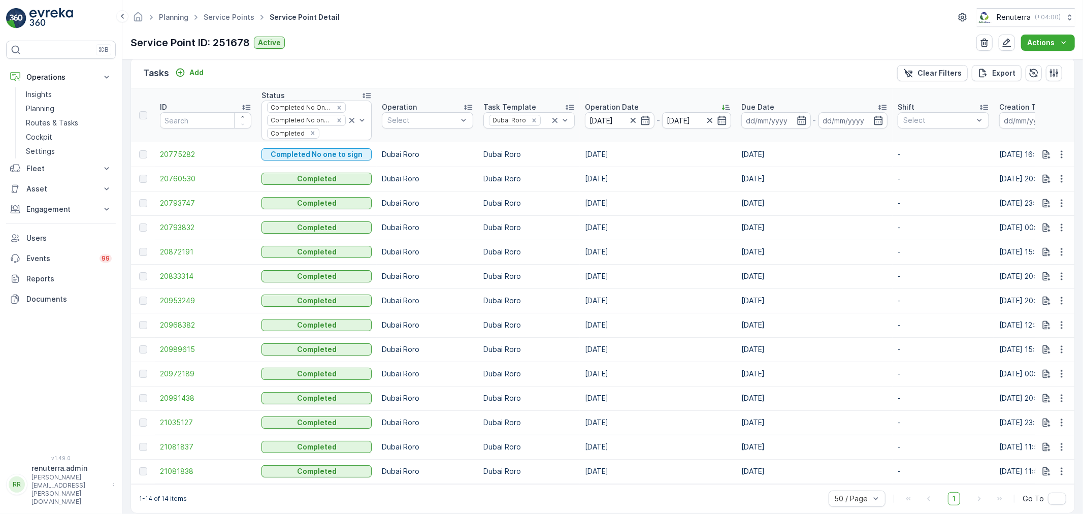
scroll to position [316, 0]
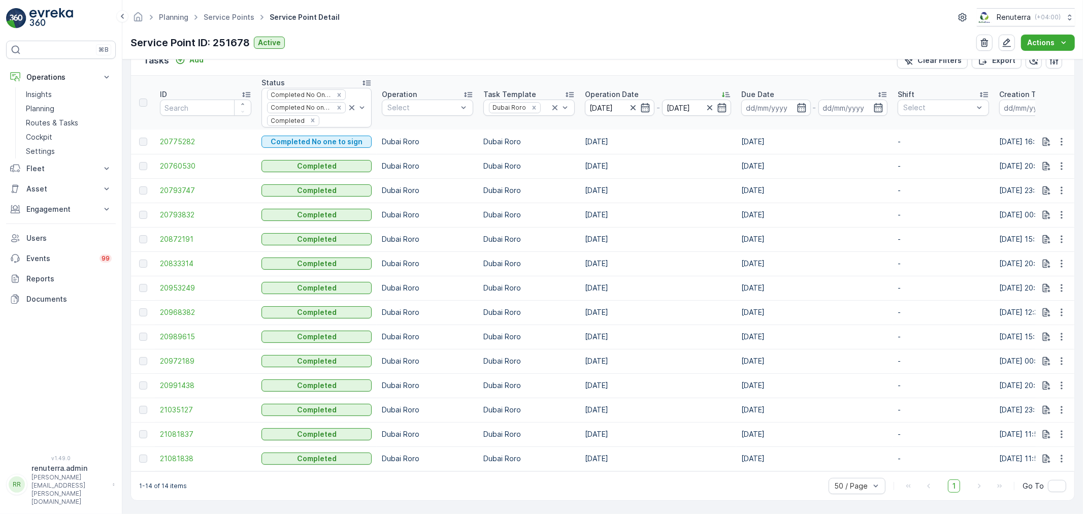
click at [193, 422] on td "21081837" at bounding box center [206, 434] width 102 height 24
click at [194, 422] on td "21081837" at bounding box center [206, 434] width 102 height 24
click at [194, 429] on span "21081837" at bounding box center [205, 434] width 91 height 10
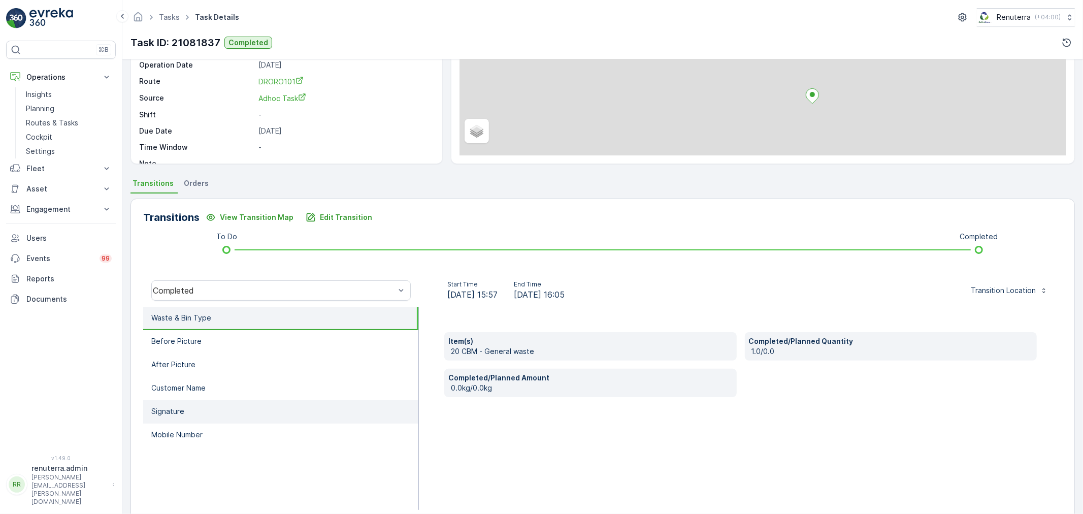
scroll to position [125, 0]
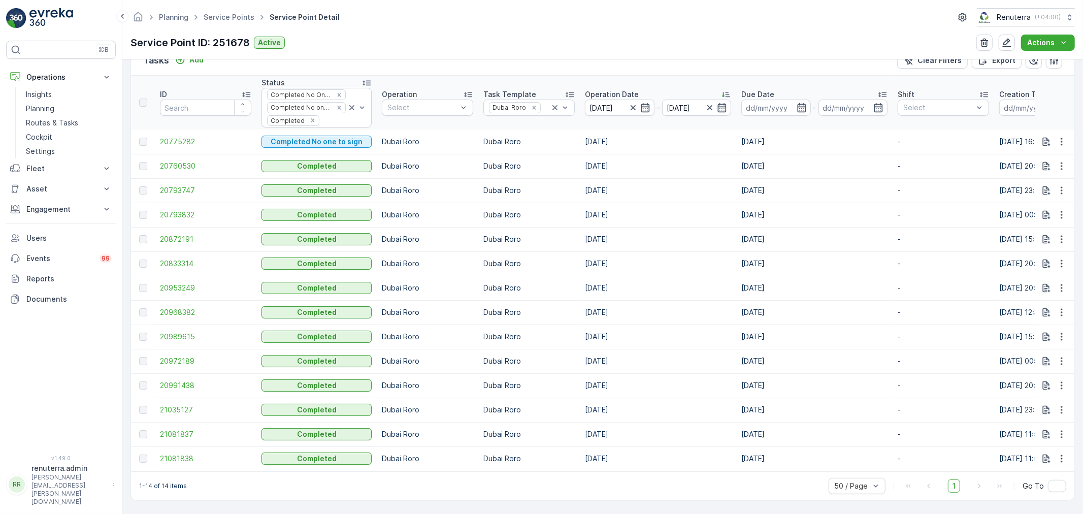
scroll to position [316, 0]
click at [187, 447] on td "21081838" at bounding box center [206, 458] width 102 height 24
click at [193, 453] on span "21081838" at bounding box center [205, 458] width 91 height 10
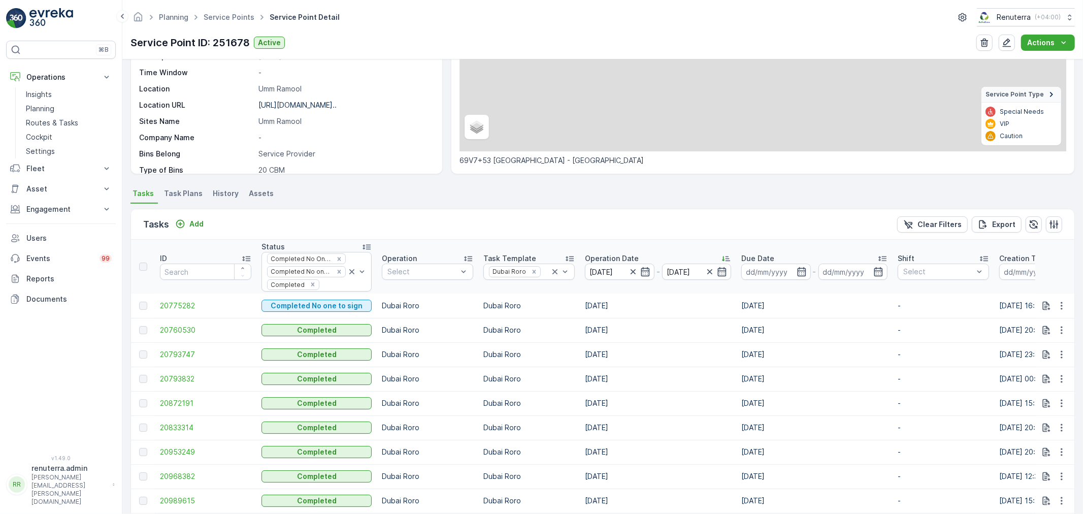
scroll to position [169, 0]
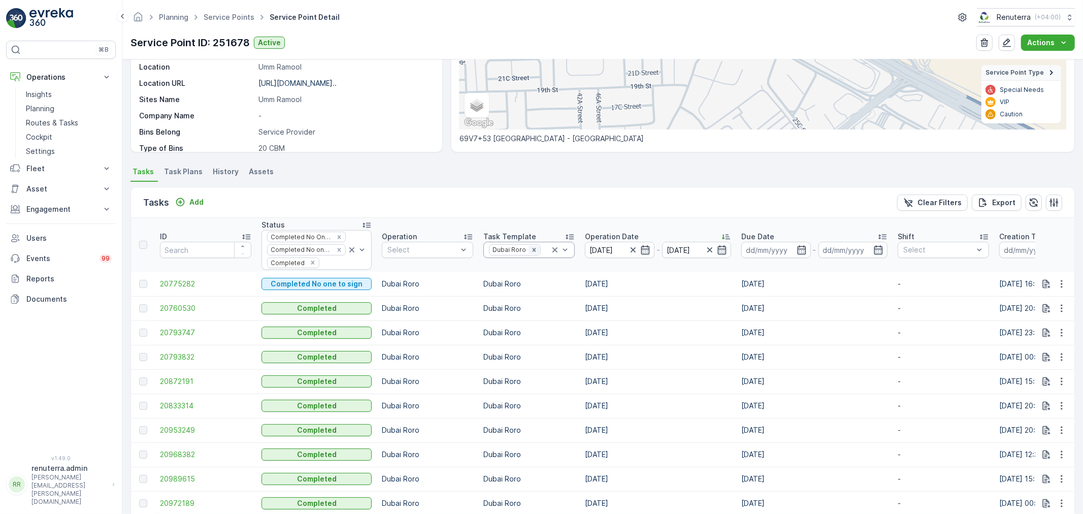
click at [530, 249] on icon "Remove Dubai Roro" at bounding box center [533, 249] width 7 height 7
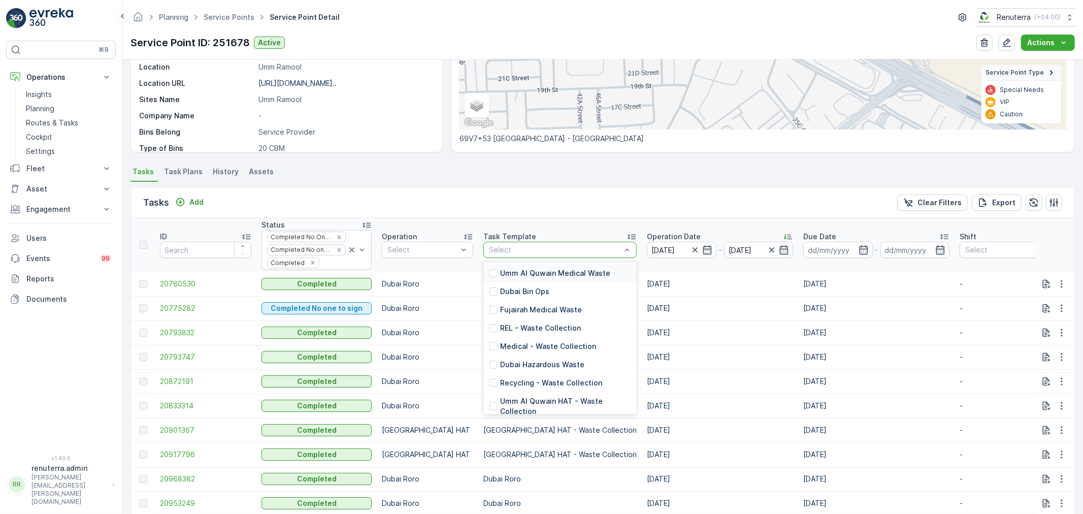
click at [524, 249] on div at bounding box center [555, 250] width 134 height 8
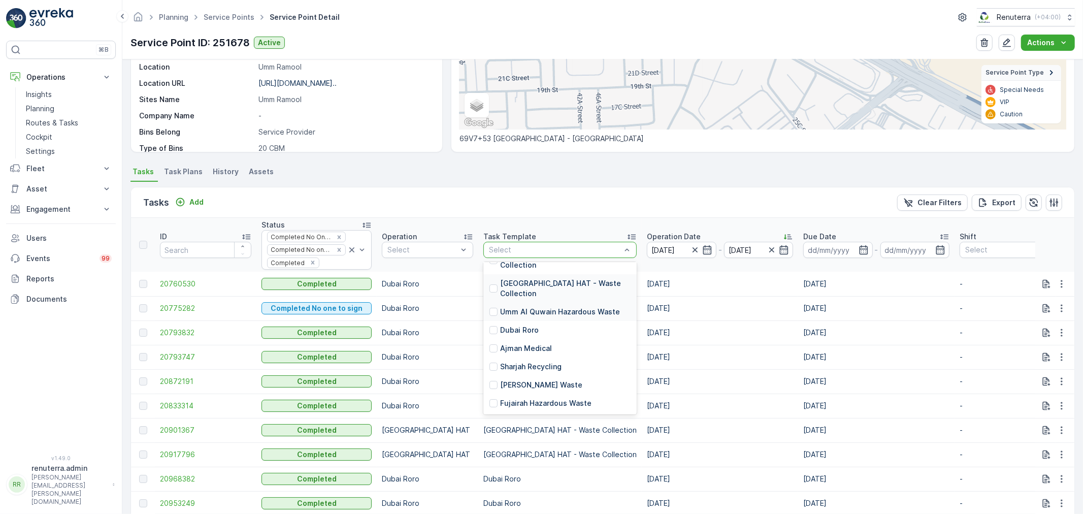
scroll to position [181, 0]
click at [531, 298] on p "[GEOGRAPHIC_DATA] HAT - Waste Collection" at bounding box center [565, 288] width 130 height 20
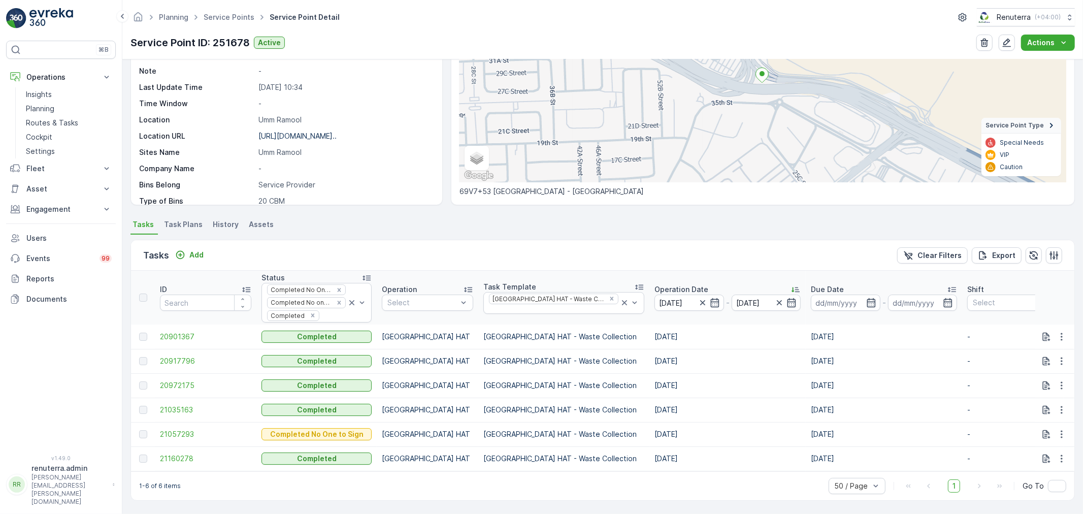
scroll to position [121, 0]
click at [547, 388] on td "[GEOGRAPHIC_DATA] HAT - Waste Collection" at bounding box center [563, 385] width 171 height 24
click at [174, 331] on span "20901367" at bounding box center [205, 336] width 91 height 10
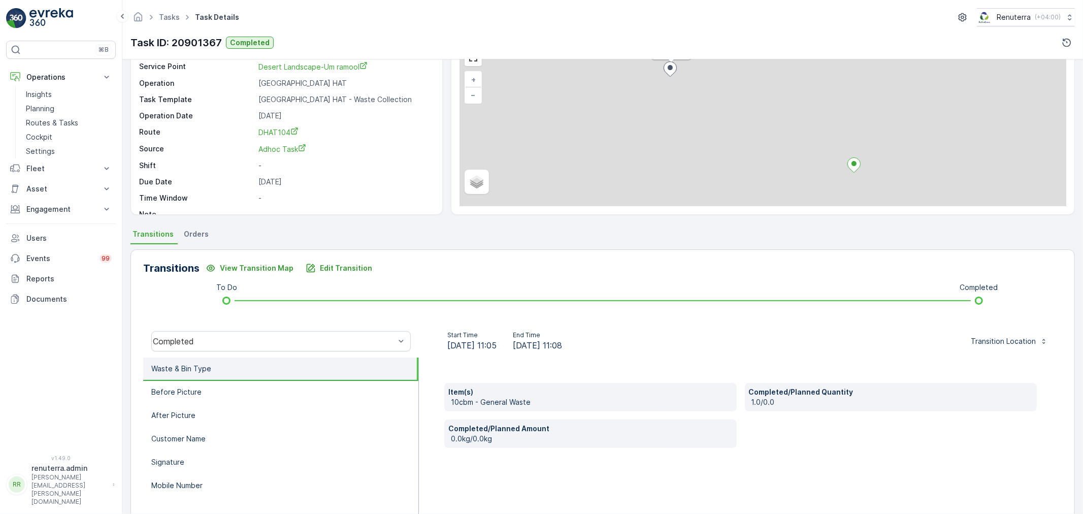
scroll to position [56, 0]
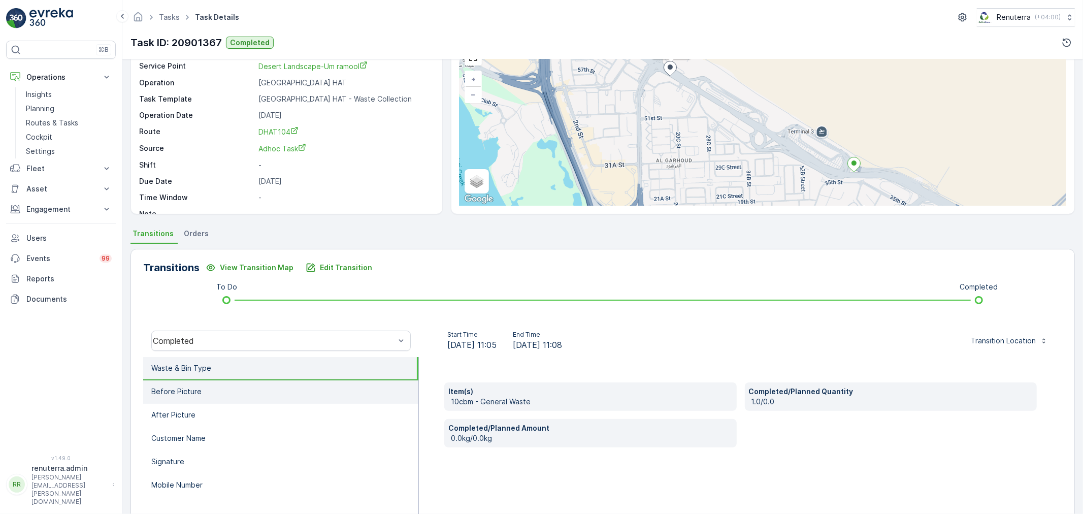
click at [282, 382] on li "Before Picture" at bounding box center [280, 391] width 275 height 23
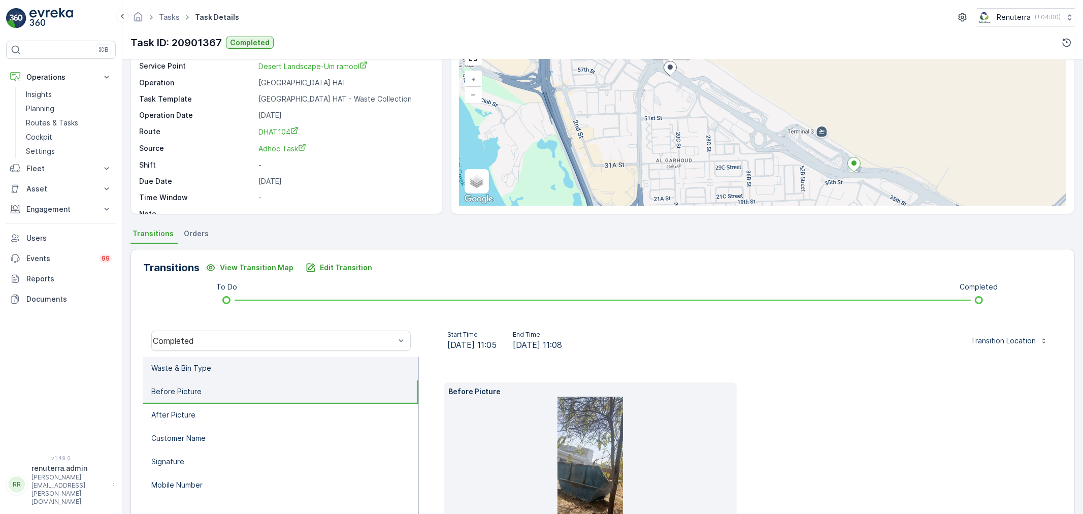
click at [256, 359] on li "Waste & Bin Type" at bounding box center [280, 368] width 275 height 23
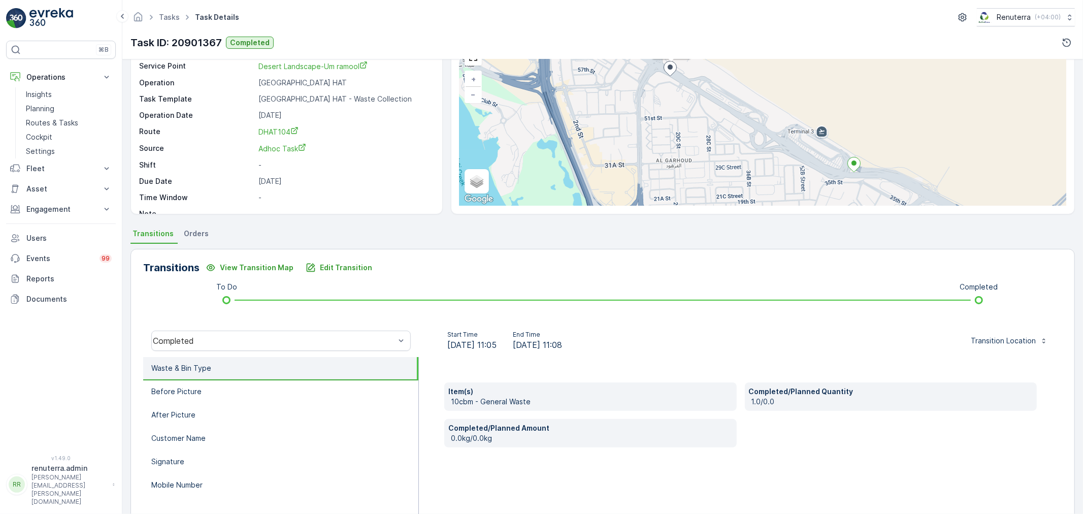
drag, startPoint x: 276, startPoint y: 385, endPoint x: 260, endPoint y: 364, distance: 25.8
click at [275, 385] on li "Before Picture" at bounding box center [280, 391] width 275 height 23
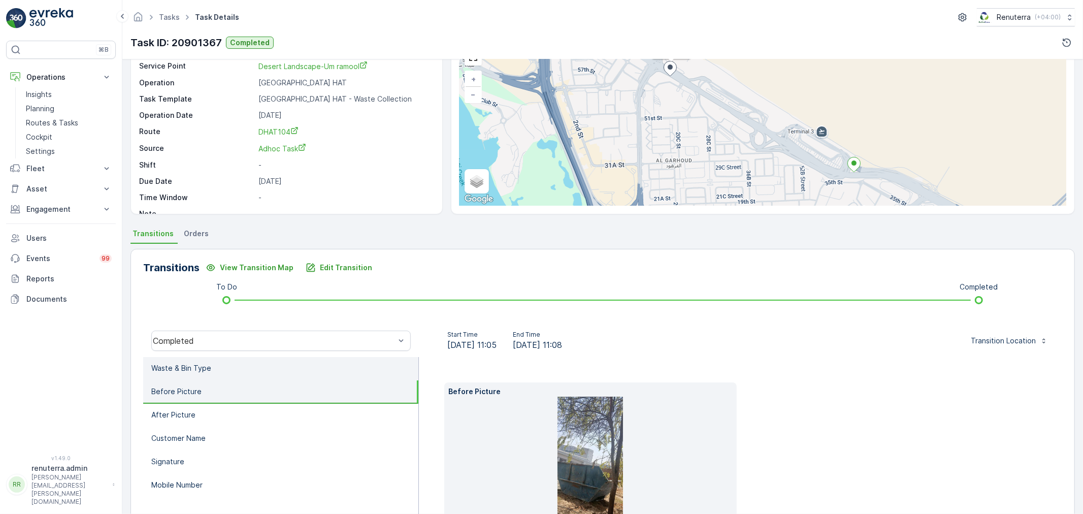
click at [260, 362] on li "Waste & Bin Type" at bounding box center [280, 368] width 275 height 23
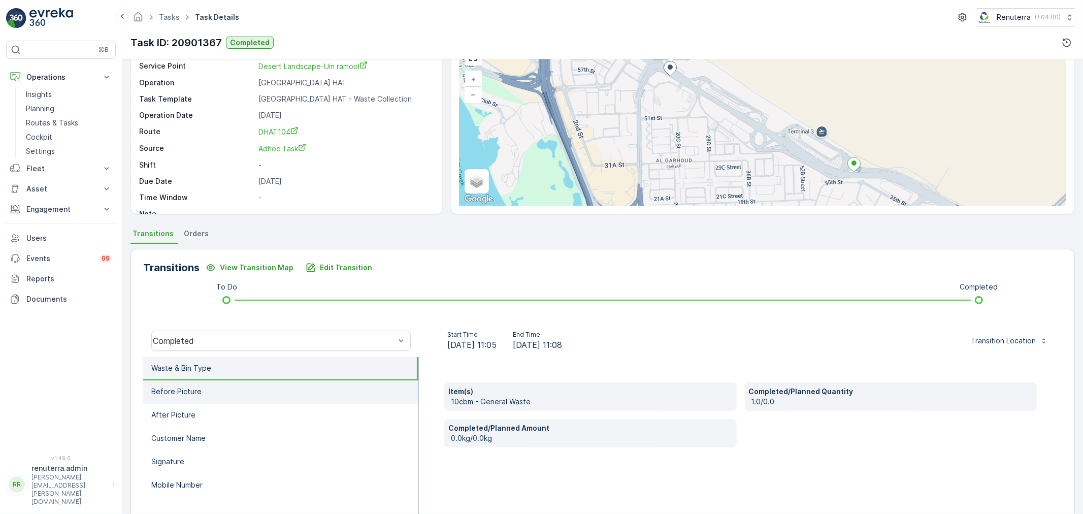
click at [263, 387] on li "Before Picture" at bounding box center [280, 391] width 275 height 23
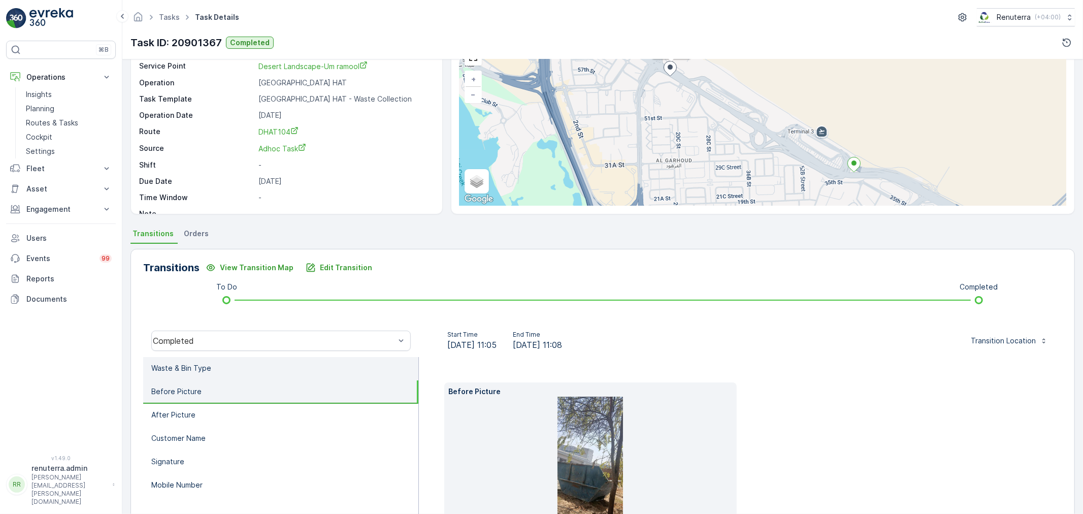
click at [237, 359] on li "Waste & Bin Type" at bounding box center [280, 368] width 275 height 23
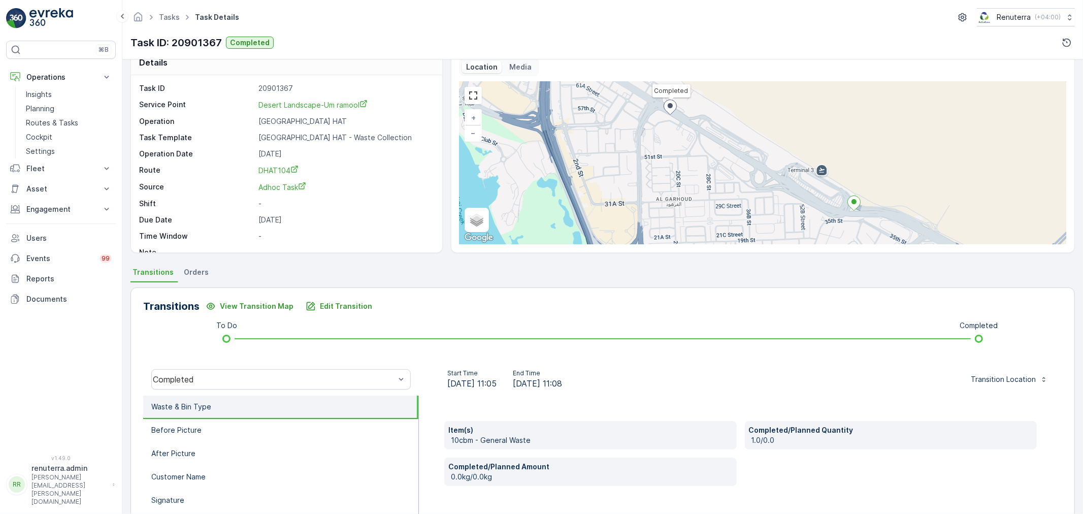
scroll to position [13, 0]
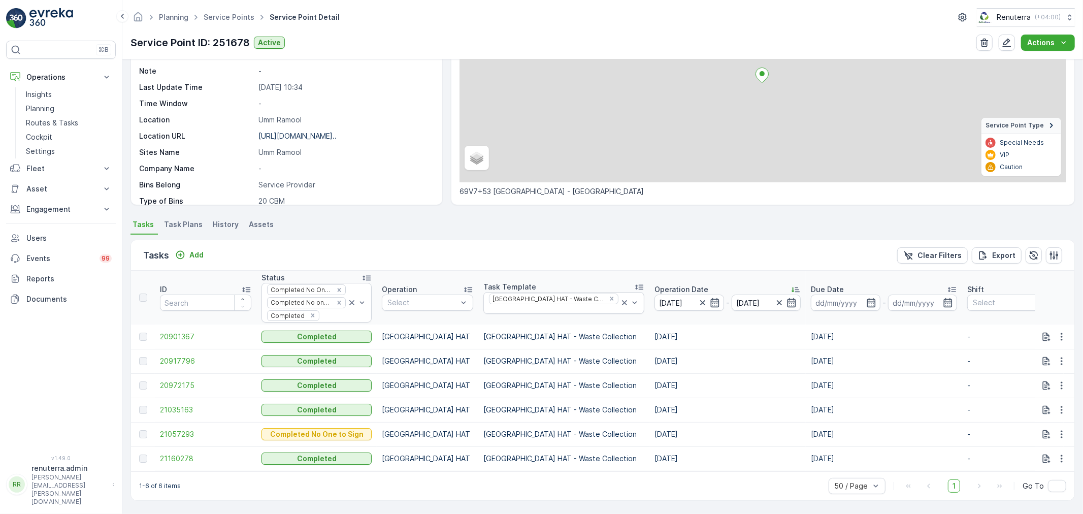
scroll to position [121, 0]
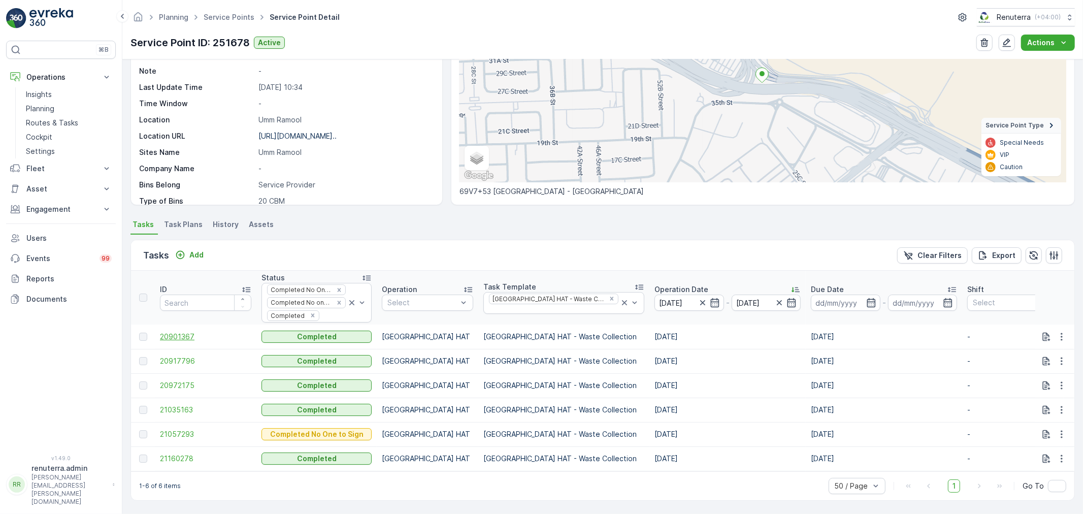
drag, startPoint x: 204, startPoint y: 325, endPoint x: 196, endPoint y: 328, distance: 8.9
click at [203, 325] on td "20901367" at bounding box center [206, 336] width 102 height 24
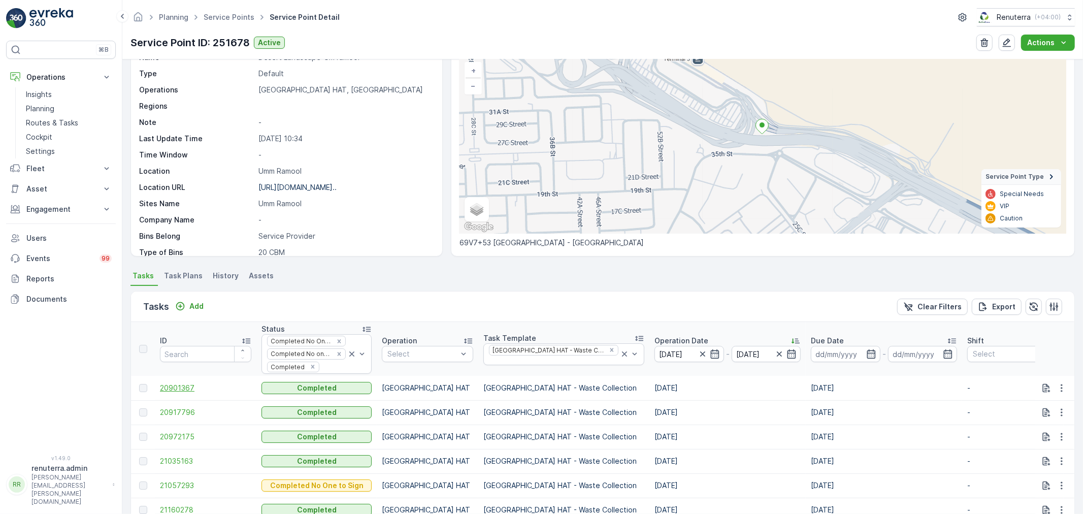
click at [197, 328] on th "ID" at bounding box center [206, 349] width 102 height 54
click at [198, 379] on td "20901367" at bounding box center [206, 388] width 102 height 24
click at [199, 383] on span "20901367" at bounding box center [205, 388] width 91 height 10
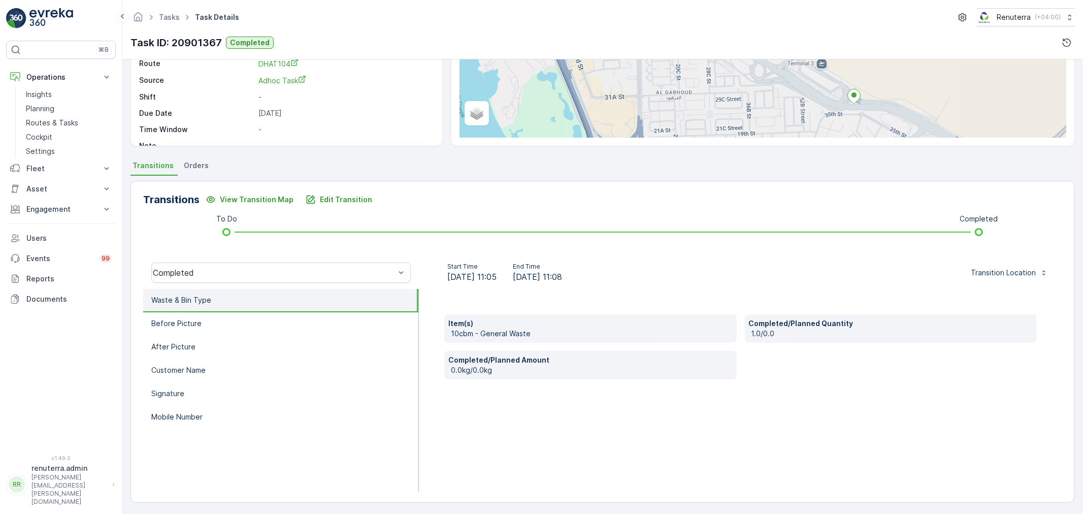
scroll to position [125, 0]
click at [259, 308] on li "Waste & Bin Type" at bounding box center [280, 299] width 275 height 23
click at [252, 330] on li "Before Picture" at bounding box center [280, 322] width 275 height 23
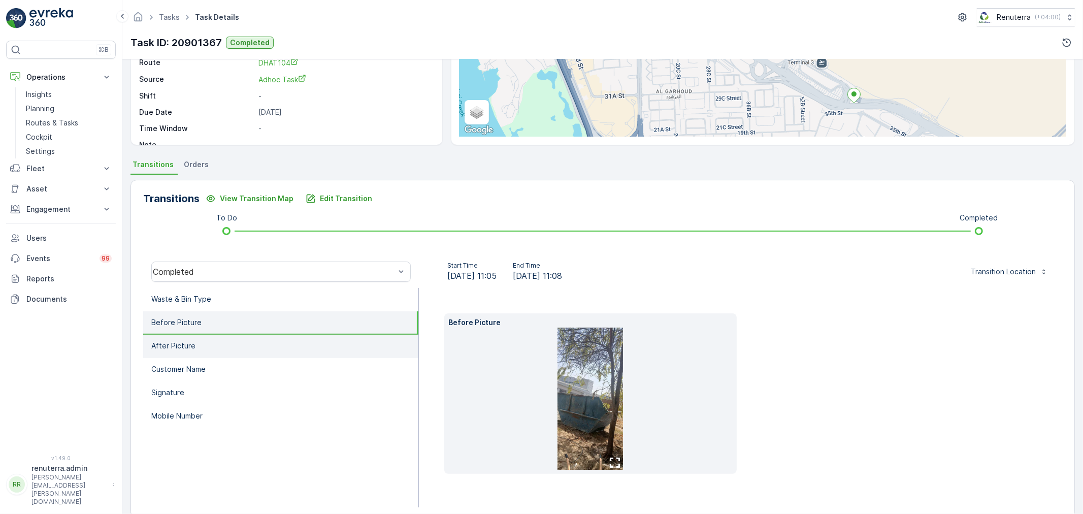
click at [258, 348] on li "After Picture" at bounding box center [280, 345] width 275 height 23
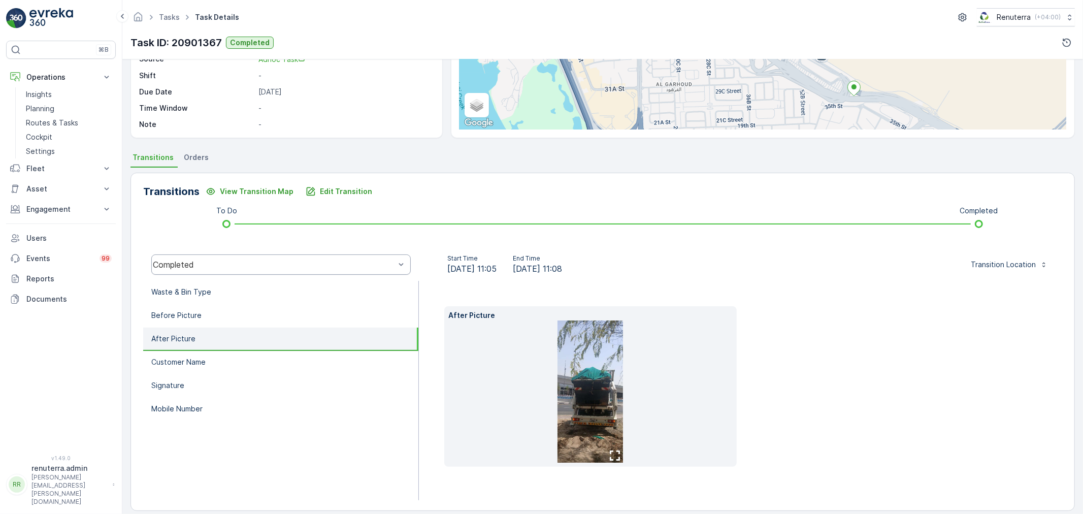
scroll to position [142, 0]
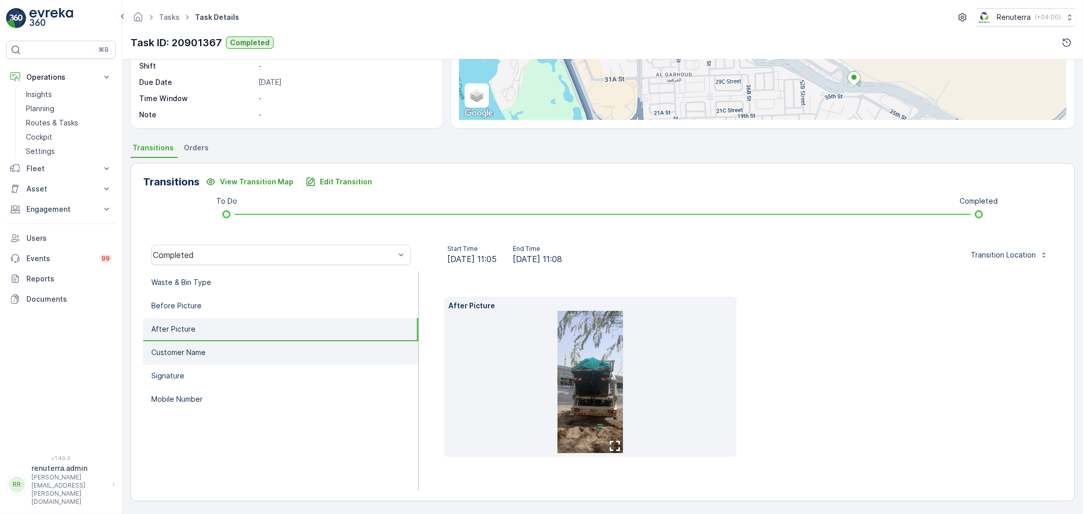
click at [230, 358] on li "Customer Name" at bounding box center [280, 352] width 275 height 23
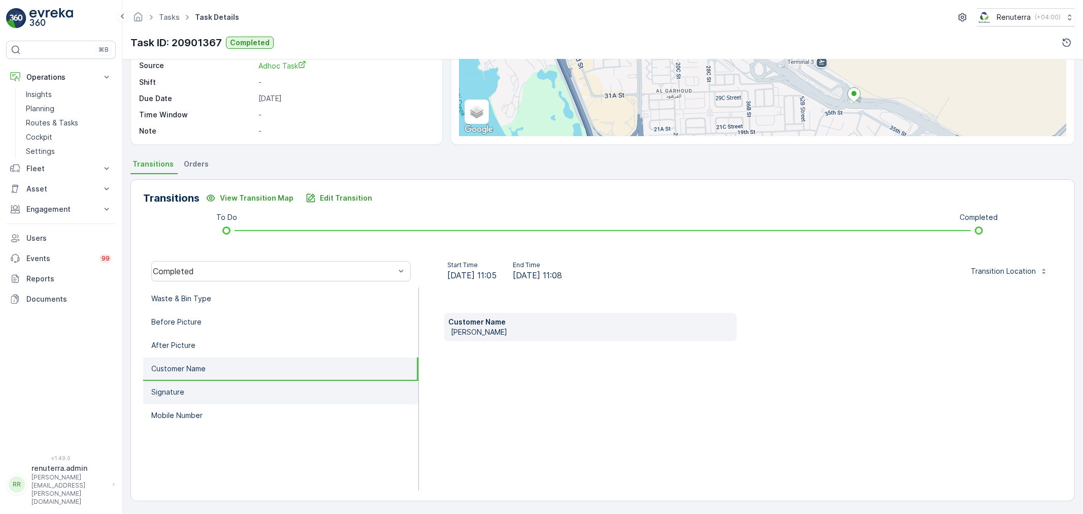
click at [232, 379] on ul "Waste & Bin Type Before Picture After Picture Customer Name Signature Mobile Nu…" at bounding box center [281, 388] width 276 height 203
click at [232, 390] on li "Signature" at bounding box center [280, 392] width 275 height 23
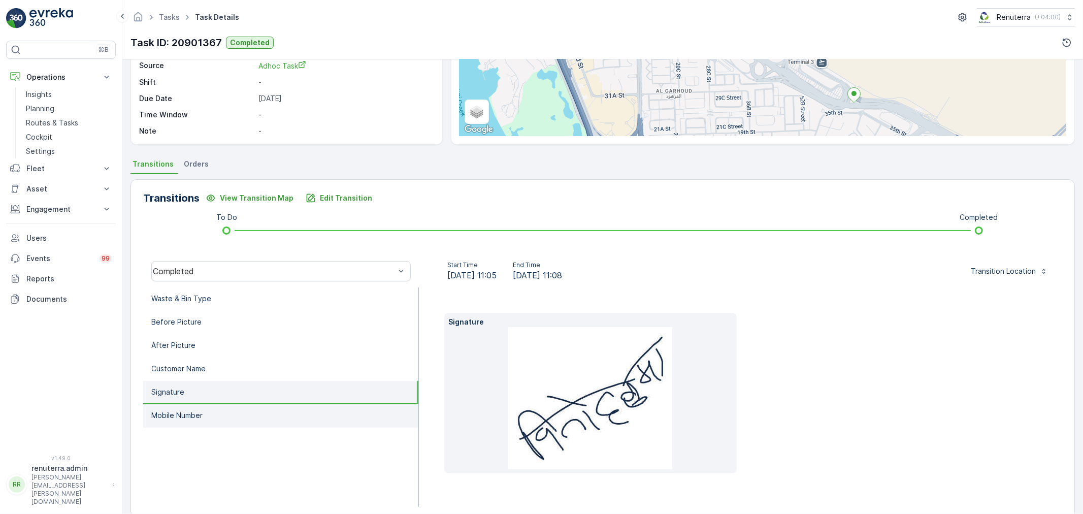
click at [234, 404] on li "Mobile Number" at bounding box center [280, 415] width 275 height 23
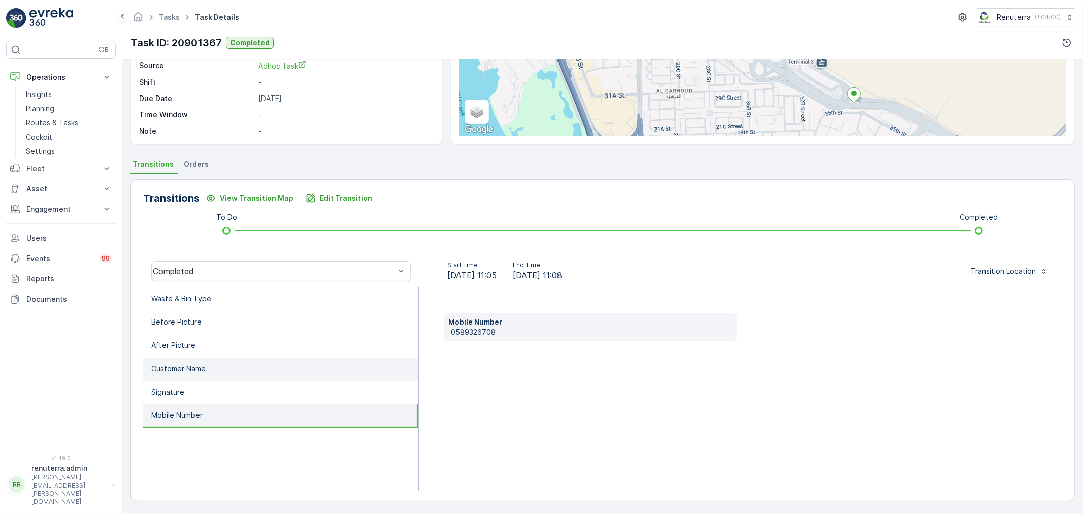
click at [236, 374] on li "Customer Name" at bounding box center [280, 368] width 275 height 23
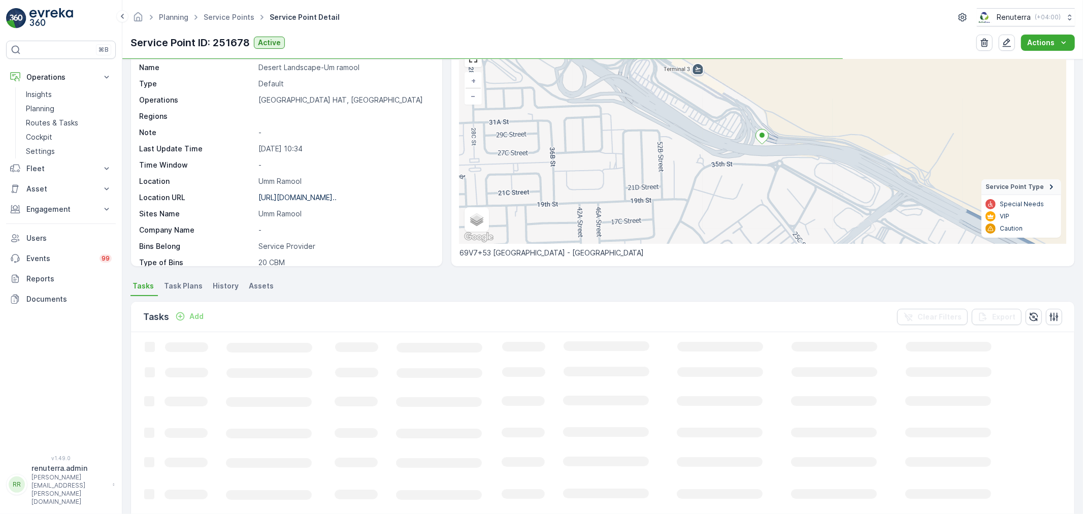
scroll to position [56, 0]
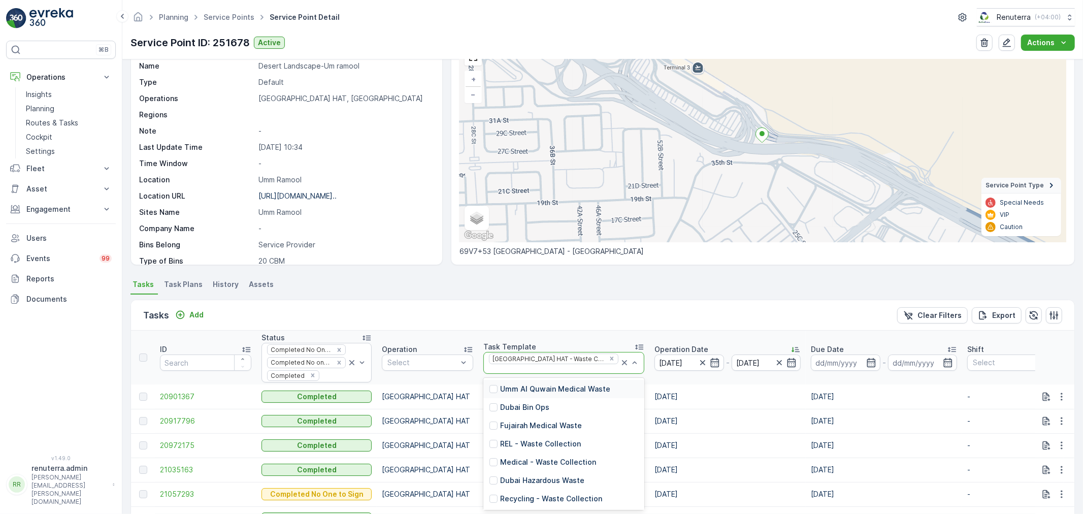
click at [509, 355] on div "[GEOGRAPHIC_DATA] HAT - Waste Collection" at bounding box center [547, 359] width 116 height 10
click at [608, 357] on icon "Remove Dubai HAT - Waste Collection" at bounding box center [611, 358] width 7 height 7
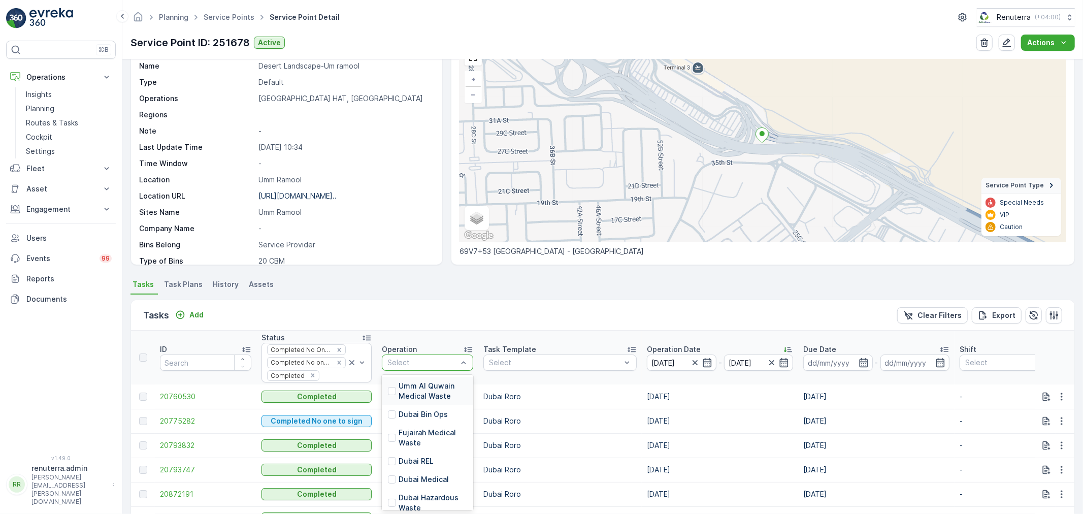
drag, startPoint x: 424, startPoint y: 358, endPoint x: 428, endPoint y: 381, distance: 23.2
click at [425, 357] on div "Select" at bounding box center [422, 362] width 72 height 10
click at [420, 411] on p "Dubai Roro" at bounding box center [417, 416] width 39 height 10
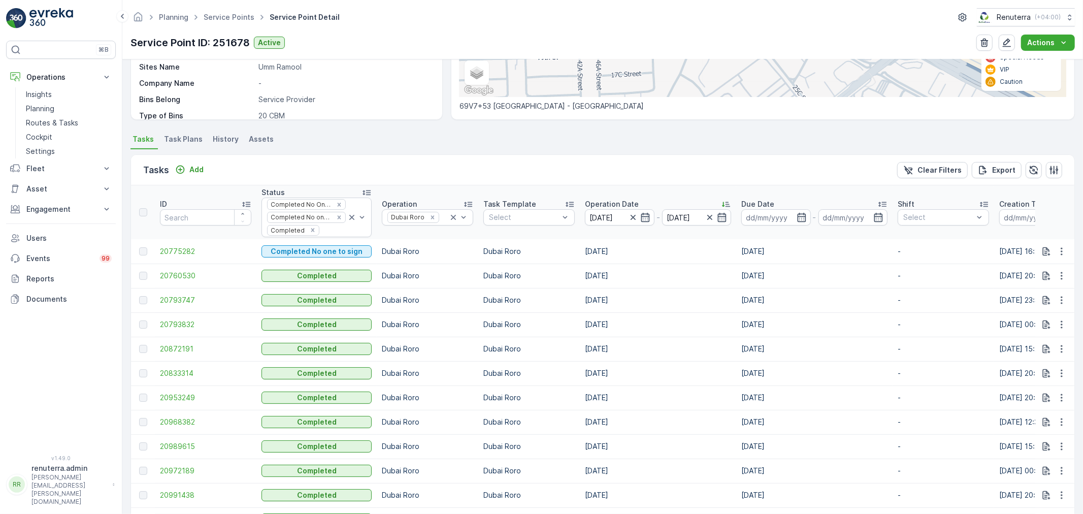
scroll to position [203, 0]
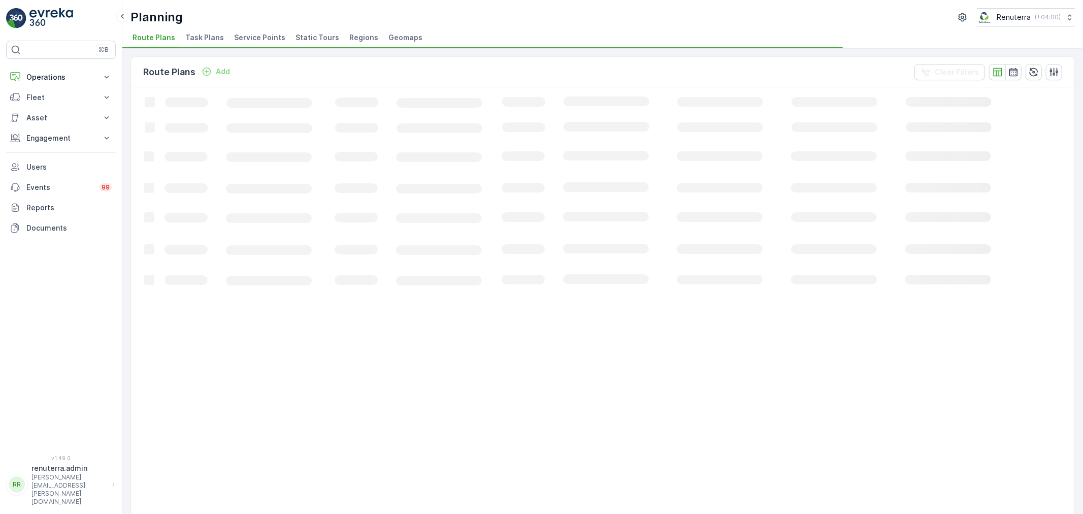
click at [273, 46] on li "Service Points" at bounding box center [260, 38] width 57 height 17
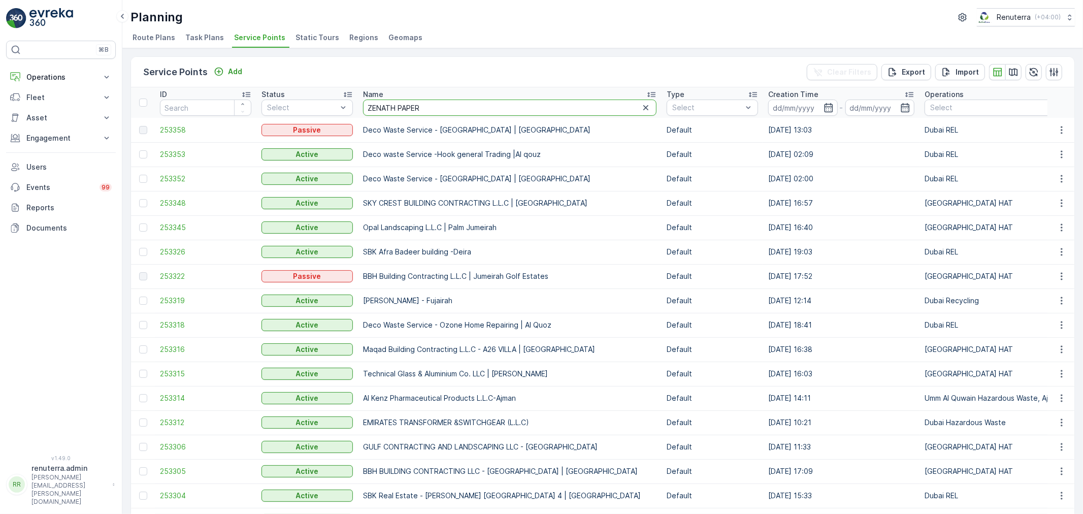
type input "ZENATH PAPER"
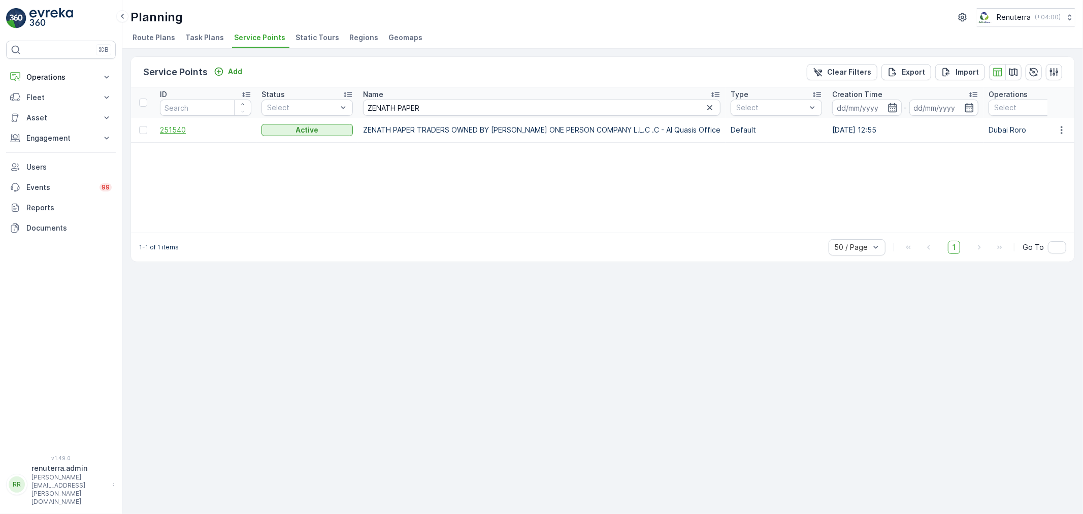
click at [208, 127] on span "251540" at bounding box center [205, 130] width 91 height 10
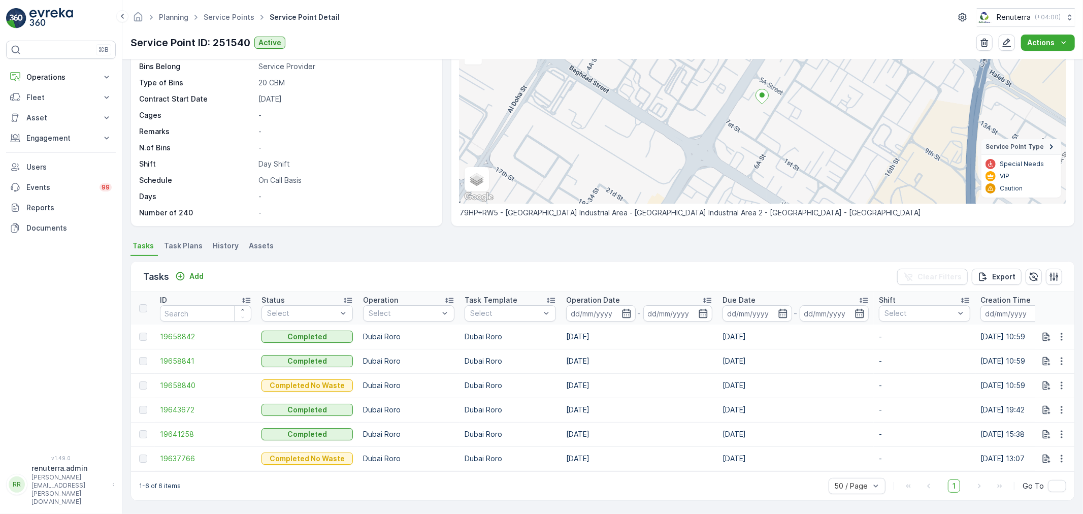
scroll to position [99, 0]
click at [228, 21] on link "Service Points" at bounding box center [229, 17] width 51 height 9
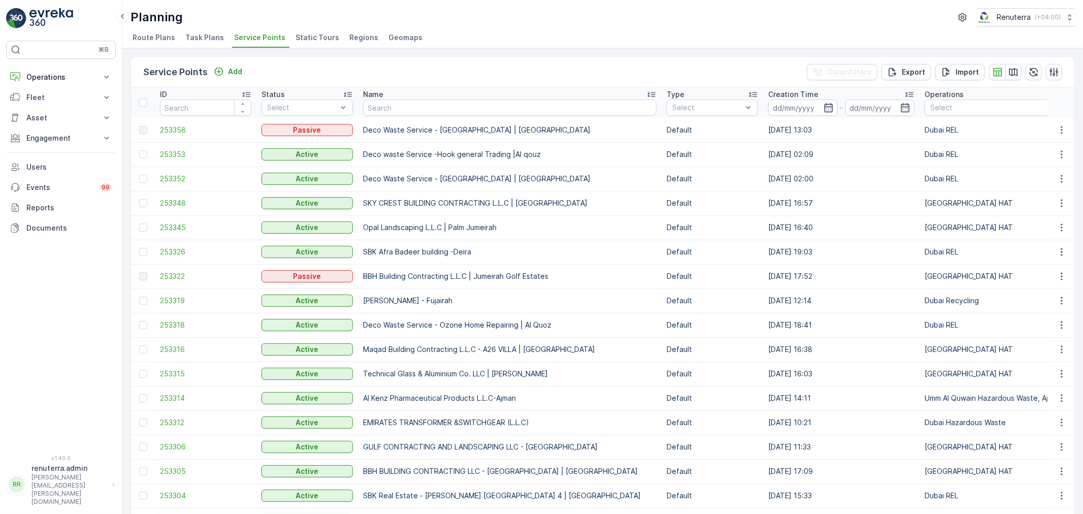
click at [389, 110] on input "text" at bounding box center [509, 107] width 293 height 16
type input "Berk"
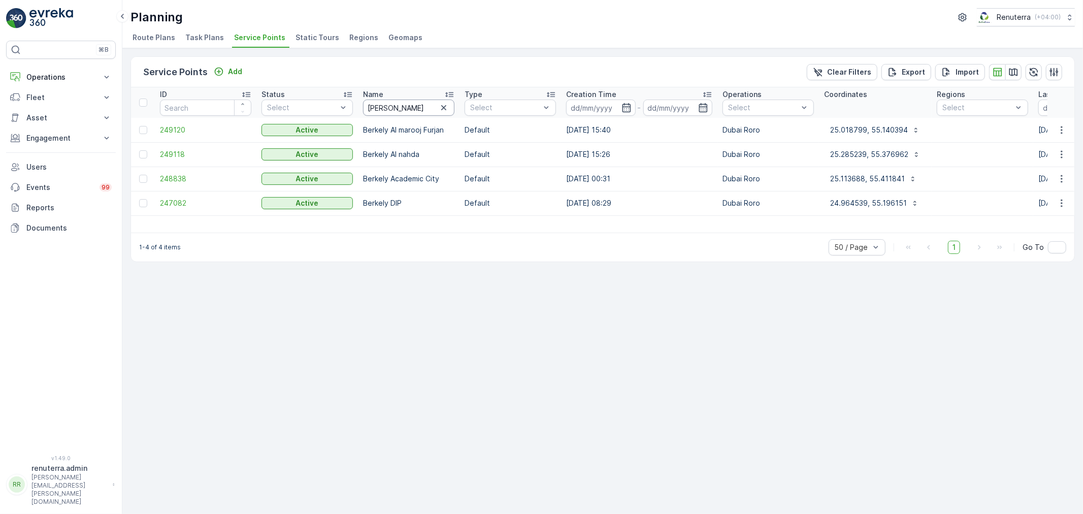
type input "Moto"
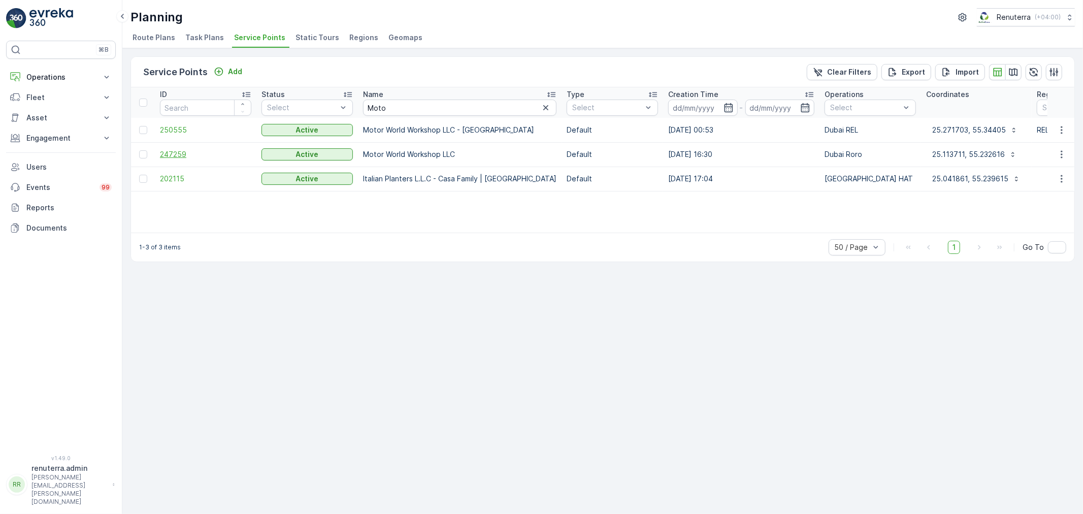
click at [191, 159] on td "247259" at bounding box center [206, 154] width 102 height 24
click at [189, 153] on span "247259" at bounding box center [205, 154] width 91 height 10
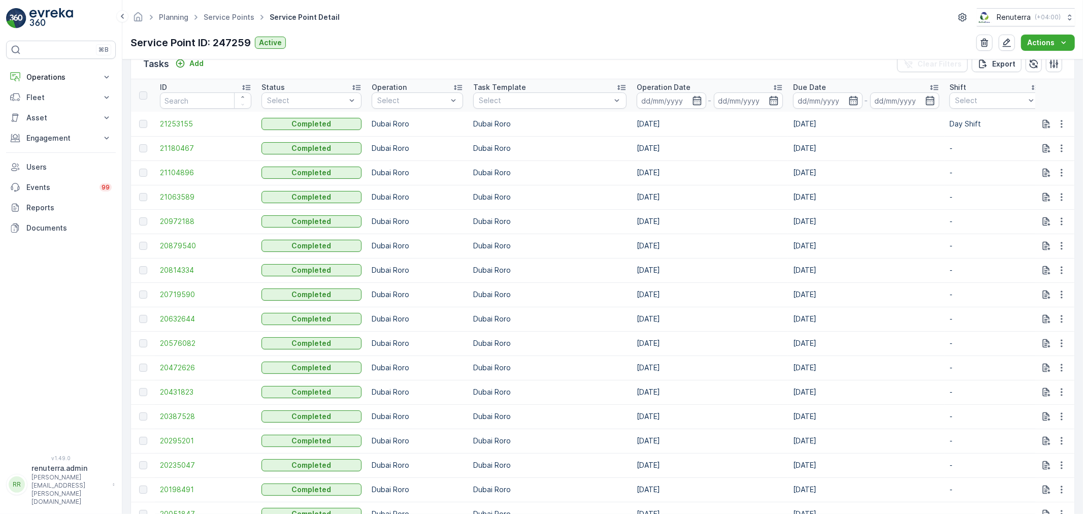
scroll to position [282, 0]
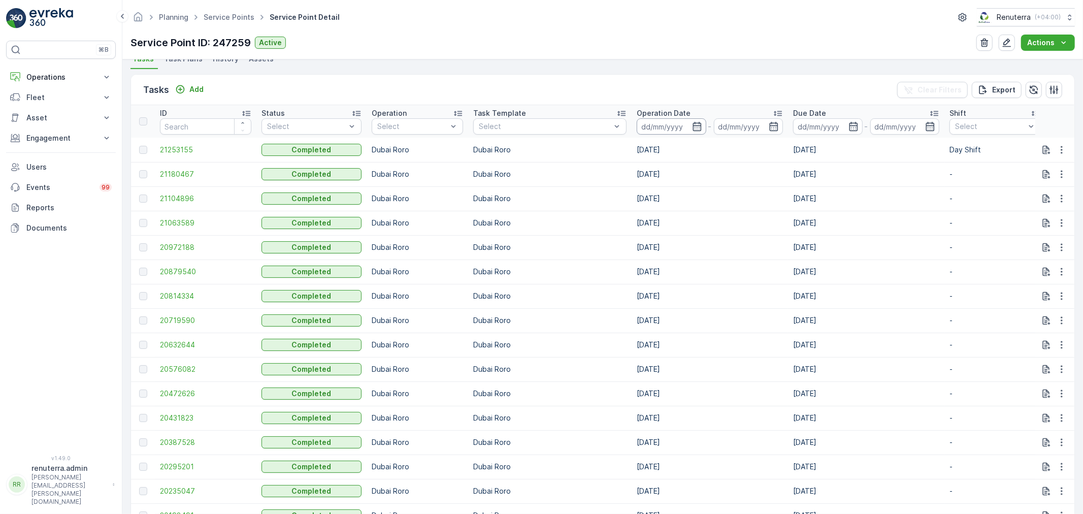
click at [637, 127] on input at bounding box center [672, 126] width 70 height 16
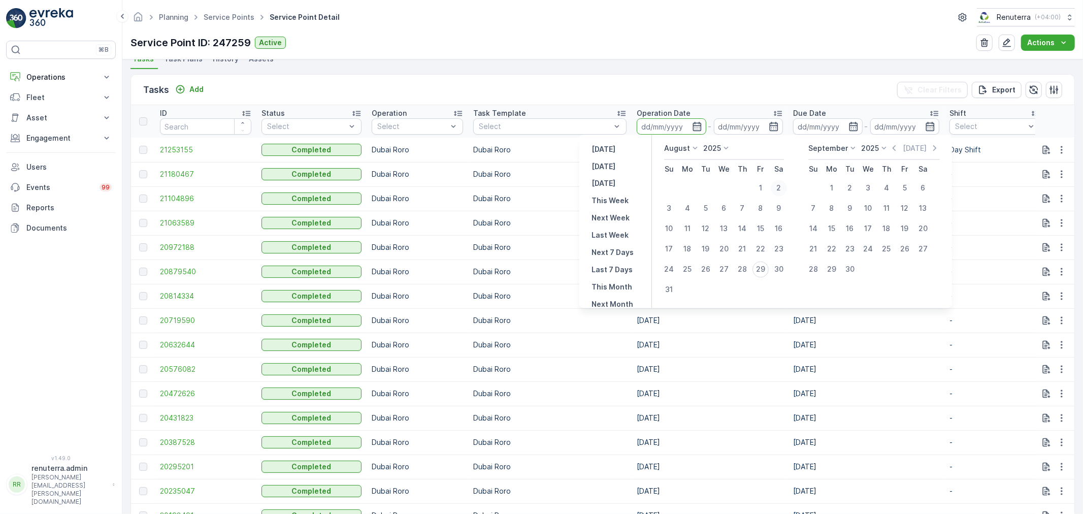
click at [773, 186] on div "2" at bounding box center [779, 188] width 16 height 16
click at [764, 186] on div "1" at bounding box center [760, 188] width 16 height 16
type input "[DATE]"
click at [759, 270] on div "29" at bounding box center [760, 269] width 16 height 16
type input "[DATE]"
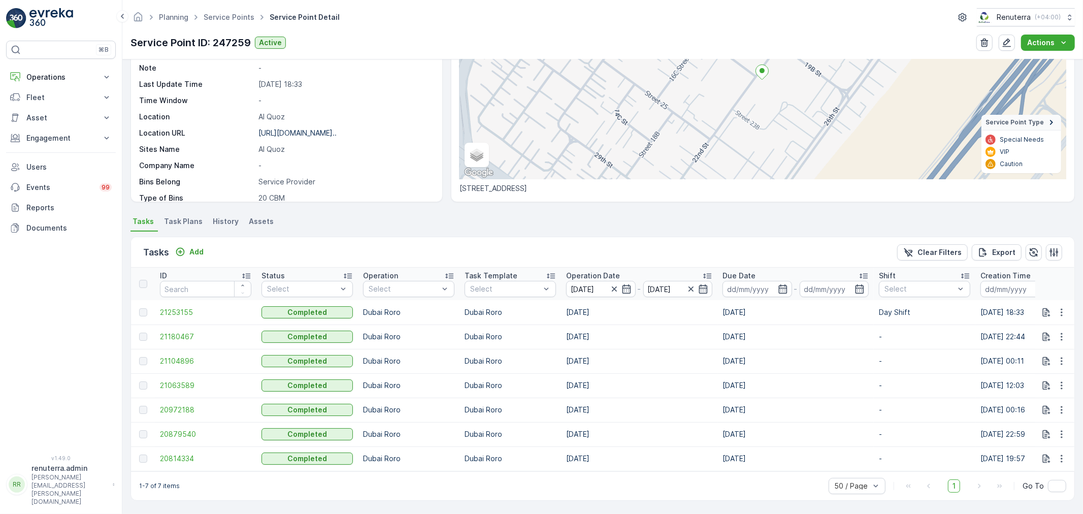
scroll to position [124, 0]
click at [615, 267] on th "Operation Date 01.08.2025 - 29.08.2025" at bounding box center [639, 283] width 156 height 32
click at [606, 271] on p "Operation Date" at bounding box center [593, 276] width 54 height 10
click at [206, 307] on span "20814334" at bounding box center [205, 312] width 91 height 10
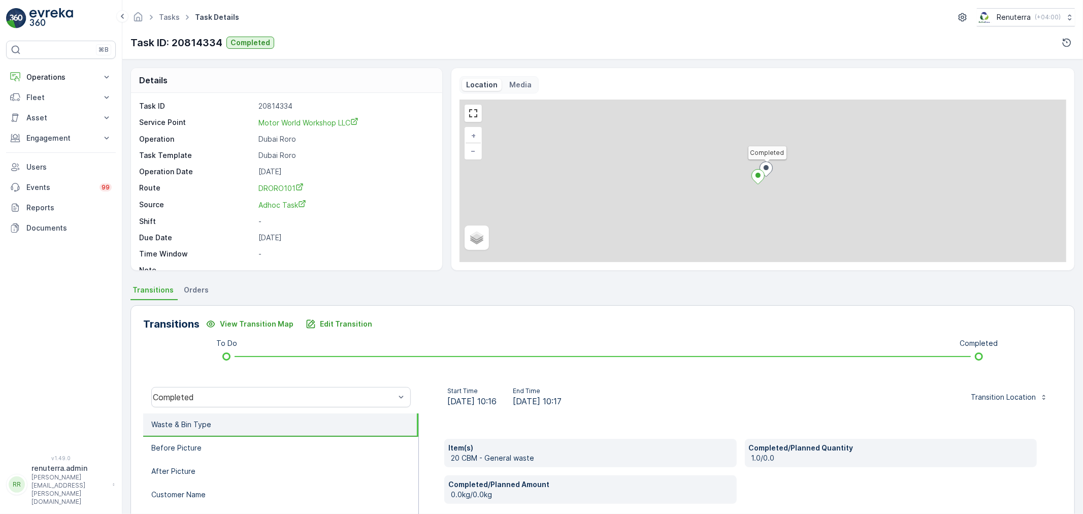
scroll to position [14, 0]
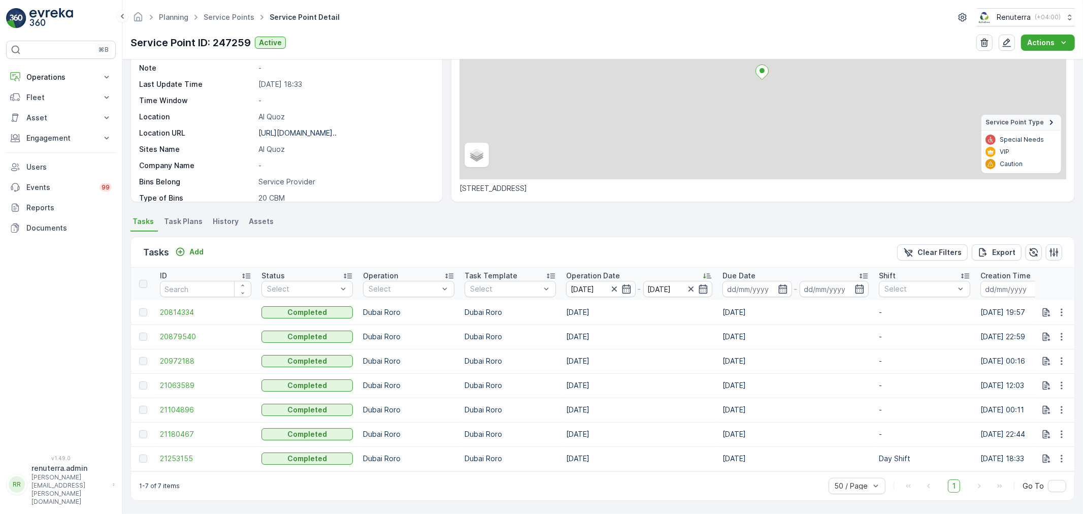
scroll to position [124, 0]
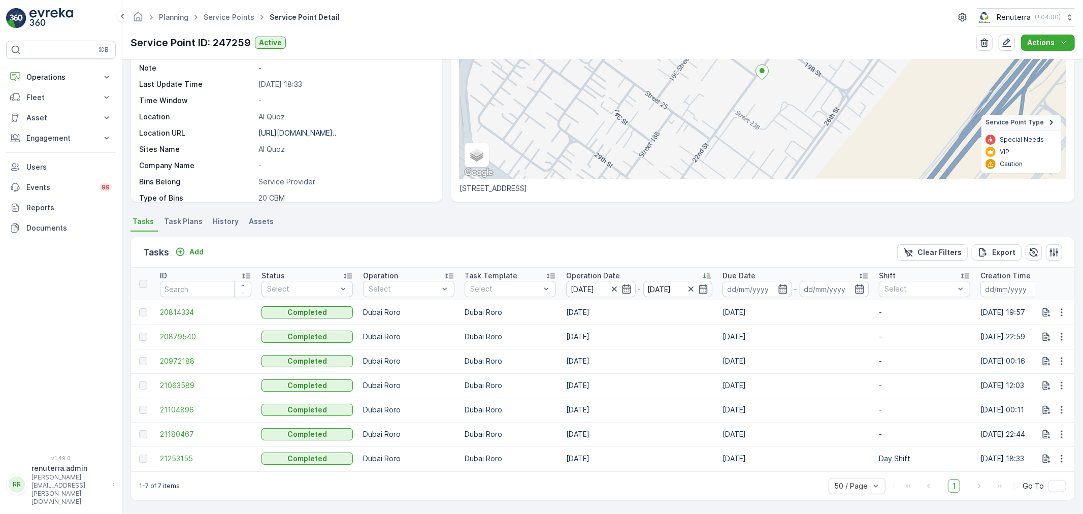
click at [185, 333] on span "20879540" at bounding box center [205, 336] width 91 height 10
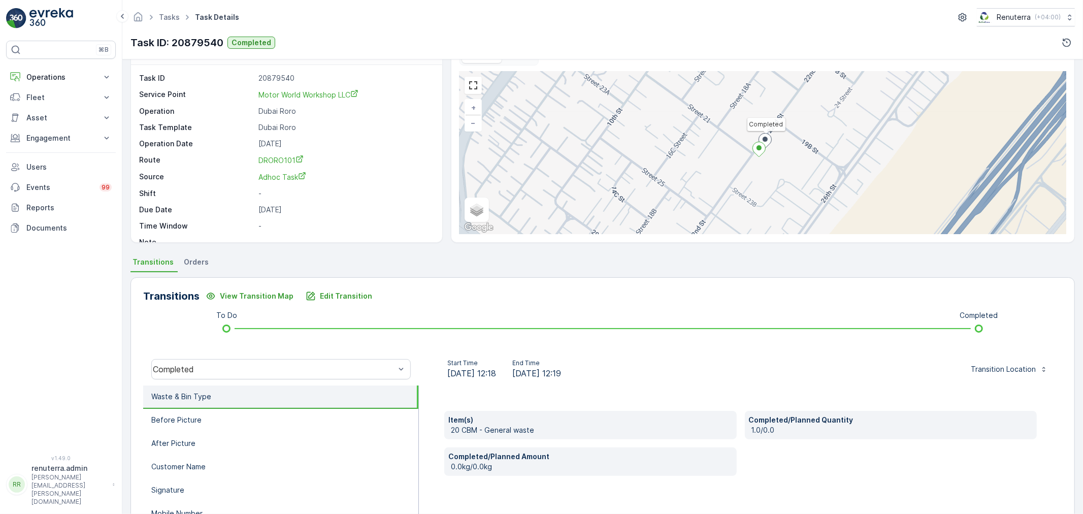
scroll to position [56, 0]
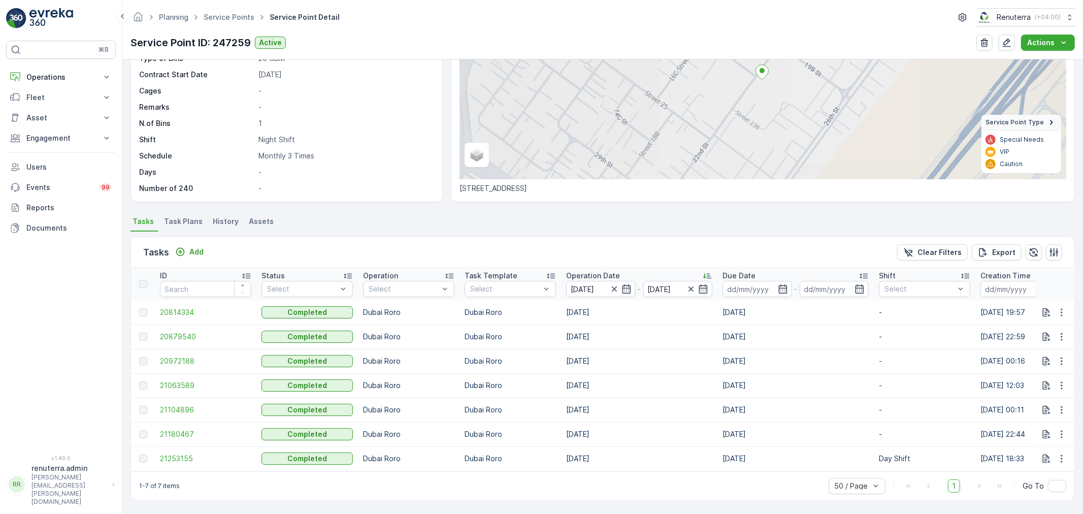
scroll to position [123, 0]
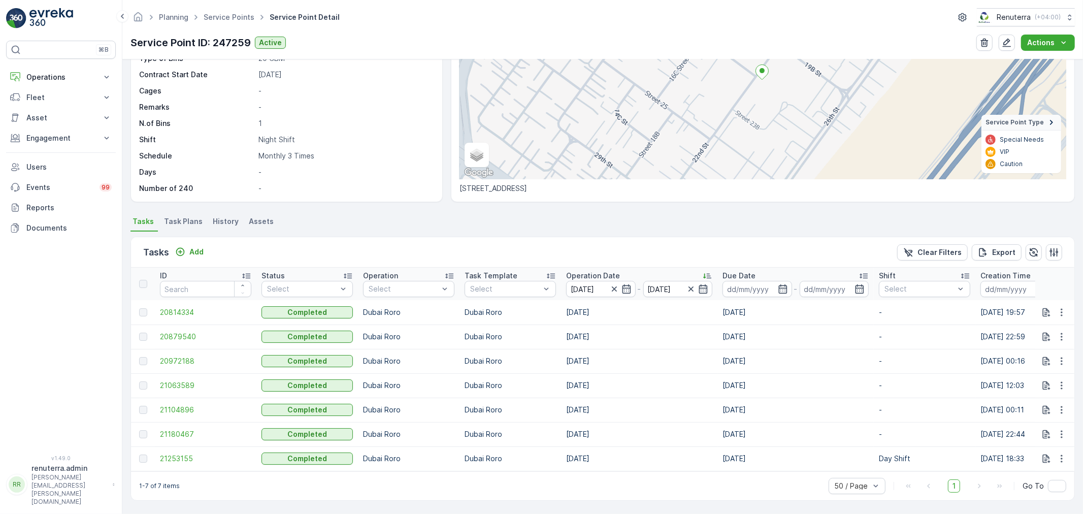
click at [231, 363] on td "20972188" at bounding box center [206, 361] width 102 height 24
click at [202, 362] on td "20972188" at bounding box center [206, 361] width 102 height 24
click at [197, 356] on span "20972188" at bounding box center [205, 361] width 91 height 10
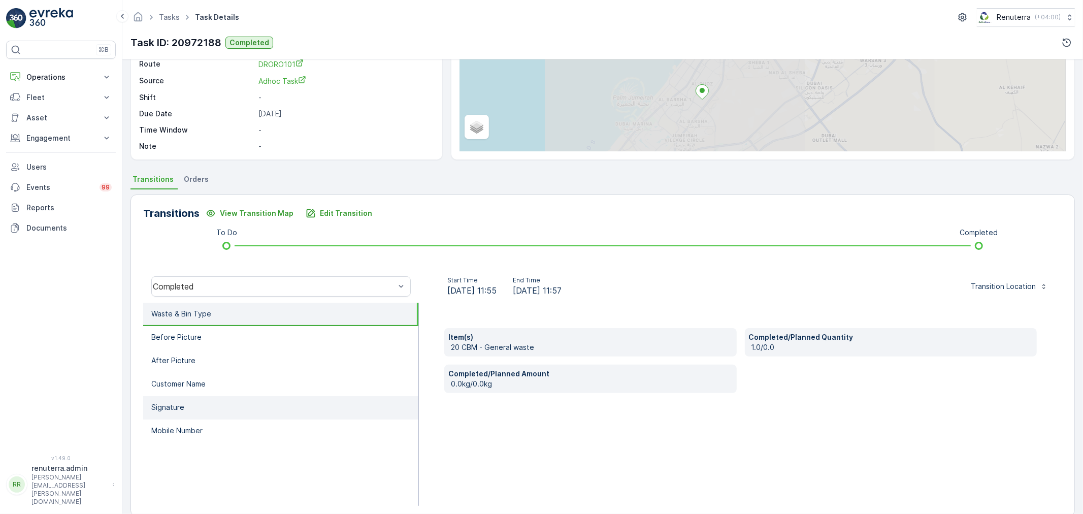
scroll to position [125, 0]
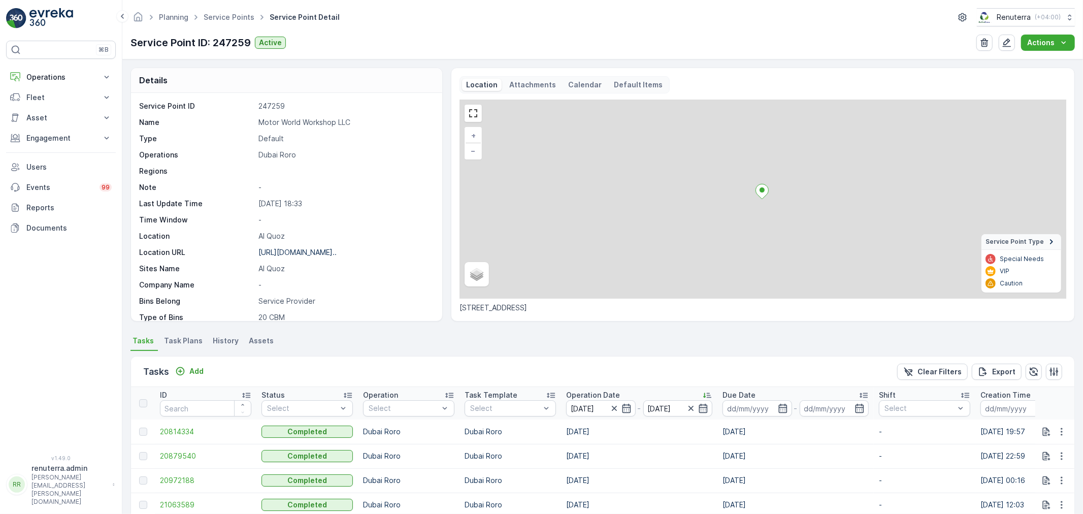
scroll to position [123, 0]
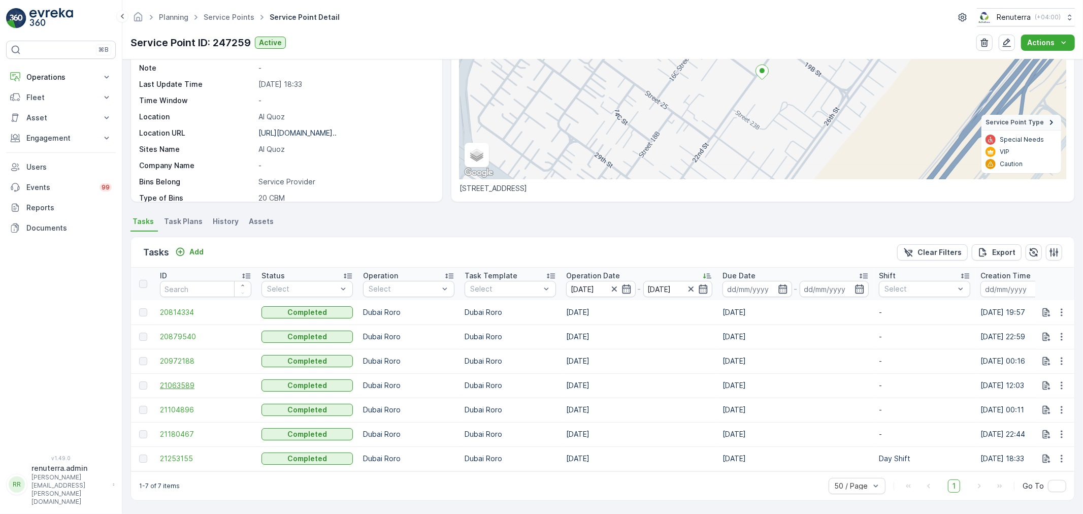
click at [181, 381] on span "21063589" at bounding box center [205, 385] width 91 height 10
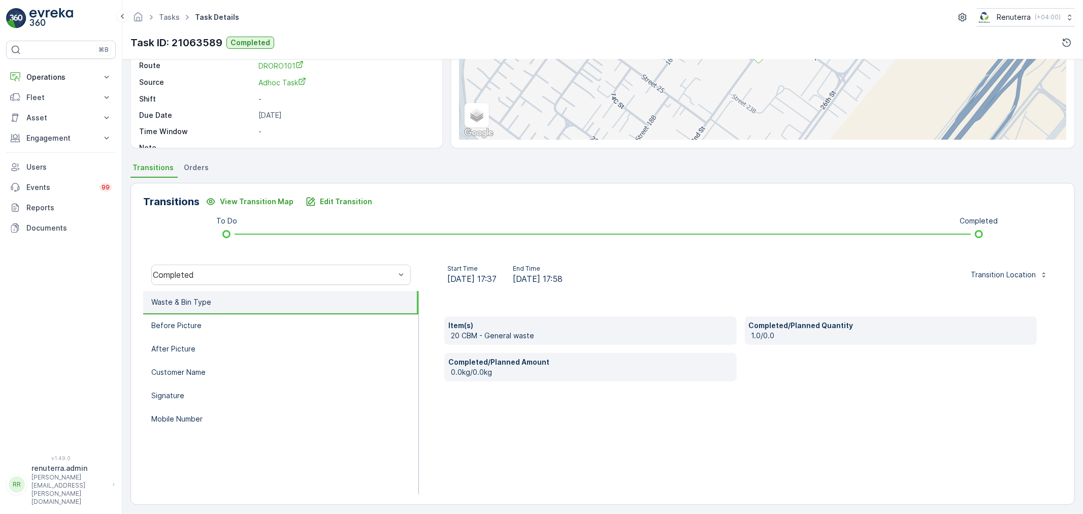
scroll to position [125, 0]
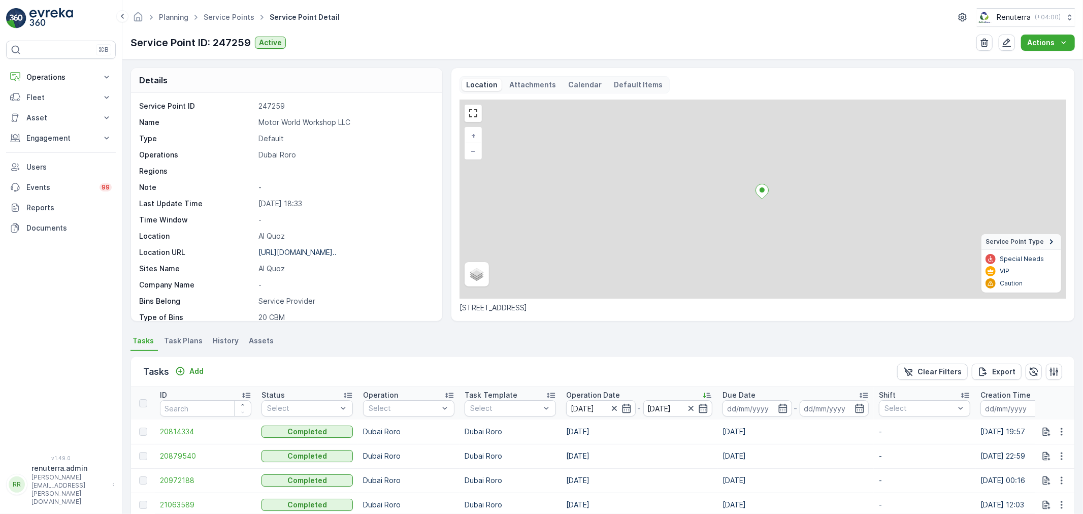
scroll to position [123, 0]
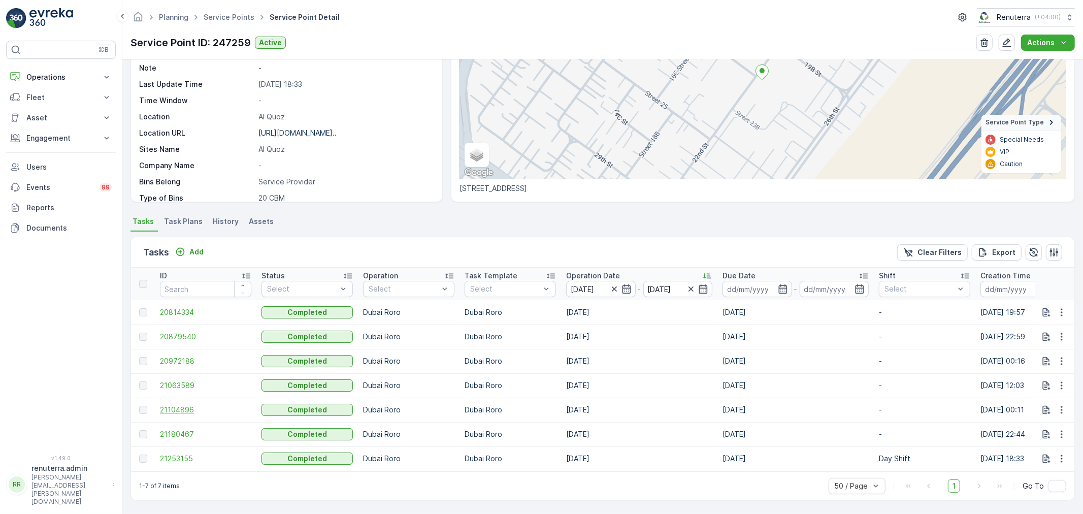
click at [214, 407] on span "21104896" at bounding box center [205, 410] width 91 height 10
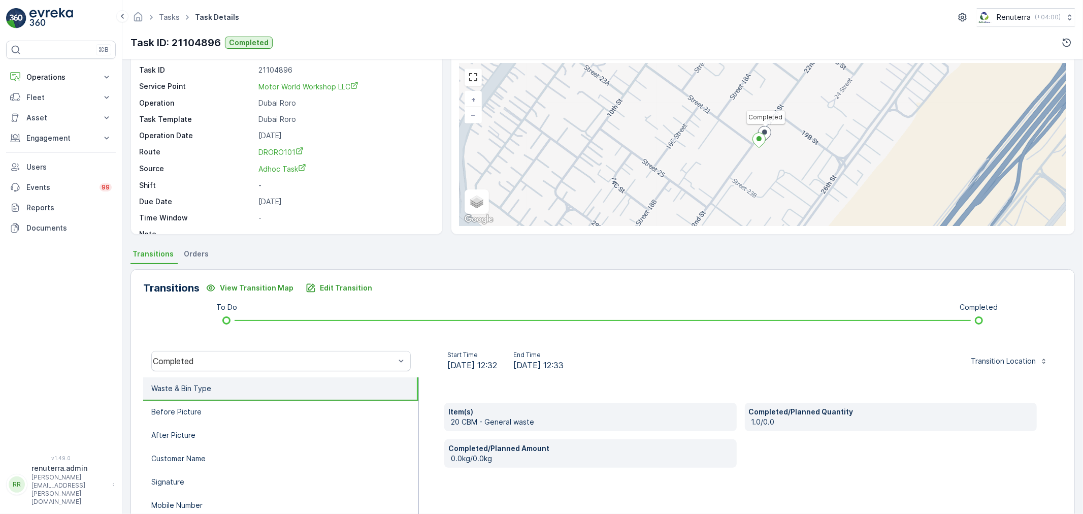
scroll to position [125, 0]
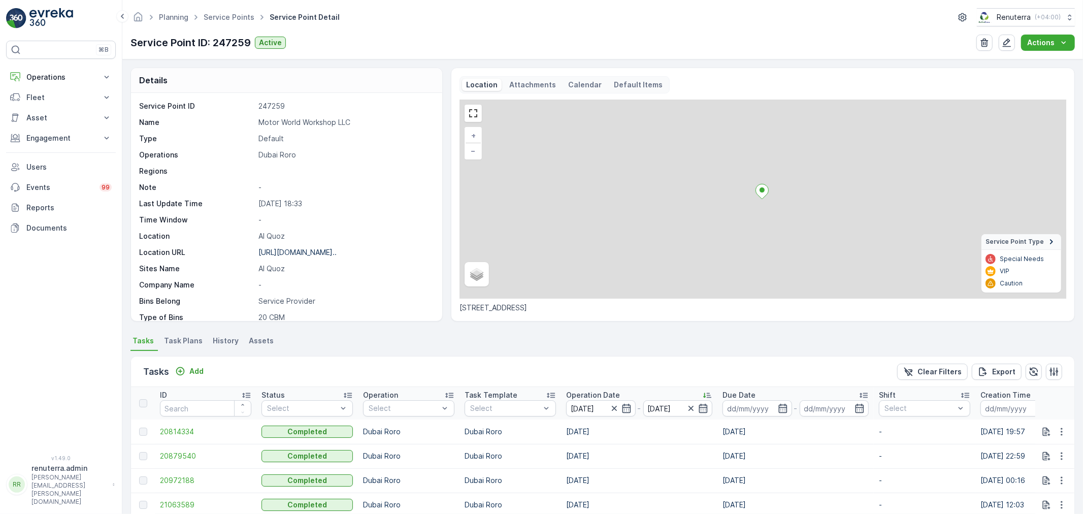
scroll to position [123, 0]
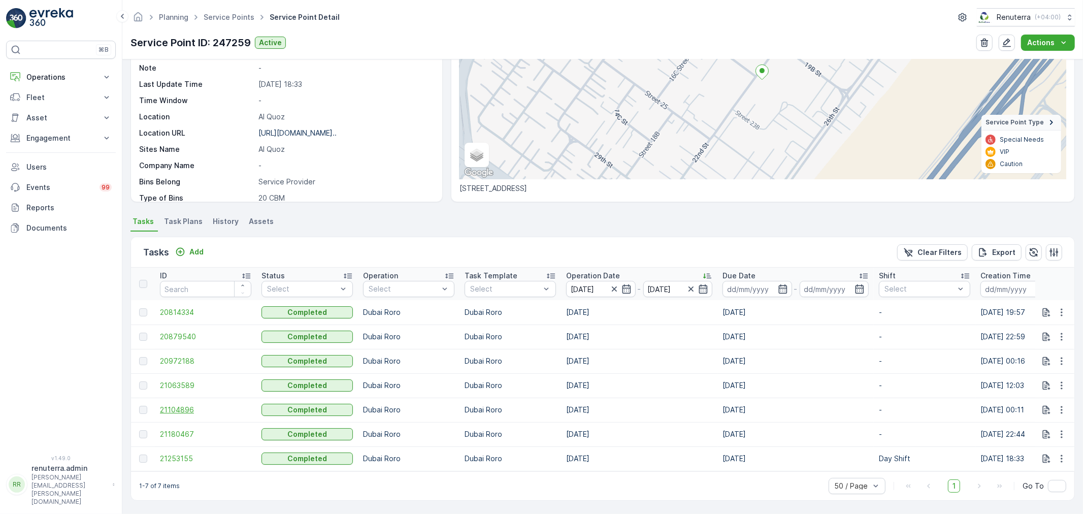
click at [199, 408] on span "21104896" at bounding box center [205, 410] width 91 height 10
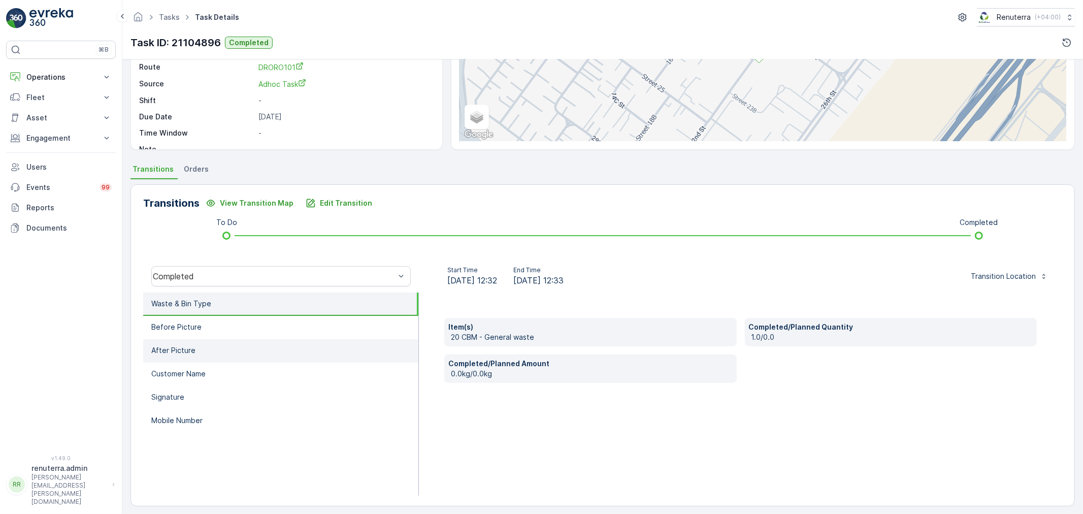
scroll to position [125, 0]
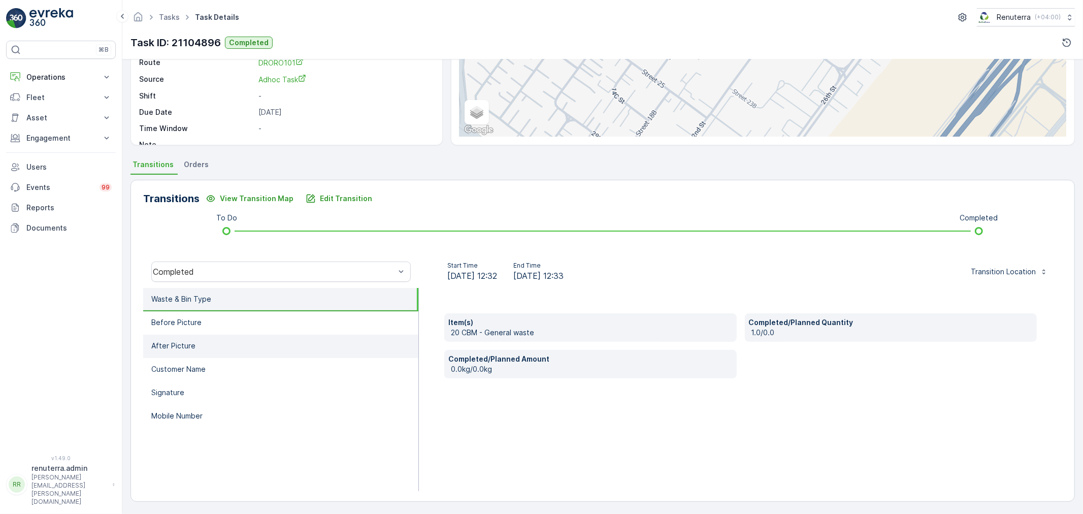
click at [264, 334] on li "After Picture" at bounding box center [280, 345] width 275 height 23
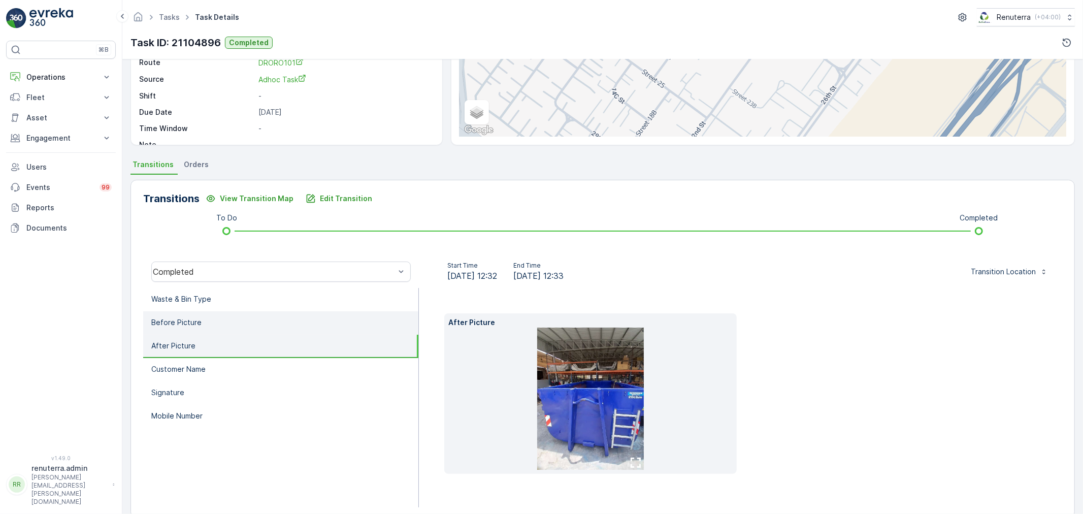
click at [256, 323] on li "Before Picture" at bounding box center [280, 322] width 275 height 23
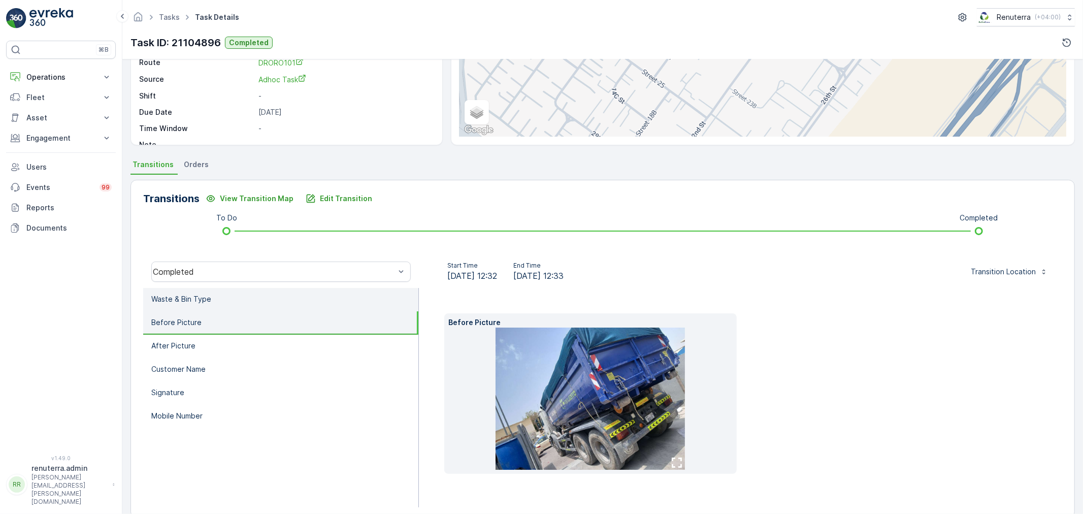
click at [250, 296] on li "Waste & Bin Type" at bounding box center [280, 299] width 275 height 23
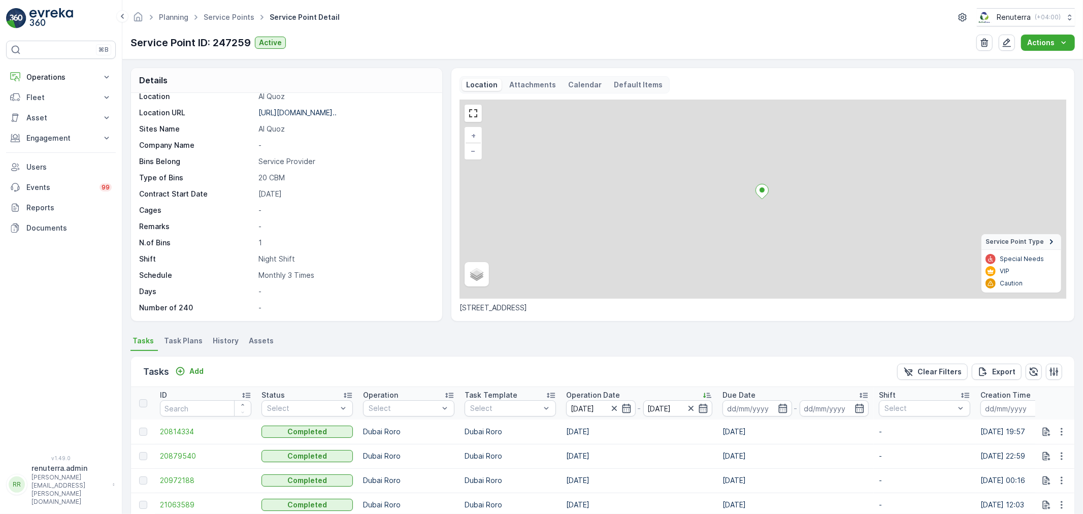
scroll to position [123, 0]
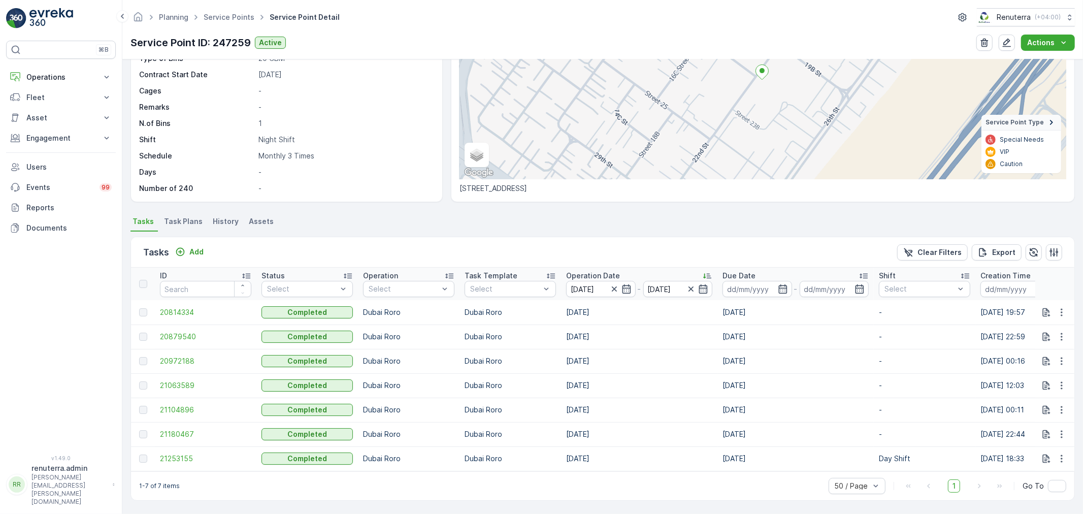
click at [170, 423] on td "21180467" at bounding box center [206, 434] width 102 height 24
click at [168, 429] on span "21180467" at bounding box center [205, 434] width 91 height 10
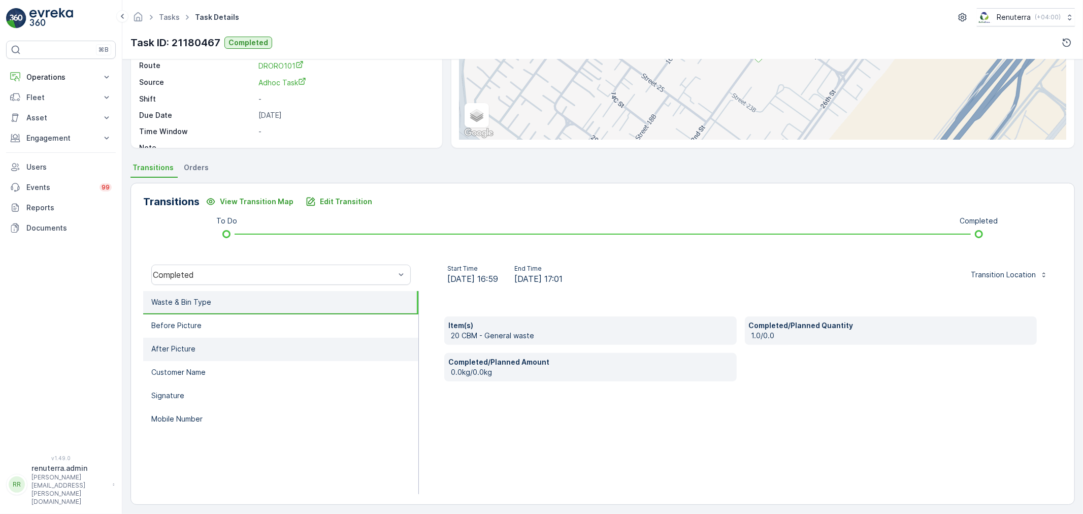
scroll to position [125, 0]
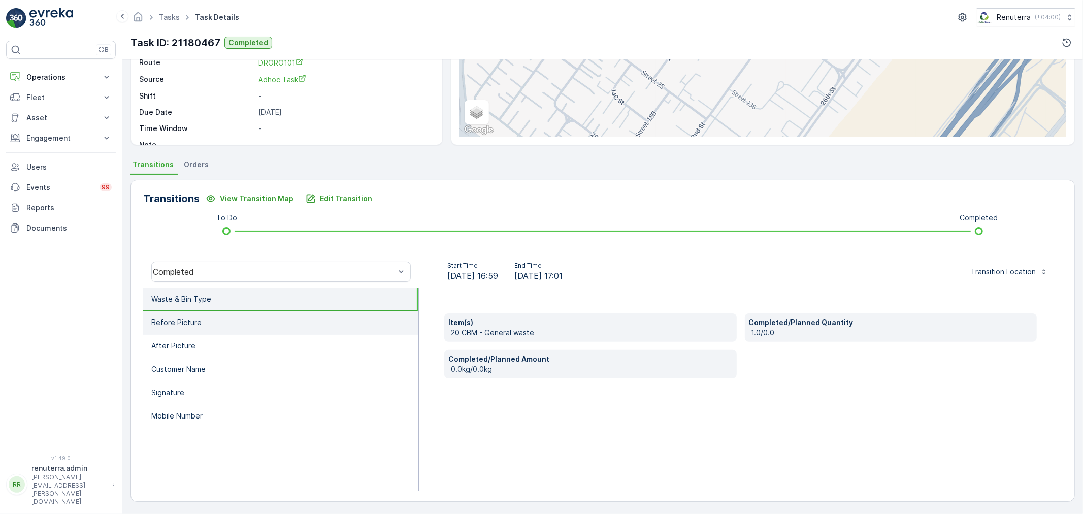
click at [237, 320] on li "Before Picture" at bounding box center [280, 322] width 275 height 23
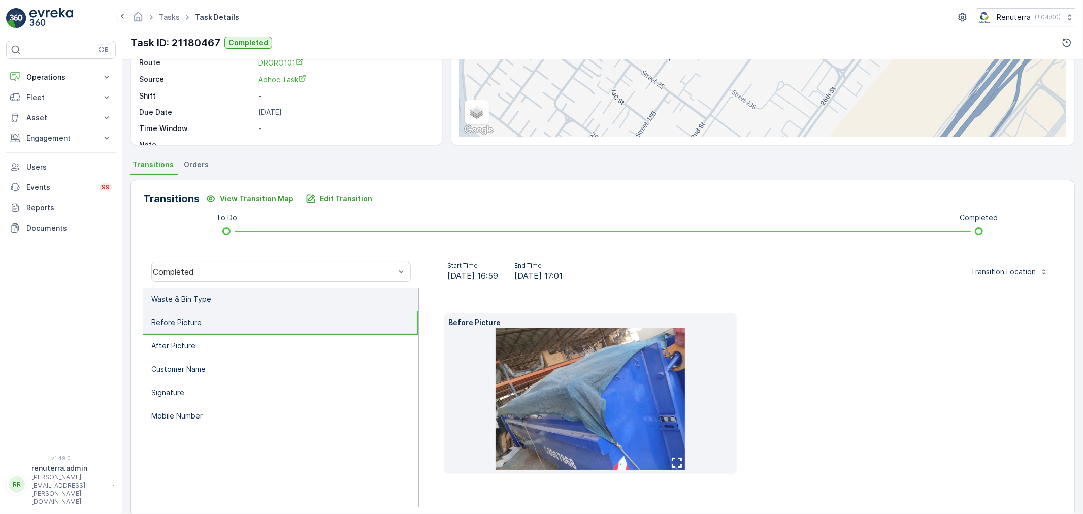
click at [274, 295] on li "Waste & Bin Type" at bounding box center [280, 299] width 275 height 23
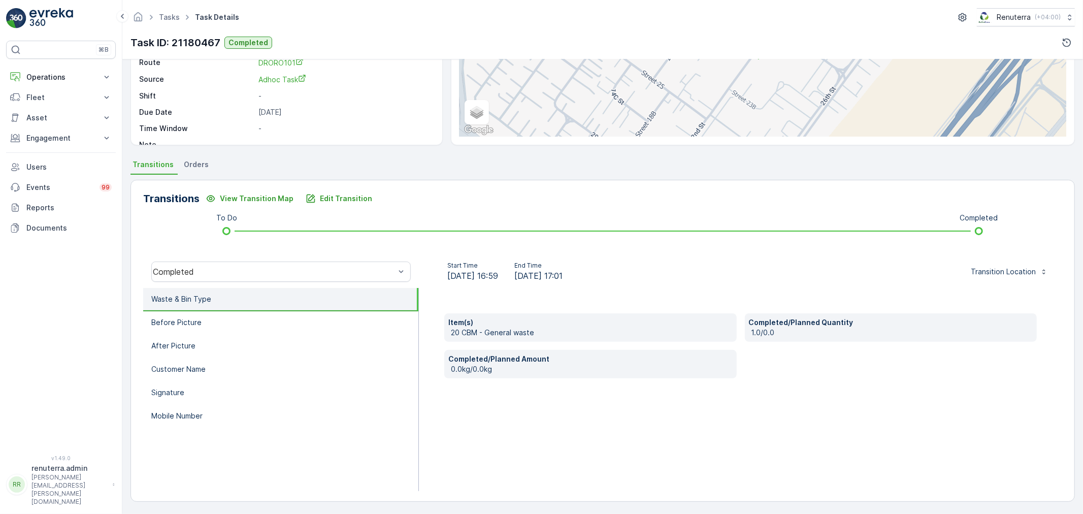
click at [452, 378] on div "Item(s) 20 CBM - General waste Completed/Planned Quantity 1.0/0.0 Completed/Pla…" at bounding box center [740, 389] width 643 height 203
click at [503, 293] on div "Item(s) 20 CBM - General waste Completed/Planned Quantity 1.0/0.0 Completed/Pla…" at bounding box center [740, 389] width 643 height 203
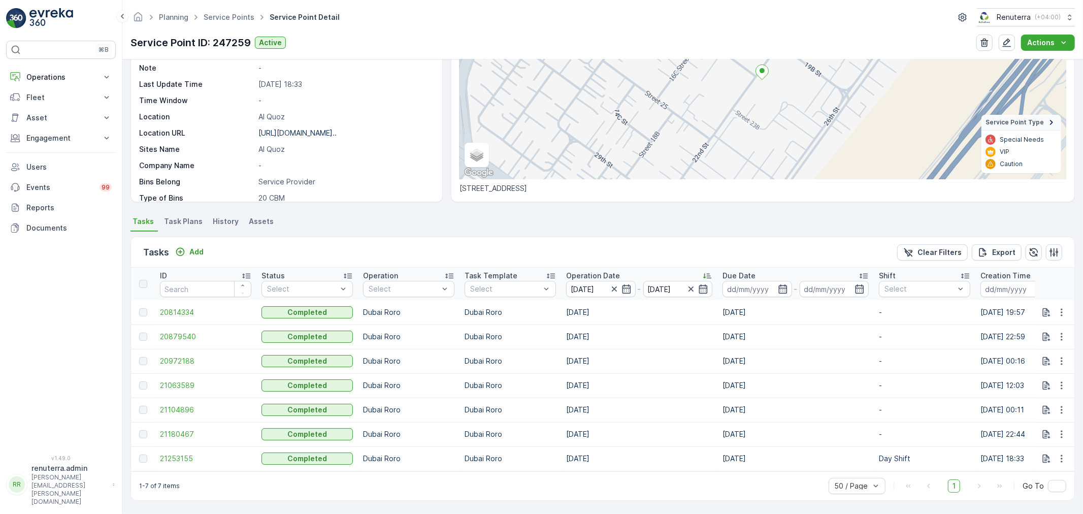
scroll to position [123, 0]
click at [189, 453] on span "21253155" at bounding box center [205, 458] width 91 height 10
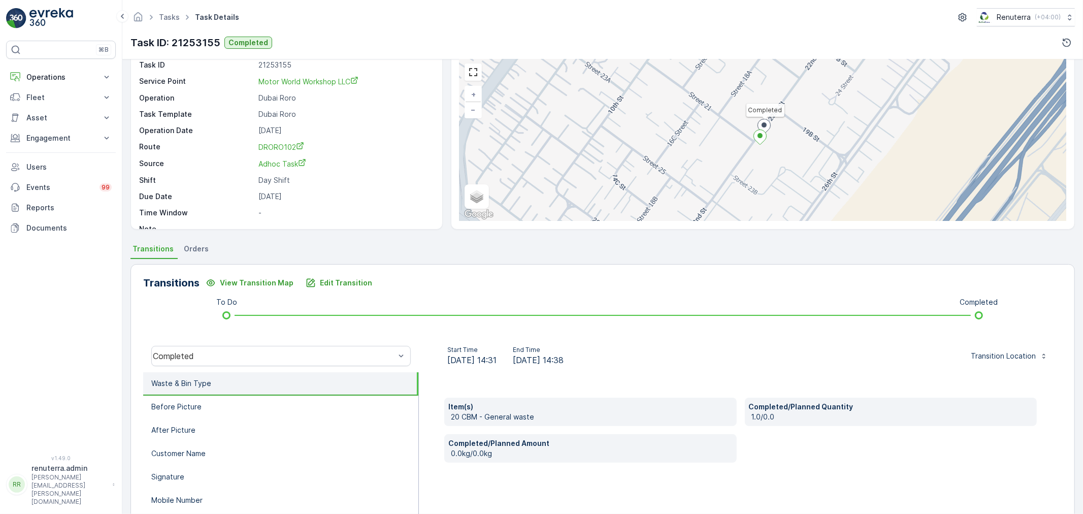
scroll to position [125, 0]
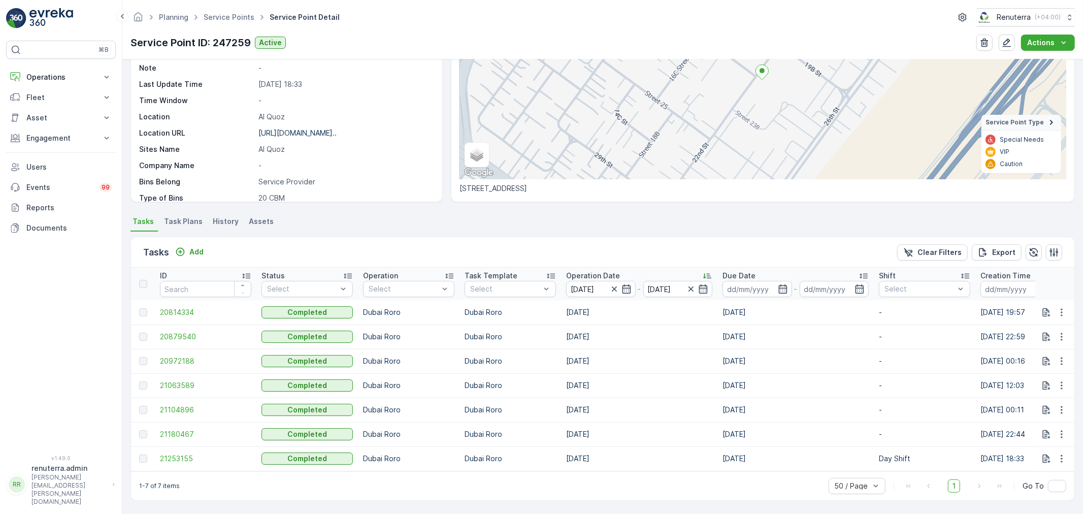
scroll to position [123, 0]
click at [173, 383] on span "21063589" at bounding box center [205, 385] width 91 height 10
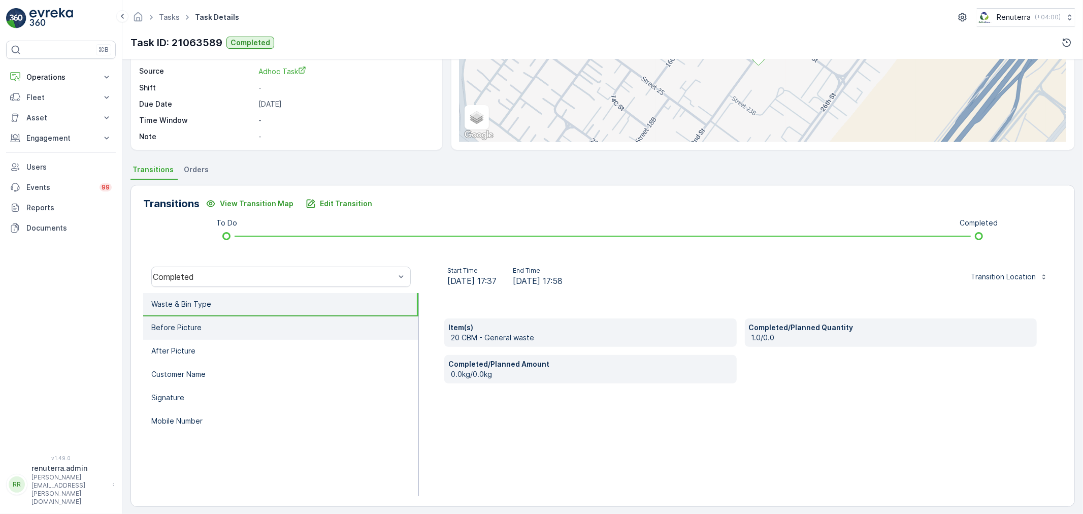
scroll to position [125, 0]
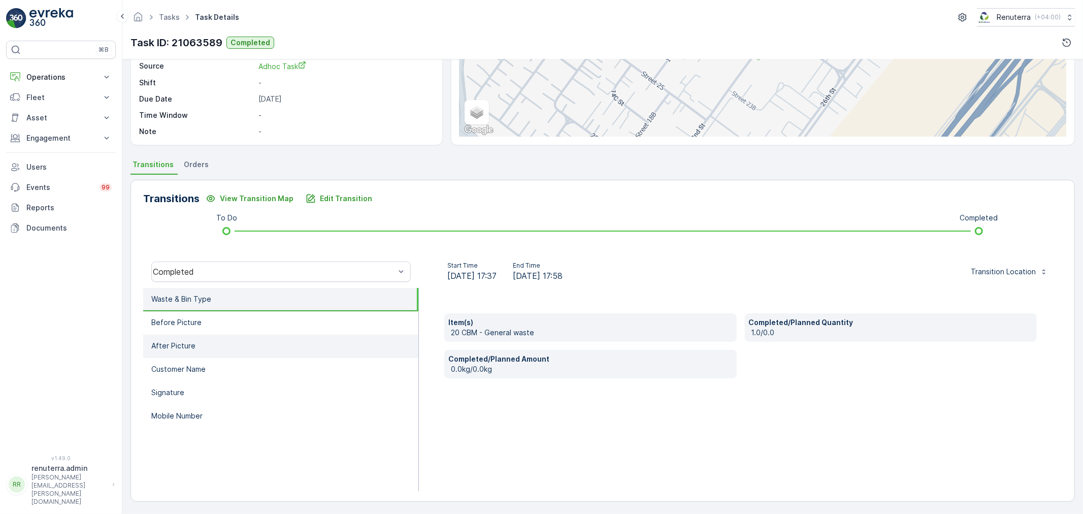
click at [260, 334] on li "After Picture" at bounding box center [280, 345] width 275 height 23
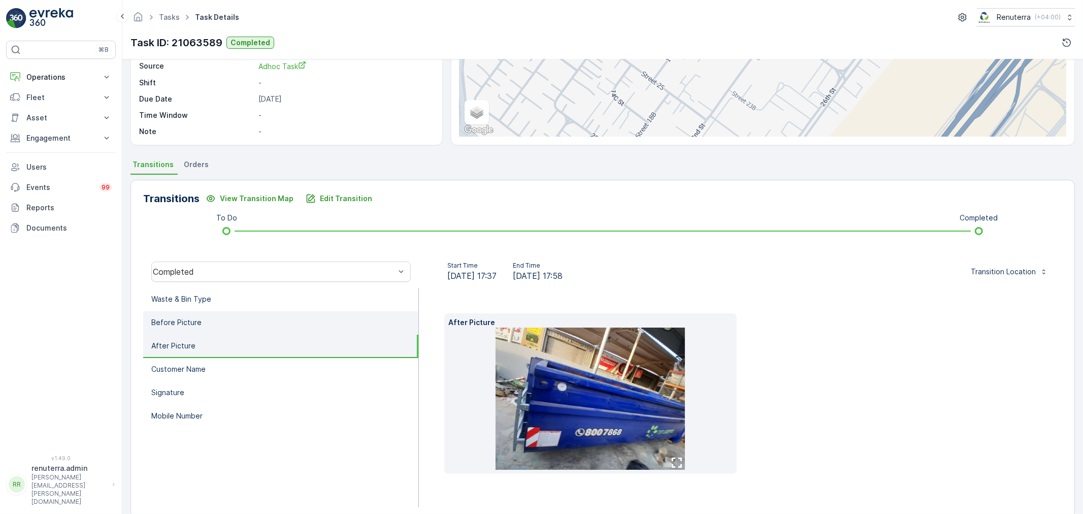
click at [286, 325] on li "Before Picture" at bounding box center [280, 322] width 275 height 23
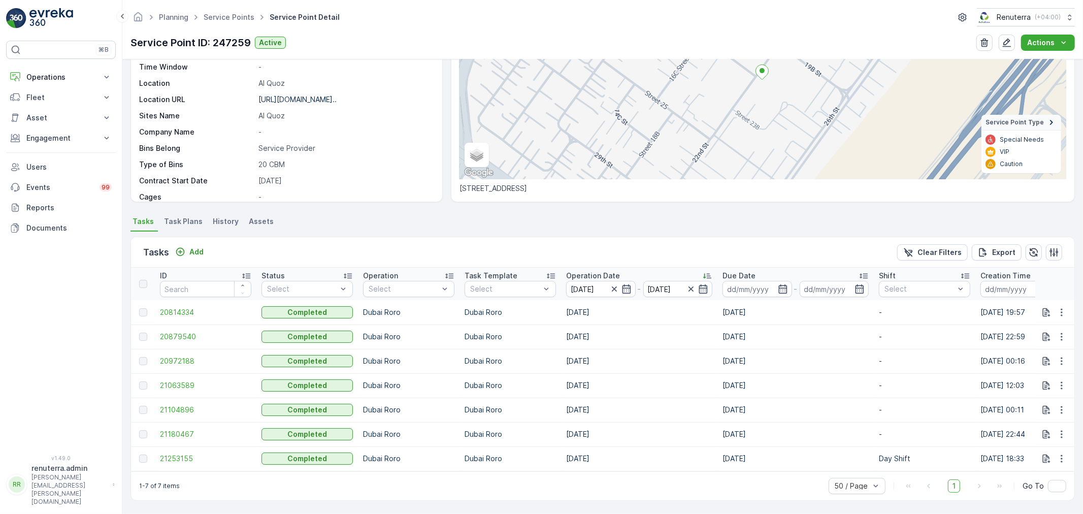
scroll to position [27, 0]
click at [239, 21] on link "Service Points" at bounding box center [229, 17] width 51 height 9
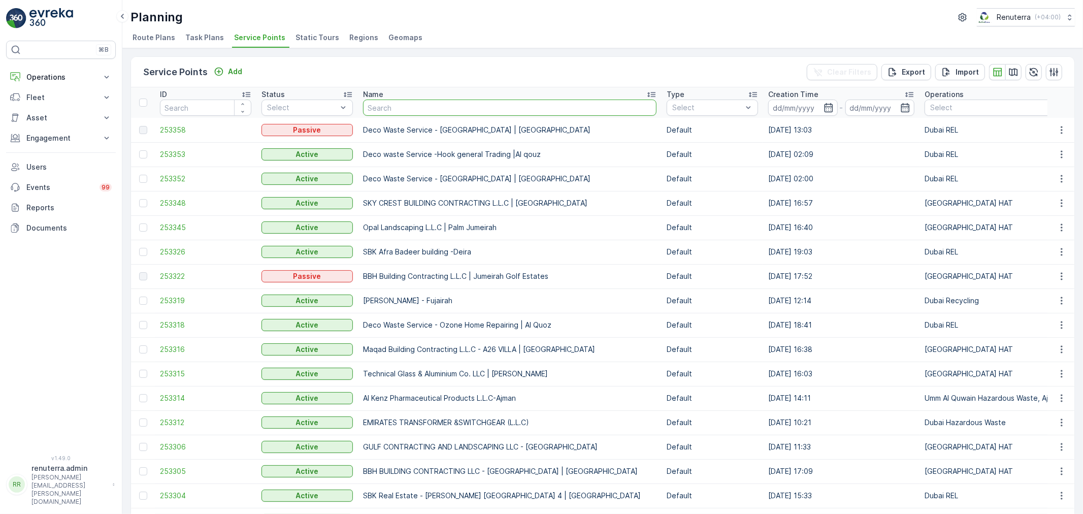
click at [366, 110] on input "text" at bounding box center [509, 107] width 293 height 16
type input "KHK"
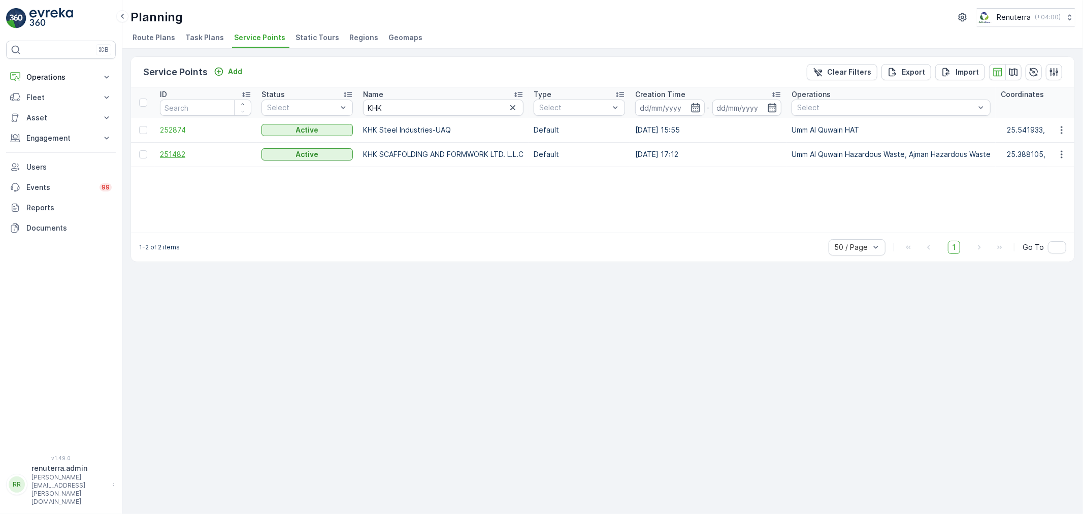
click at [192, 153] on span "251482" at bounding box center [205, 154] width 91 height 10
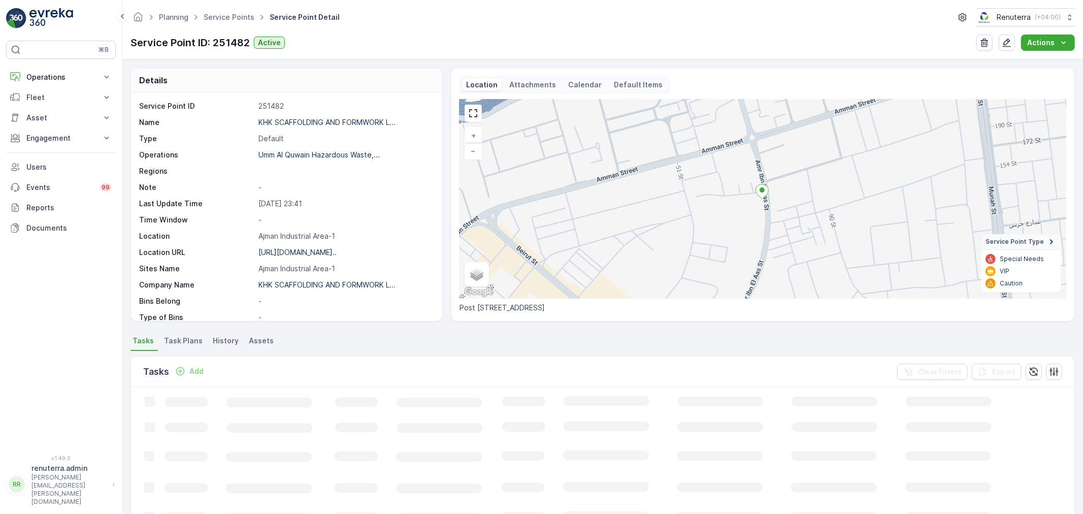
scroll to position [225, 0]
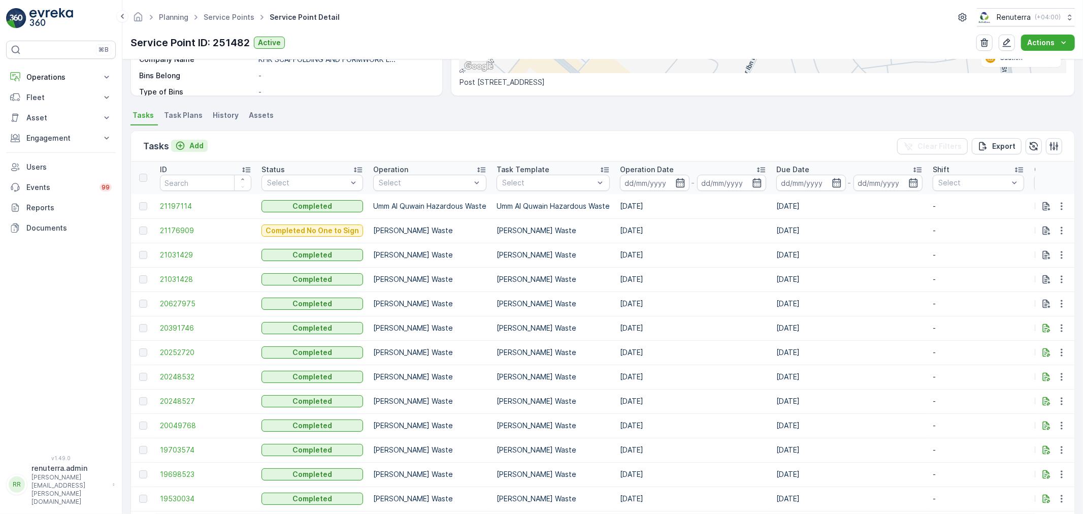
click at [195, 146] on p "Add" at bounding box center [196, 146] width 14 height 10
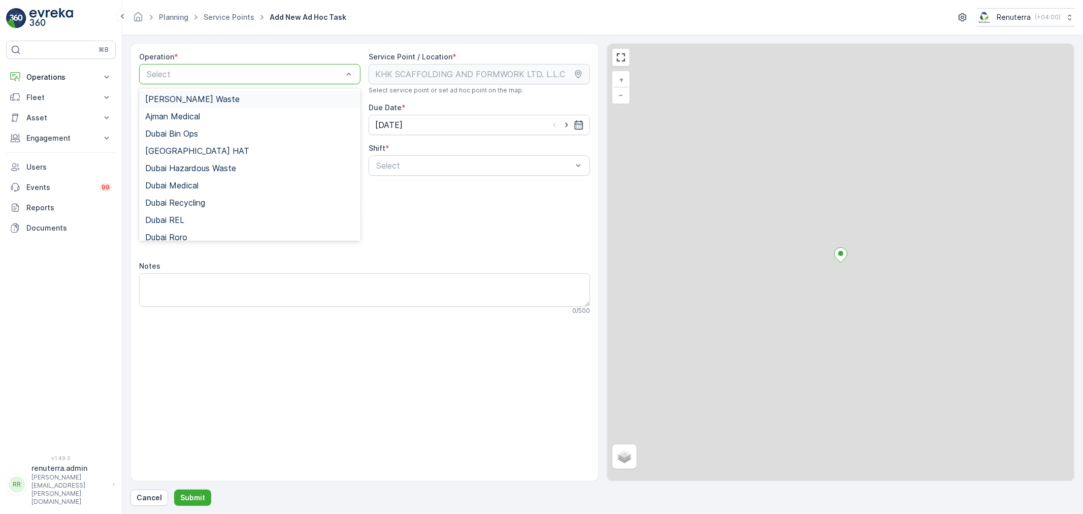
click at [195, 75] on div at bounding box center [245, 74] width 198 height 9
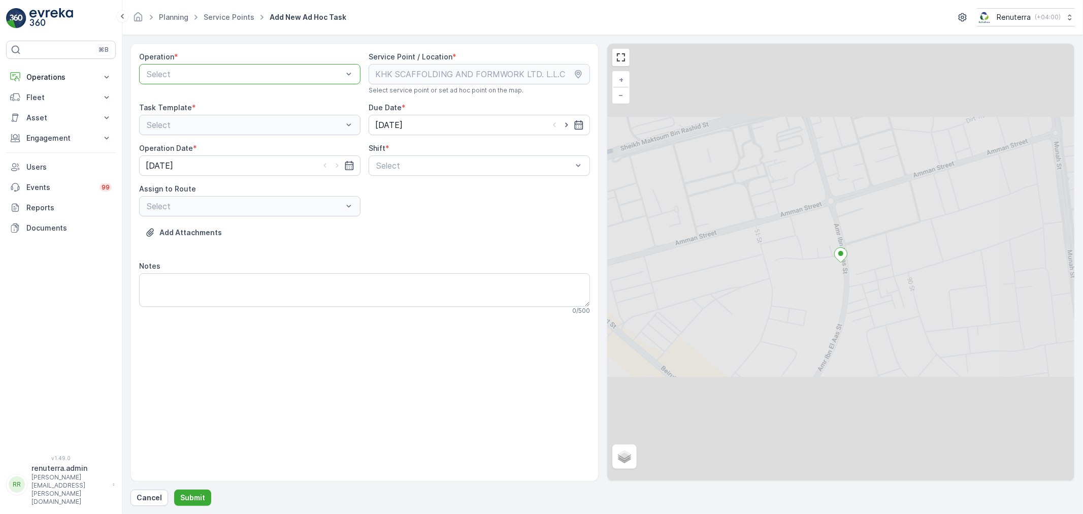
click at [183, 53] on div "Operation *" at bounding box center [249, 57] width 221 height 10
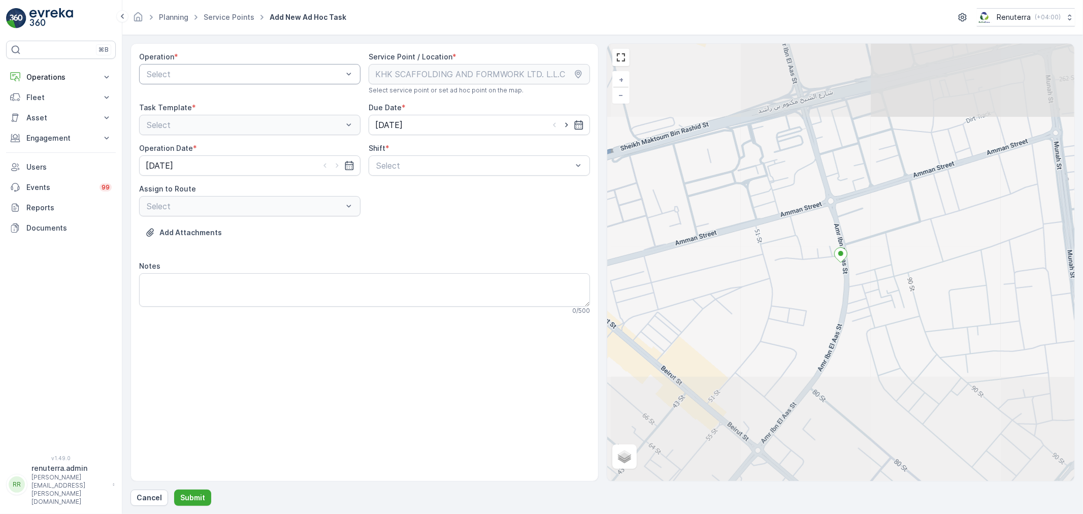
drag, startPoint x: 186, startPoint y: 61, endPoint x: 180, endPoint y: 70, distance: 9.9
click at [185, 62] on div "Operation *" at bounding box center [249, 57] width 221 height 10
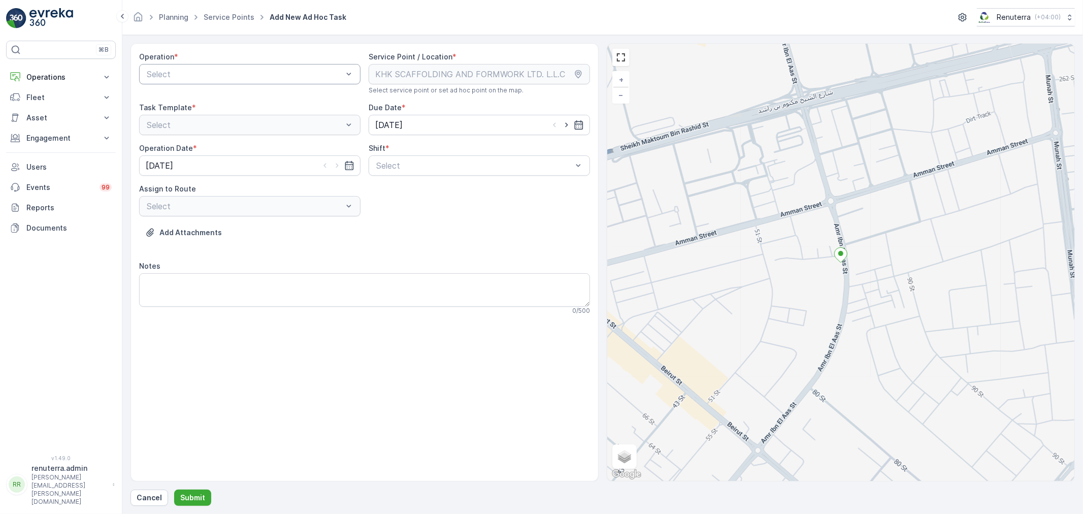
click at [180, 70] on div at bounding box center [245, 74] width 198 height 9
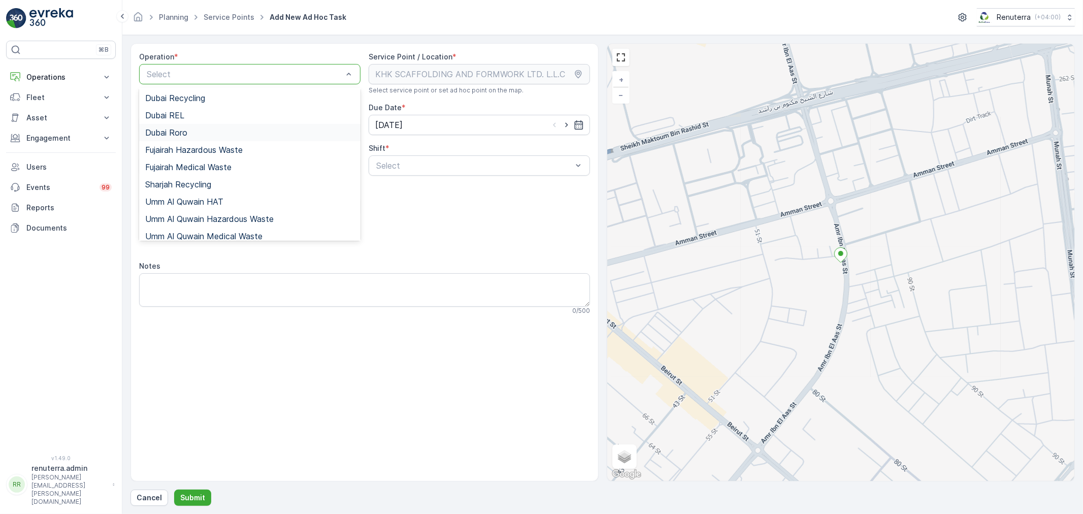
scroll to position [110, 0]
click at [217, 214] on span "Umm Al Quwain Hazardous Waste" at bounding box center [209, 213] width 128 height 9
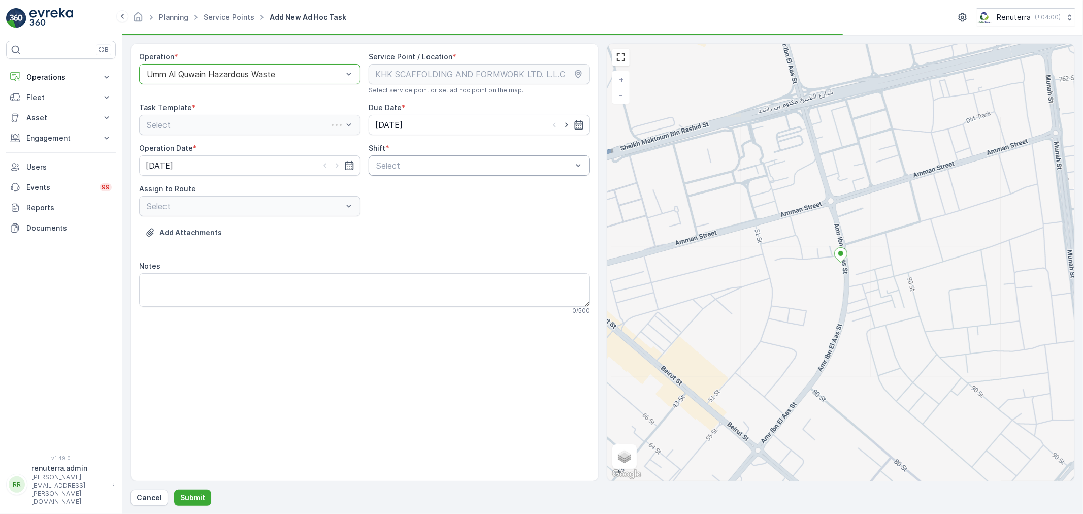
click at [384, 175] on div "Select" at bounding box center [479, 165] width 221 height 20
click at [384, 185] on div "Day Shift" at bounding box center [479, 190] width 221 height 17
click at [307, 206] on div at bounding box center [245, 206] width 198 height 9
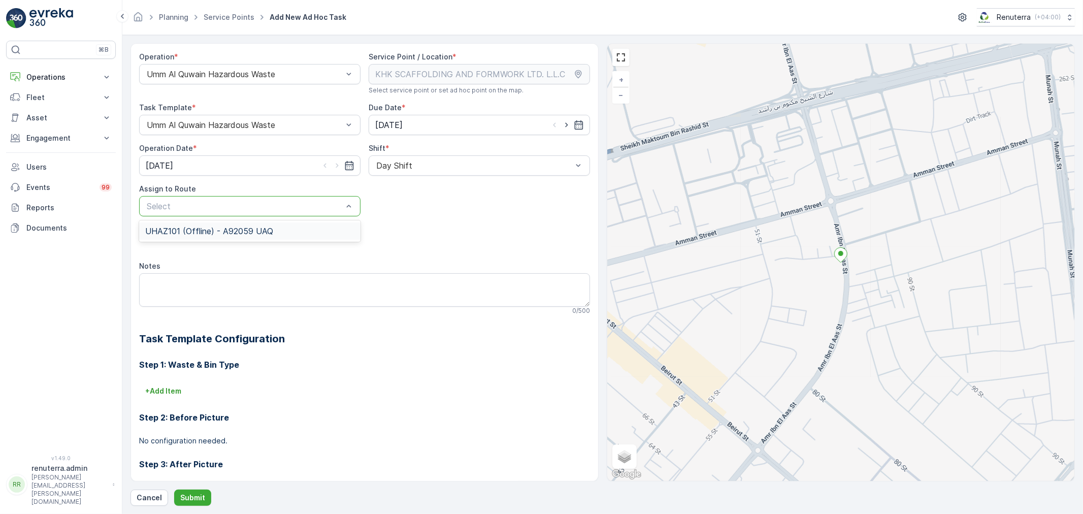
click at [283, 230] on div "UHAZ101 (Offline) - A92059 UAQ" at bounding box center [249, 230] width 209 height 9
click at [207, 506] on form "Operation * Umm Al Quwain Hazardous Waste Service Point / Location * Select ser…" at bounding box center [602, 274] width 960 height 479
click at [205, 506] on form "Operation * Umm Al Quwain Hazardous Waste Service Point / Location * Select ser…" at bounding box center [602, 274] width 960 height 479
click at [185, 505] on button "Submit" at bounding box center [192, 497] width 37 height 16
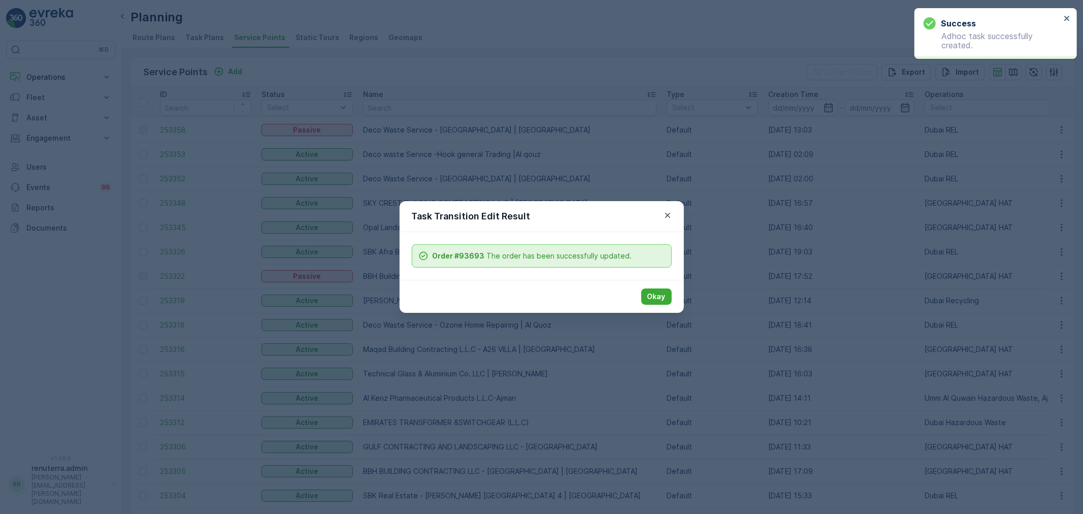
drag, startPoint x: 457, startPoint y: 86, endPoint x: 450, endPoint y: 75, distance: 13.7
click at [455, 85] on div "Task Transition Edit Result Order #93693 The order has been successfully update…" at bounding box center [541, 257] width 1083 height 514
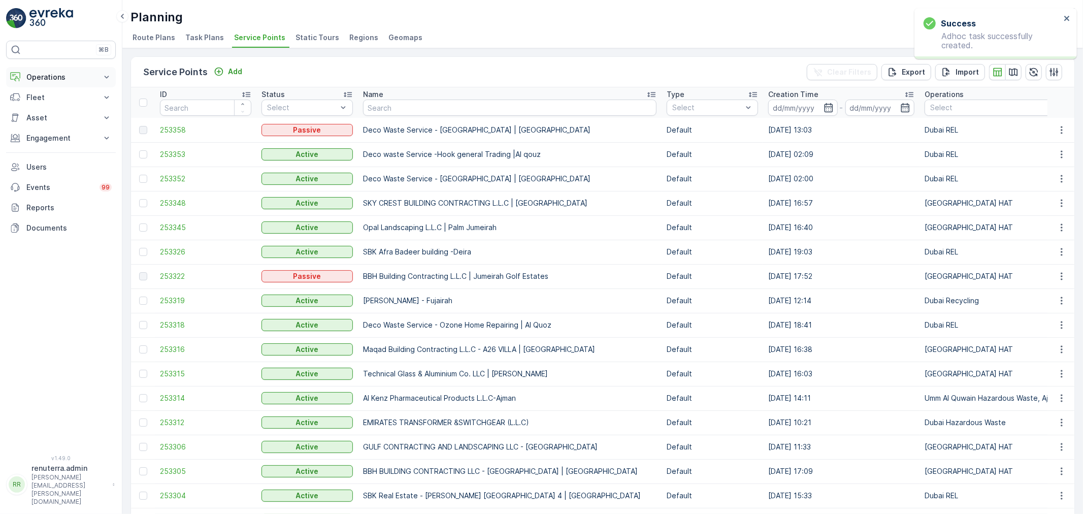
click at [49, 77] on p "Operations" at bounding box center [60, 77] width 69 height 10
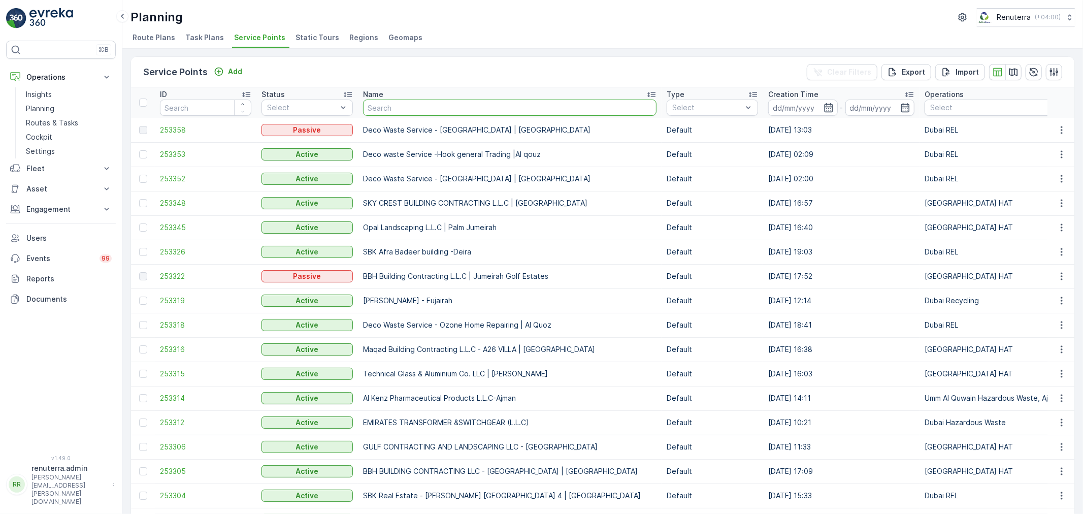
click at [394, 108] on input "text" at bounding box center [509, 107] width 293 height 16
type input "Jumeriah"
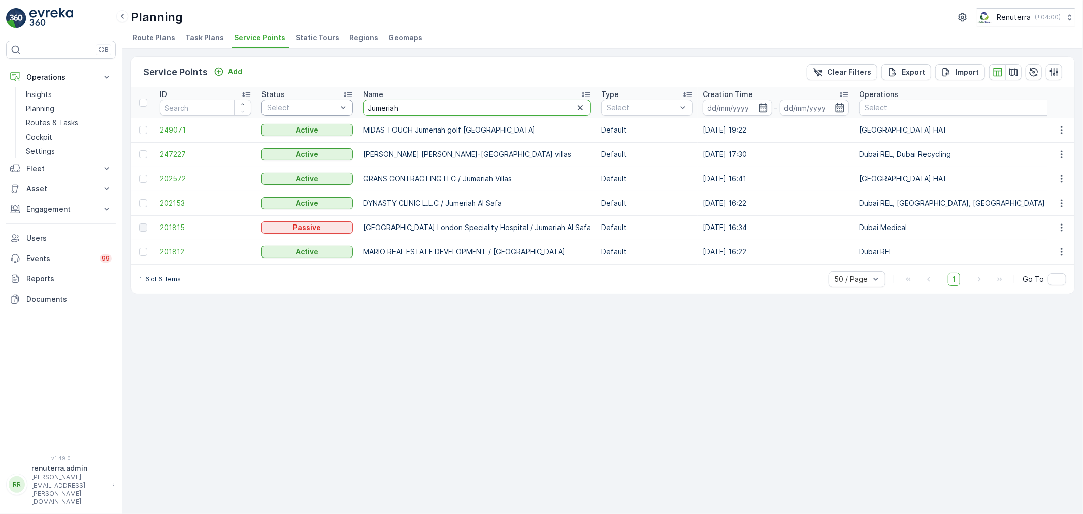
drag, startPoint x: 405, startPoint y: 109, endPoint x: 308, endPoint y: 109, distance: 96.9
type input "Lake"
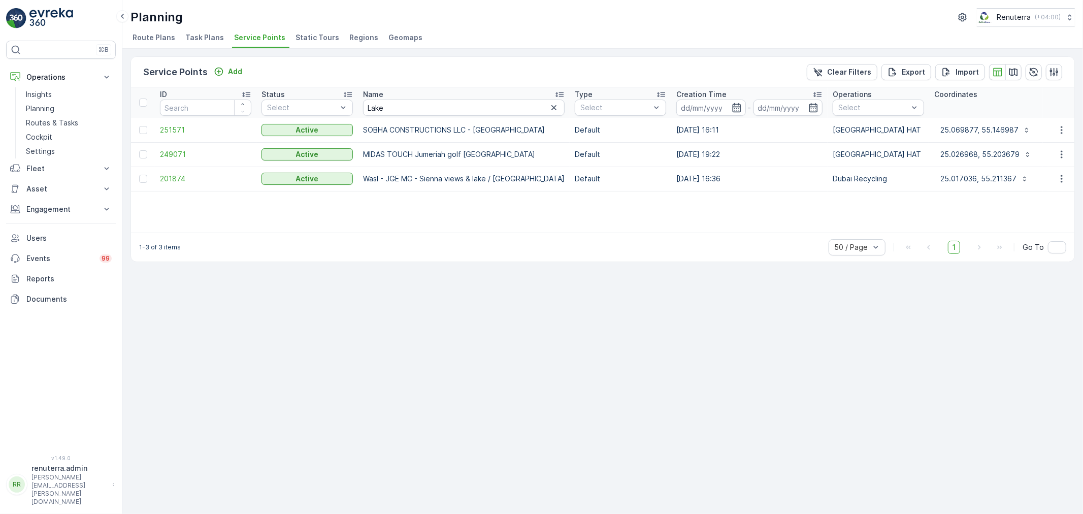
click at [222, 122] on td "251571" at bounding box center [206, 130] width 102 height 24
click at [210, 125] on span "251571" at bounding box center [205, 130] width 91 height 10
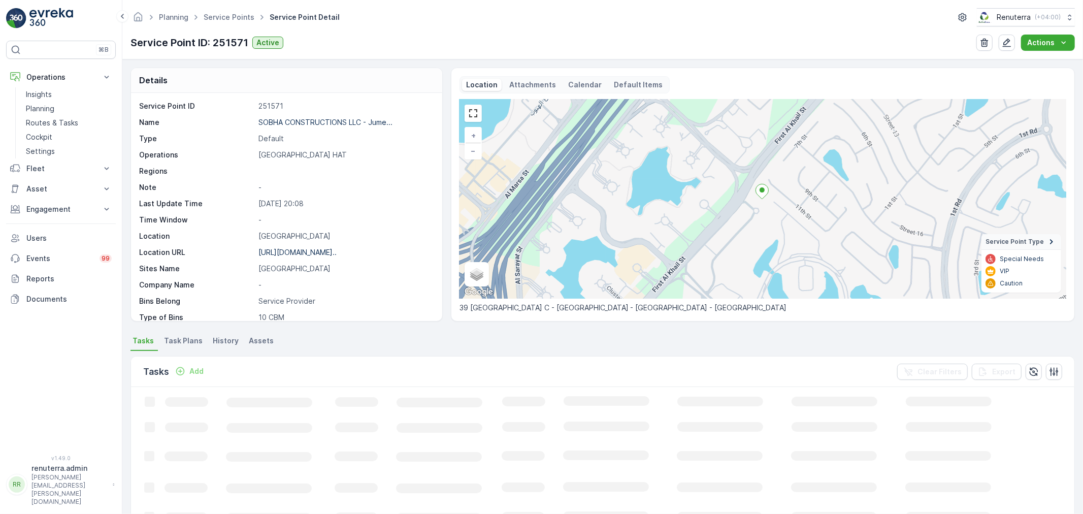
drag, startPoint x: 560, startPoint y: 393, endPoint x: 611, endPoint y: 391, distance: 51.3
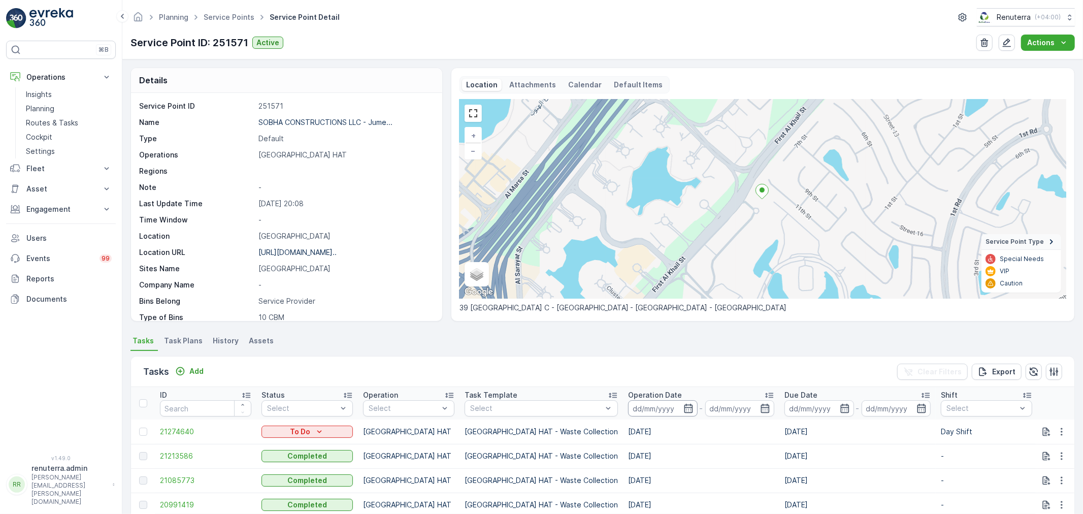
drag, startPoint x: 611, startPoint y: 391, endPoint x: 597, endPoint y: 408, distance: 22.0
click at [628, 408] on input at bounding box center [663, 408] width 70 height 16
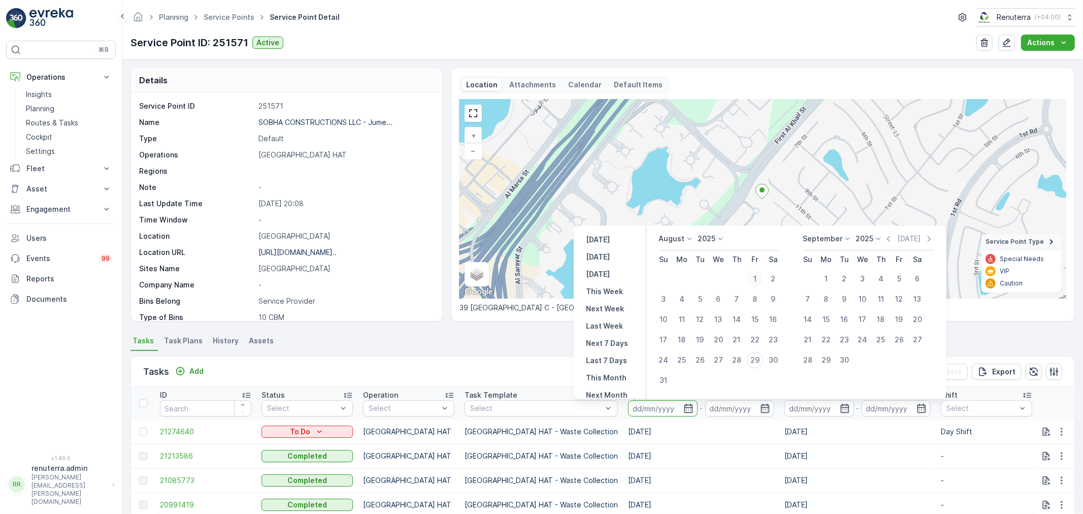
click at [755, 273] on div "1" at bounding box center [755, 279] width 16 height 16
type input "[DATE]"
click at [755, 356] on div "29" at bounding box center [755, 360] width 16 height 16
type input "[DATE]"
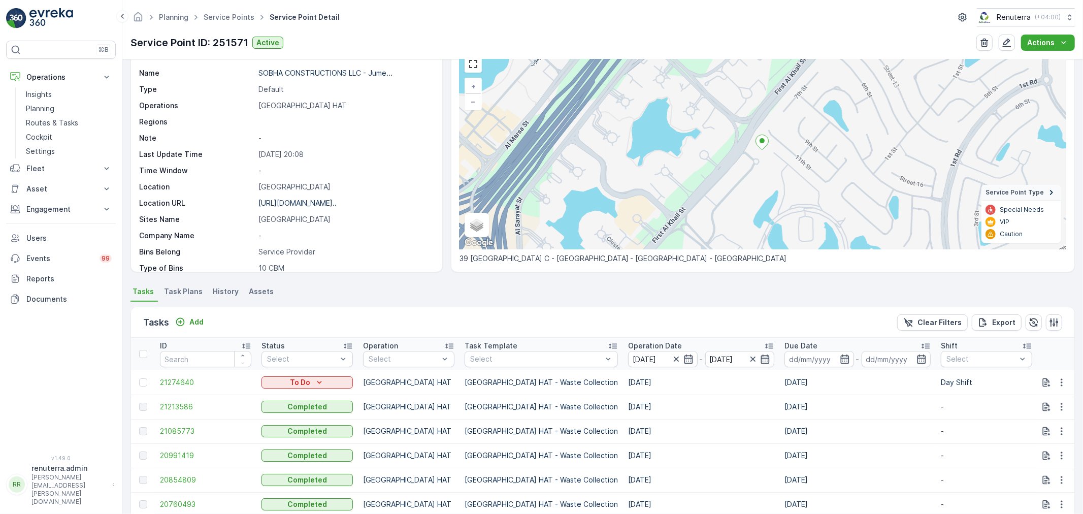
scroll to position [99, 0]
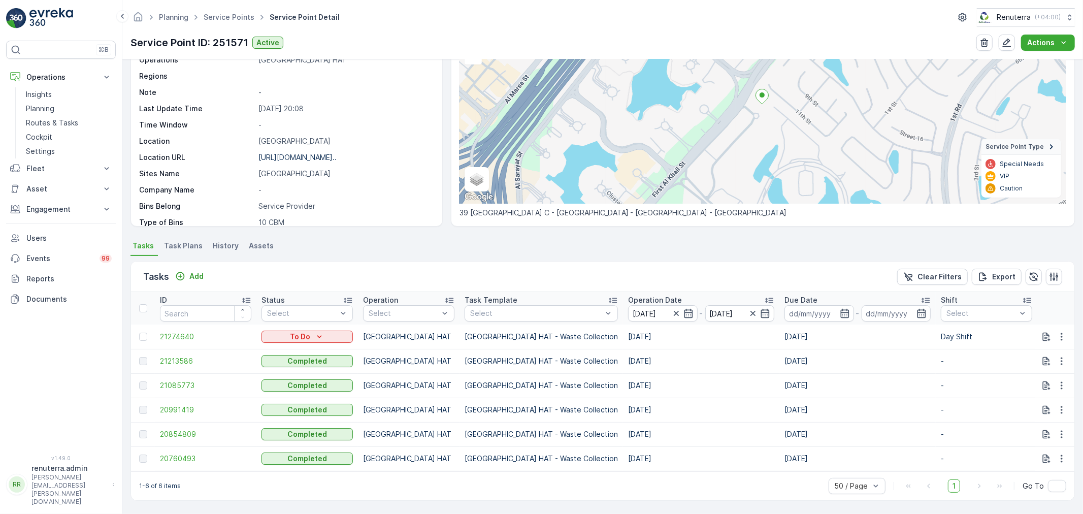
click at [628, 296] on p "Operation Date" at bounding box center [655, 300] width 54 height 10
click at [1053, 456] on button "button" at bounding box center [1061, 458] width 18 height 12
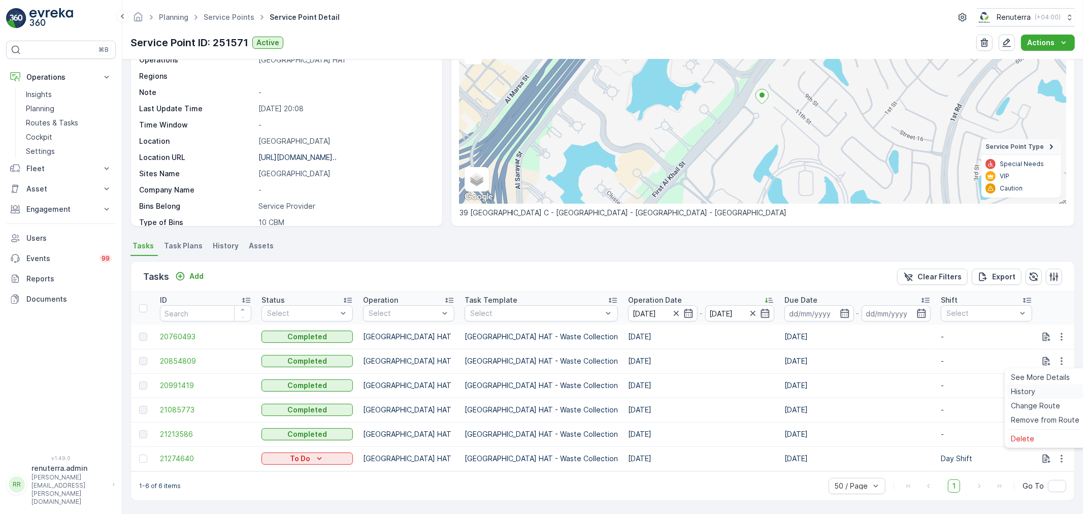
click at [1036, 397] on div "History" at bounding box center [1045, 391] width 77 height 14
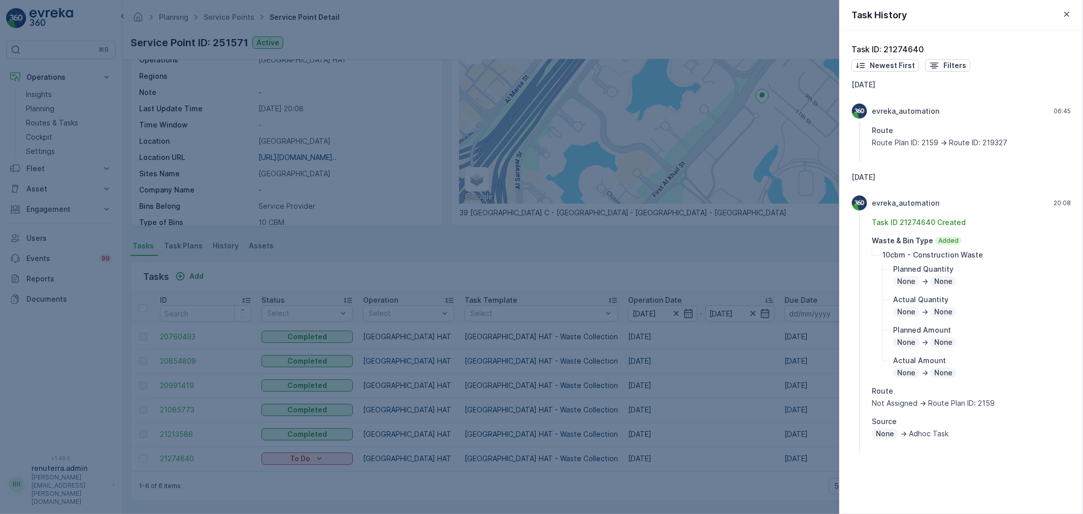
drag, startPoint x: 783, startPoint y: 405, endPoint x: 958, endPoint y: 479, distance: 189.5
click at [787, 405] on div at bounding box center [541, 257] width 1083 height 514
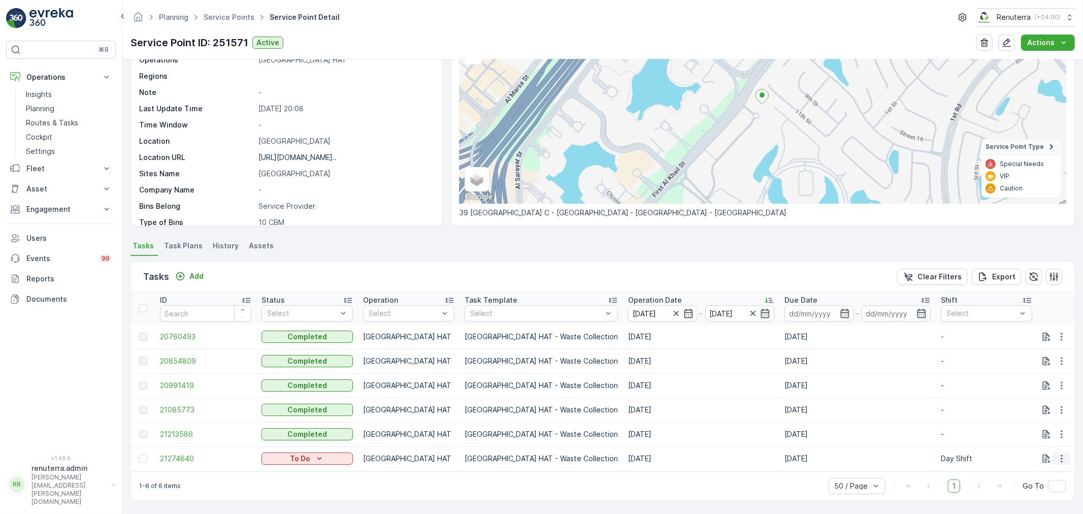
click at [1061, 453] on icon "button" at bounding box center [1061, 458] width 10 height 10
click at [1047, 404] on span "Change Route" at bounding box center [1035, 405] width 49 height 10
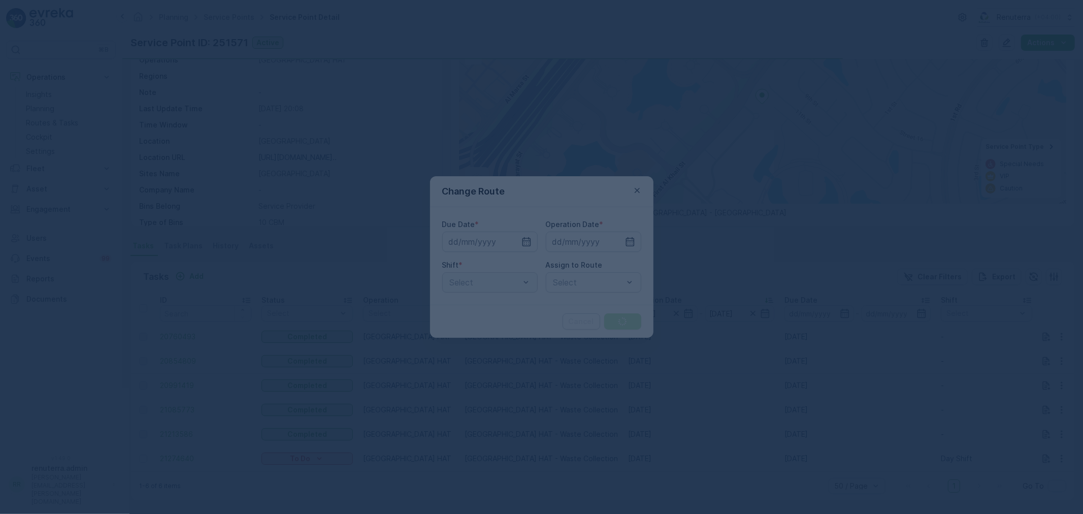
type input "[DATE]"
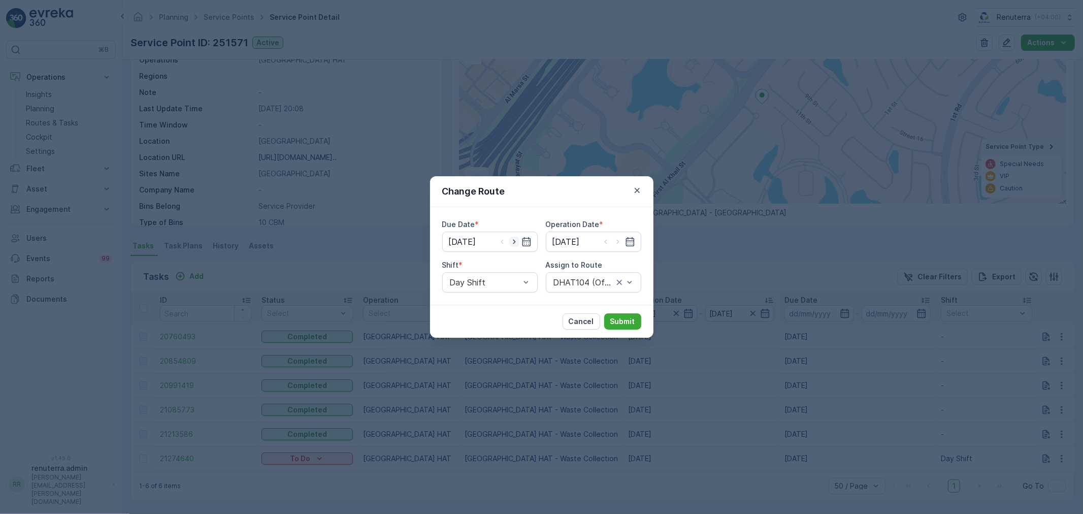
click at [513, 243] on icon "button" at bounding box center [514, 242] width 10 height 10
type input "30.08.2025"
click at [613, 241] on icon "button" at bounding box center [618, 242] width 10 height 10
type input "30.08.2025"
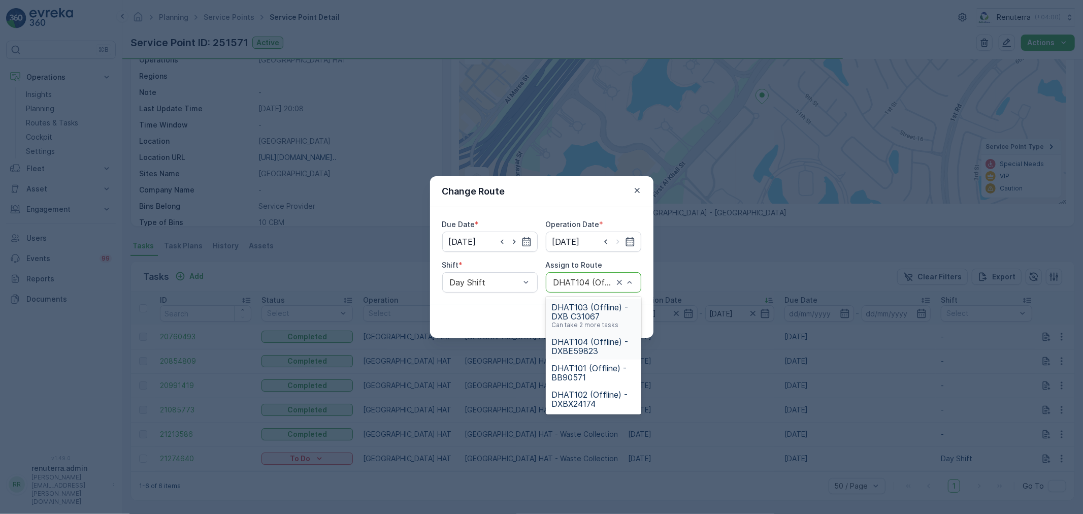
click at [587, 273] on div "DHAT104 (Offline) - DXBE59823" at bounding box center [593, 282] width 95 height 20
type input "104"
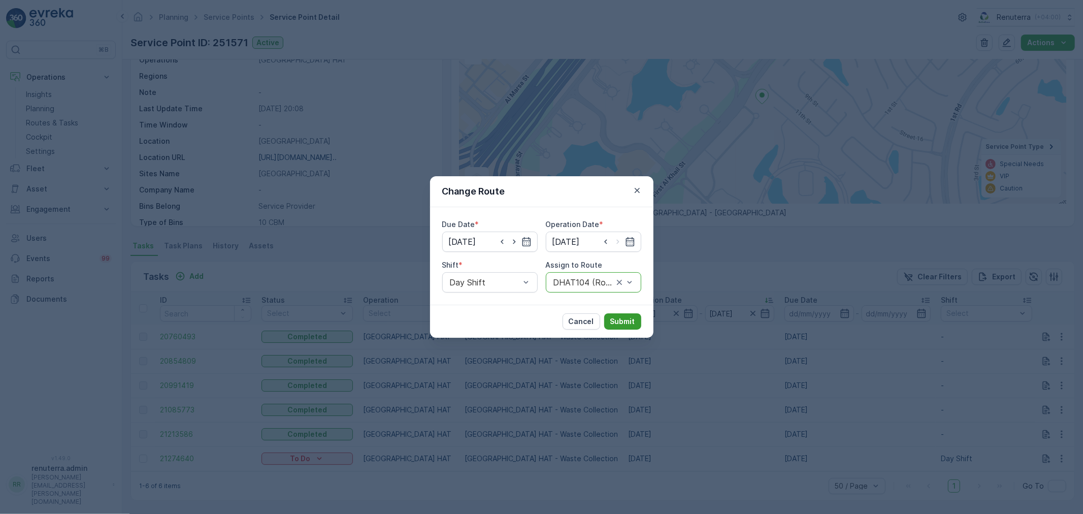
click at [638, 318] on button "Submit" at bounding box center [622, 321] width 37 height 16
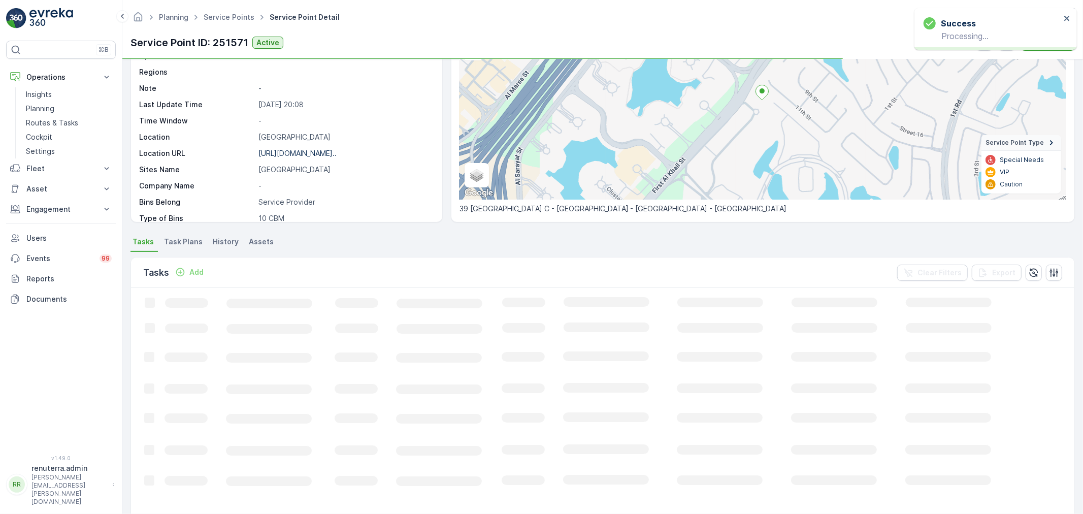
scroll to position [75, 0]
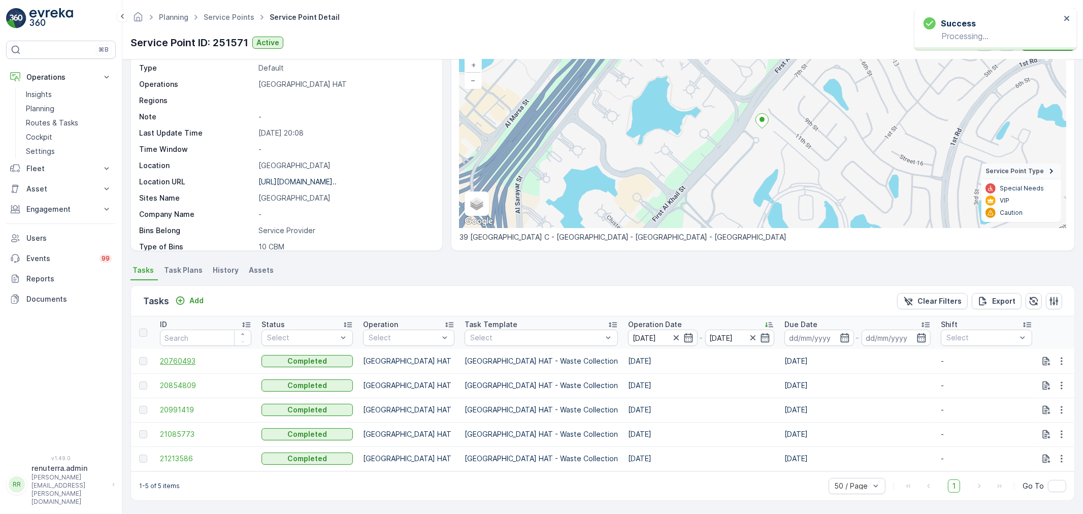
click at [183, 357] on span "20760493" at bounding box center [205, 361] width 91 height 10
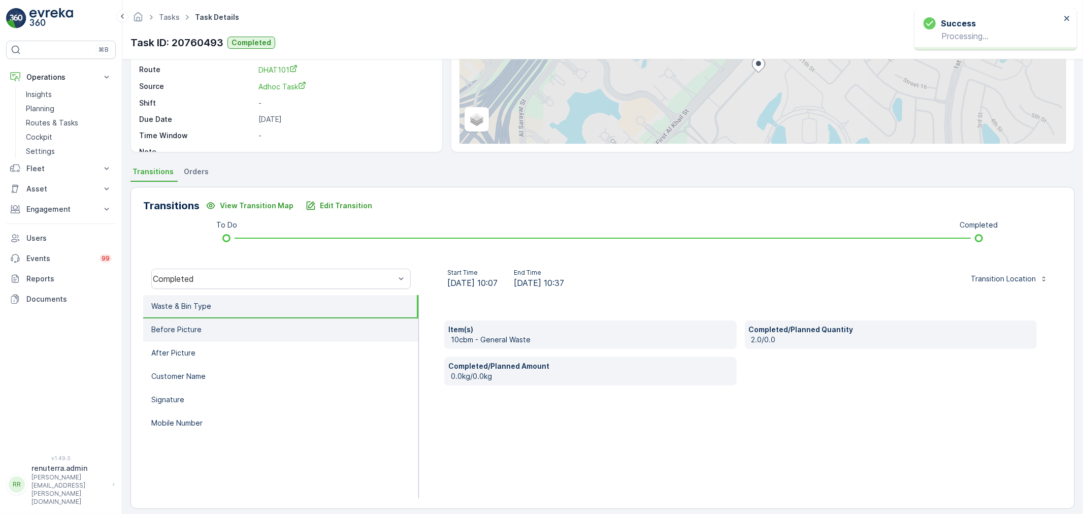
scroll to position [125, 0]
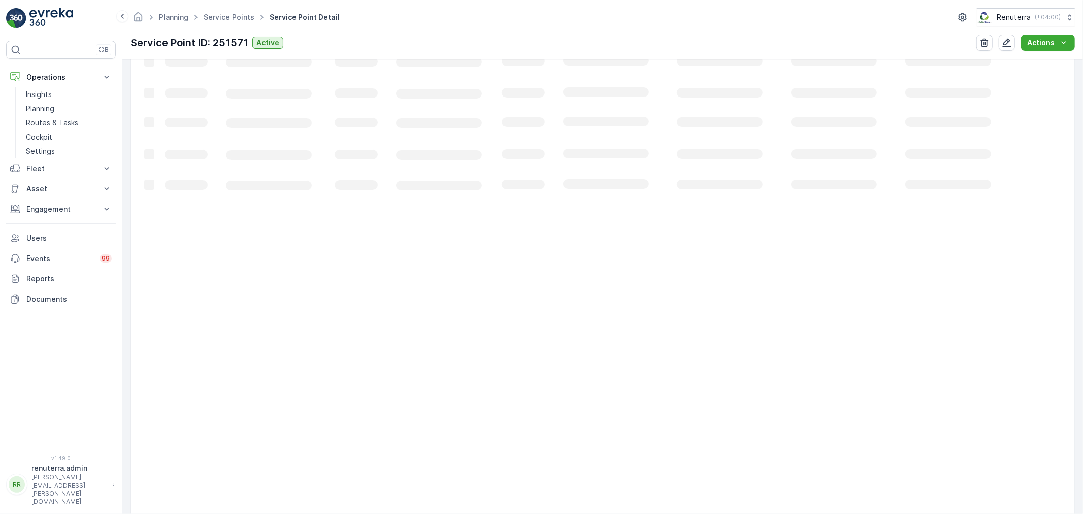
scroll to position [61, 0]
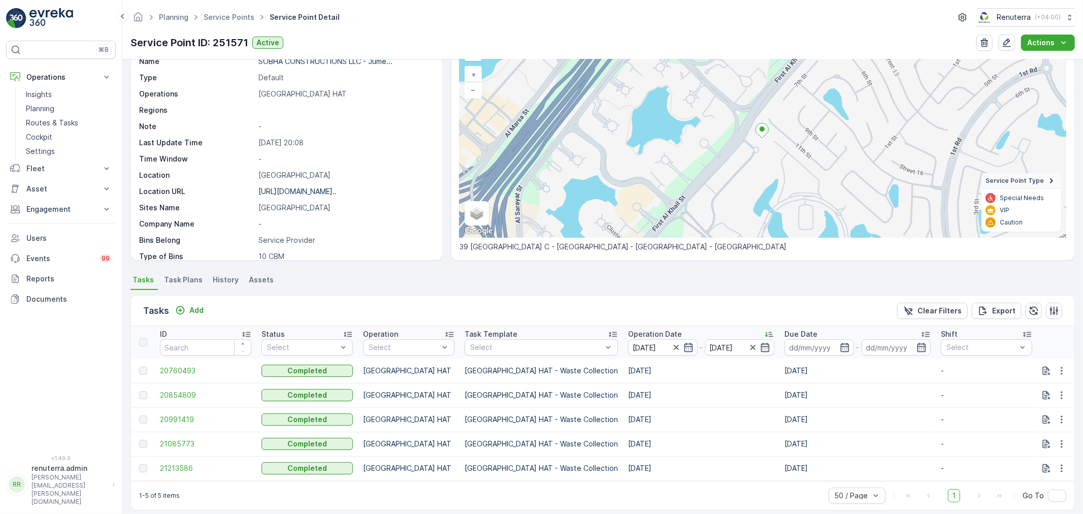
click at [178, 403] on td "20854809" at bounding box center [206, 395] width 102 height 24
click at [179, 398] on span "20854809" at bounding box center [205, 395] width 91 height 10
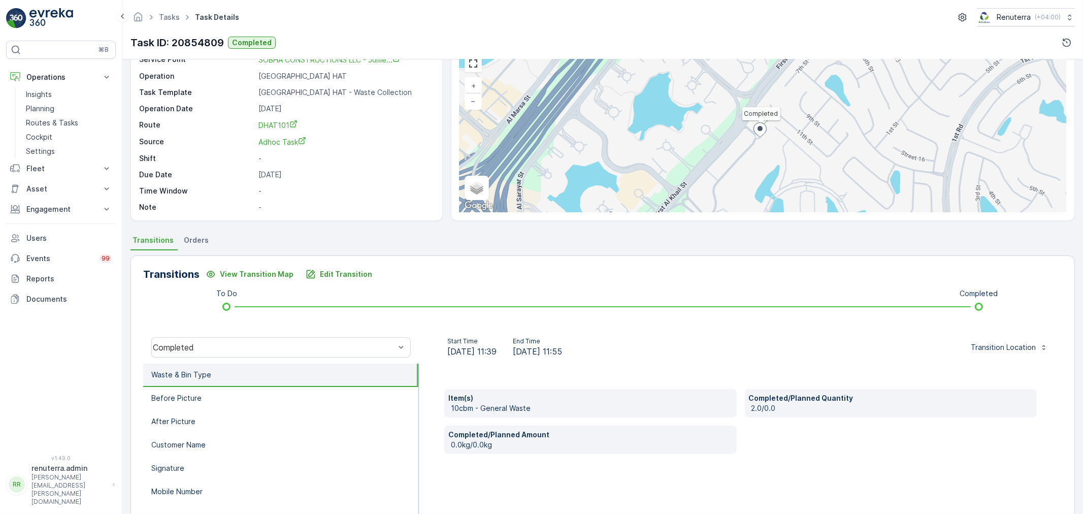
scroll to position [56, 0]
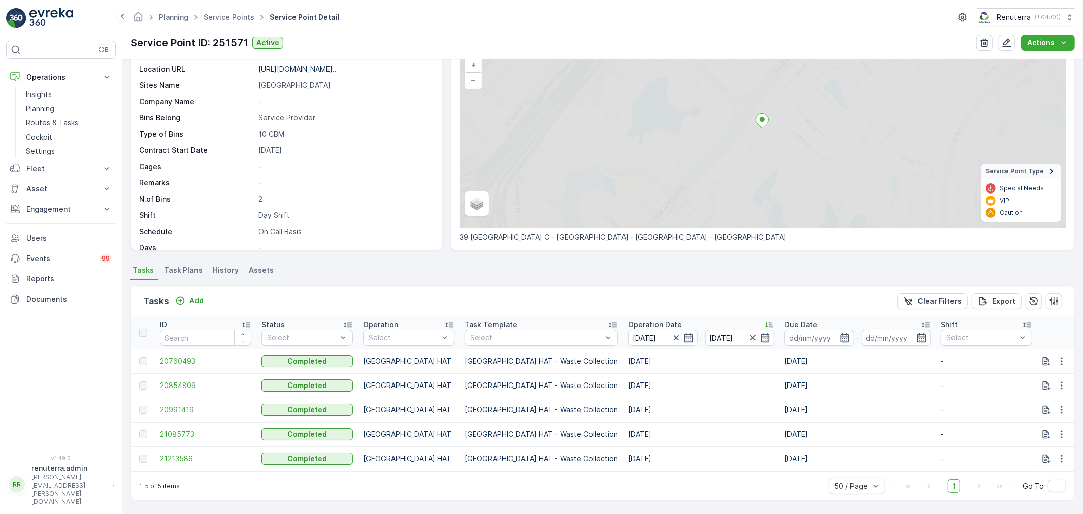
scroll to position [75, 0]
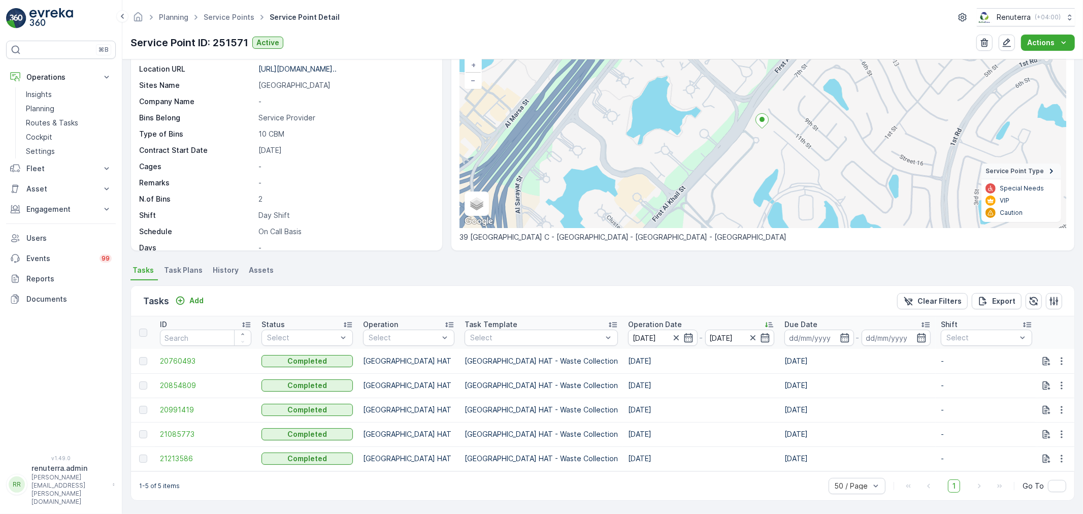
click at [199, 397] on td "20991419" at bounding box center [206, 409] width 102 height 24
click at [195, 405] on span "20991419" at bounding box center [205, 410] width 91 height 10
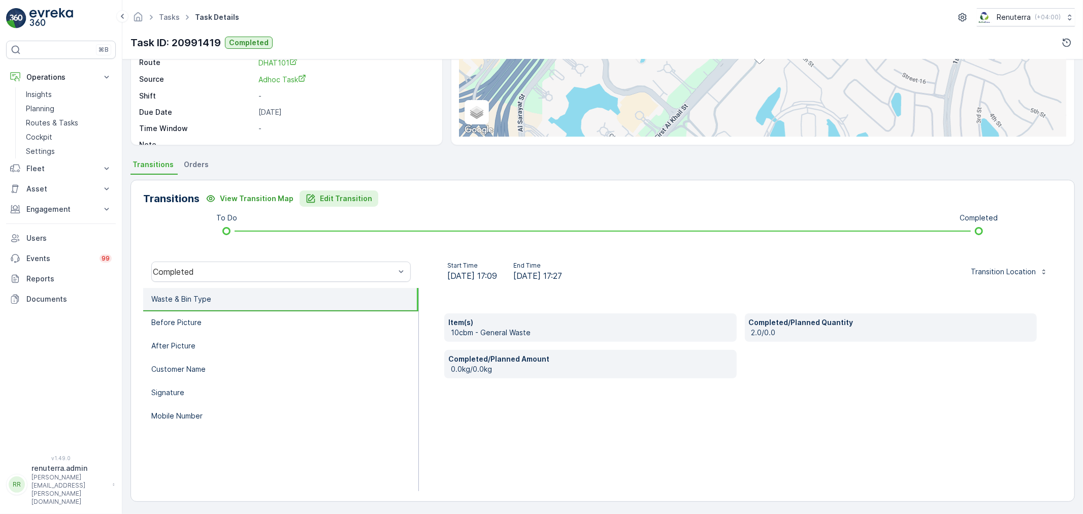
scroll to position [69, 0]
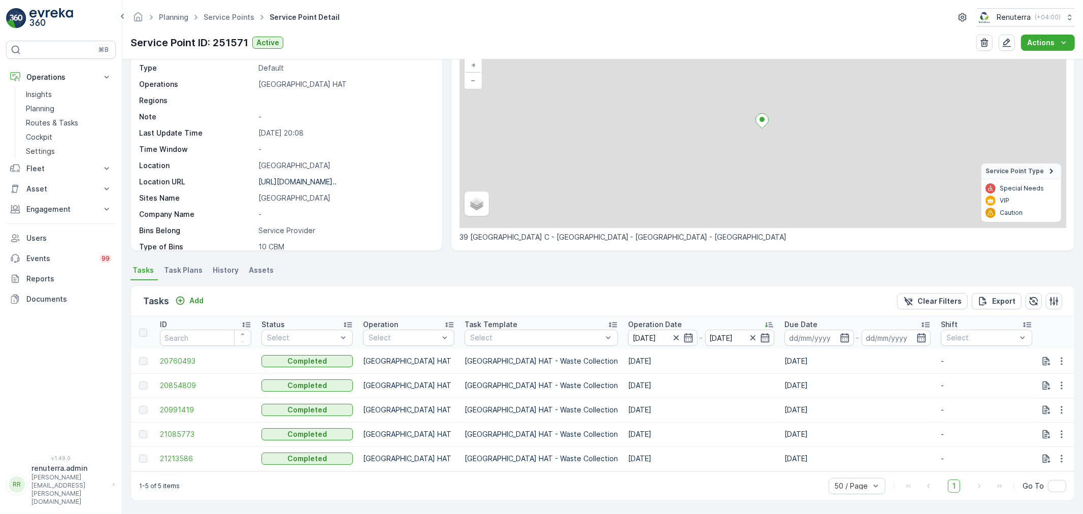
scroll to position [75, 0]
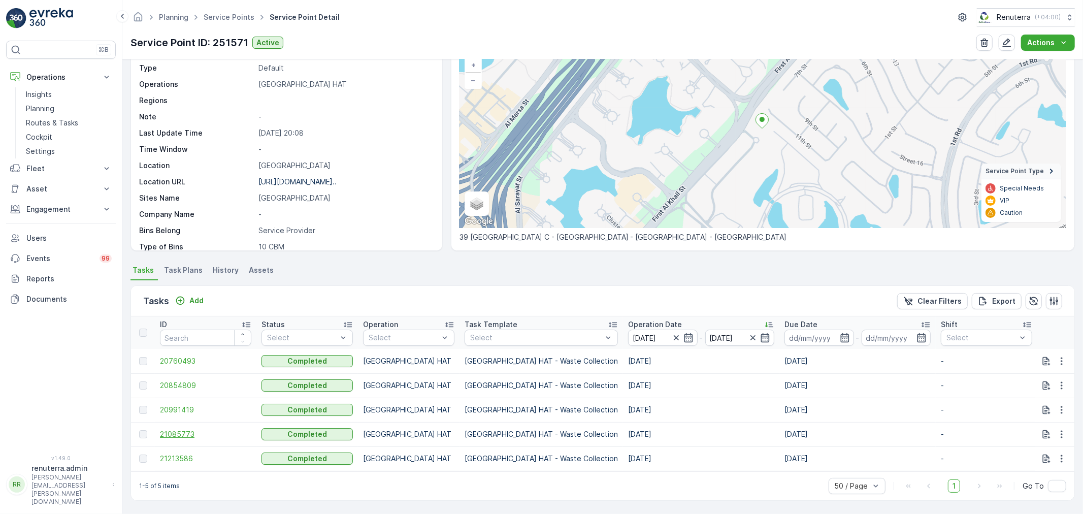
click at [195, 429] on span "21085773" at bounding box center [205, 434] width 91 height 10
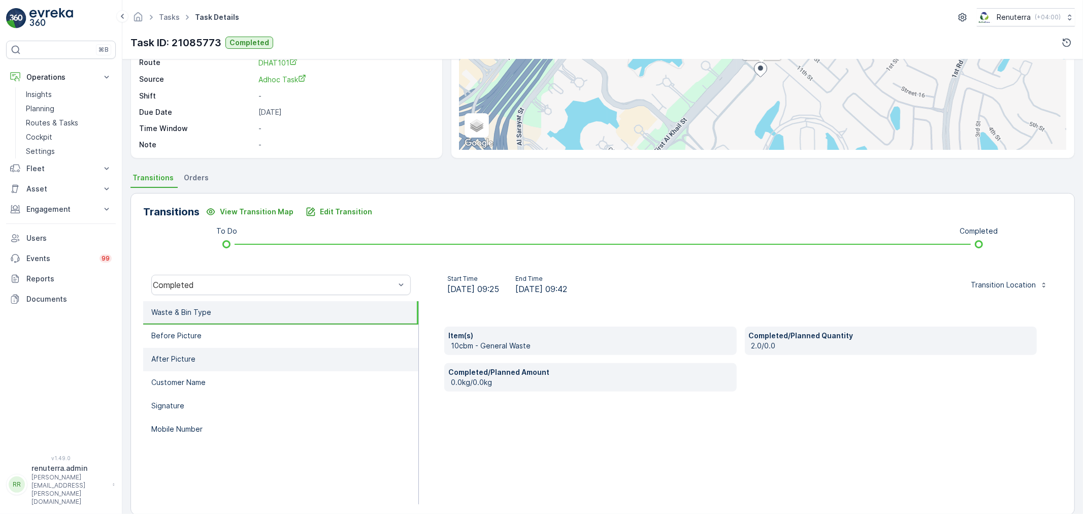
scroll to position [113, 0]
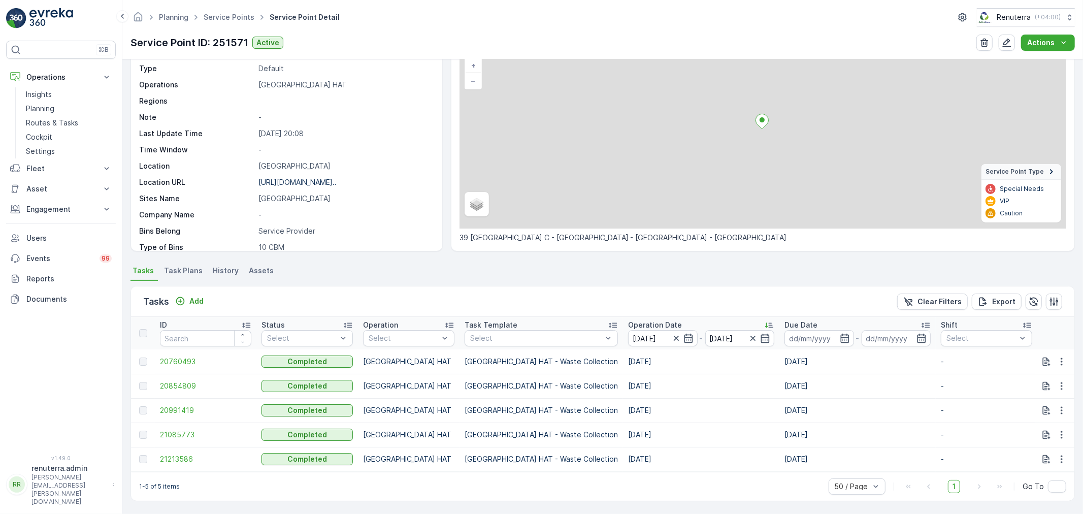
scroll to position [75, 0]
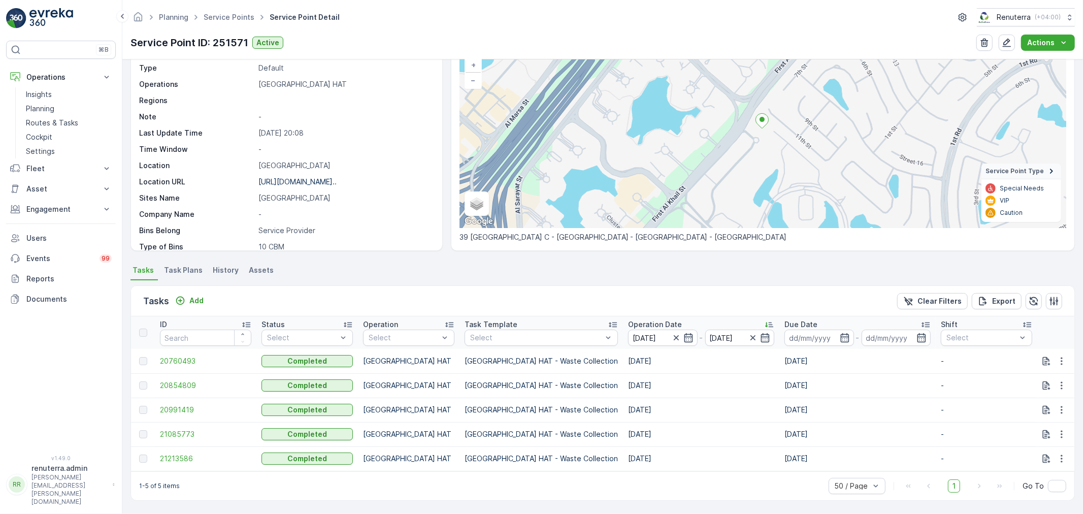
click at [202, 447] on td "21213586" at bounding box center [206, 458] width 102 height 24
click at [185, 455] on span "21213586" at bounding box center [205, 458] width 91 height 10
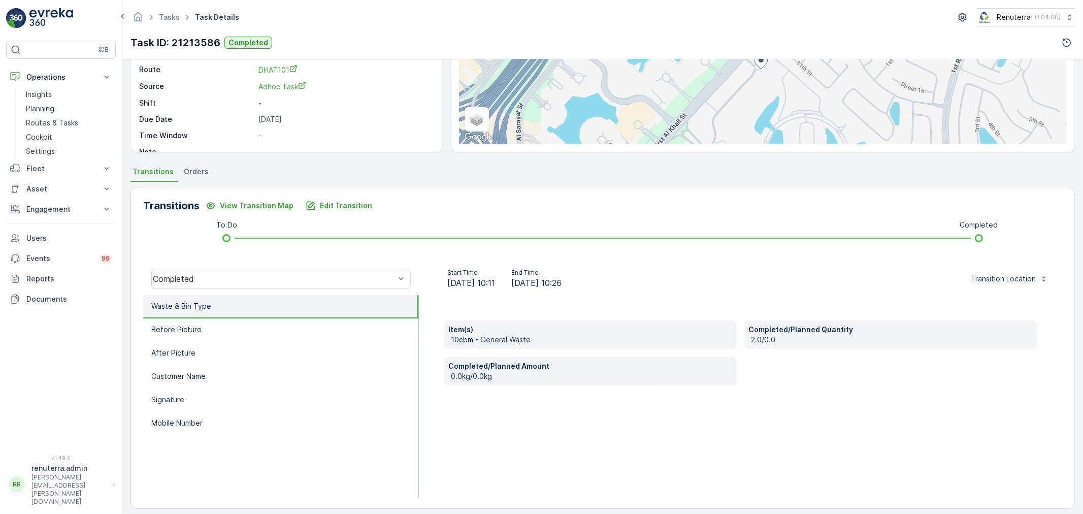
scroll to position [125, 0]
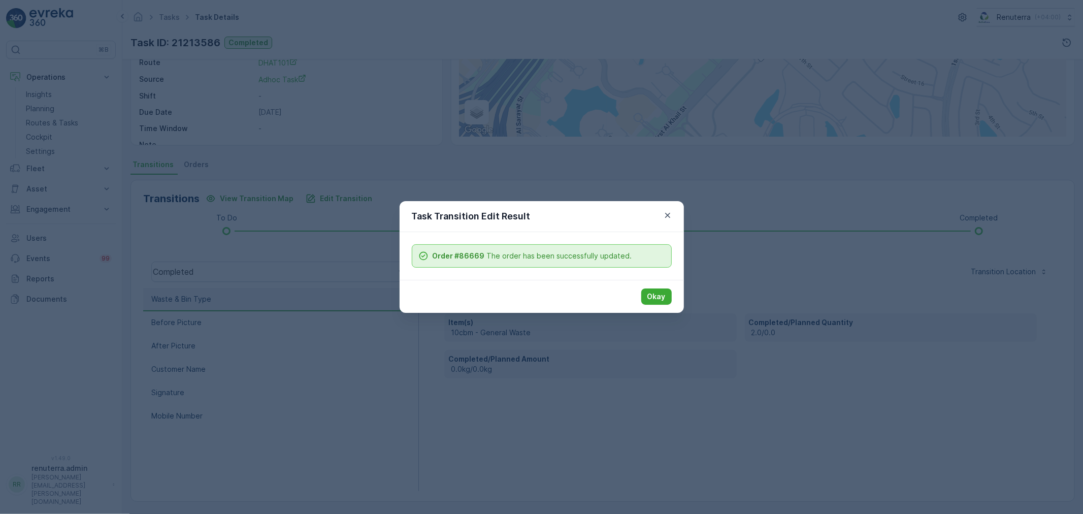
click at [658, 307] on div "Okay" at bounding box center [541, 296] width 284 height 33
click at [656, 297] on p "Okay" at bounding box center [656, 296] width 18 height 10
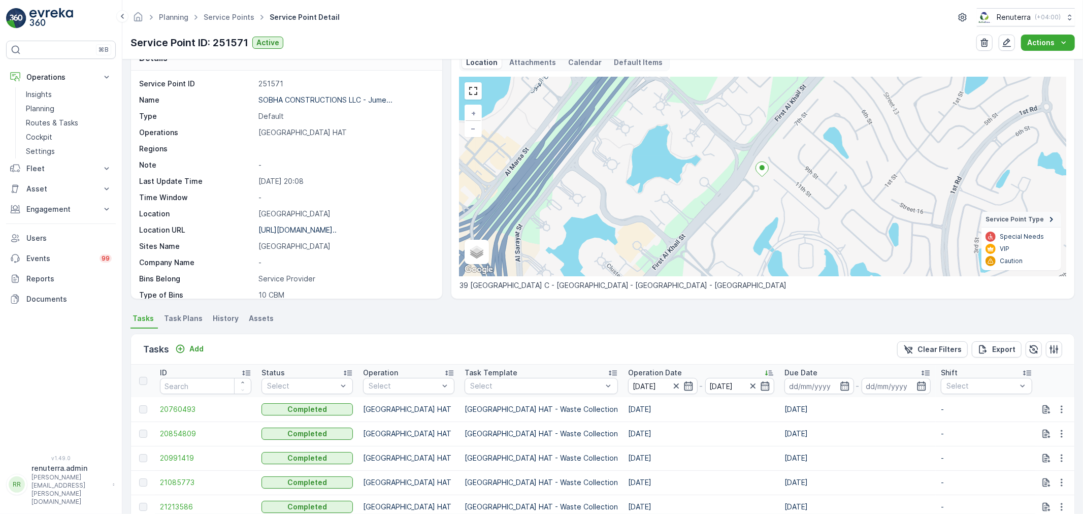
scroll to position [75, 0]
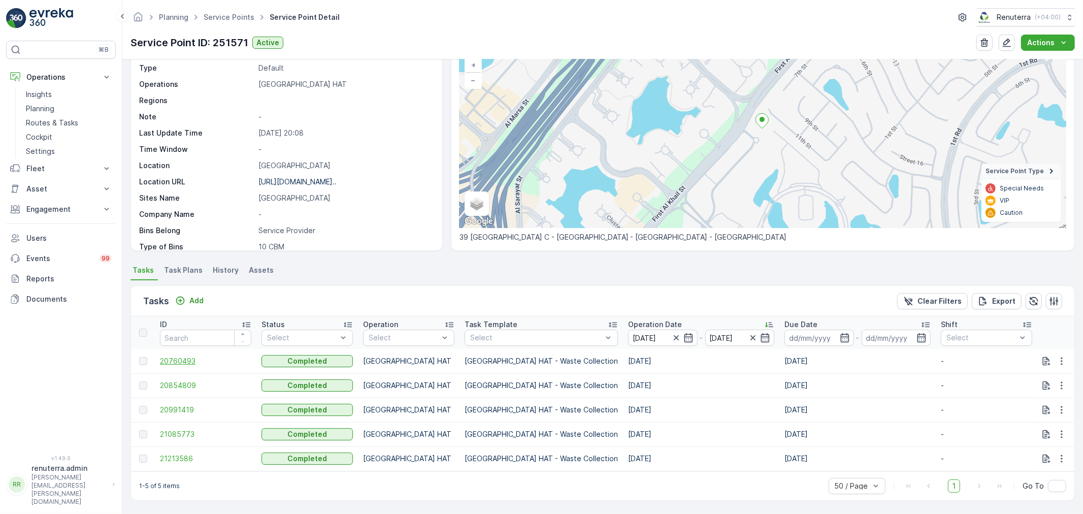
click at [190, 359] on span "20760493" at bounding box center [205, 361] width 91 height 10
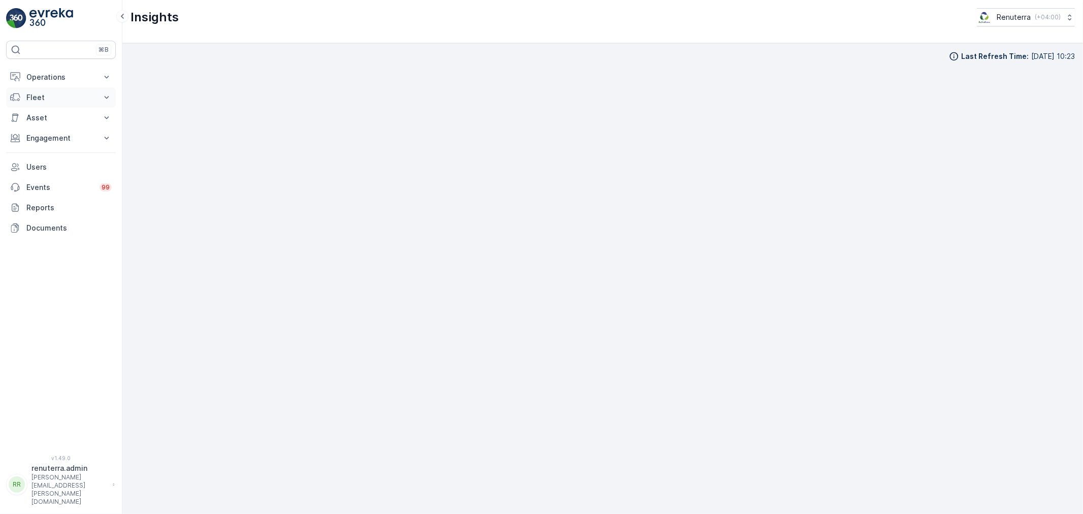
drag, startPoint x: 32, startPoint y: 75, endPoint x: 37, endPoint y: 112, distance: 37.3
click at [32, 77] on p "Operations" at bounding box center [60, 77] width 69 height 10
click at [37, 112] on p "Planning" at bounding box center [40, 109] width 28 height 10
